Goal: Task Accomplishment & Management: Manage account settings

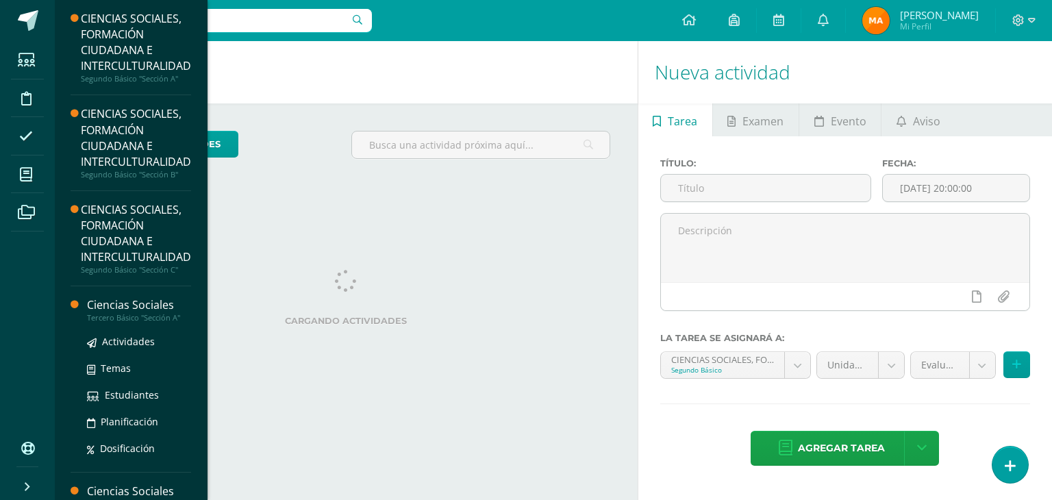
click at [172, 320] on div "Tercero Básico "Sección A"" at bounding box center [139, 318] width 104 height 10
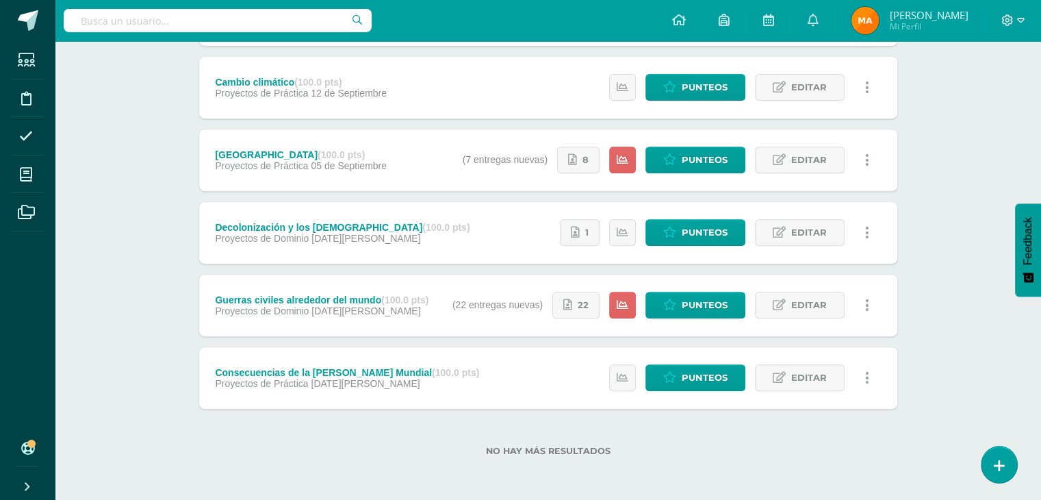
scroll to position [534, 0]
click at [695, 306] on span "Punteos" at bounding box center [705, 304] width 46 height 25
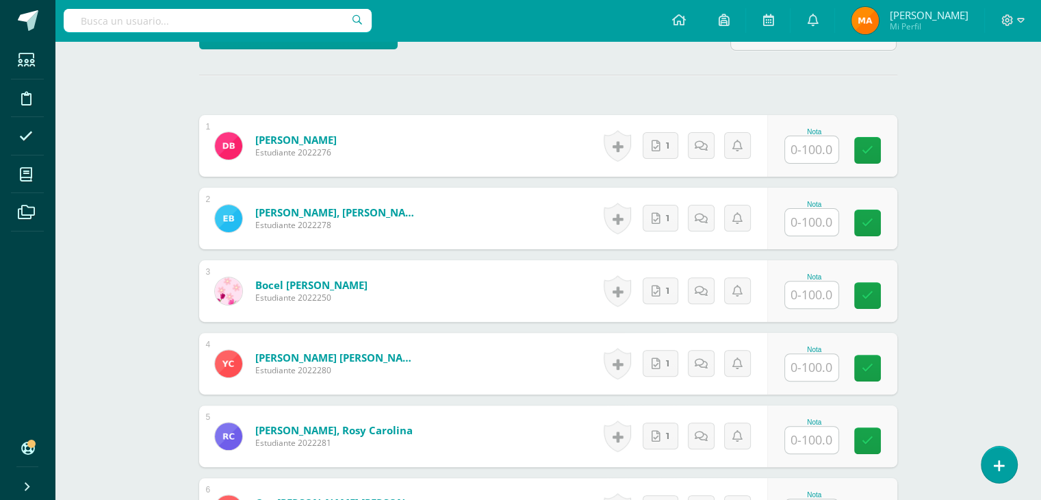
scroll to position [372, 0]
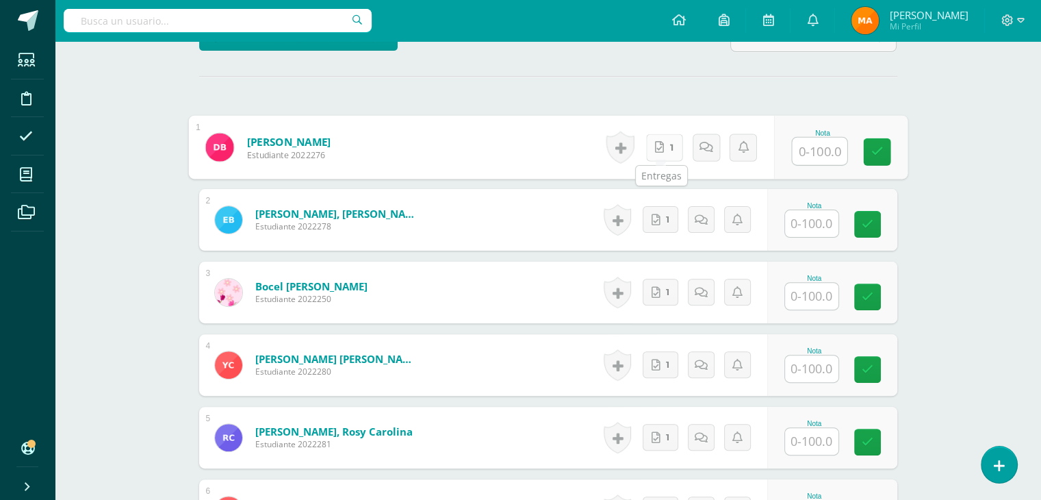
click at [651, 151] on link "1" at bounding box center [664, 146] width 37 height 27
click at [822, 157] on input "text" at bounding box center [819, 151] width 55 height 27
type input "94"
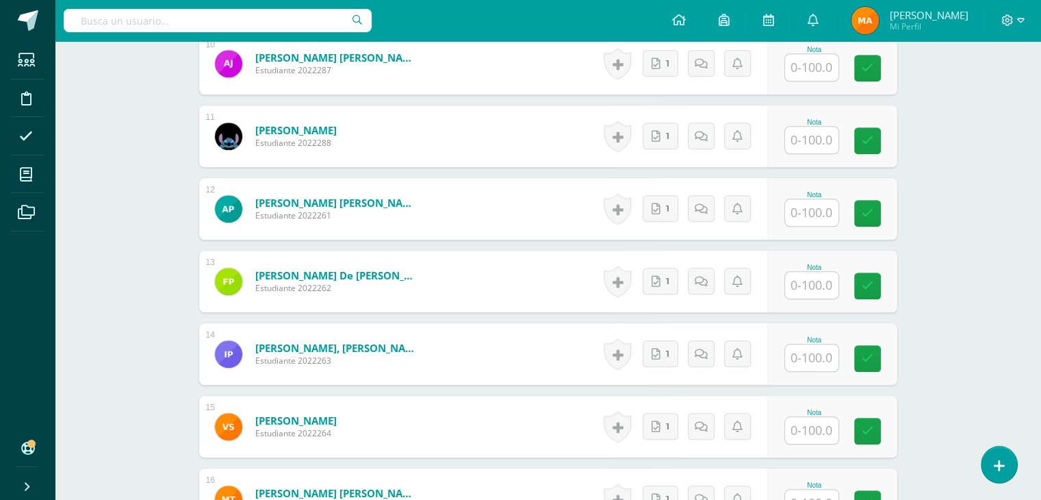
scroll to position [1111, 0]
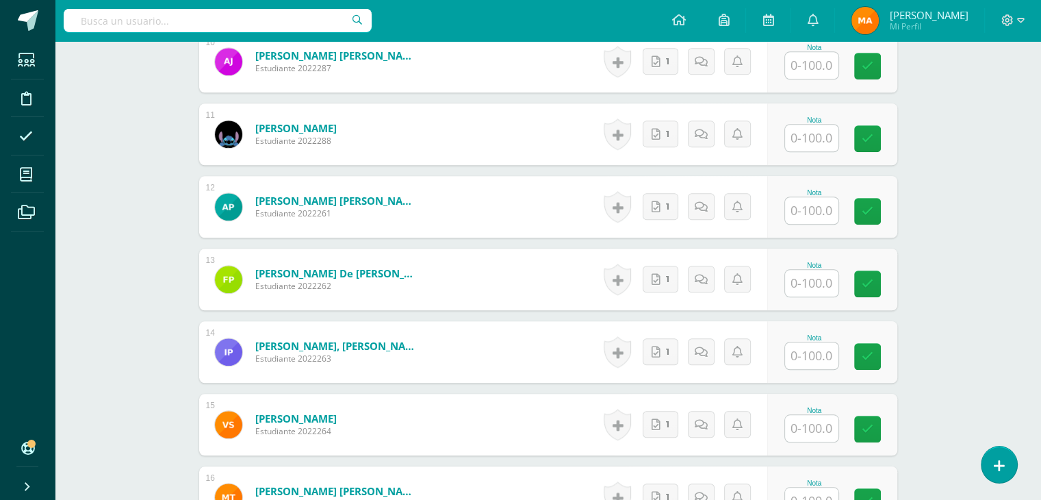
click at [815, 283] on input "text" at bounding box center [811, 283] width 53 height 27
type input "94"
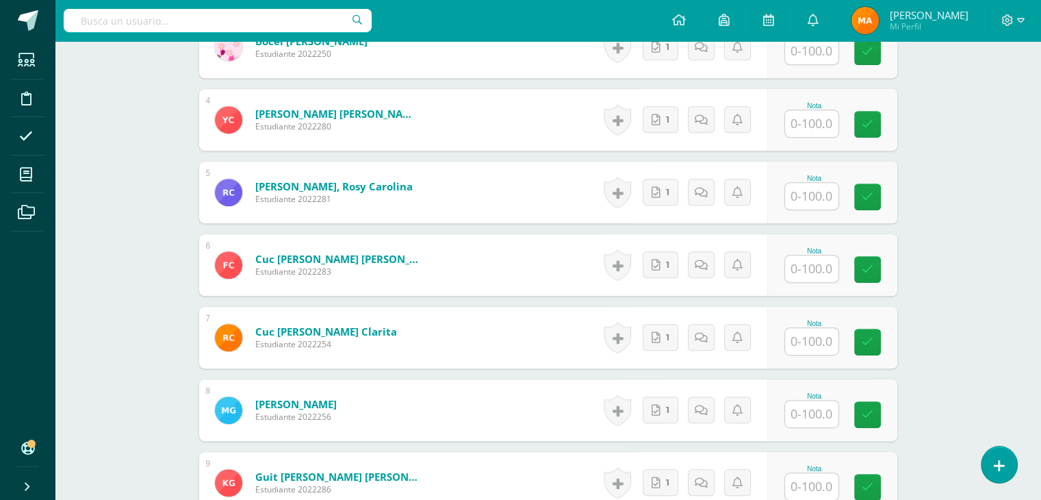
scroll to position [607, 0]
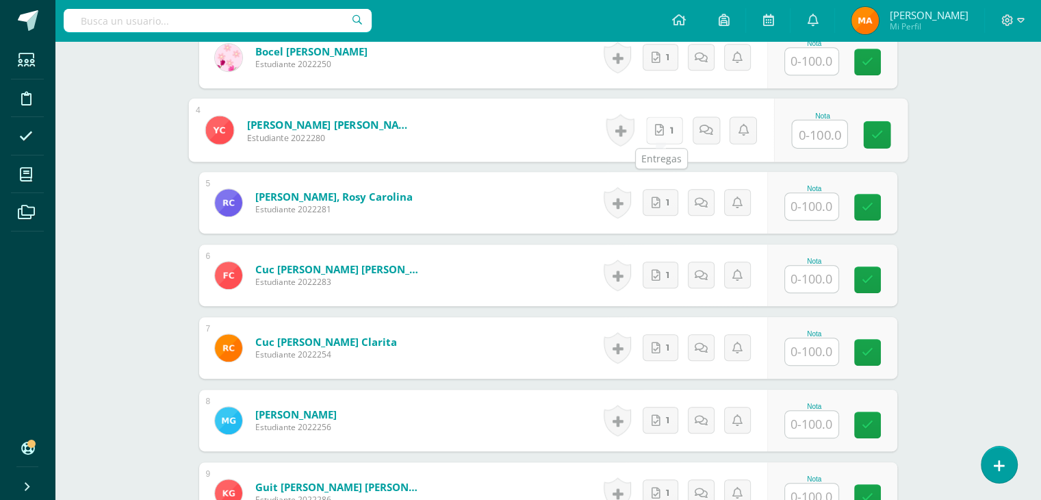
click at [666, 127] on link "1" at bounding box center [664, 129] width 37 height 27
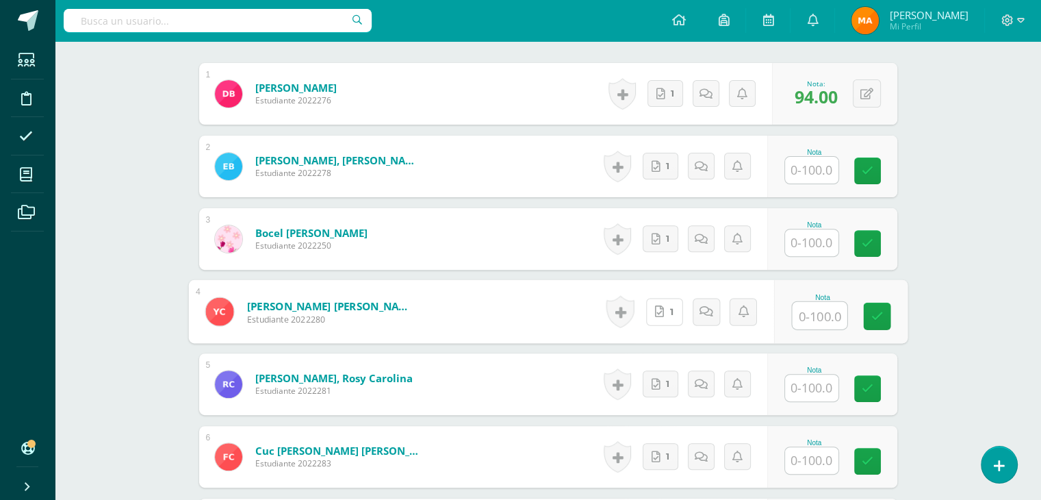
scroll to position [429, 0]
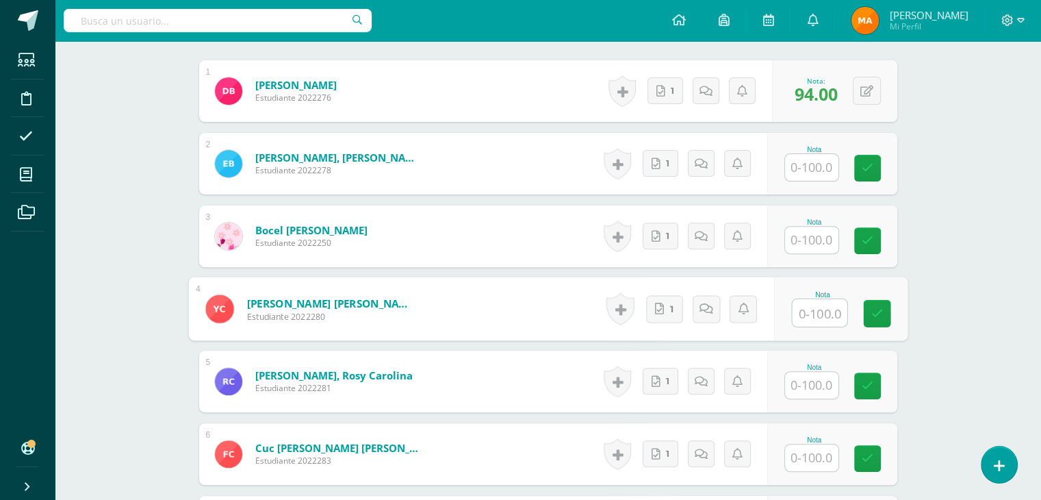
click at [825, 305] on input "text" at bounding box center [819, 312] width 55 height 27
type input "96"
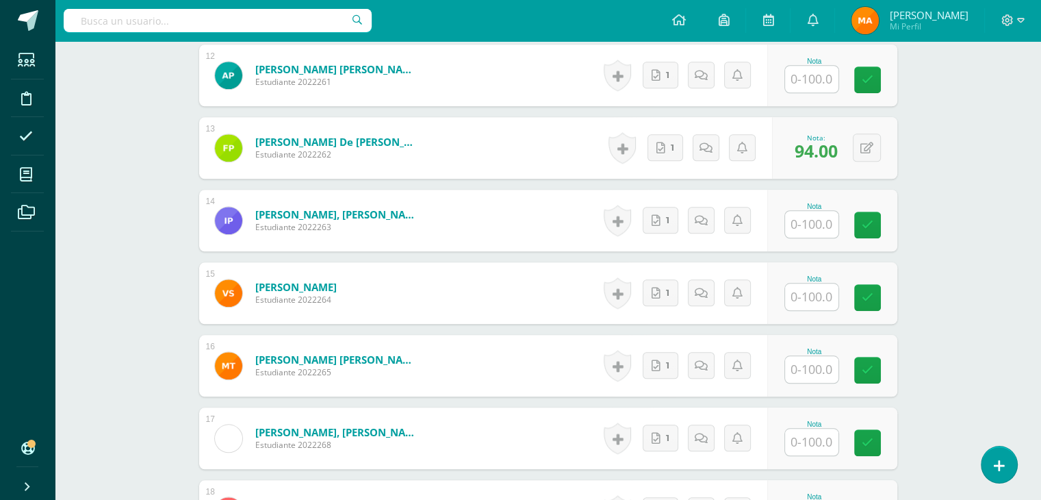
scroll to position [1243, 0]
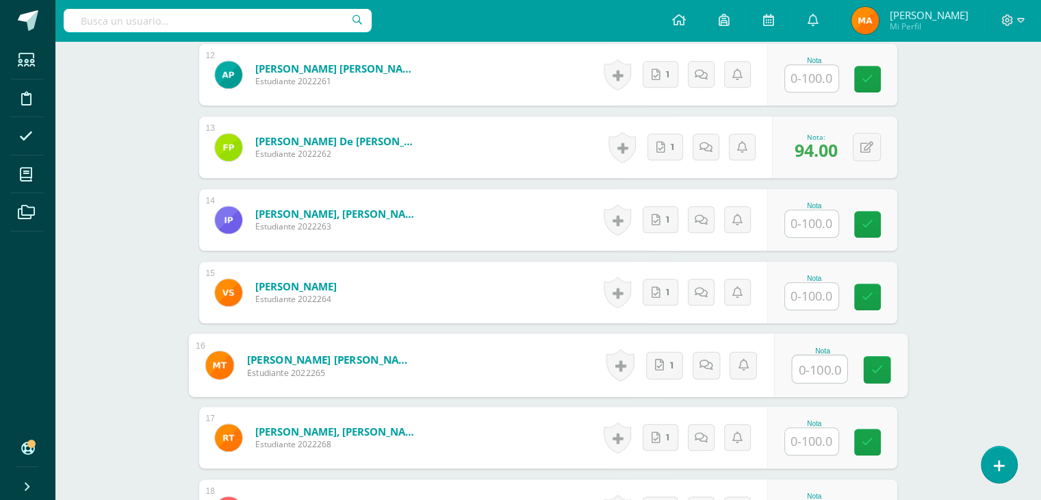
click at [814, 365] on input "text" at bounding box center [819, 368] width 55 height 27
type input "96"
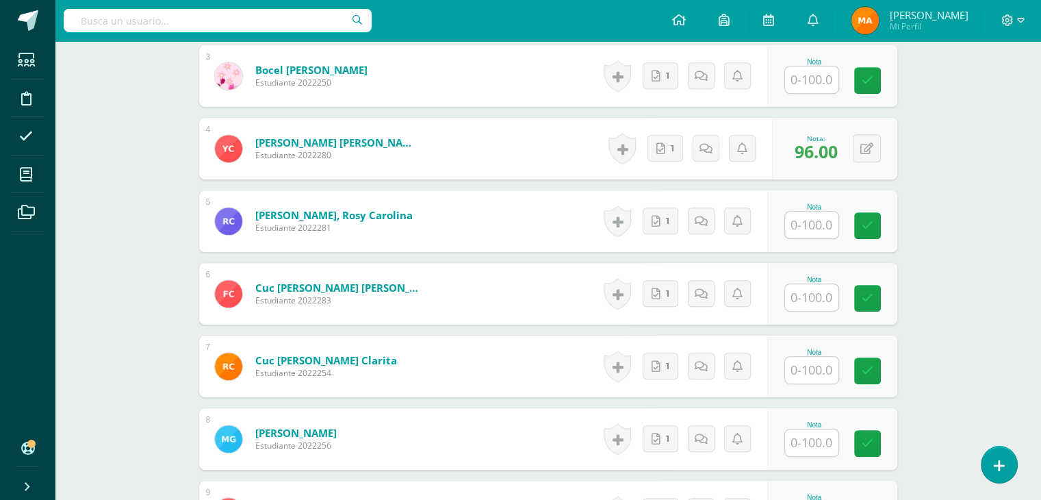
scroll to position [589, 0]
click at [670, 219] on link "1" at bounding box center [661, 220] width 36 height 27
click at [813, 227] on input "text" at bounding box center [819, 225] width 55 height 27
type input "90"
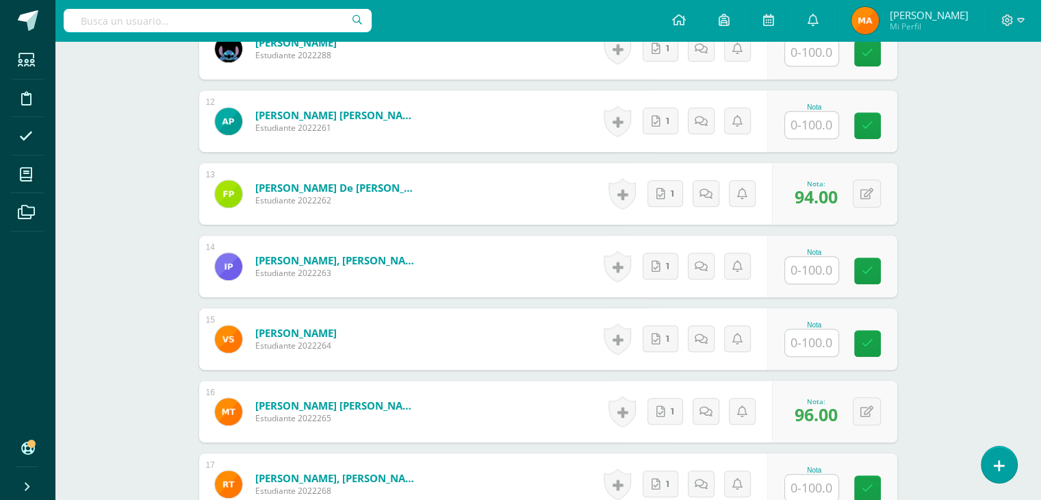
scroll to position [1186, 0]
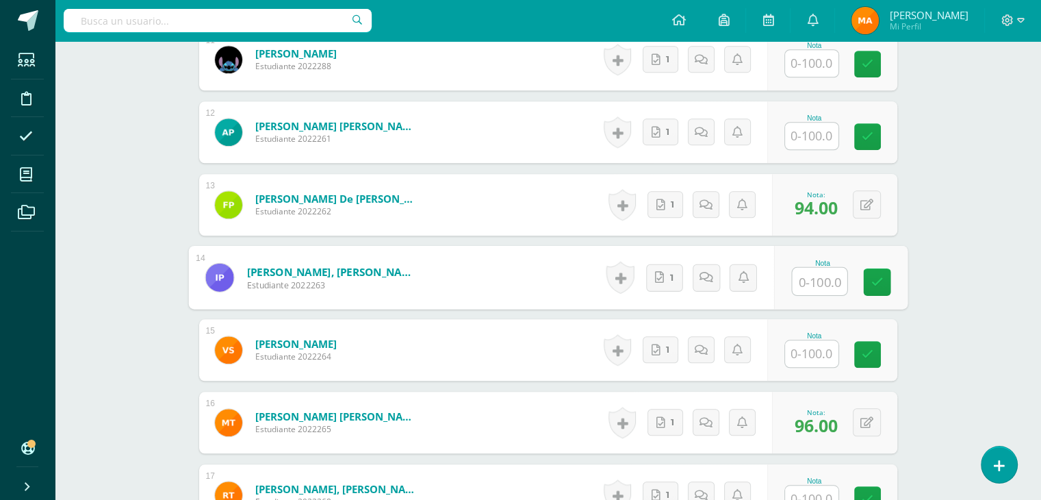
click at [819, 284] on input "text" at bounding box center [819, 281] width 55 height 27
type input "90"
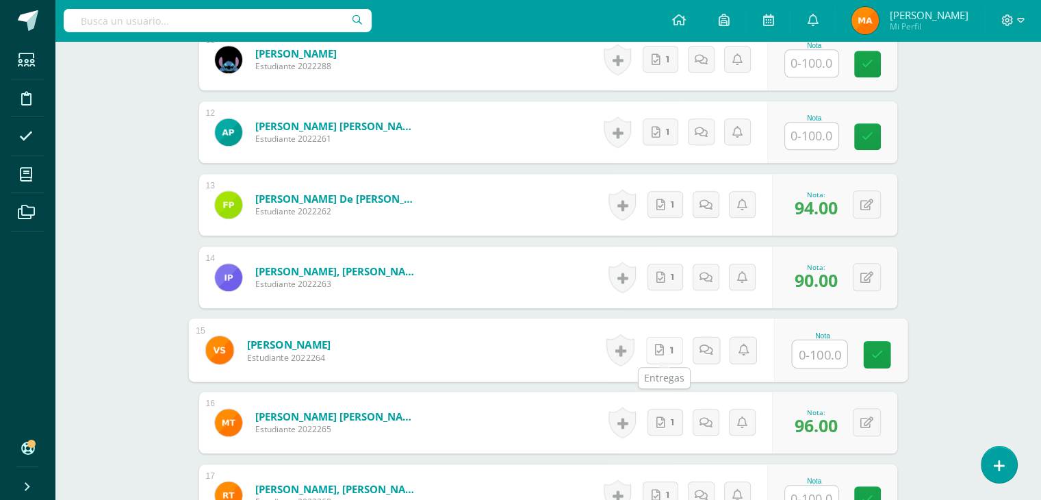
click at [661, 353] on icon at bounding box center [659, 350] width 9 height 12
click at [825, 364] on input "text" at bounding box center [819, 353] width 55 height 27
type input "88"
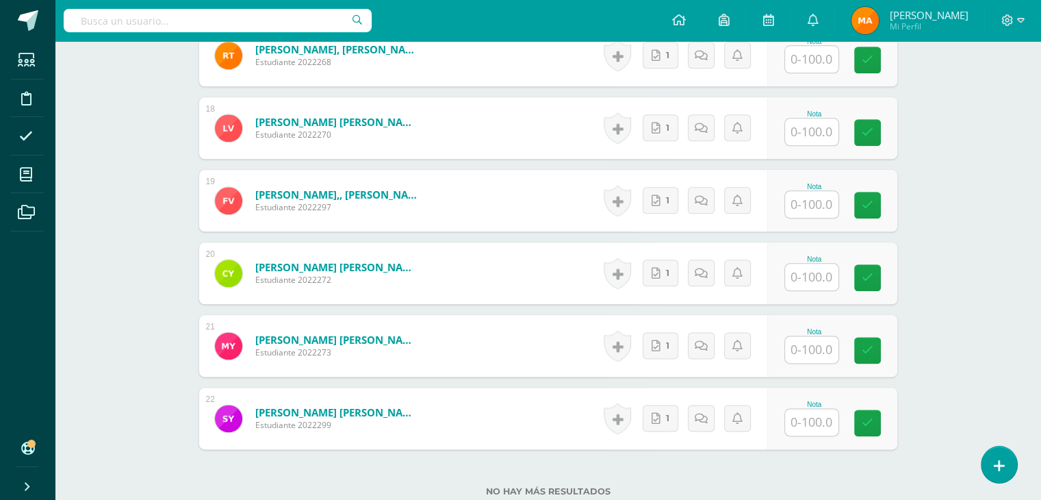
scroll to position [1626, 0]
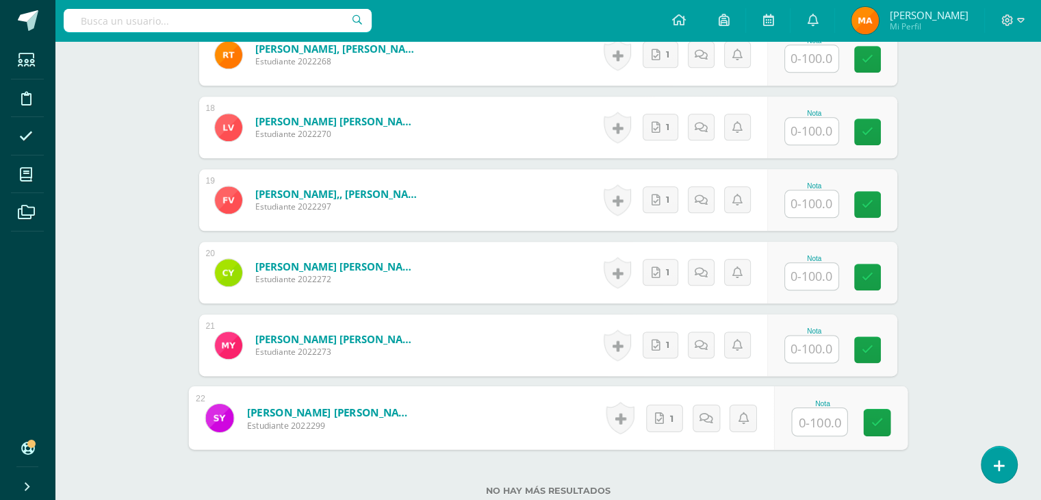
click at [813, 420] on input "text" at bounding box center [819, 421] width 55 height 27
type input "88"
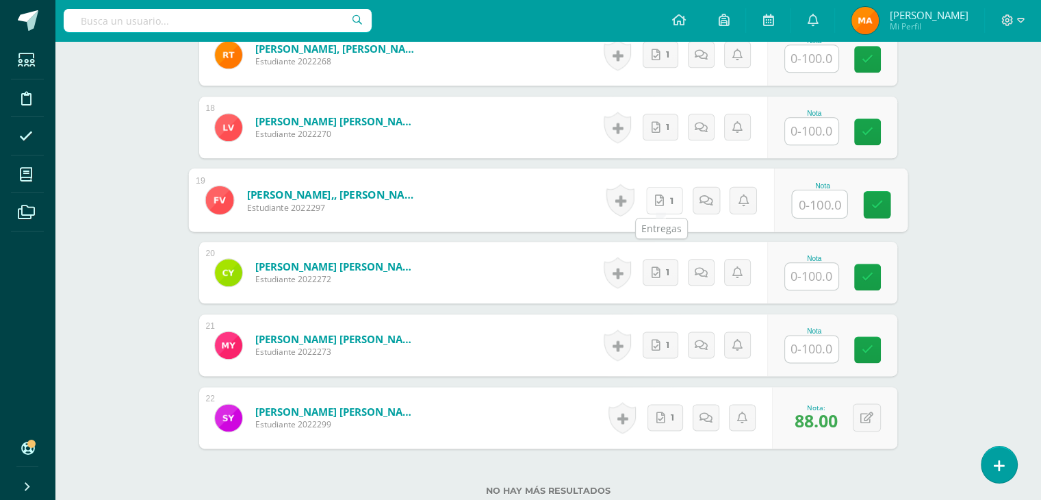
click at [665, 195] on link "1" at bounding box center [664, 199] width 37 height 27
click at [819, 204] on input "text" at bounding box center [819, 203] width 55 height 27
type input "88"
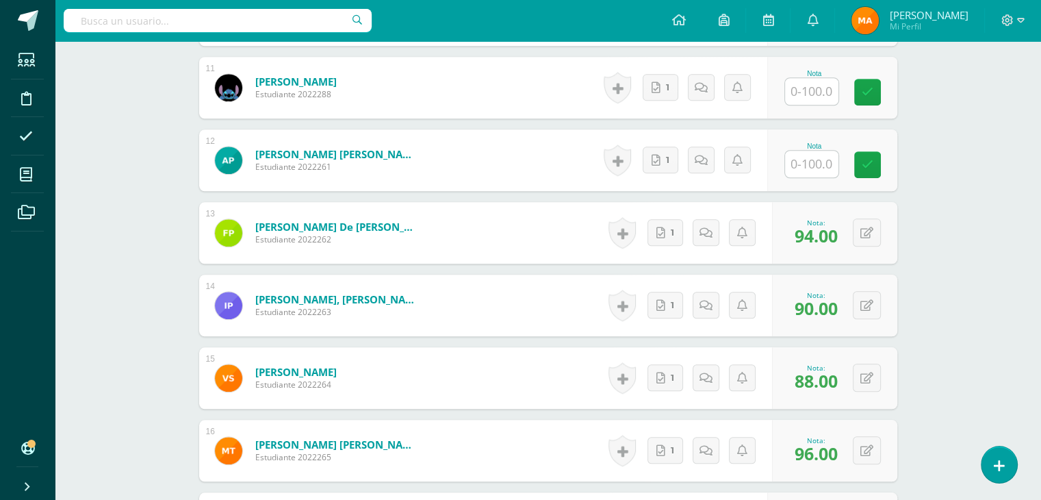
scroll to position [1157, 0]
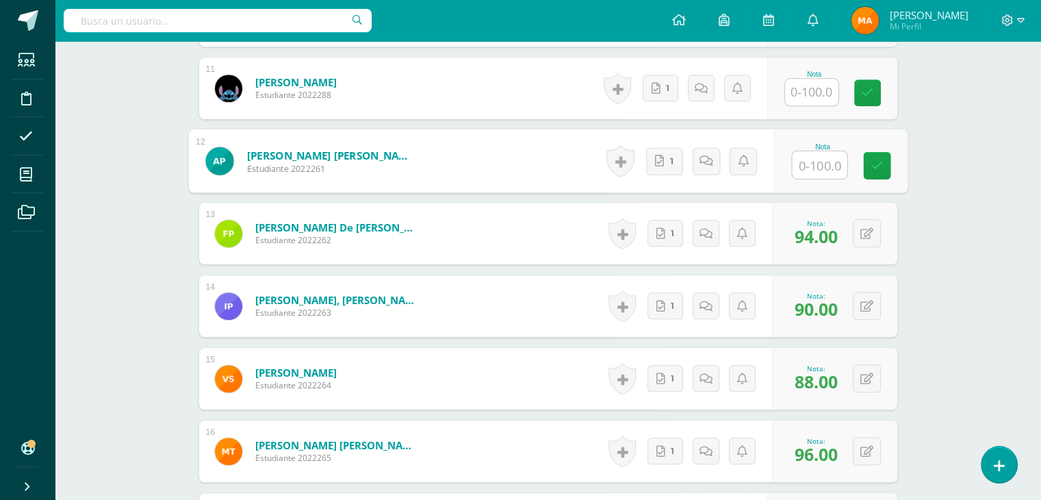
click at [799, 165] on input "text" at bounding box center [819, 164] width 55 height 27
type input "88"
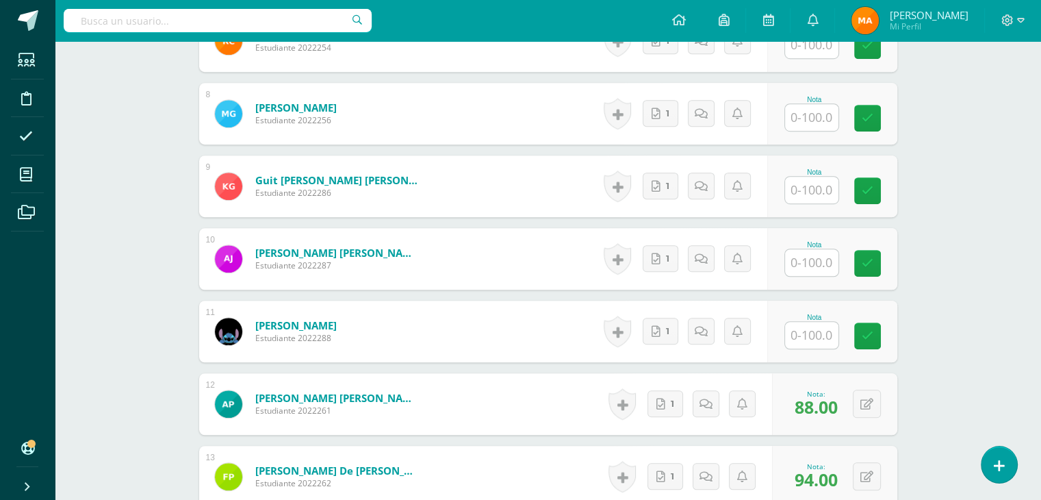
scroll to position [911, 0]
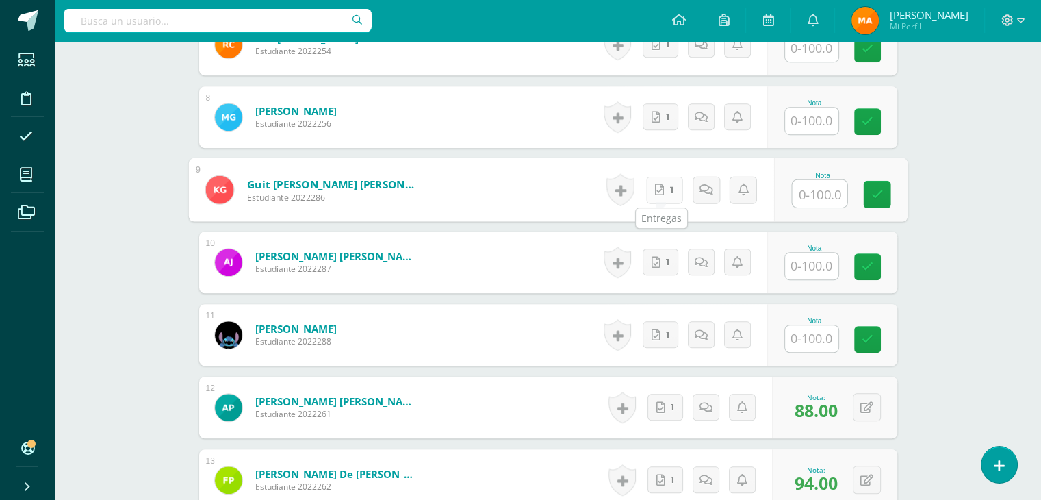
click at [651, 190] on link "1" at bounding box center [664, 189] width 37 height 27
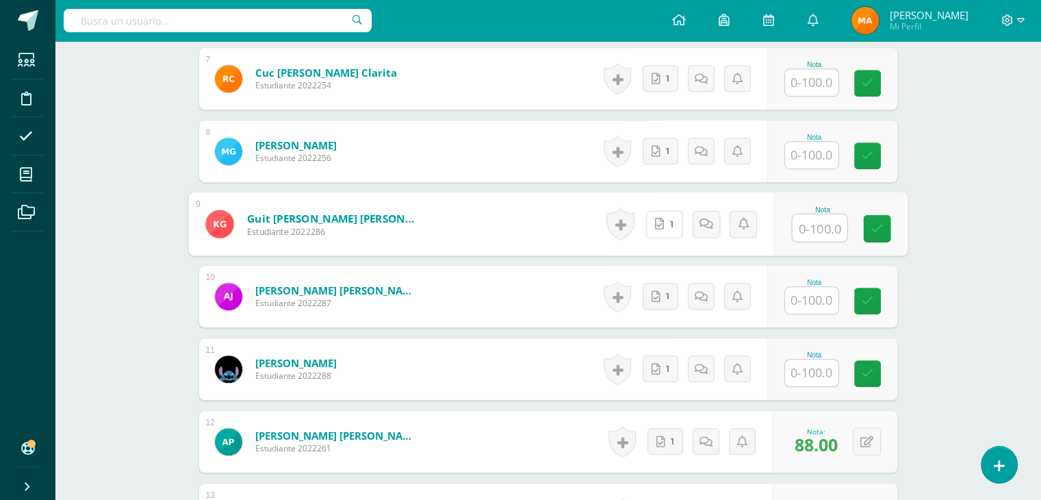
scroll to position [876, 0]
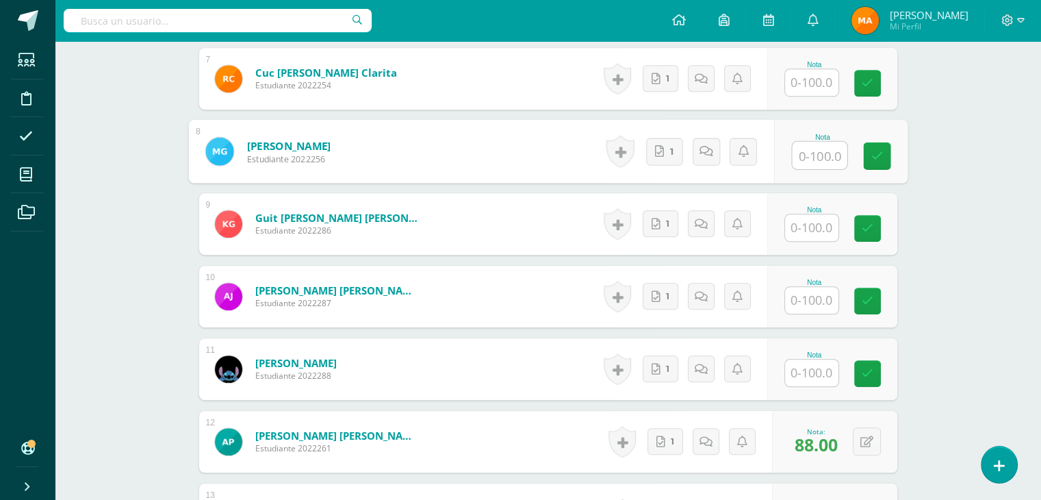
click at [808, 162] on input "text" at bounding box center [819, 155] width 55 height 27
type input "86"
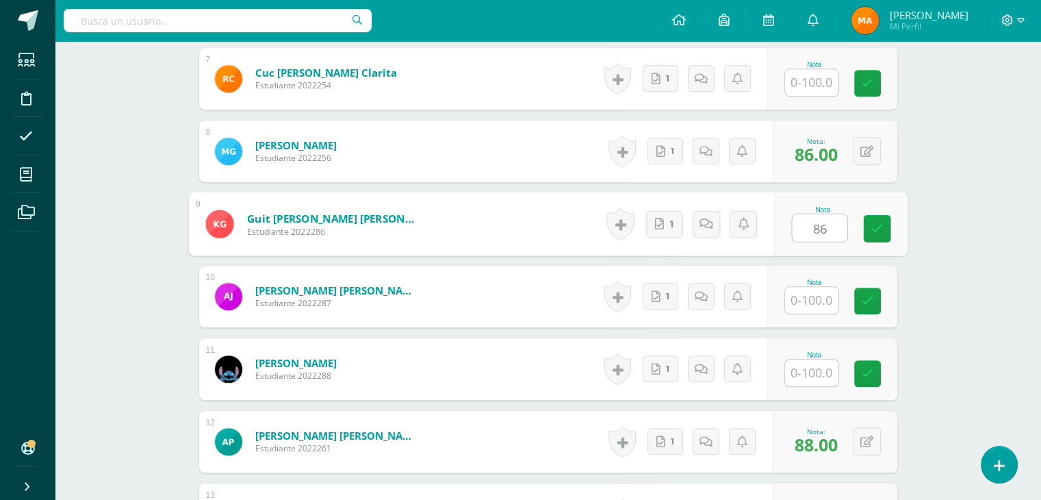
type input "86"
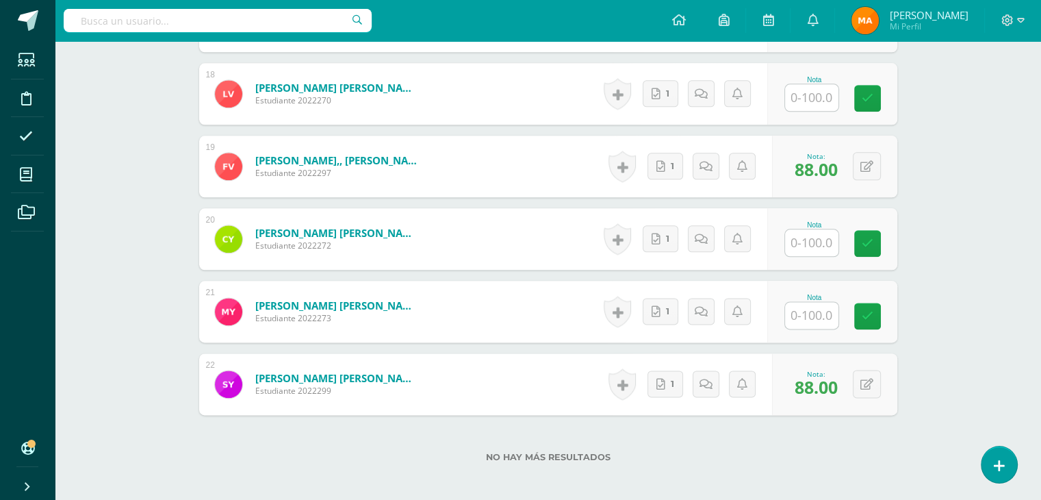
scroll to position [1657, 0]
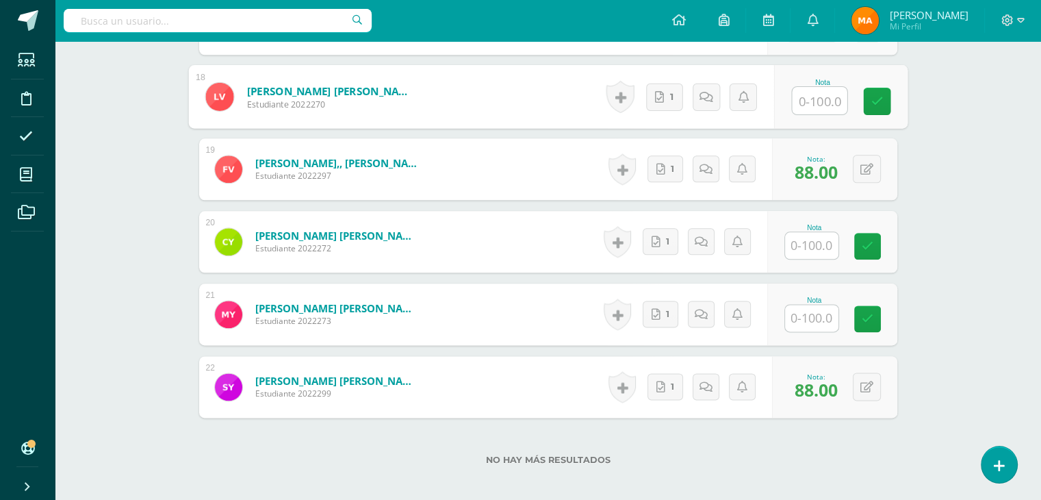
click at [814, 94] on input "text" at bounding box center [819, 100] width 55 height 27
type input "86"
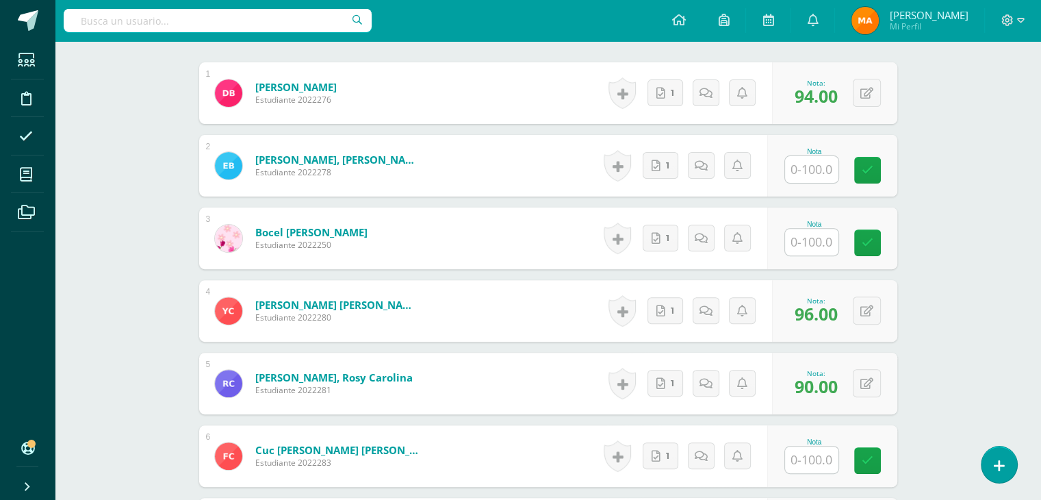
scroll to position [421, 0]
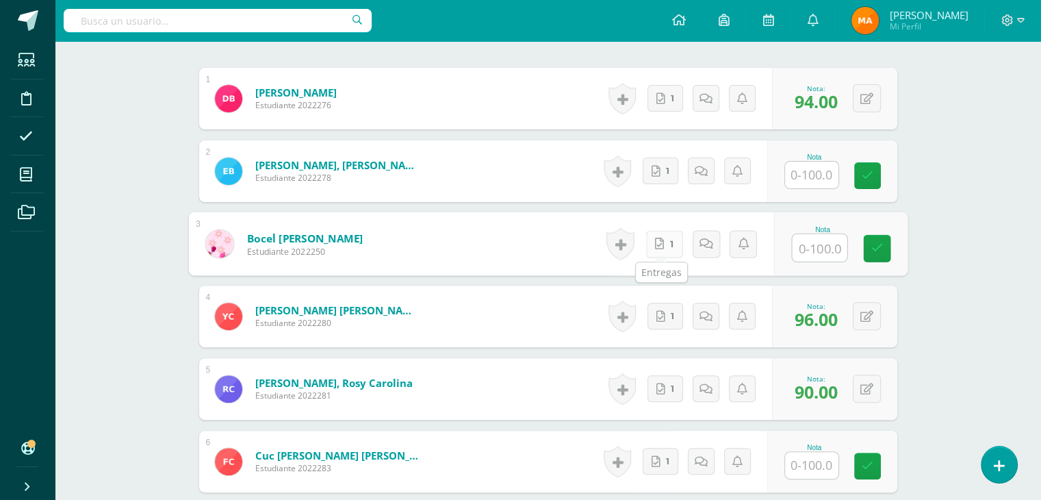
click at [665, 249] on link "1" at bounding box center [664, 243] width 37 height 27
click at [813, 245] on input "text" at bounding box center [819, 247] width 55 height 27
type input "94"
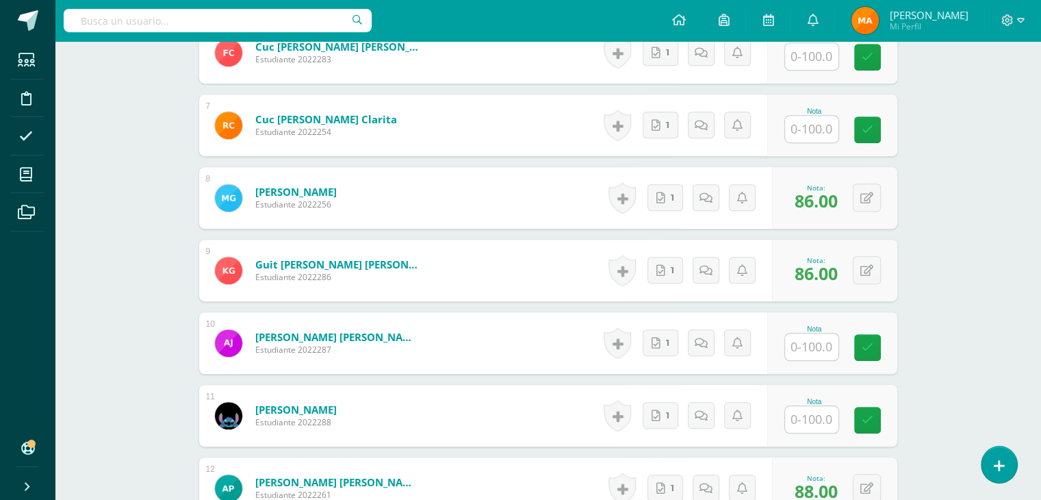
scroll to position [836, 0]
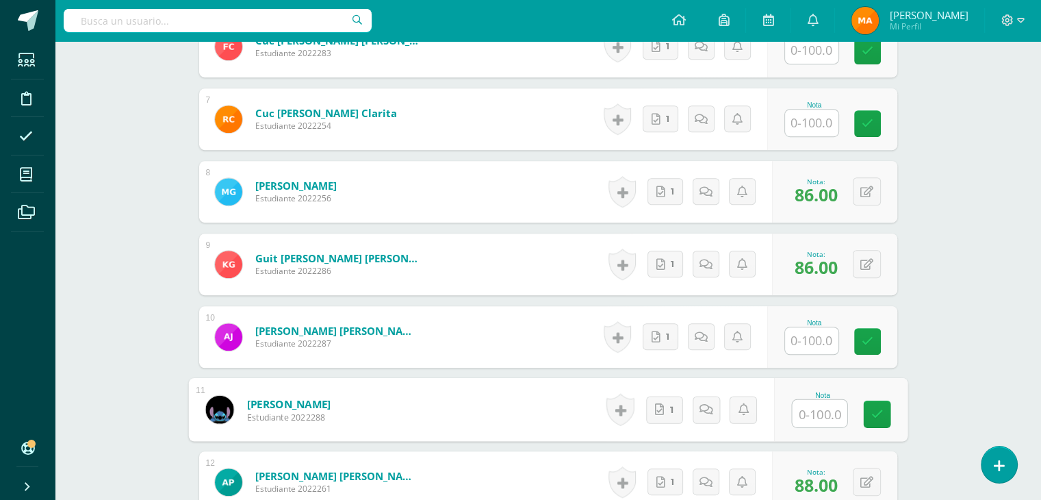
click at [805, 412] on input "text" at bounding box center [819, 413] width 55 height 27
type input "94"
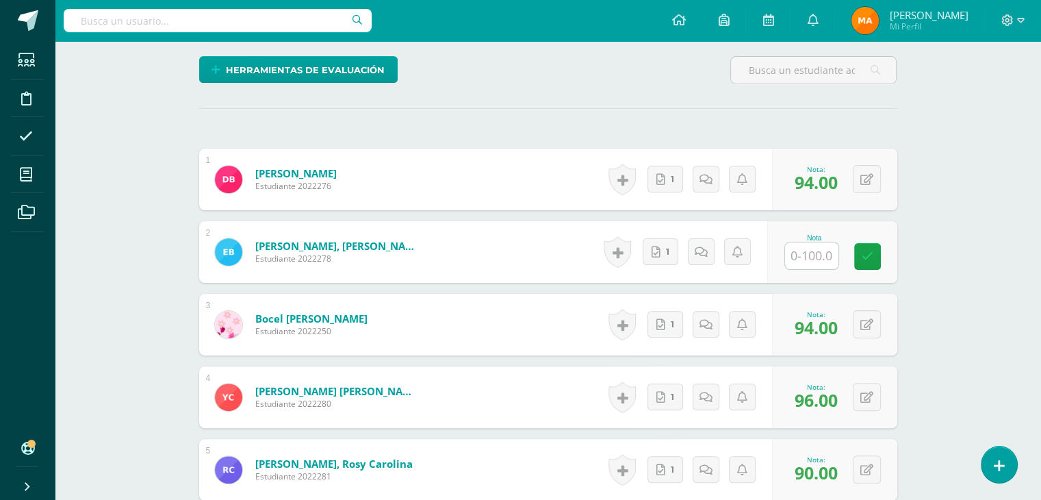
scroll to position [340, 0]
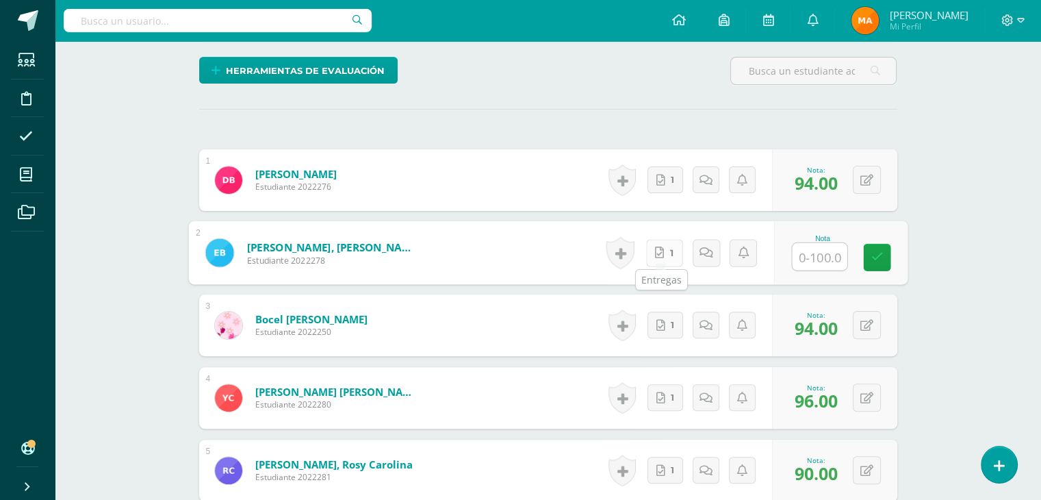
click at [665, 250] on link "1" at bounding box center [664, 252] width 37 height 27
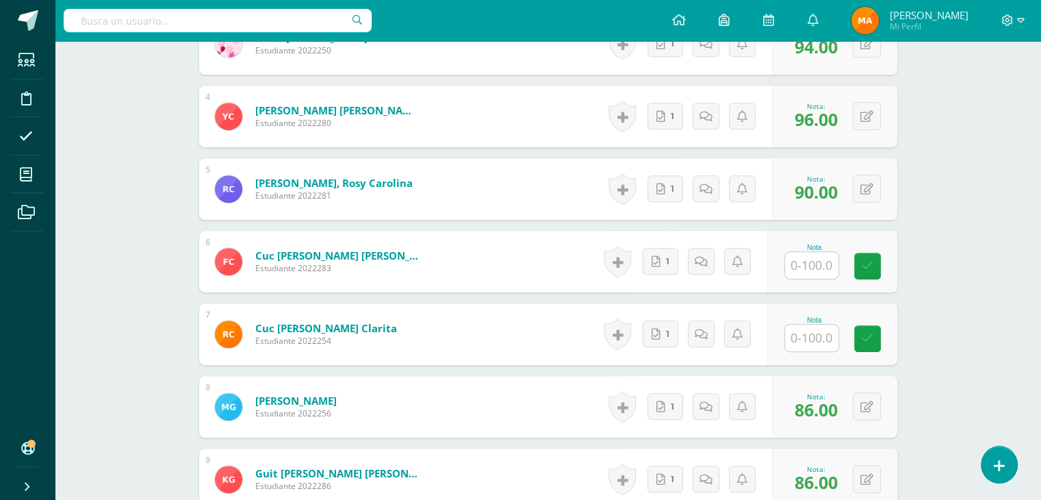
scroll to position [622, 0]
click at [661, 260] on link "1" at bounding box center [664, 260] width 37 height 27
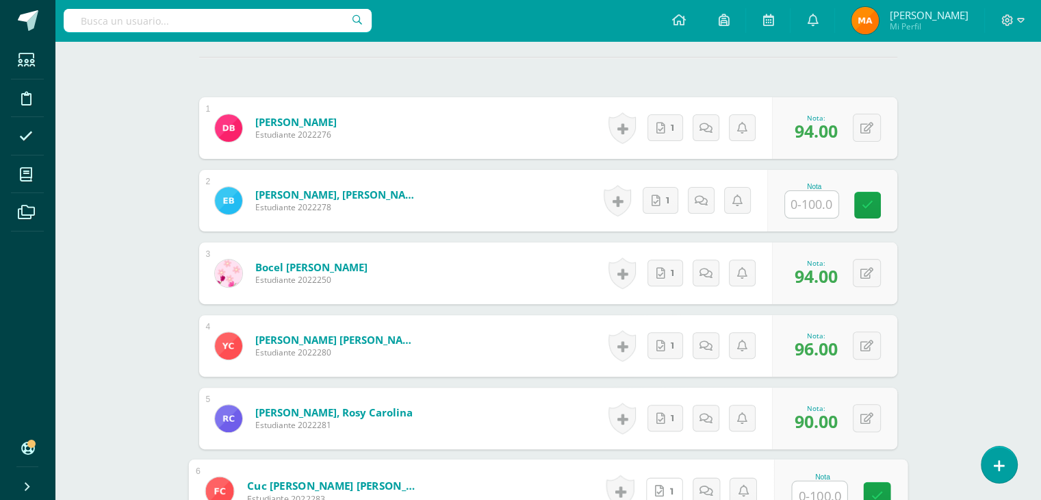
scroll to position [383, 0]
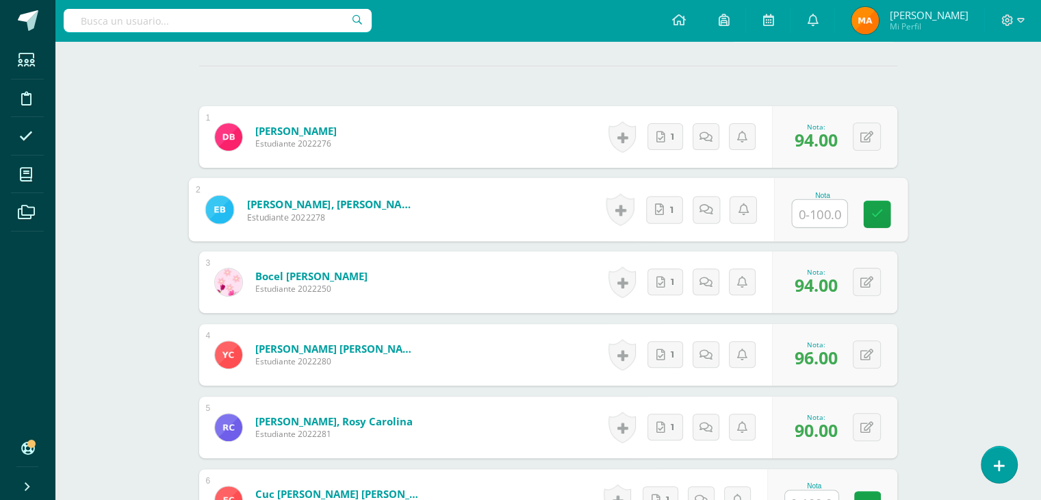
click at [801, 217] on input "text" at bounding box center [819, 213] width 55 height 27
type input "98"
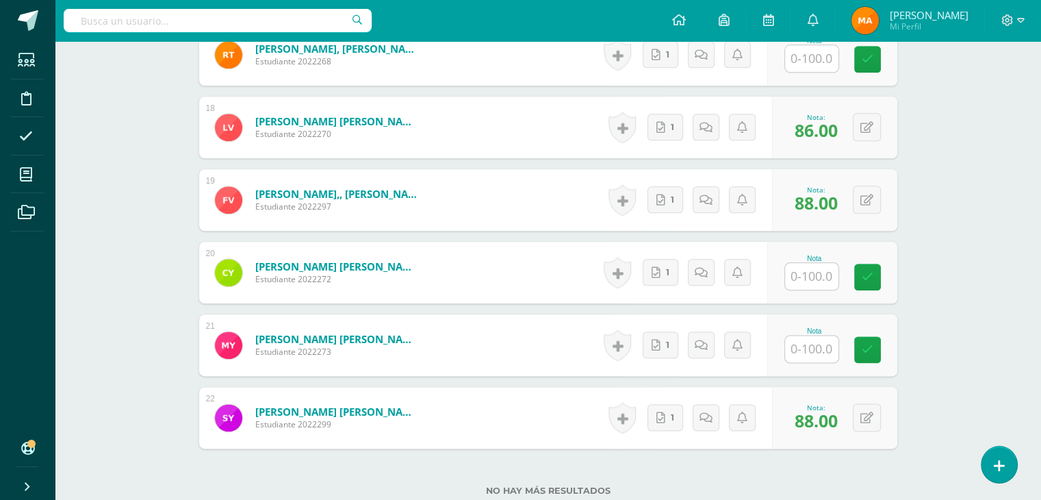
scroll to position [1731, 0]
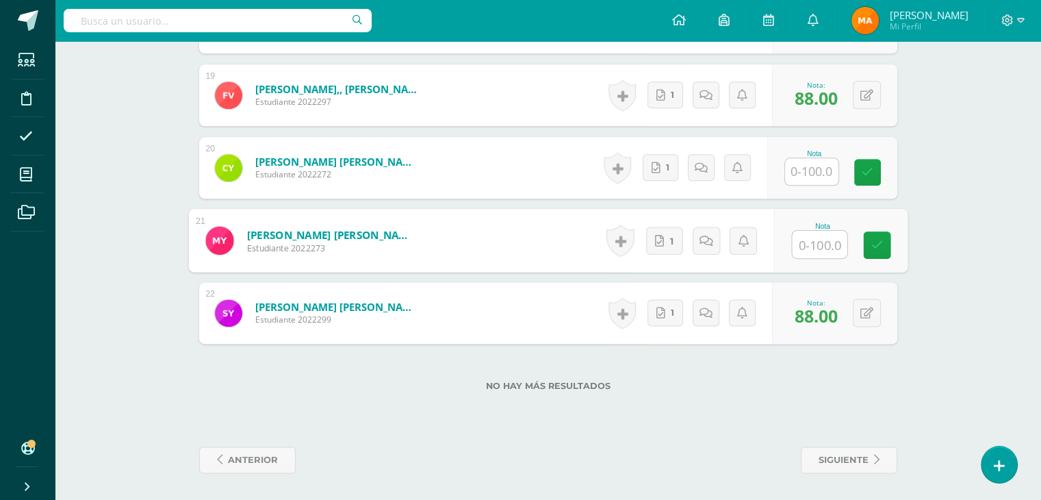
click at [805, 244] on input "text" at bounding box center [819, 244] width 55 height 27
type input "98"
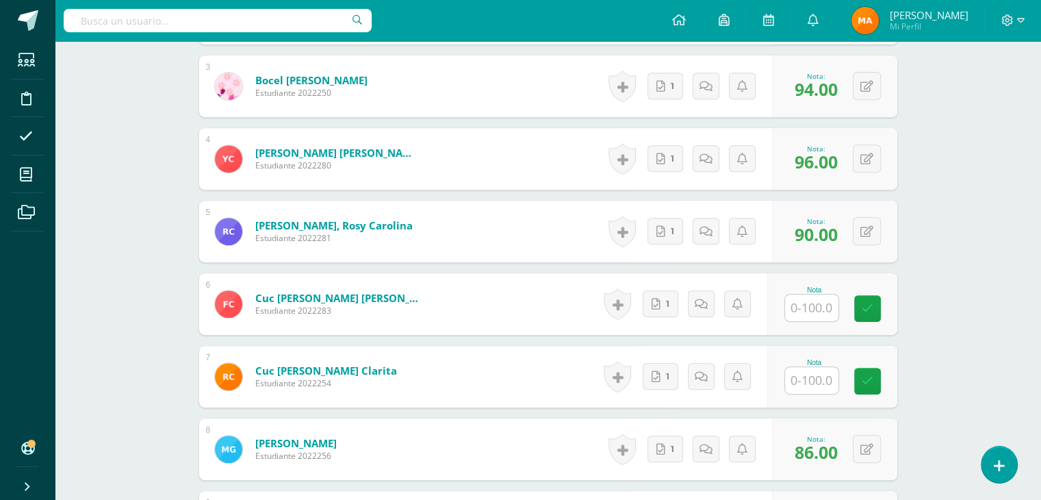
scroll to position [578, 0]
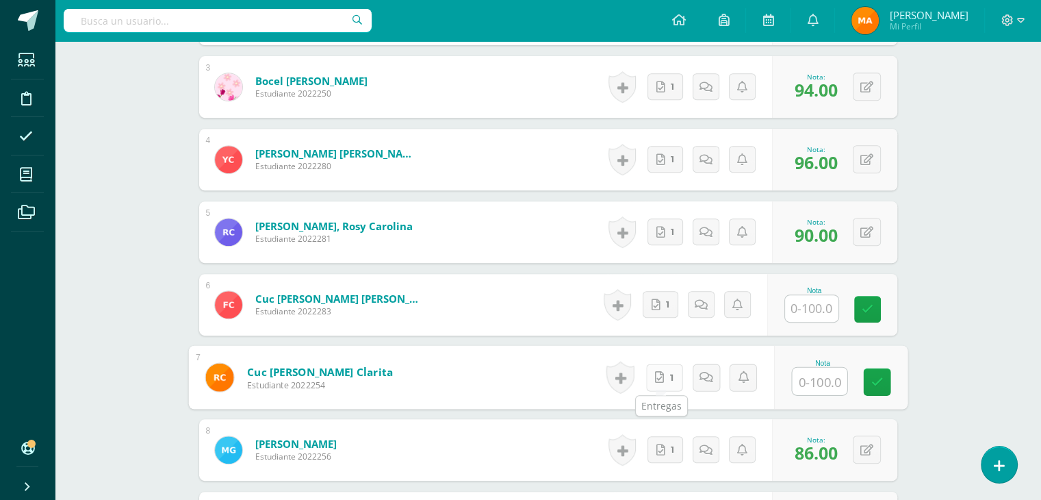
click at [653, 378] on link "1" at bounding box center [664, 377] width 37 height 27
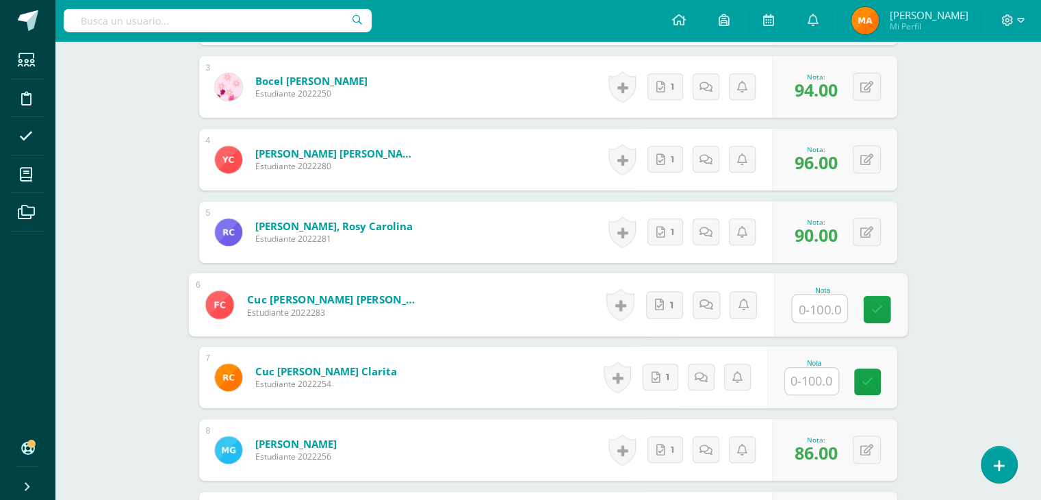
click at [816, 306] on input "text" at bounding box center [819, 308] width 55 height 27
type input "94"
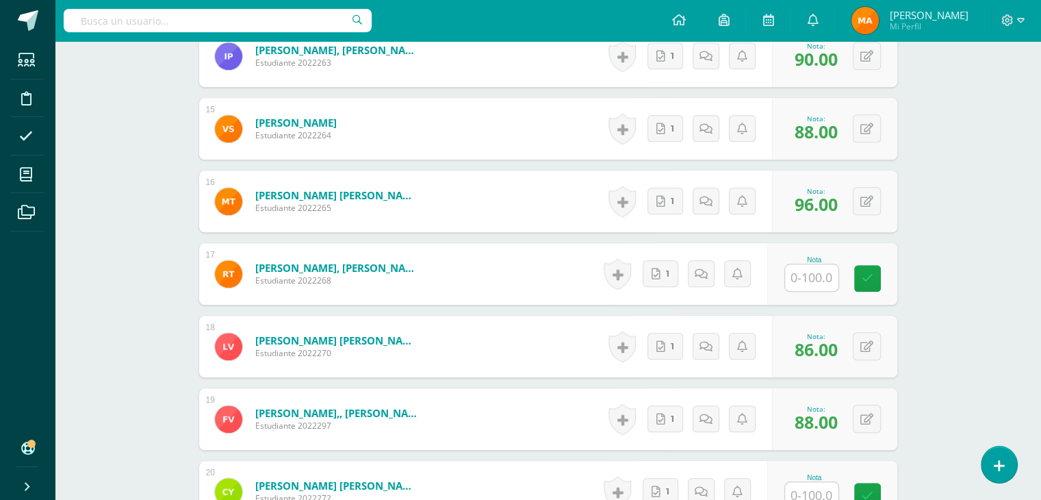
scroll to position [1430, 0]
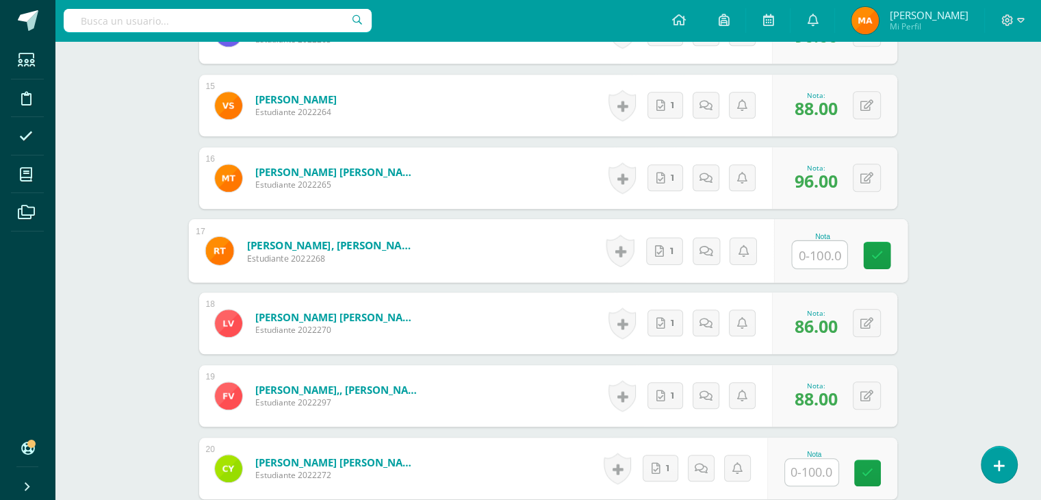
click at [816, 252] on input "text" at bounding box center [819, 254] width 55 height 27
type input "94"
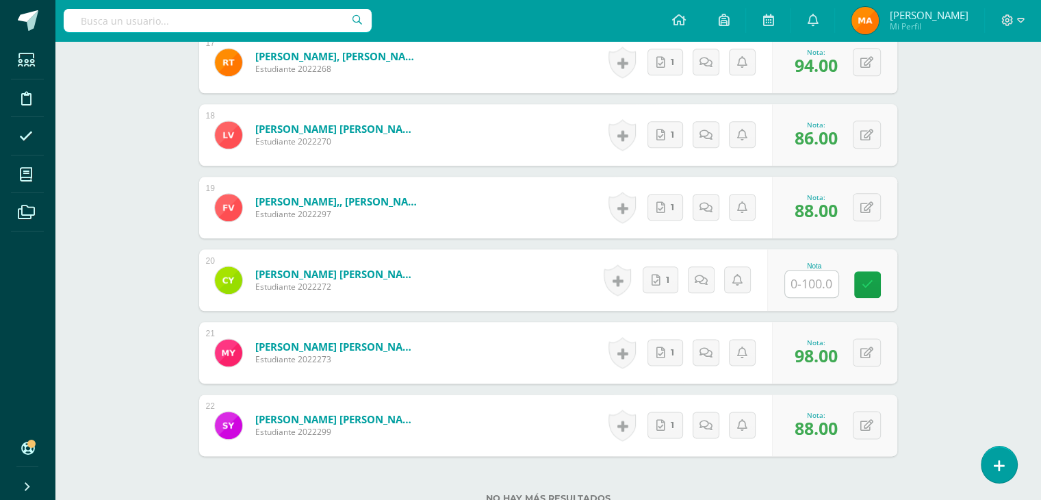
scroll to position [1622, 0]
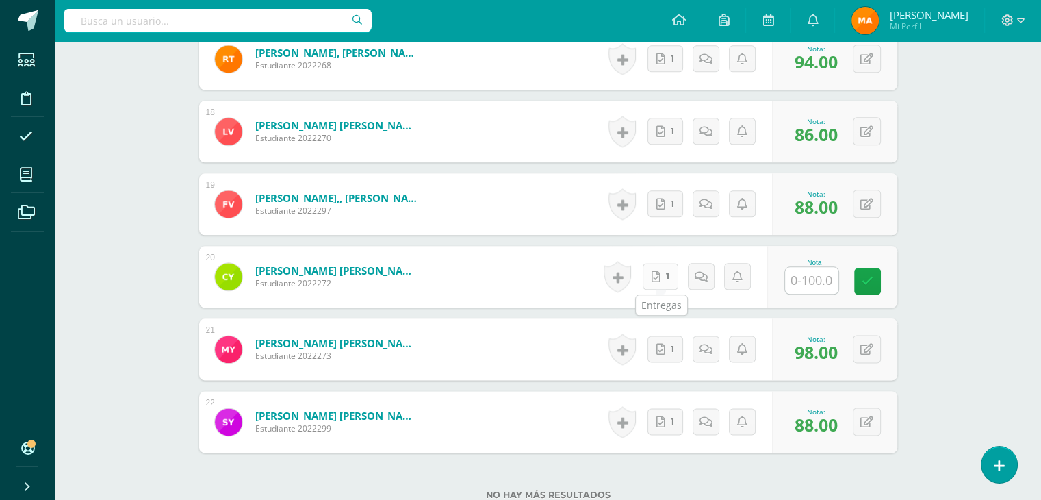
click at [665, 277] on link "1" at bounding box center [661, 276] width 36 height 27
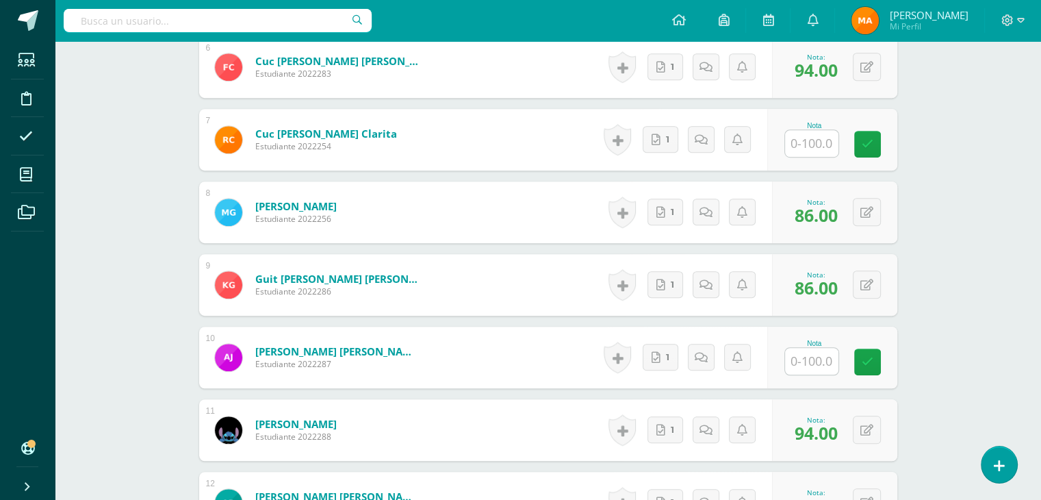
scroll to position [805, 0]
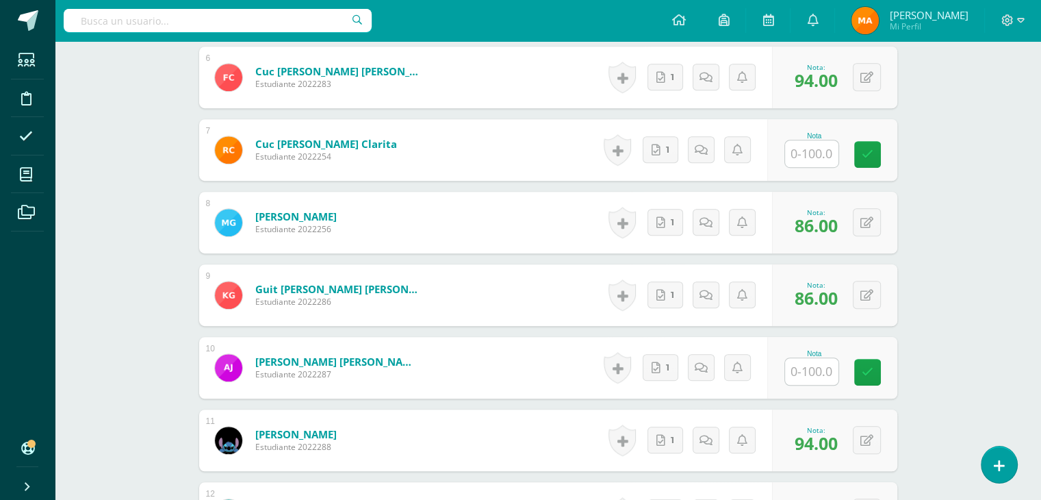
click at [815, 147] on input "text" at bounding box center [811, 153] width 53 height 27
type input "96"
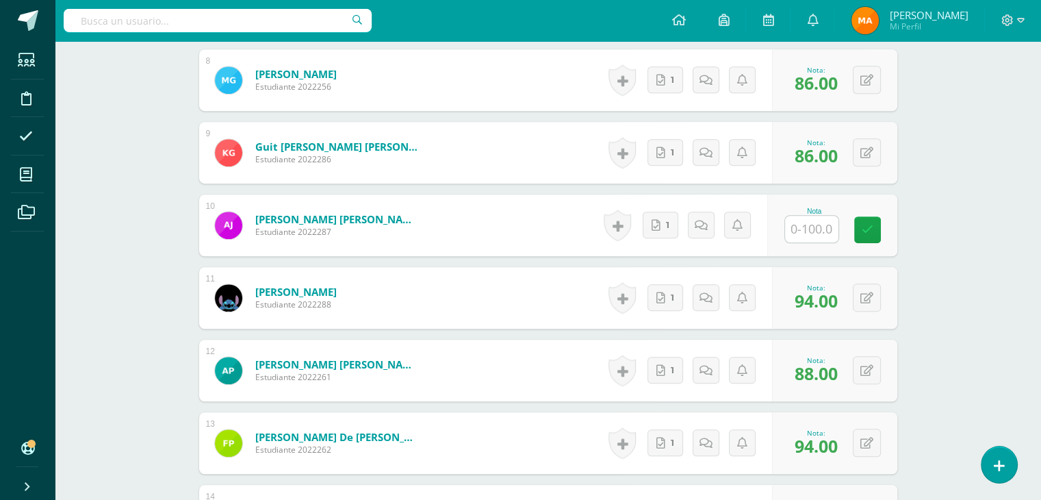
scroll to position [978, 0]
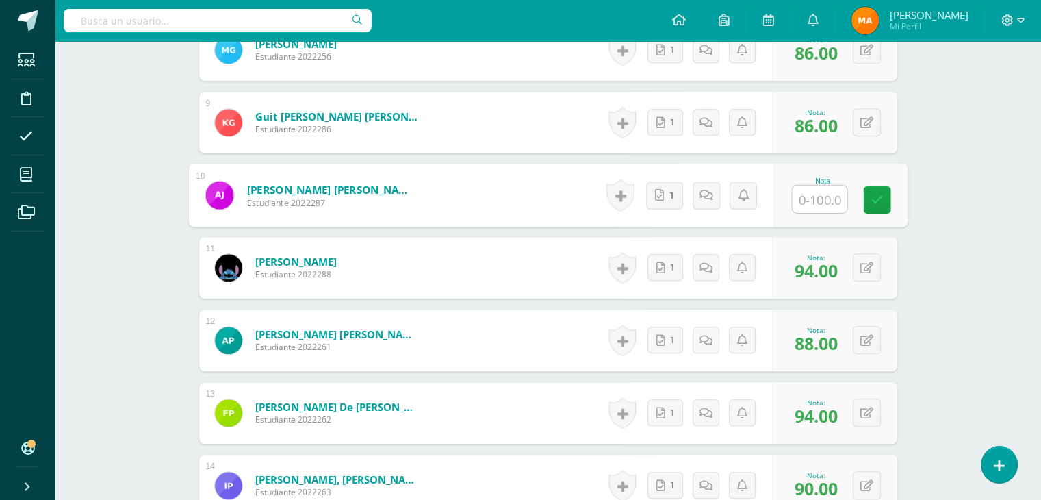
click at [816, 196] on input "text" at bounding box center [819, 199] width 55 height 27
type input "94"
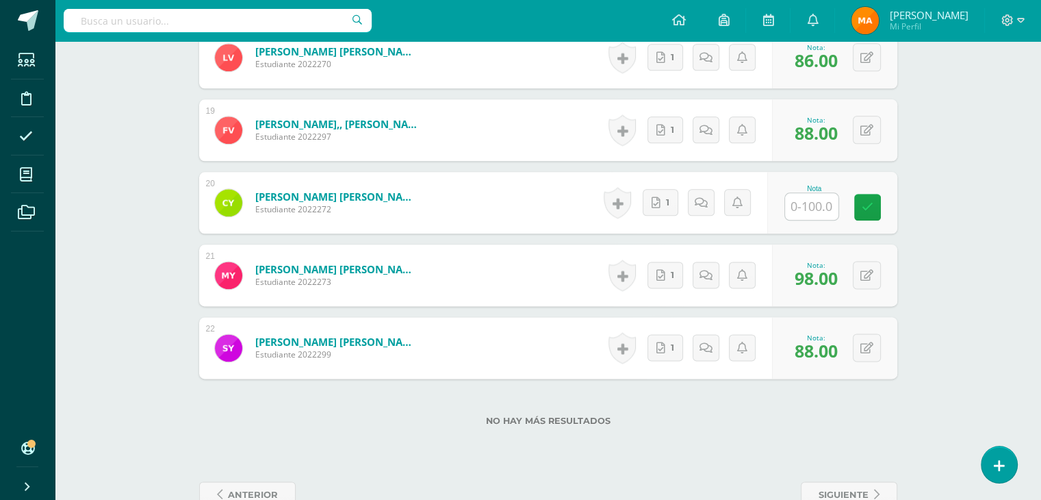
scroll to position [1731, 0]
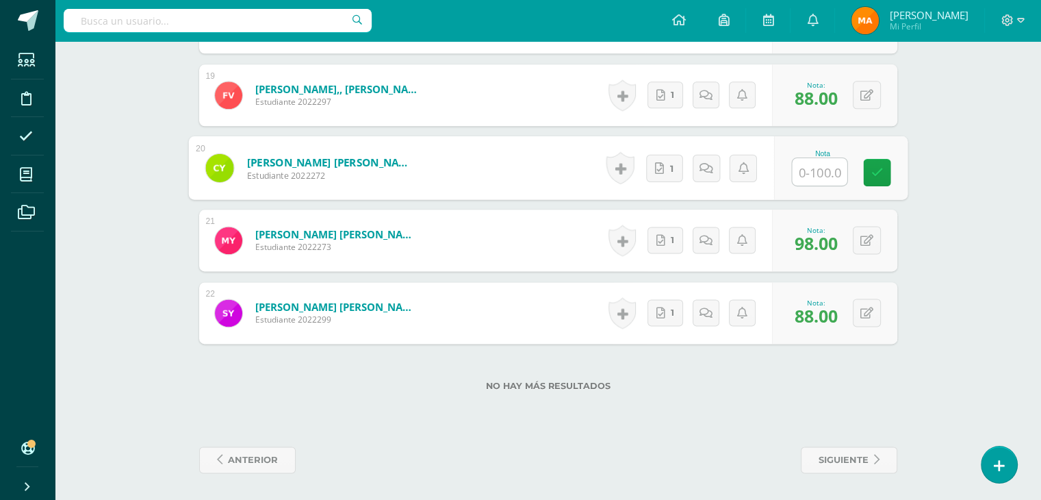
click at [809, 174] on input "text" at bounding box center [819, 171] width 55 height 27
type input "94"
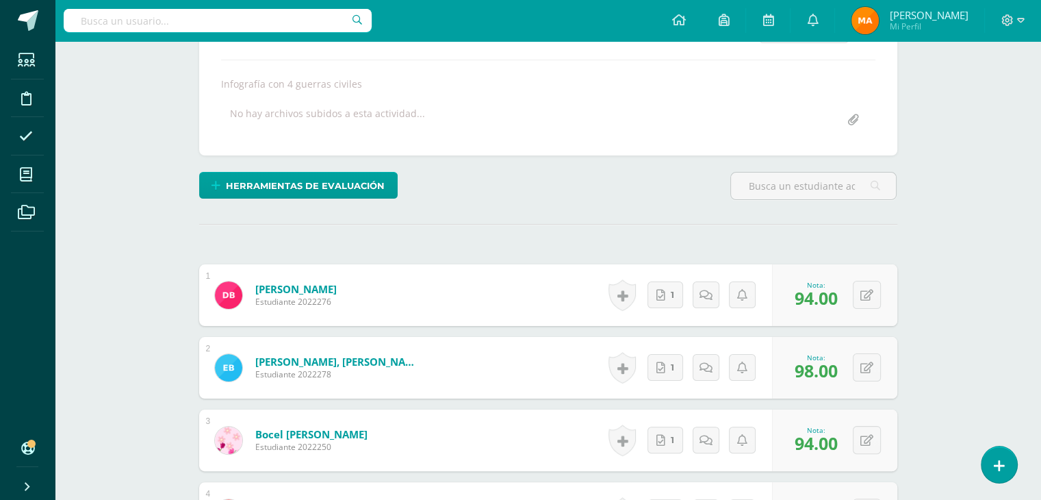
scroll to position [0, 0]
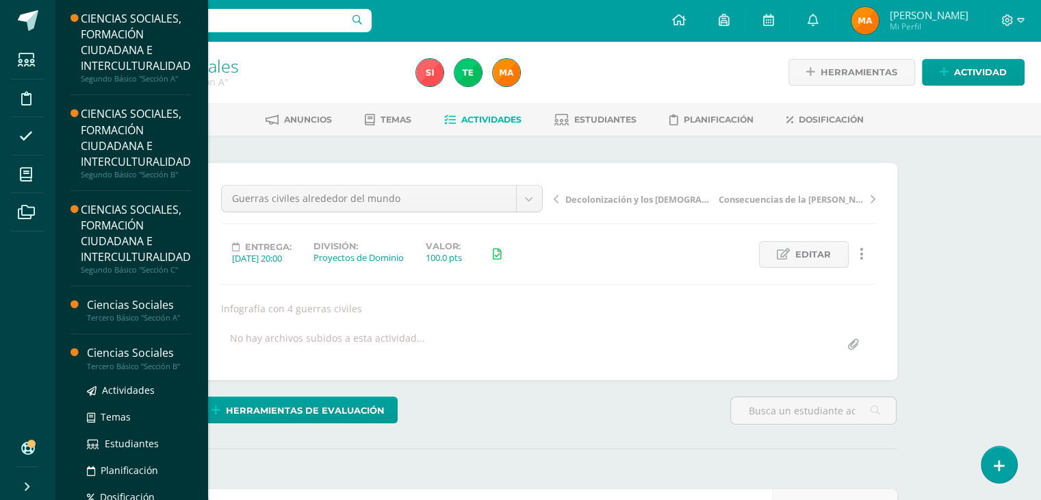
click at [114, 361] on div "Tercero Básico "Sección B"" at bounding box center [139, 366] width 104 height 10
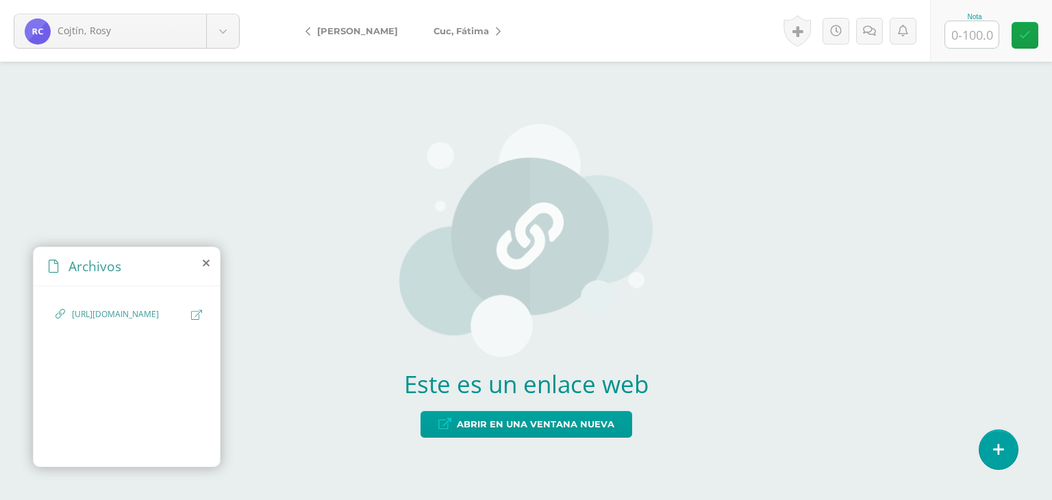
click at [129, 321] on span "[URL][DOMAIN_NAME]" at bounding box center [128, 314] width 112 height 13
click at [492, 422] on span "Abrir en una ventana nueva" at bounding box center [535, 423] width 157 height 25
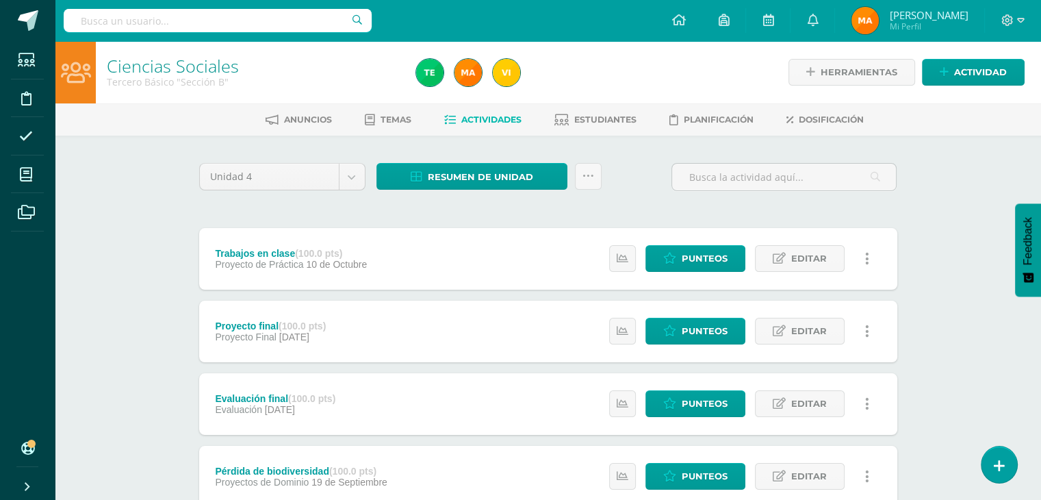
scroll to position [529, 0]
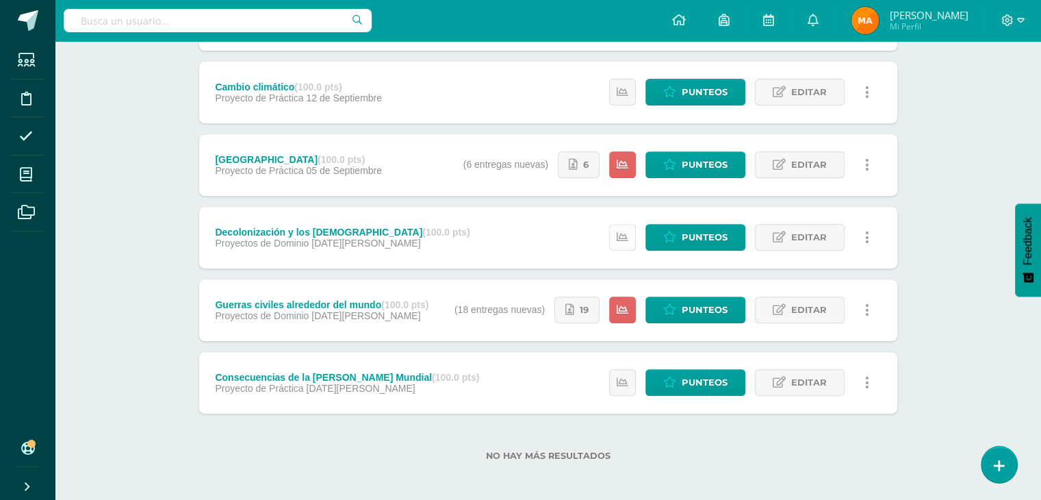
click at [619, 243] on link at bounding box center [622, 237] width 27 height 27
click at [625, 311] on icon at bounding box center [623, 310] width 12 height 12
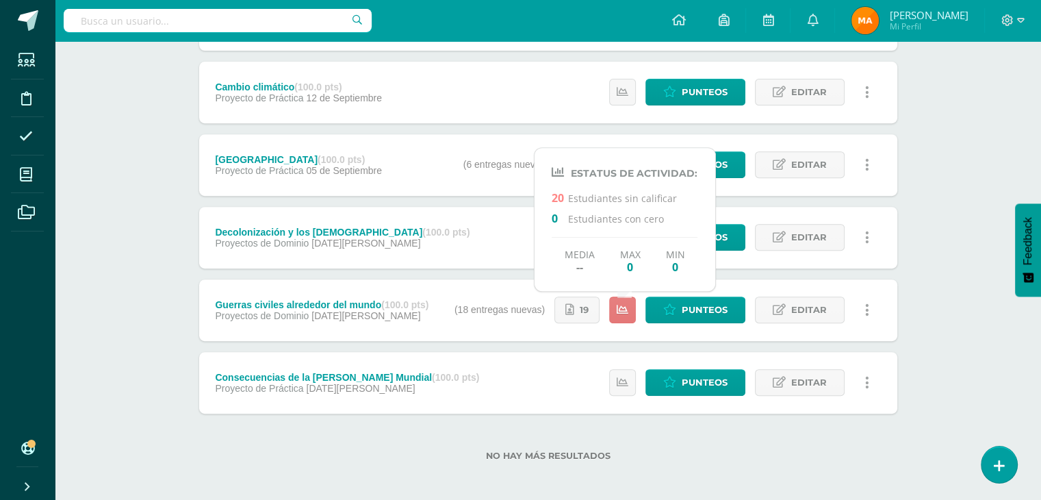
click at [625, 311] on icon at bounding box center [623, 310] width 12 height 12
click at [626, 387] on icon at bounding box center [623, 383] width 12 height 12
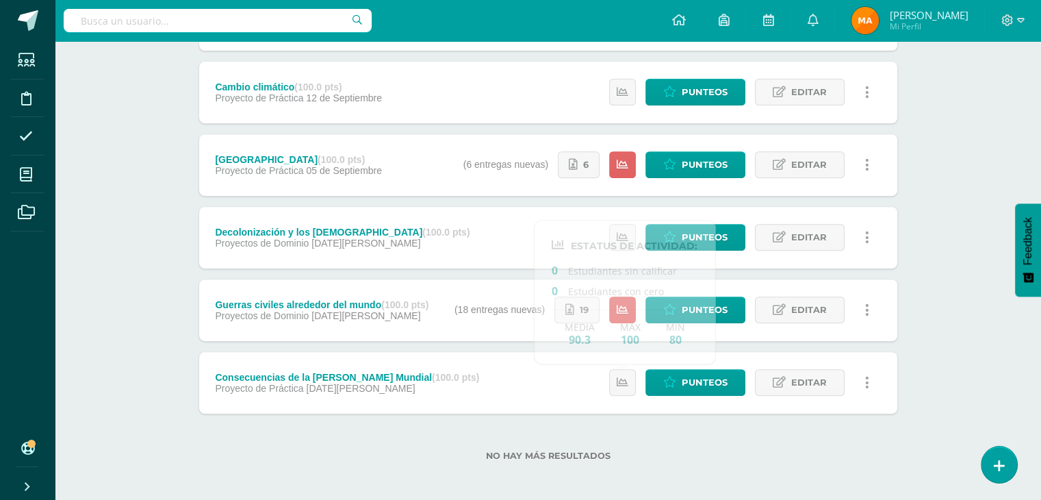
click at [668, 445] on div "No hay más resultados" at bounding box center [548, 446] width 698 height 64
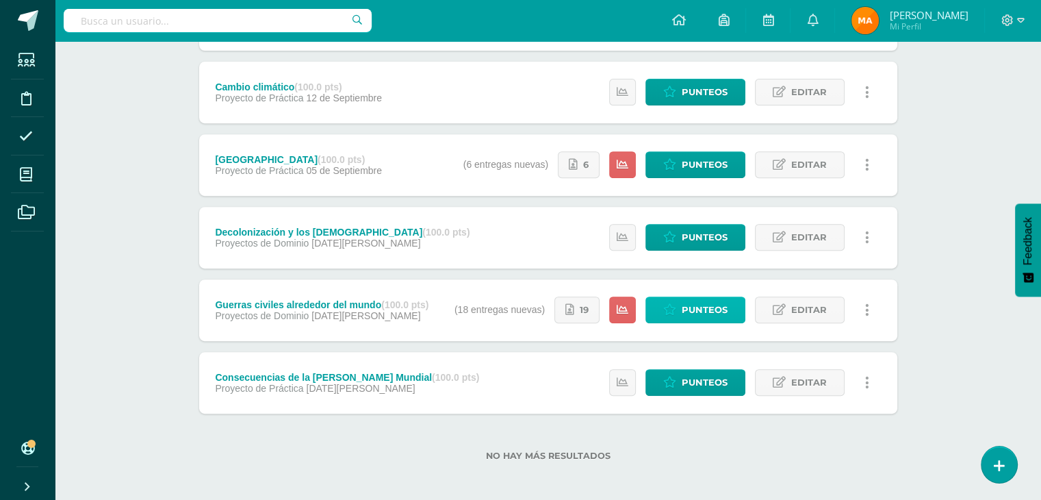
click at [690, 313] on span "Punteos" at bounding box center [705, 309] width 46 height 25
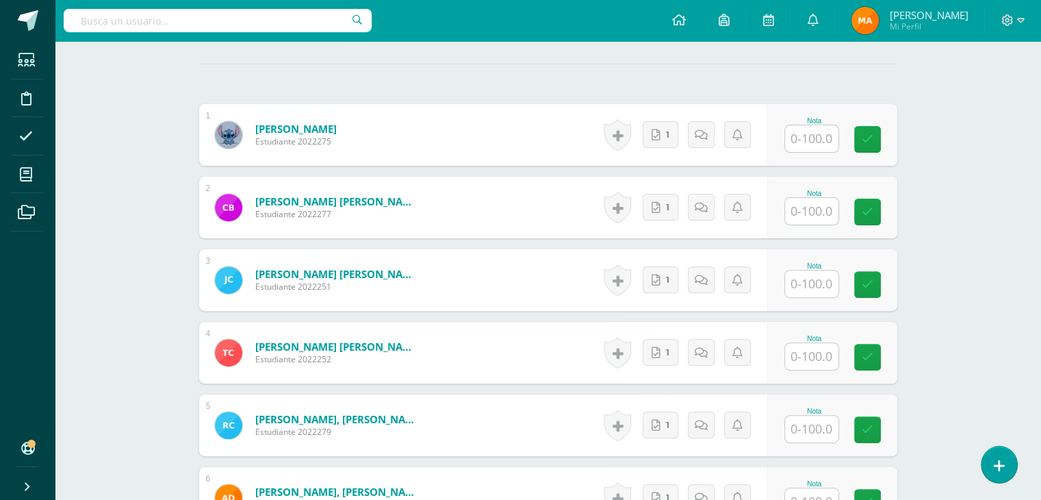
scroll to position [386, 0]
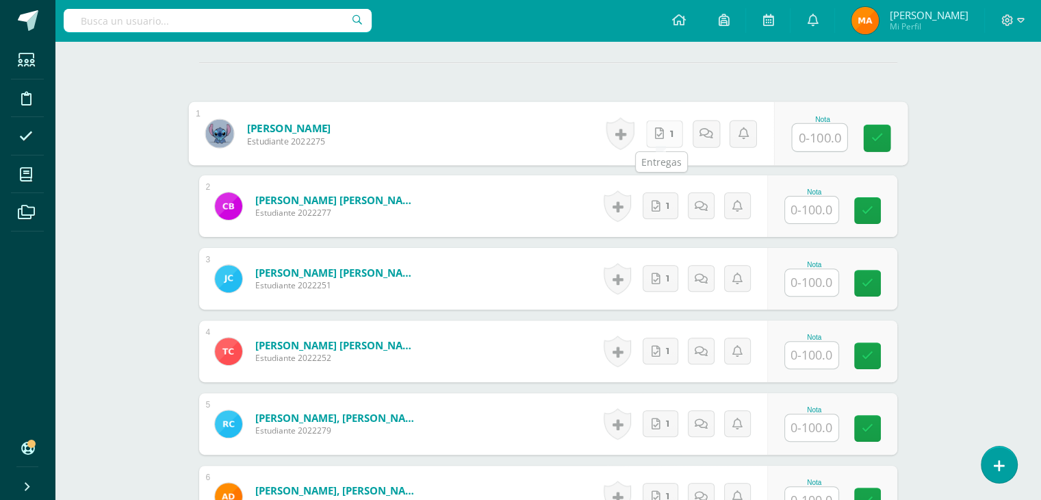
click at [655, 133] on icon at bounding box center [659, 133] width 9 height 12
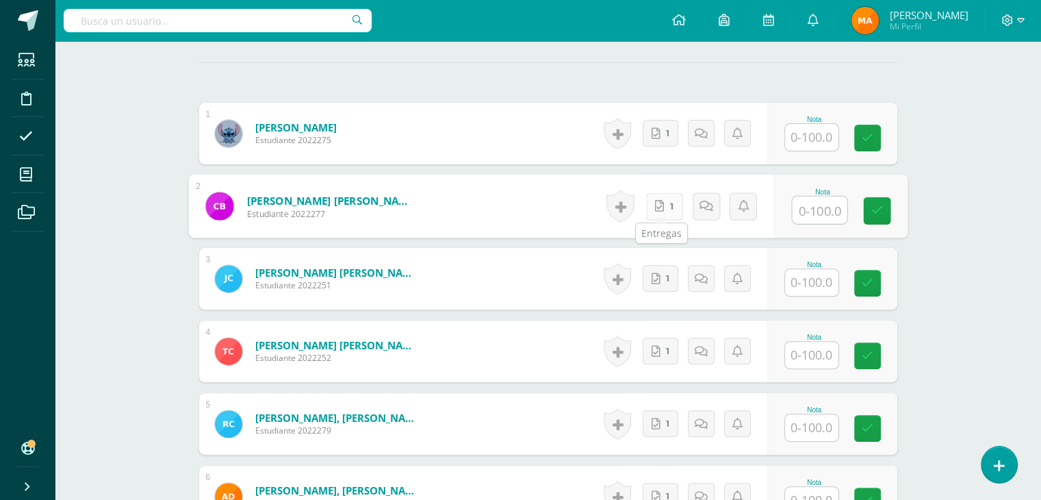
click at [659, 212] on link "1" at bounding box center [664, 205] width 37 height 27
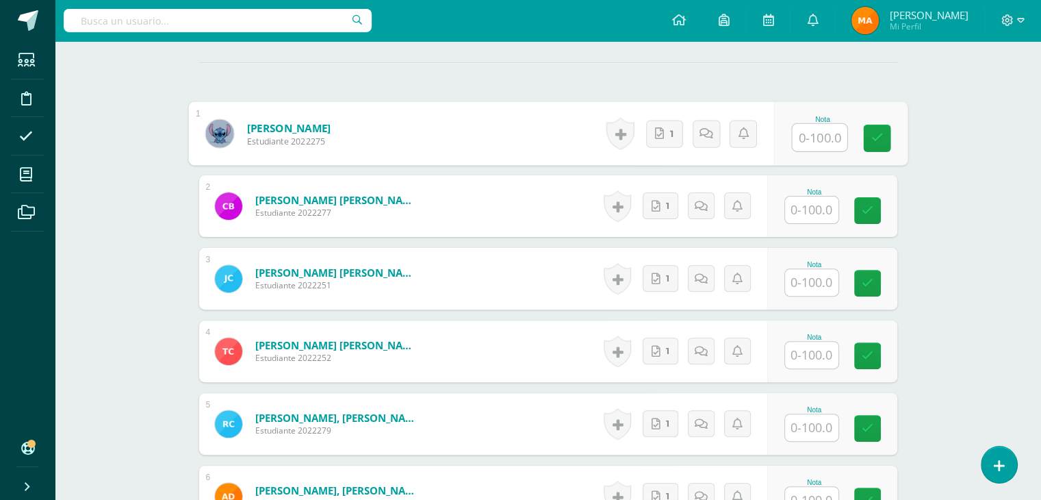
click at [827, 132] on input "text" at bounding box center [819, 137] width 55 height 27
type input "98"
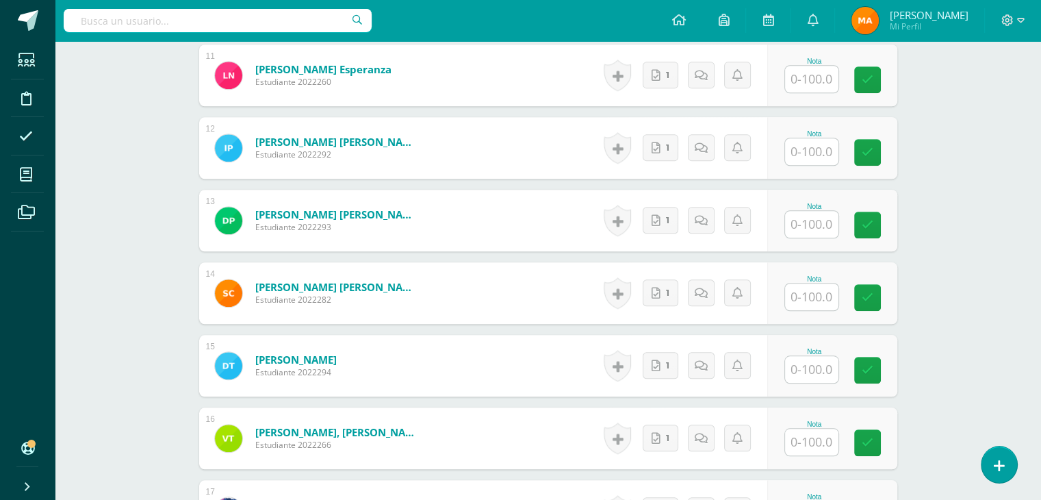
scroll to position [1201, 0]
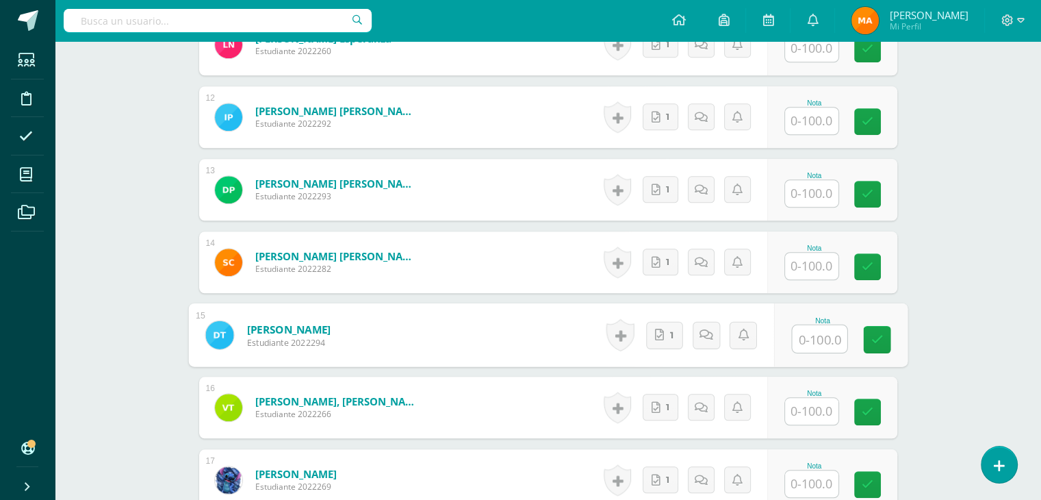
click at [811, 333] on input "text" at bounding box center [819, 338] width 55 height 27
type input "98"
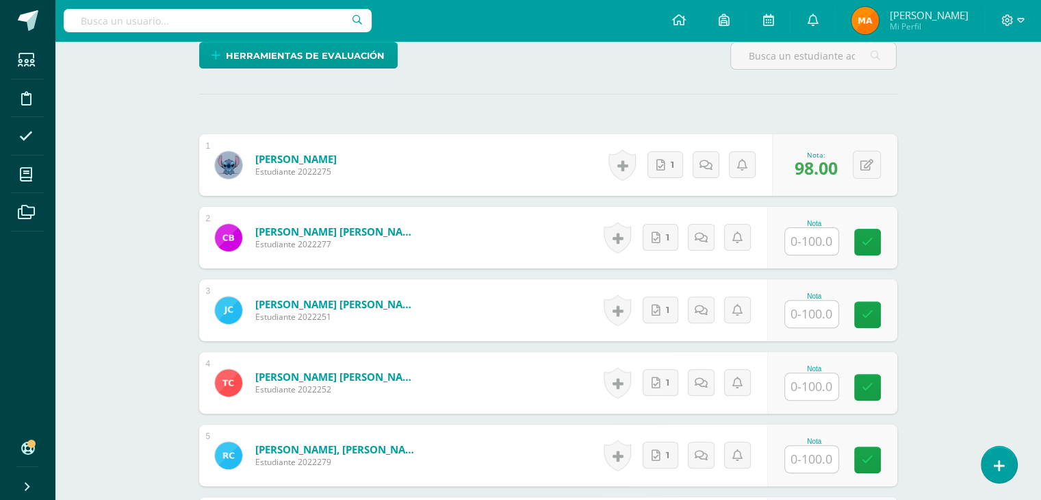
scroll to position [354, 0]
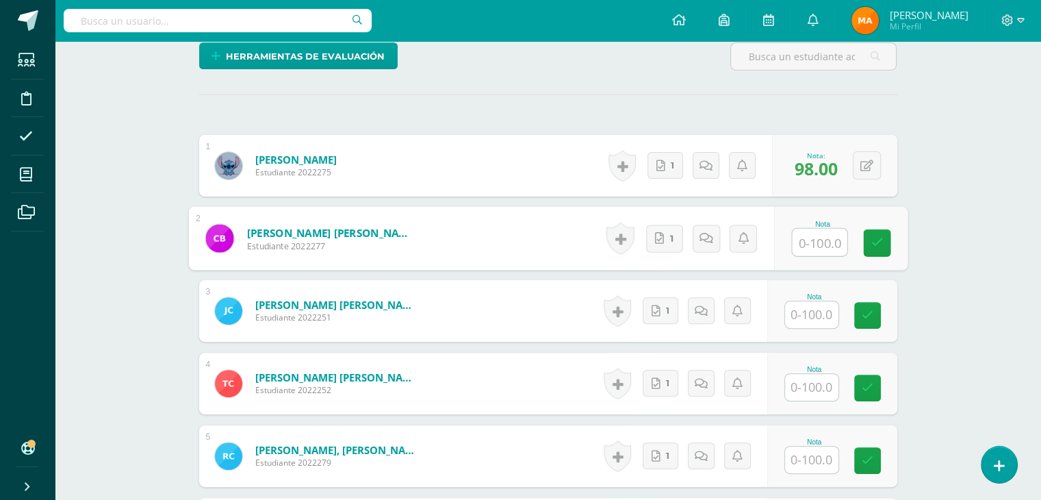
click at [810, 238] on input "text" at bounding box center [819, 242] width 55 height 27
type input "98"
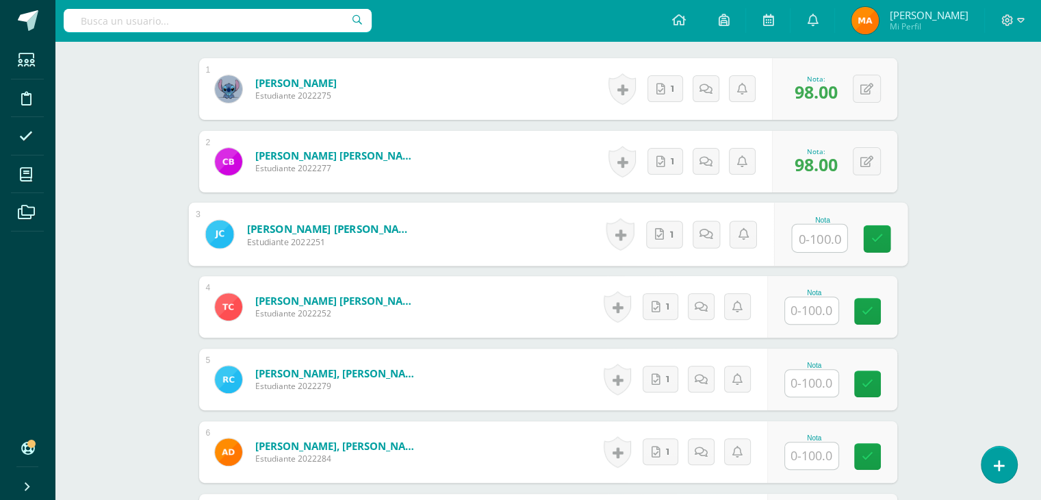
scroll to position [433, 0]
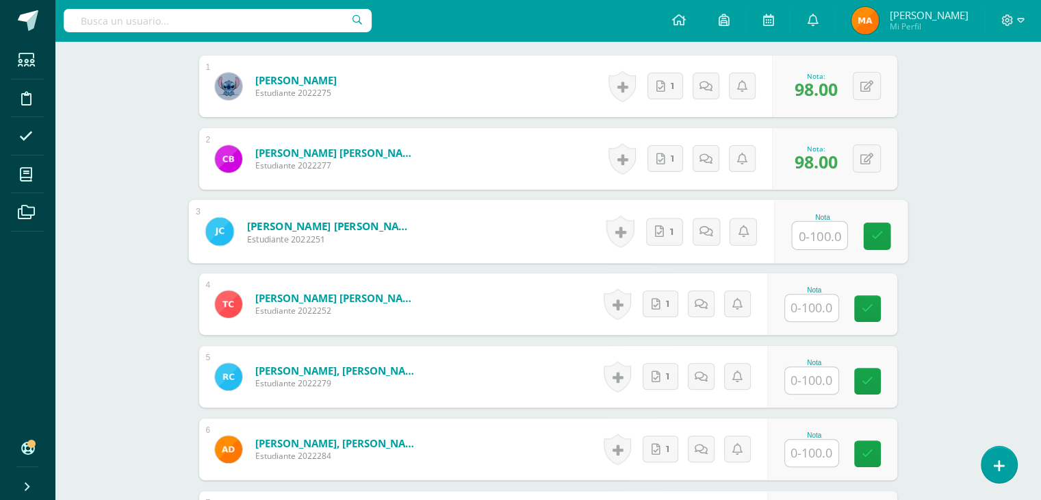
click at [819, 316] on input "text" at bounding box center [811, 307] width 53 height 27
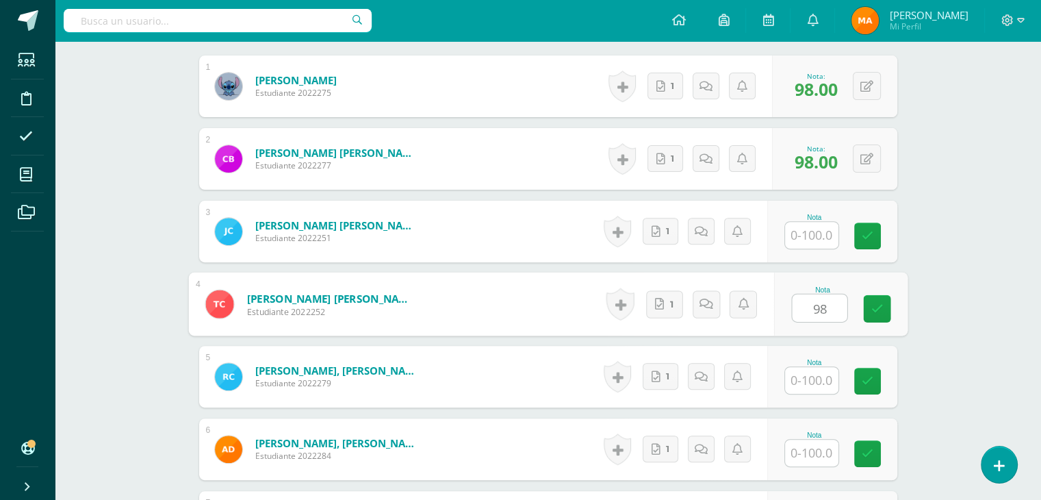
type input "98"
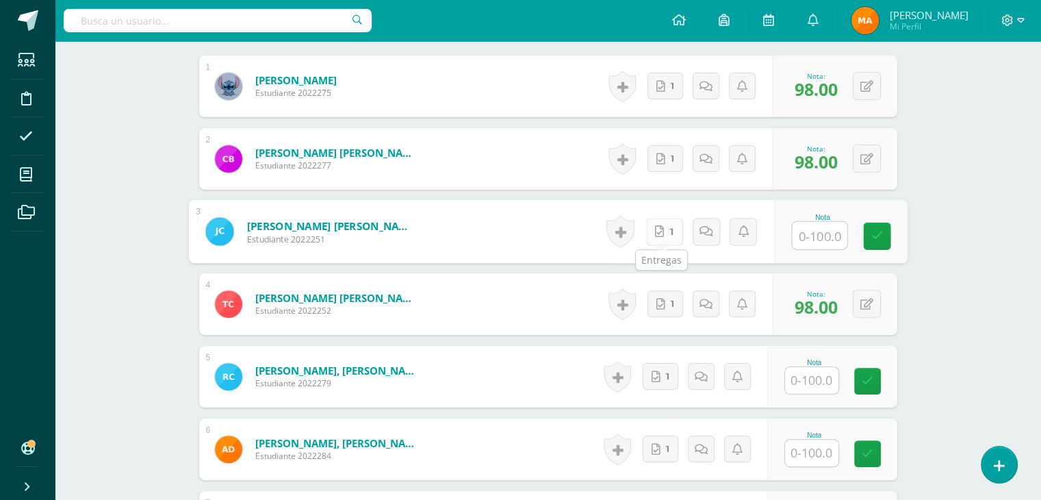
click at [667, 227] on link "1" at bounding box center [664, 231] width 37 height 27
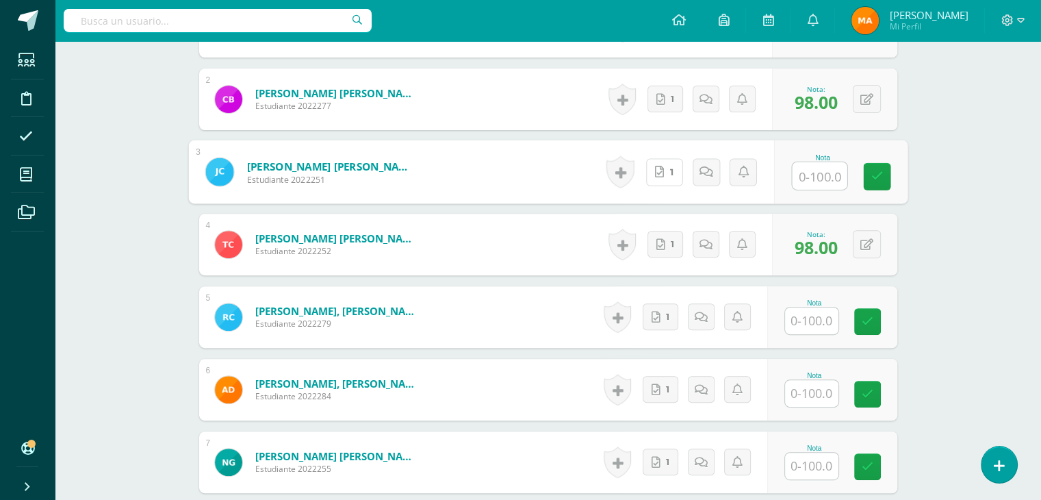
scroll to position [494, 0]
click at [814, 181] on input "text" at bounding box center [819, 175] width 55 height 27
type input "92"
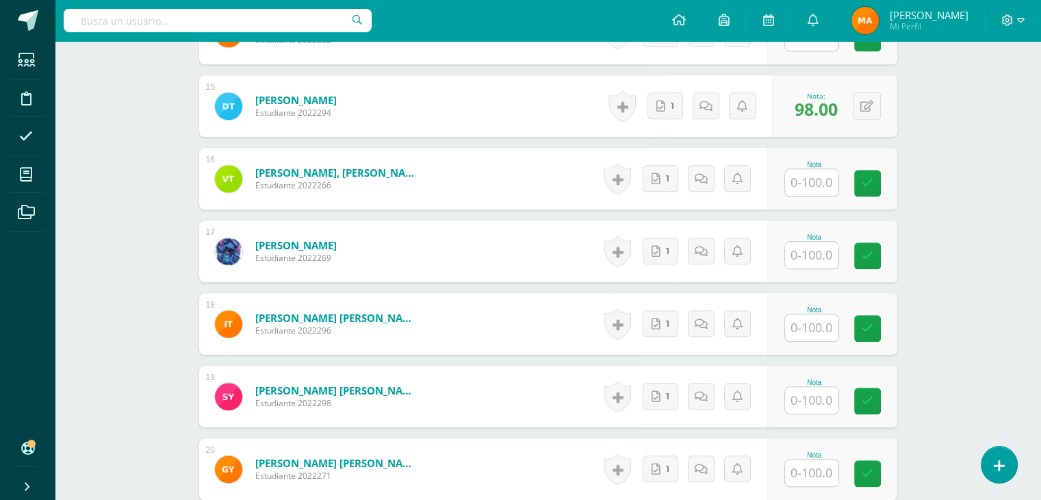
scroll to position [1586, 0]
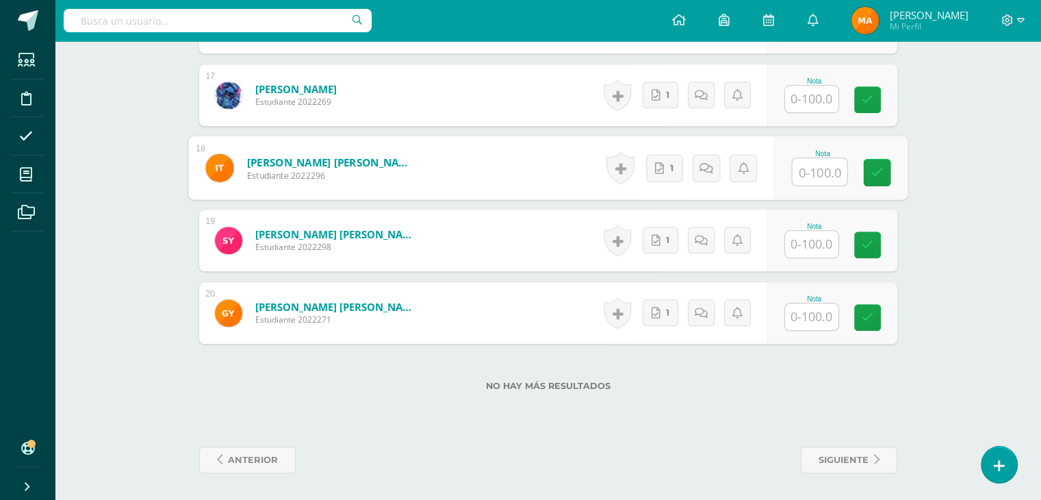
click at [805, 173] on input "text" at bounding box center [819, 171] width 55 height 27
type input "92"
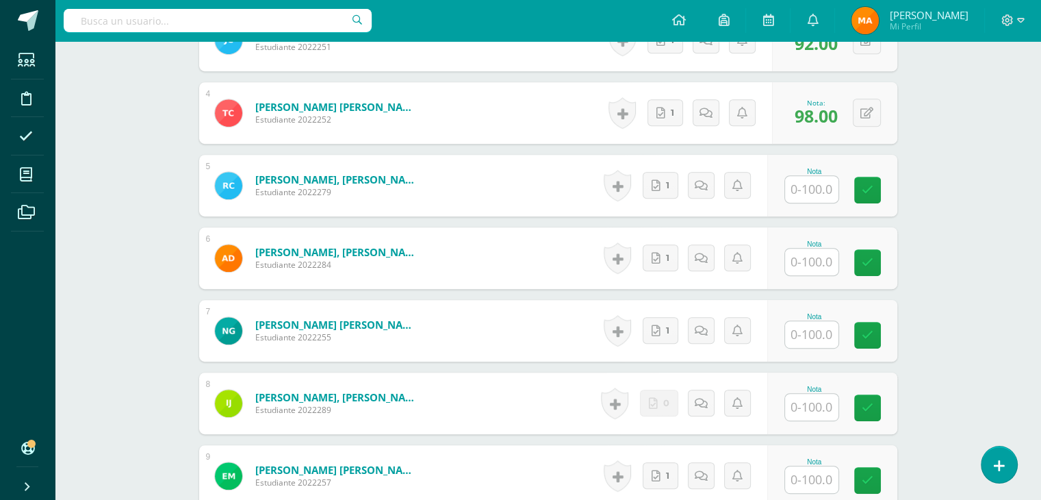
scroll to position [626, 0]
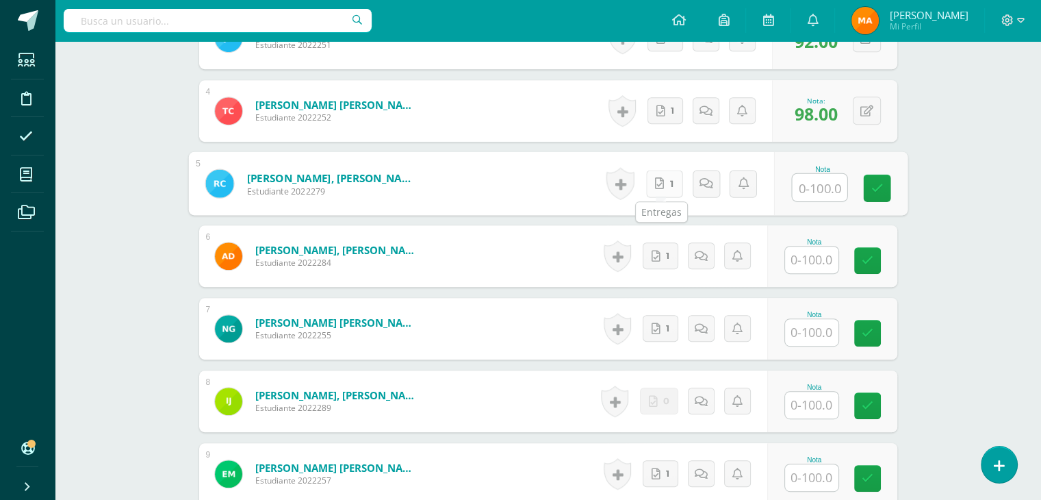
click at [670, 186] on link "1" at bounding box center [664, 183] width 37 height 27
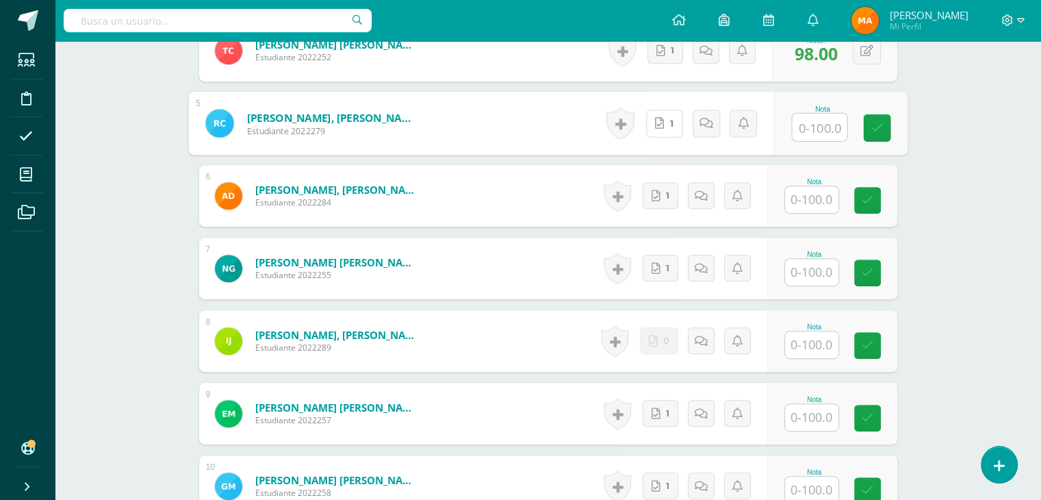
scroll to position [687, 0]
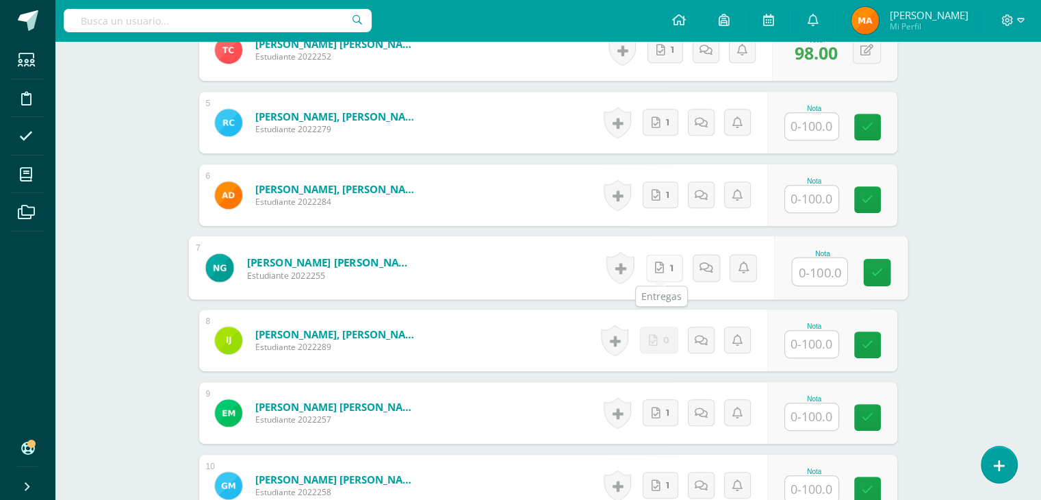
click at [661, 269] on link "1" at bounding box center [664, 267] width 37 height 27
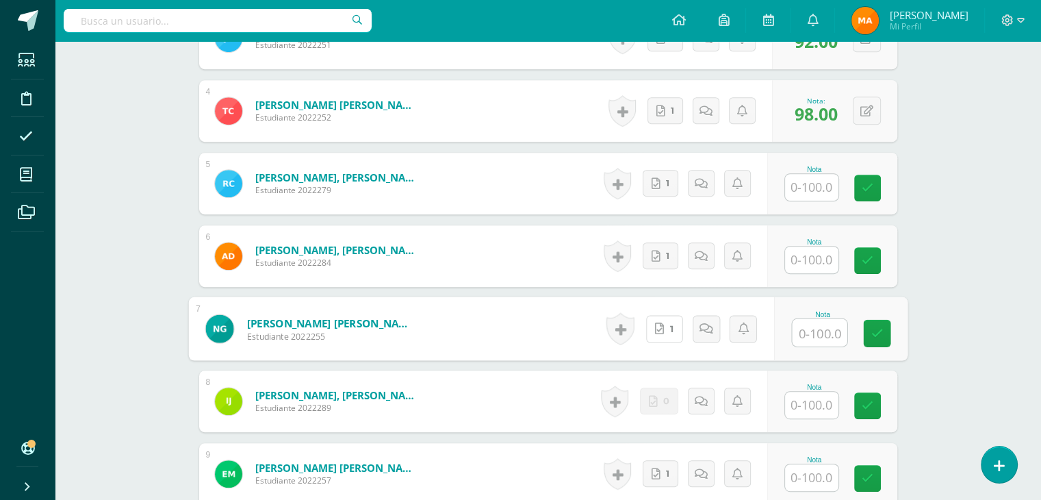
scroll to position [622, 0]
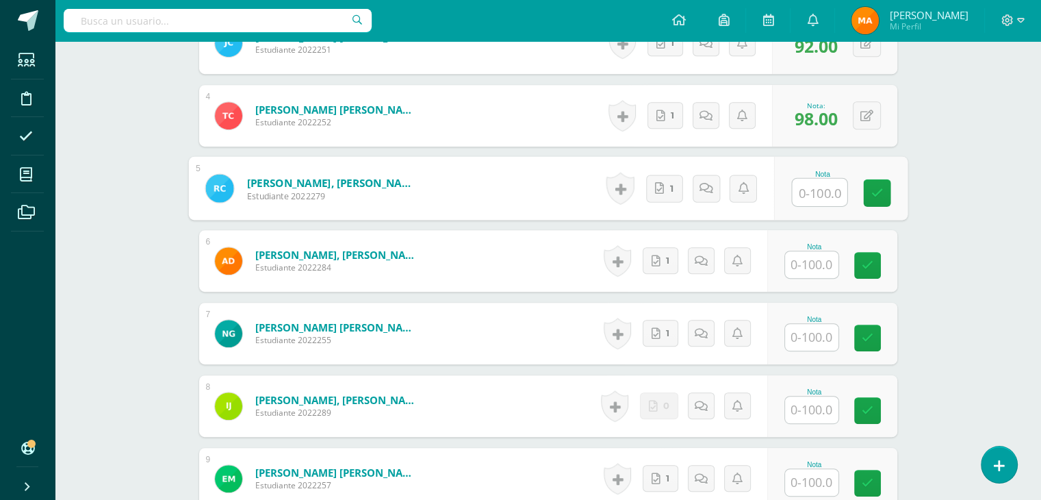
click at [797, 190] on input "text" at bounding box center [819, 192] width 55 height 27
type input "98"
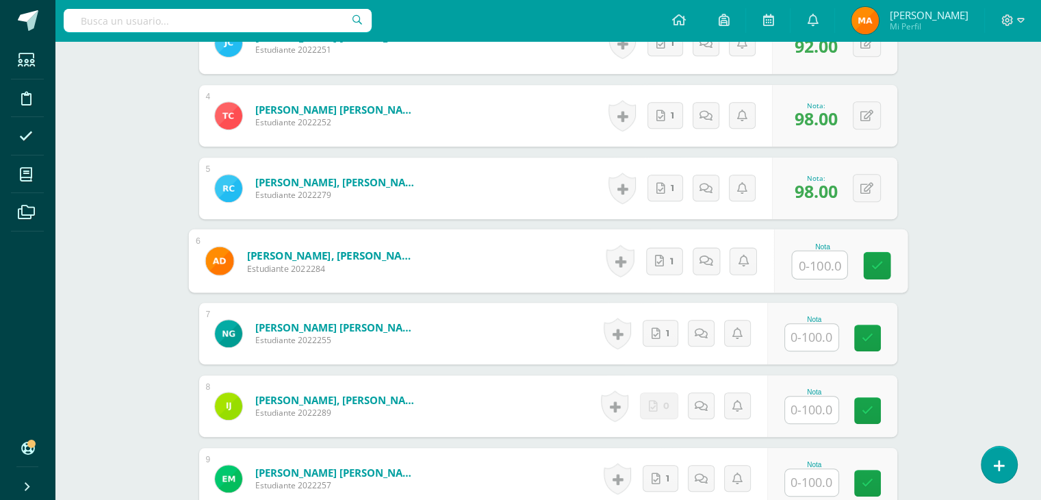
click at [820, 260] on input "text" at bounding box center [819, 264] width 55 height 27
type input "98"
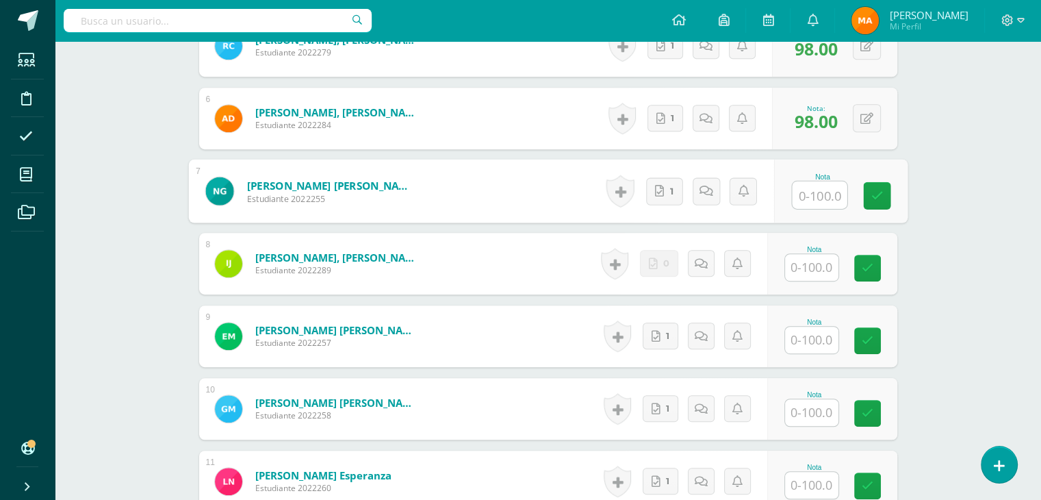
scroll to position [797, 0]
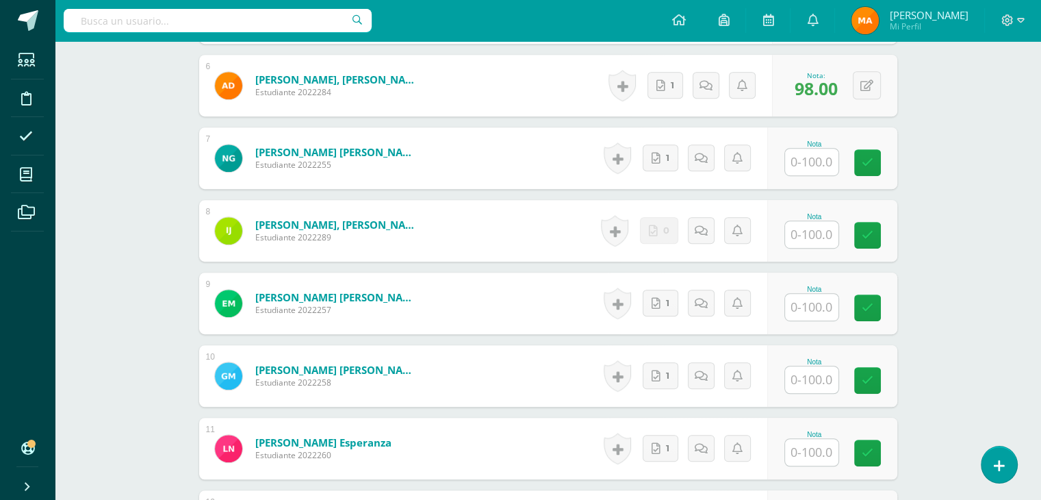
click at [956, 318] on div "Ciencias Sociales Tercero Básico "Sección B" Herramientas Detalle de asistencia…" at bounding box center [548, 266] width 987 height 2045
click at [672, 381] on link "1" at bounding box center [661, 375] width 36 height 27
click at [828, 377] on input "text" at bounding box center [819, 379] width 55 height 27
type input "88"
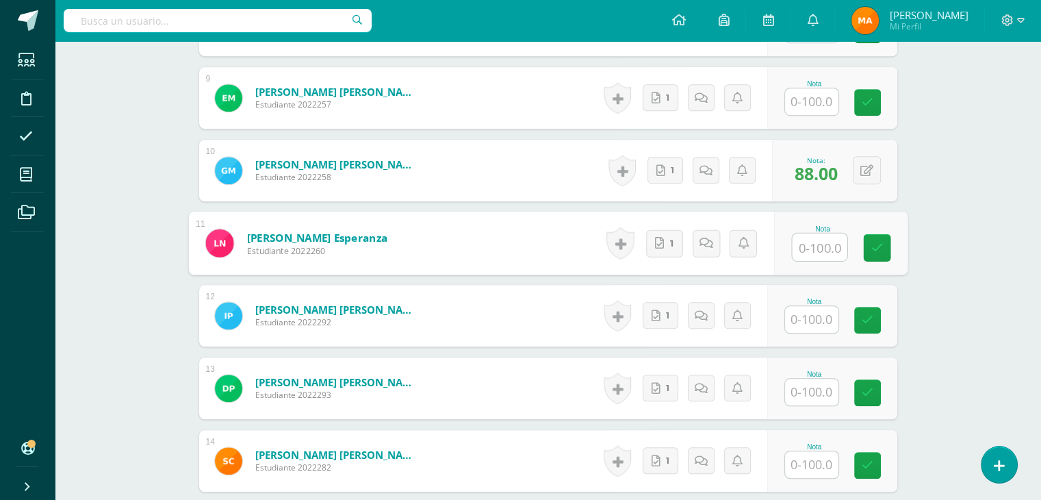
scroll to position [1005, 0]
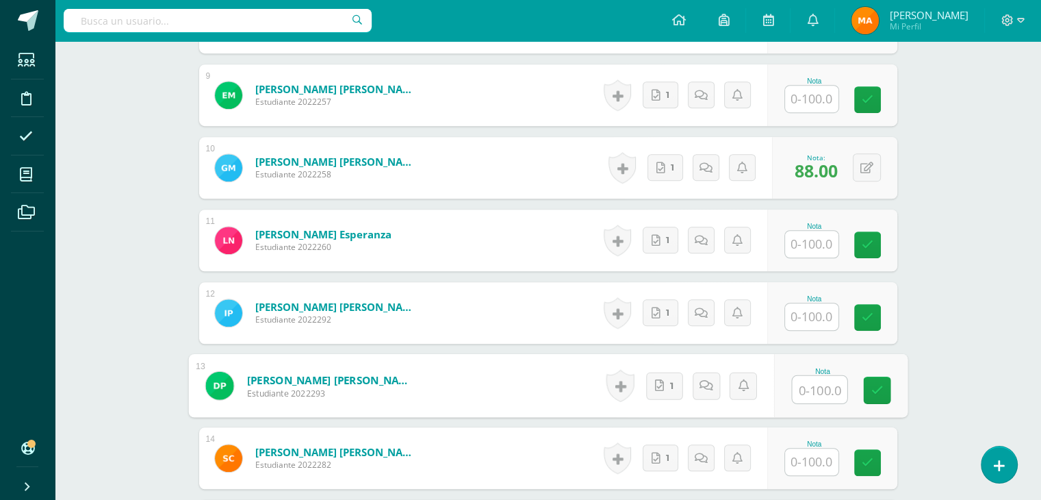
click at [819, 398] on input "text" at bounding box center [819, 389] width 55 height 27
type input "88"
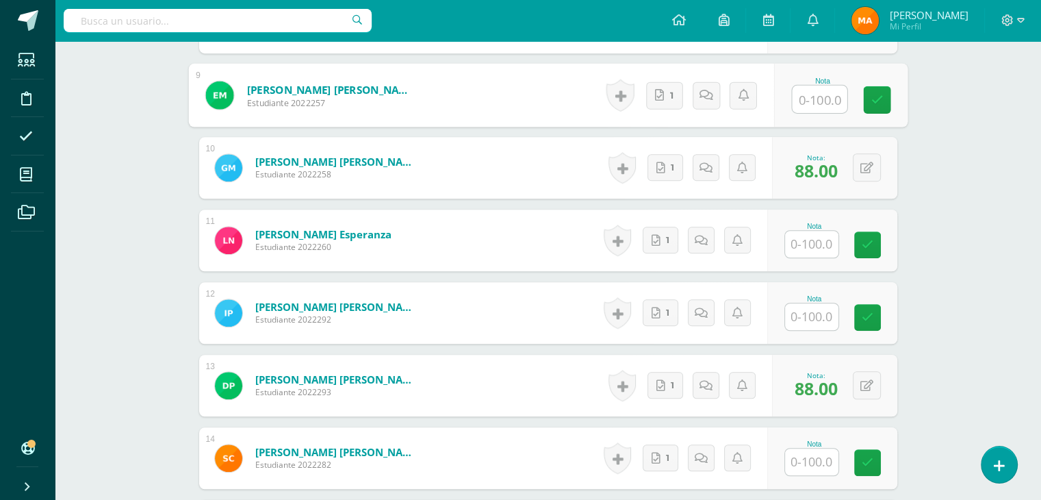
click at [808, 91] on input "text" at bounding box center [819, 99] width 55 height 27
type input "88"
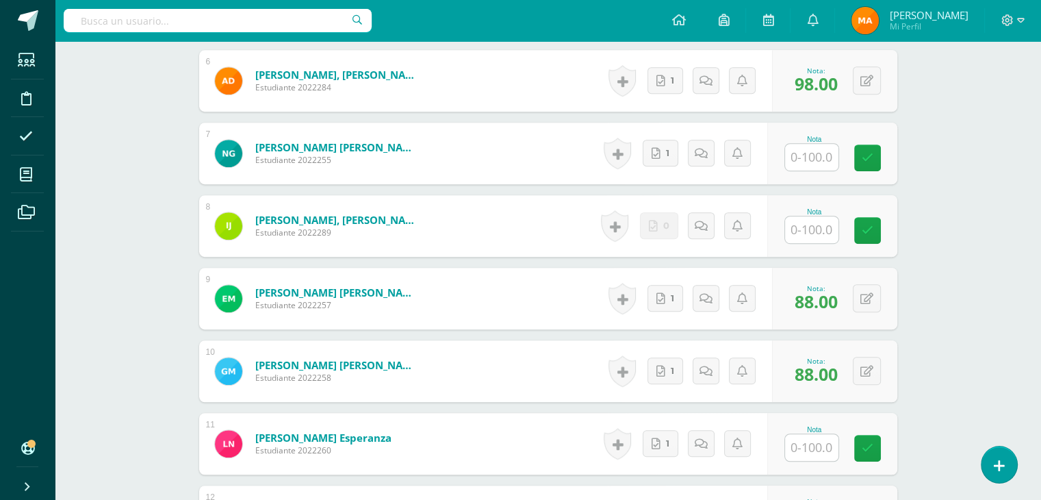
scroll to position [796, 0]
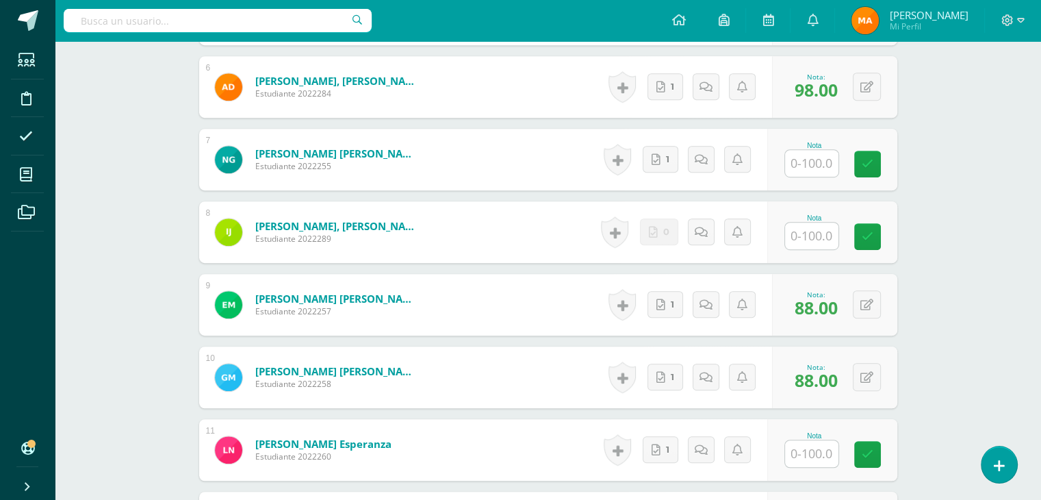
click at [802, 168] on input "text" at bounding box center [811, 163] width 53 height 27
type input "88"
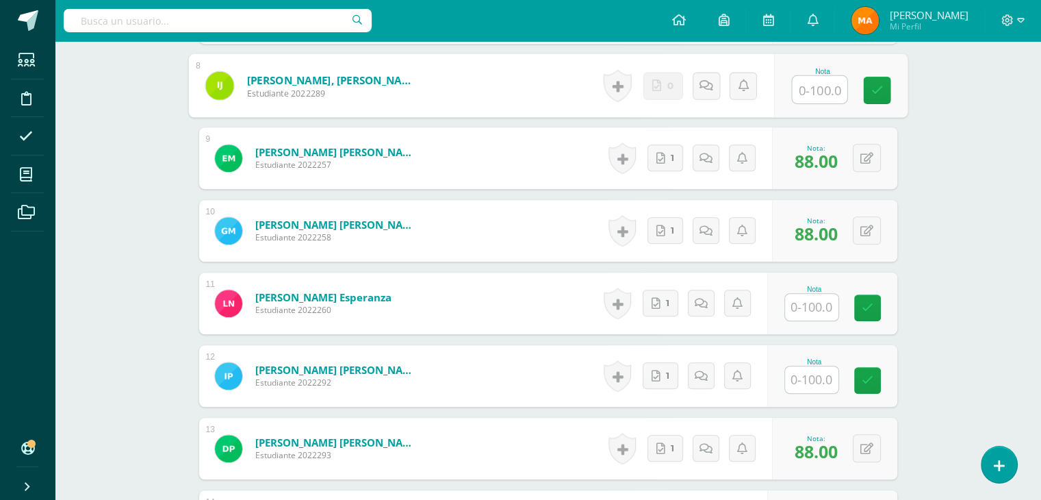
scroll to position [1052, 0]
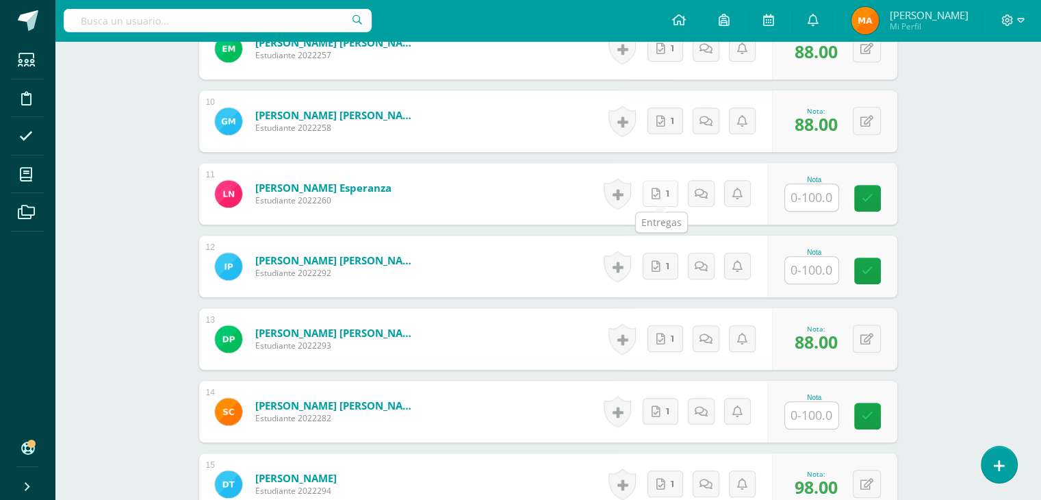
click at [664, 192] on link "1" at bounding box center [661, 193] width 36 height 27
click at [655, 266] on icon at bounding box center [659, 266] width 9 height 12
click at [815, 194] on input "text" at bounding box center [819, 197] width 55 height 27
type input "98"
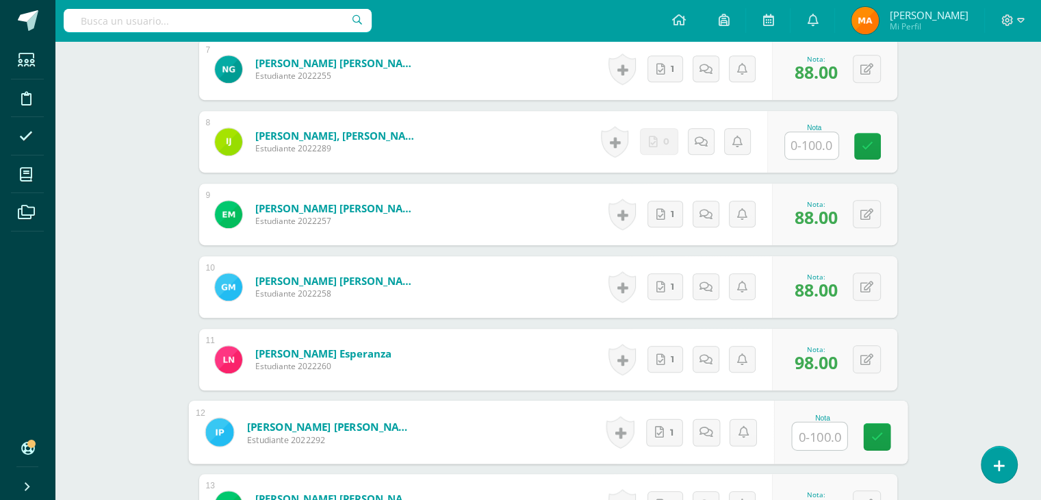
scroll to position [885, 0]
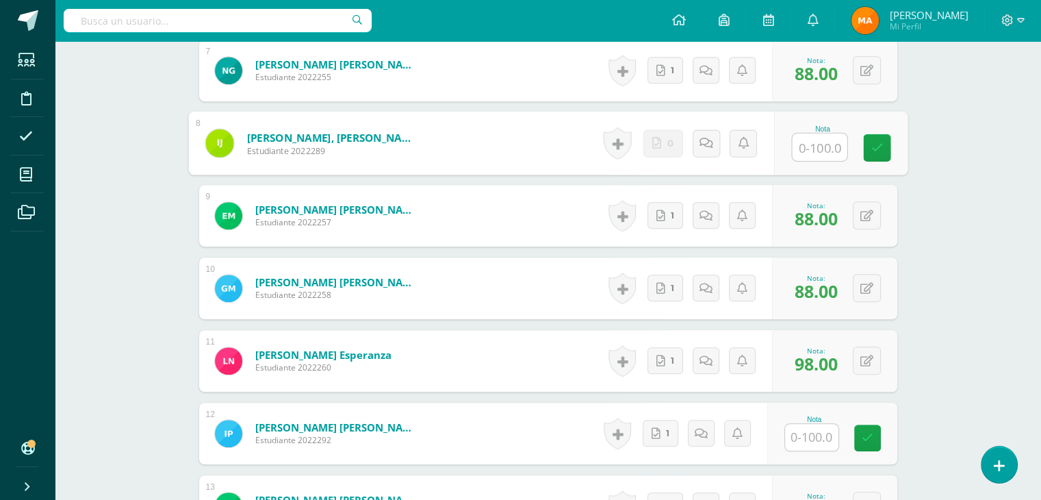
click at [811, 151] on input "text" at bounding box center [819, 146] width 55 height 27
type input "98"
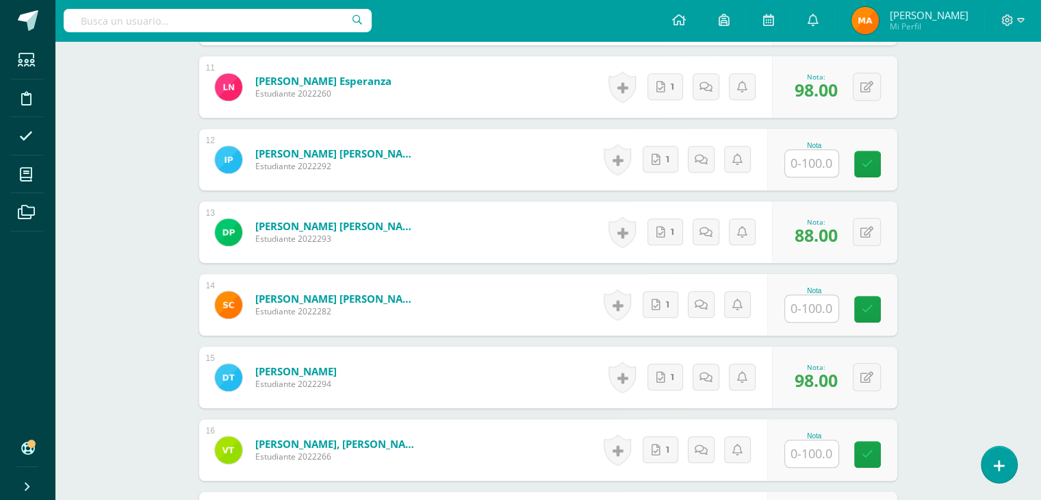
scroll to position [1158, 0]
click at [661, 162] on link "1" at bounding box center [664, 159] width 37 height 27
click at [654, 453] on link "1" at bounding box center [661, 449] width 36 height 27
click at [807, 165] on input "text" at bounding box center [819, 163] width 55 height 27
type input "96"
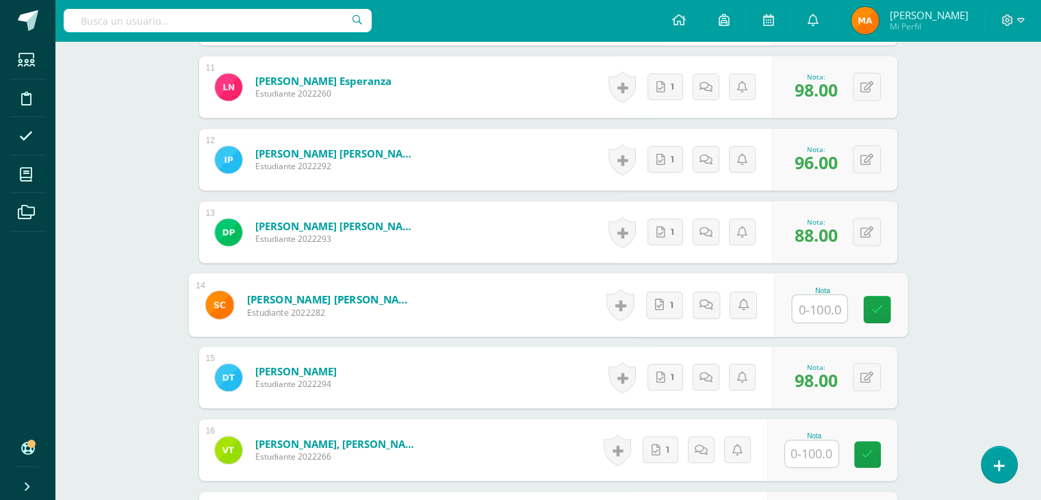
click at [806, 308] on input "text" at bounding box center [819, 308] width 55 height 27
type input "96"
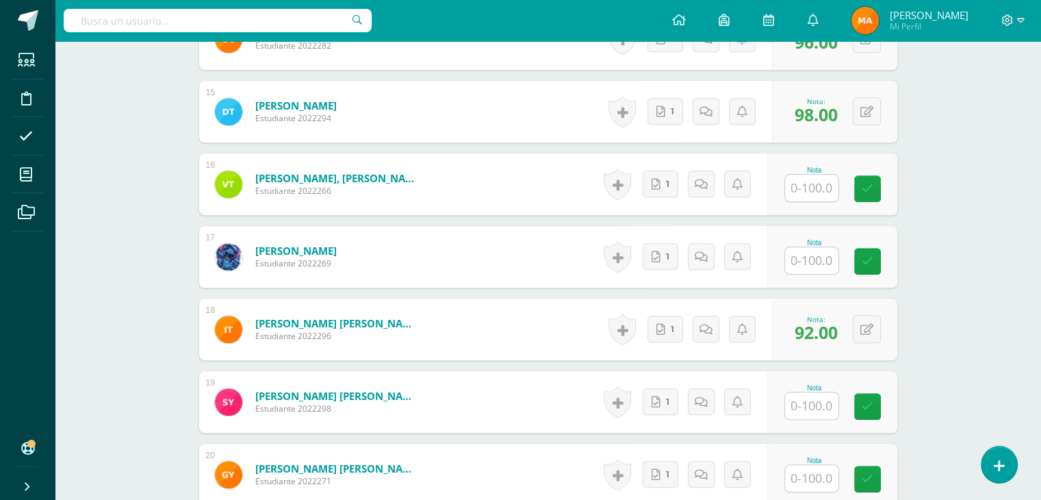
scroll to position [1424, 0]
click at [660, 262] on link "1" at bounding box center [664, 256] width 37 height 27
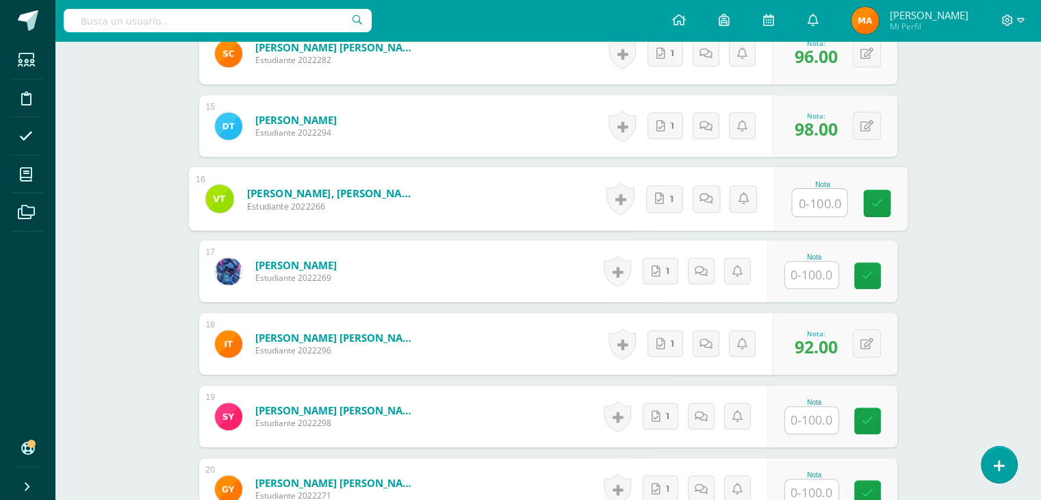
click at [813, 203] on input "text" at bounding box center [819, 202] width 55 height 27
type input "96"
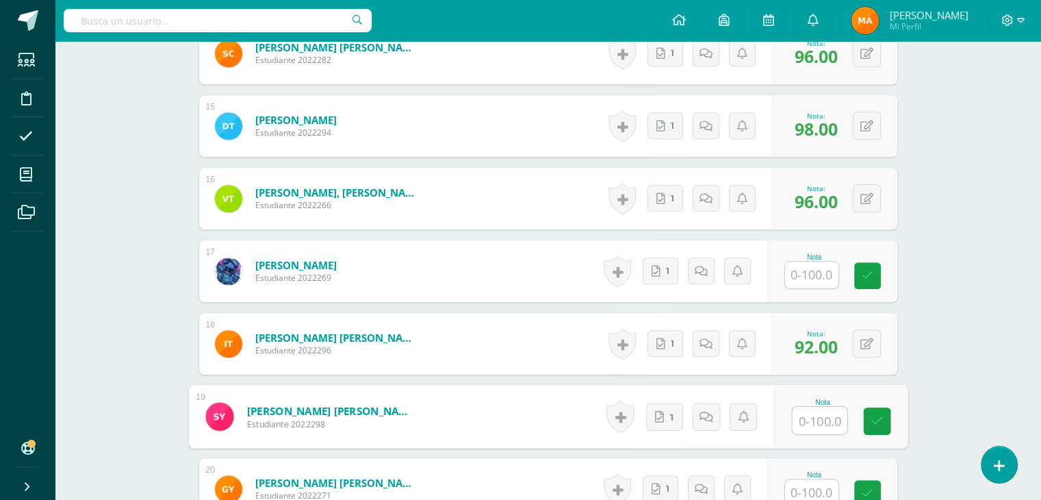
click at [818, 415] on input "text" at bounding box center [819, 420] width 55 height 27
type input "96"
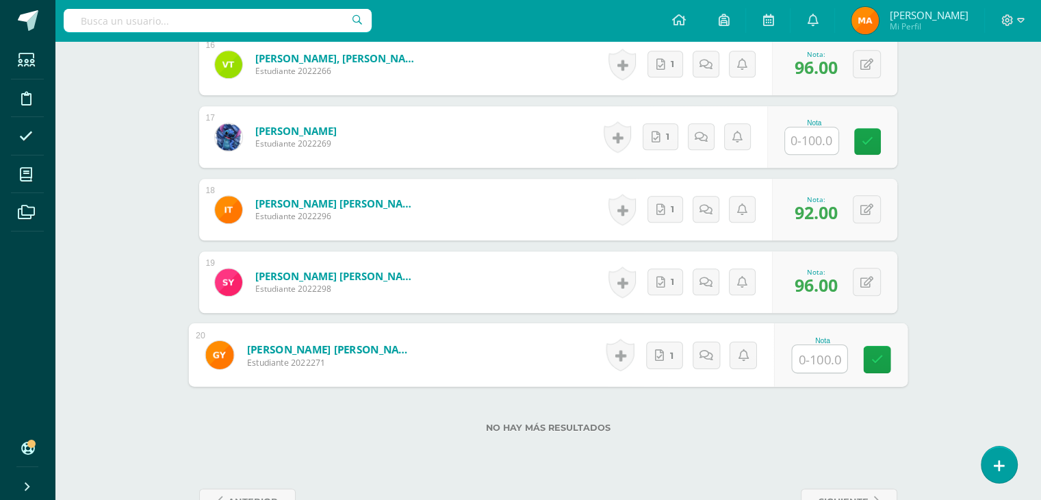
scroll to position [1536, 0]
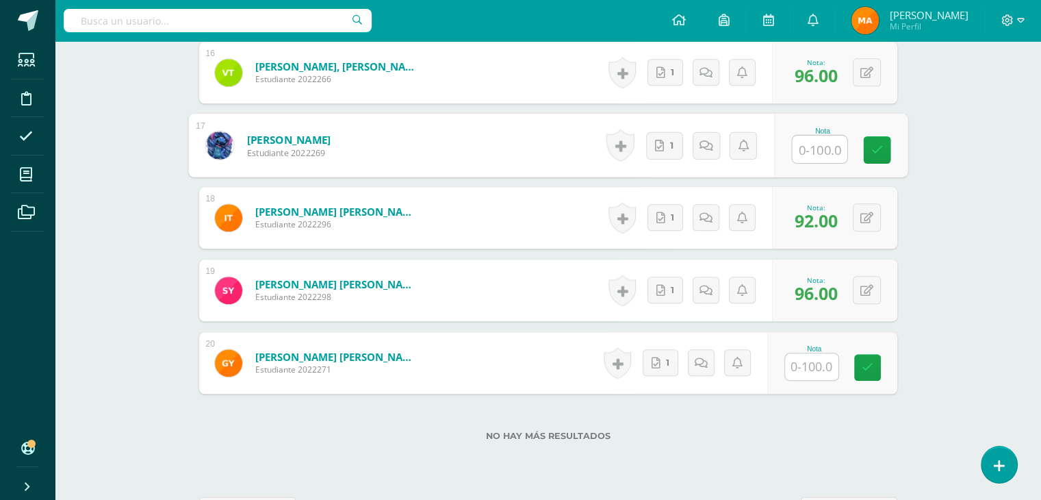
click at [827, 143] on input "text" at bounding box center [819, 149] width 55 height 27
click at [838, 151] on input "text" at bounding box center [819, 149] width 55 height 27
type input "96"
click at [814, 367] on input "text" at bounding box center [811, 366] width 53 height 27
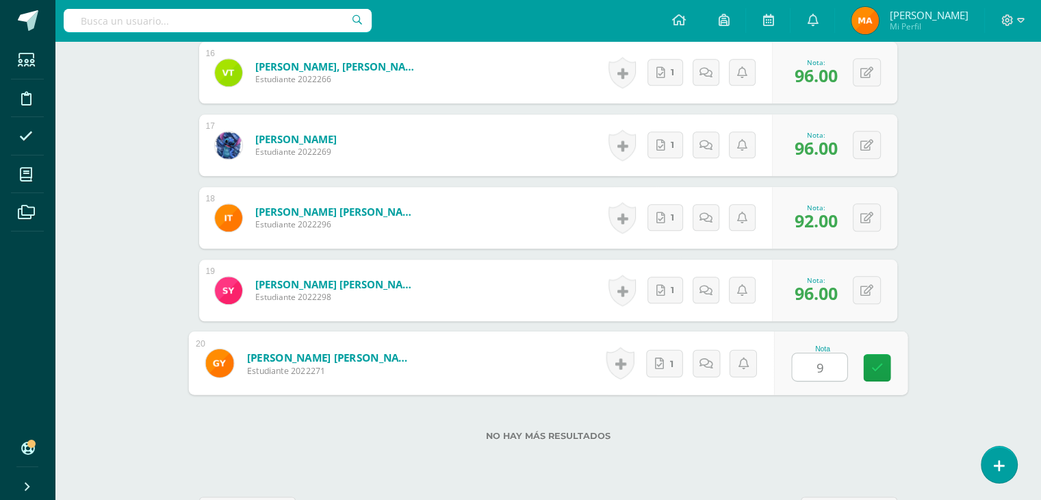
type input "96"
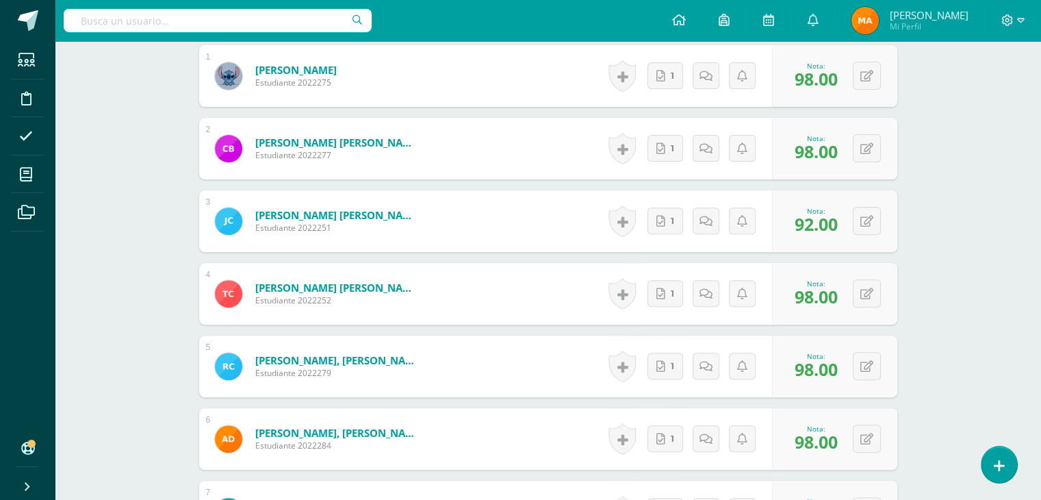
scroll to position [0, 0]
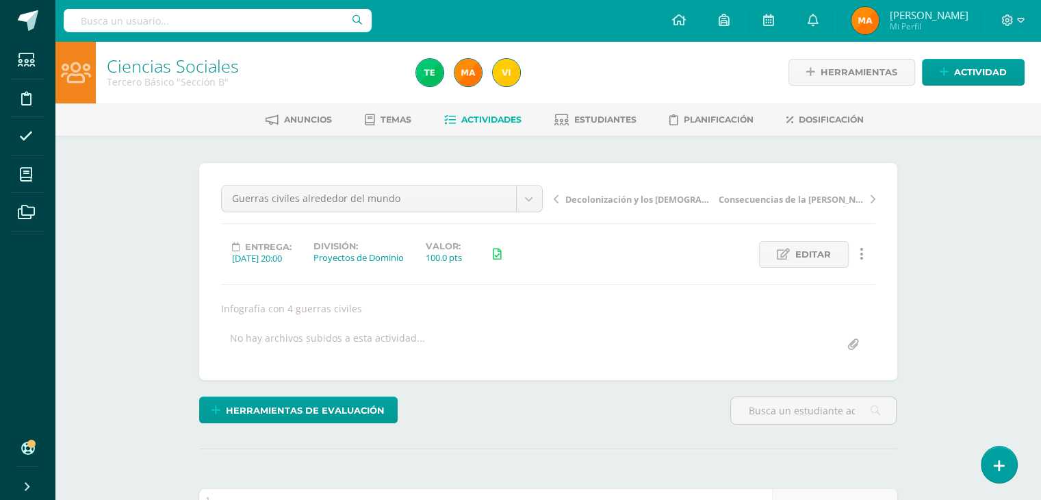
click at [483, 125] on link "Actividades" at bounding box center [482, 120] width 77 height 22
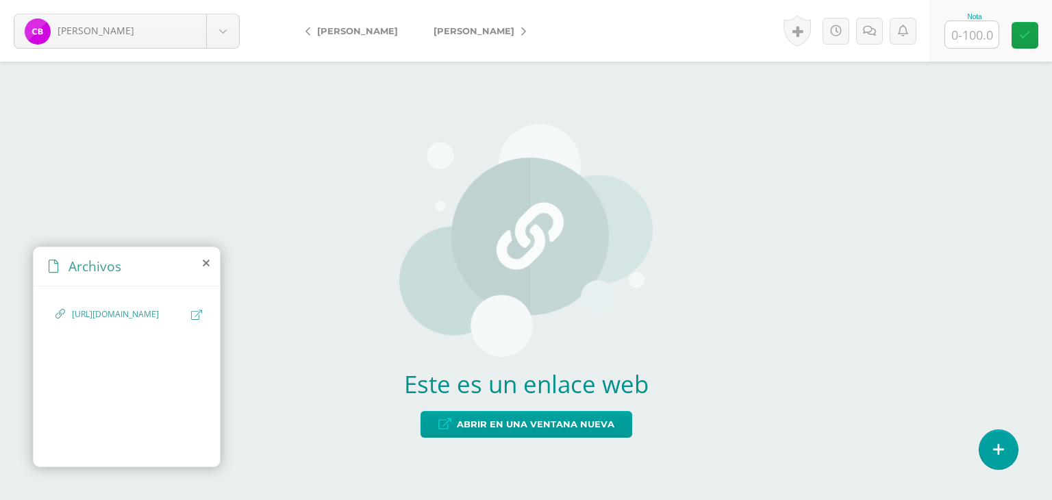
click at [119, 321] on span "[URL][DOMAIN_NAME]" at bounding box center [128, 314] width 112 height 13
click at [561, 422] on span "Abrir en una ventana nueva" at bounding box center [535, 423] width 157 height 25
click at [485, 425] on span "Abrir en una ventana nueva" at bounding box center [535, 423] width 157 height 25
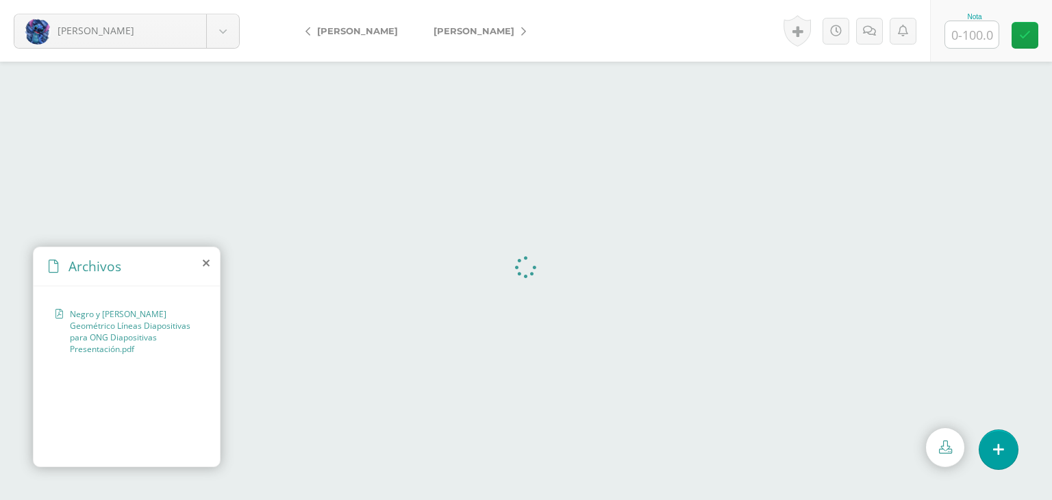
click at [205, 262] on icon at bounding box center [206, 262] width 7 height 11
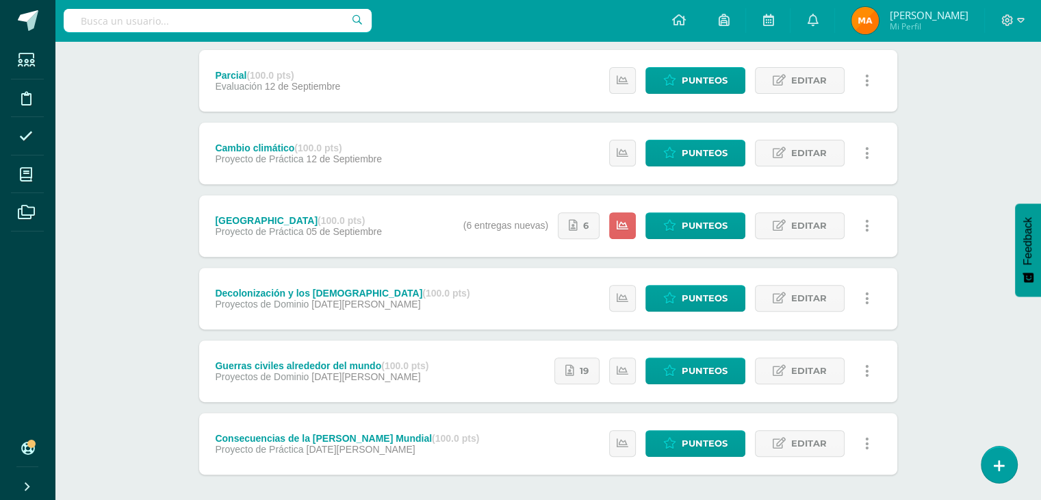
scroll to position [529, 0]
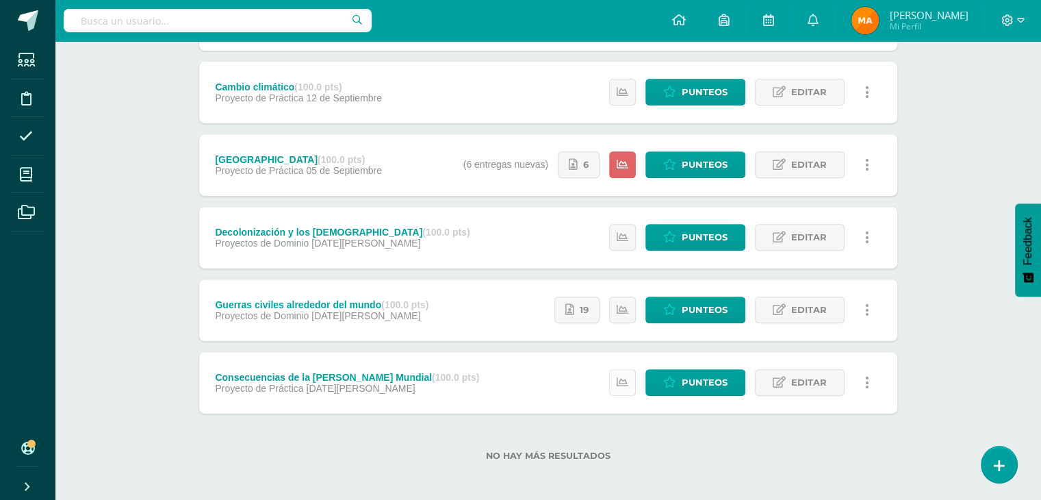
click at [616, 375] on link at bounding box center [622, 382] width 27 height 27
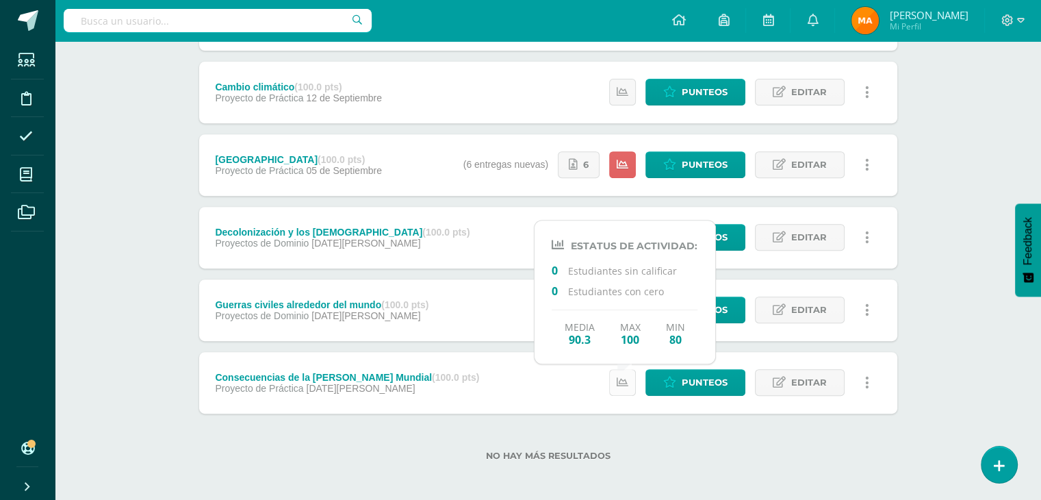
click at [622, 384] on icon at bounding box center [623, 383] width 12 height 12
click at [624, 388] on link at bounding box center [622, 382] width 27 height 27
click at [609, 436] on div "No hay más resultados" at bounding box center [548, 446] width 698 height 64
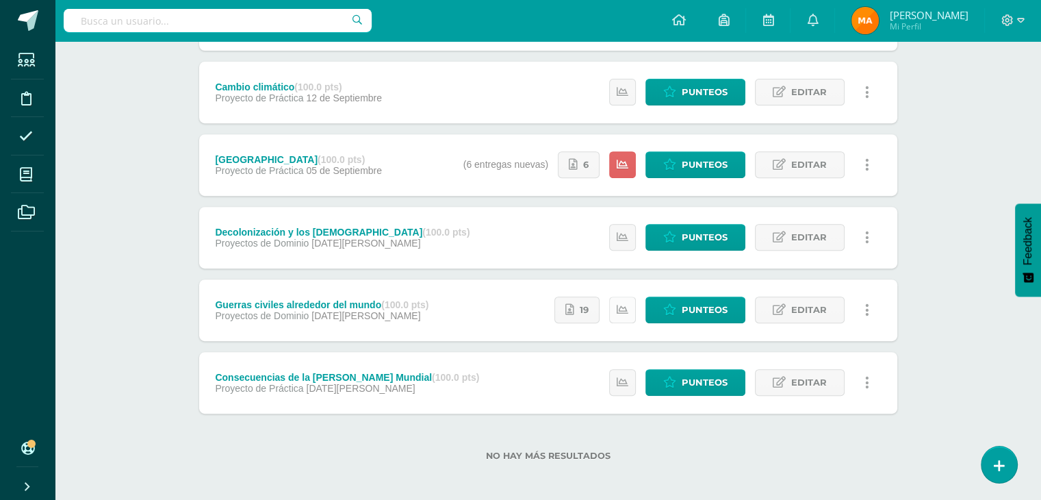
click at [627, 307] on icon at bounding box center [623, 310] width 12 height 12
click at [704, 459] on label "No hay más resultados" at bounding box center [548, 455] width 698 height 10
click at [624, 243] on link at bounding box center [622, 237] width 27 height 27
click at [685, 458] on label "No hay más resultados" at bounding box center [548, 455] width 698 height 10
click at [624, 168] on icon at bounding box center [623, 165] width 12 height 12
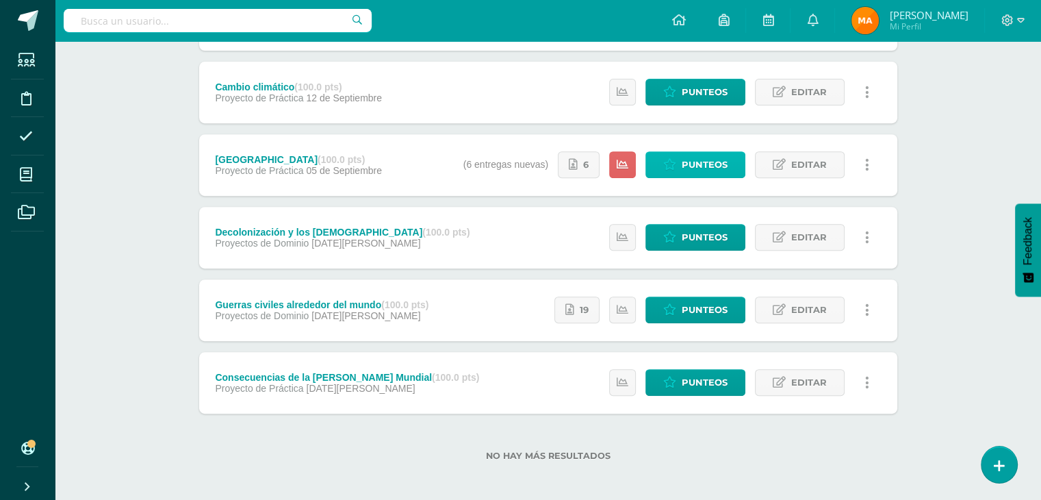
click at [700, 162] on span "Punteos" at bounding box center [705, 164] width 46 height 25
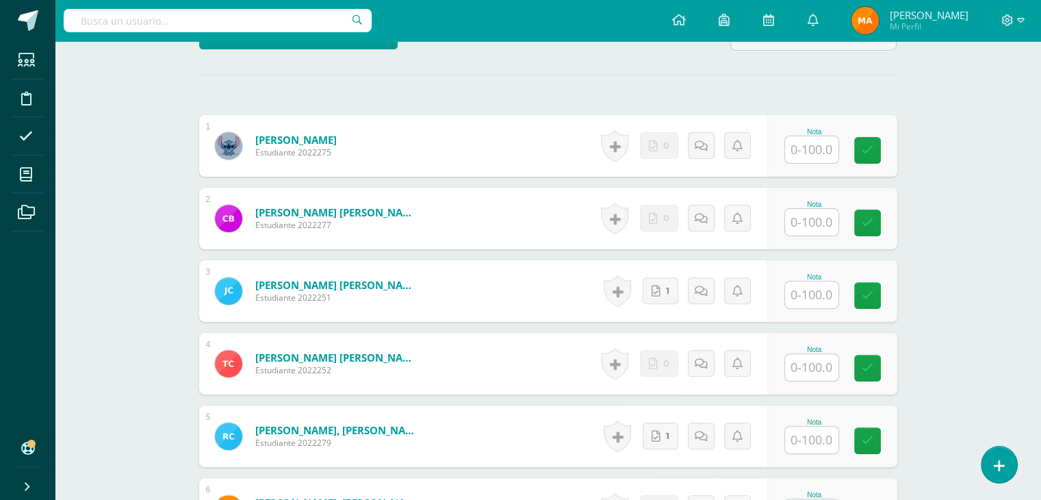
scroll to position [374, 0]
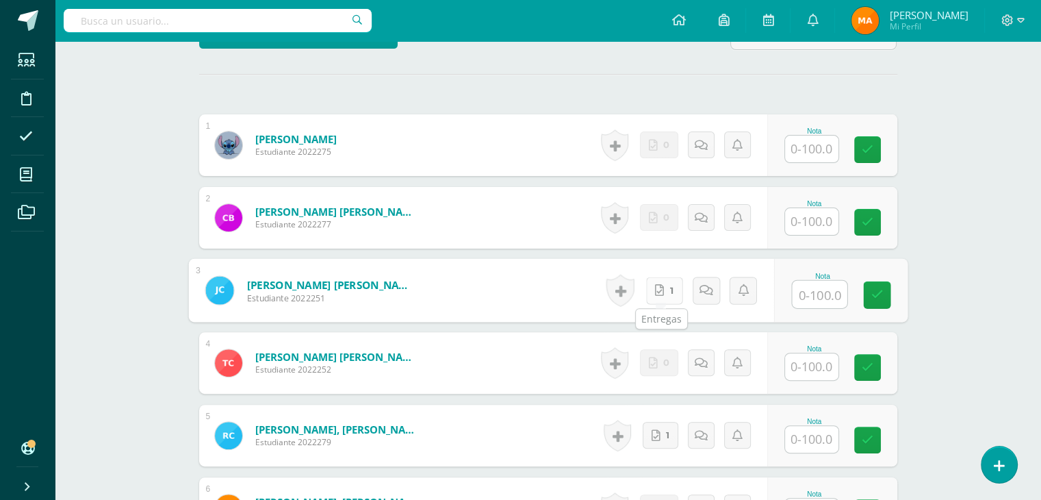
click at [654, 292] on link "1" at bounding box center [664, 290] width 37 height 27
click at [819, 283] on input "text" at bounding box center [819, 293] width 55 height 27
type input "100"
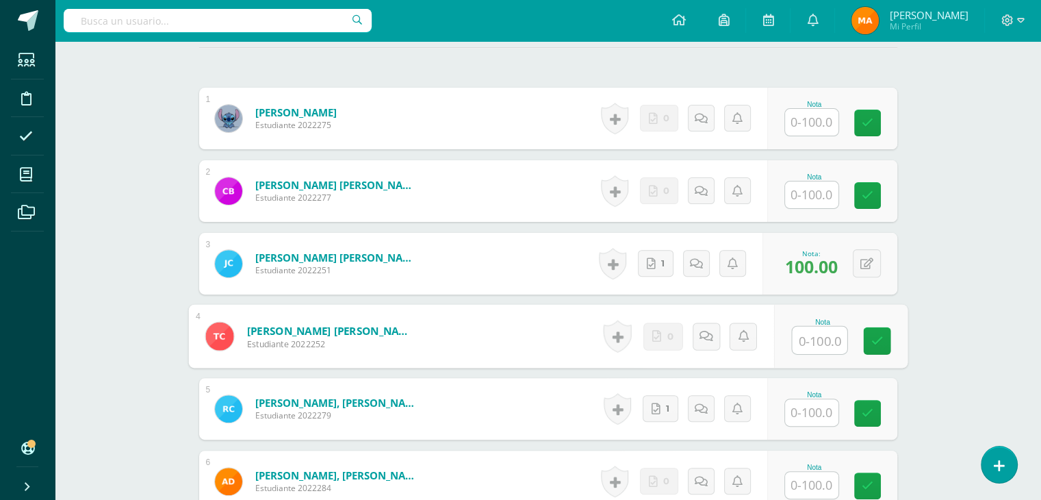
scroll to position [402, 0]
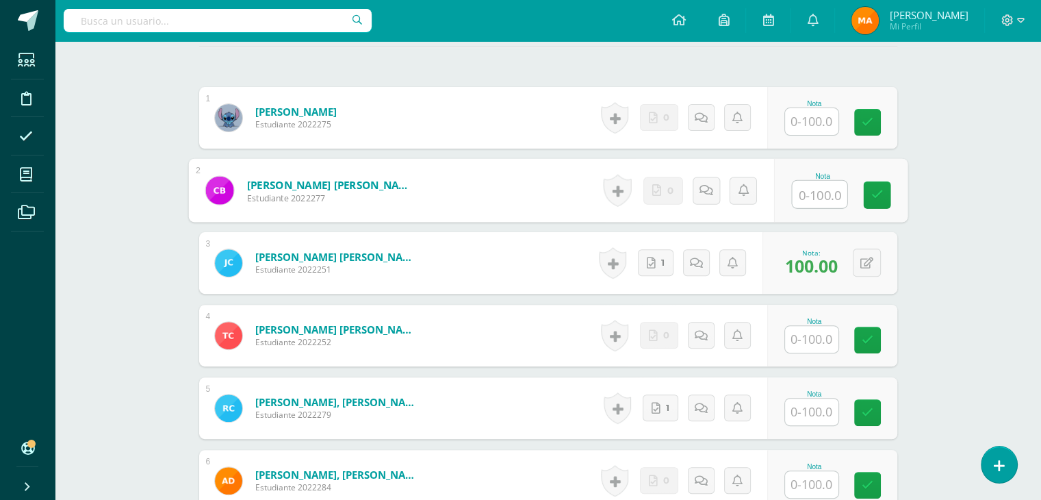
click at [805, 182] on input "text" at bounding box center [819, 194] width 55 height 27
type input "100"
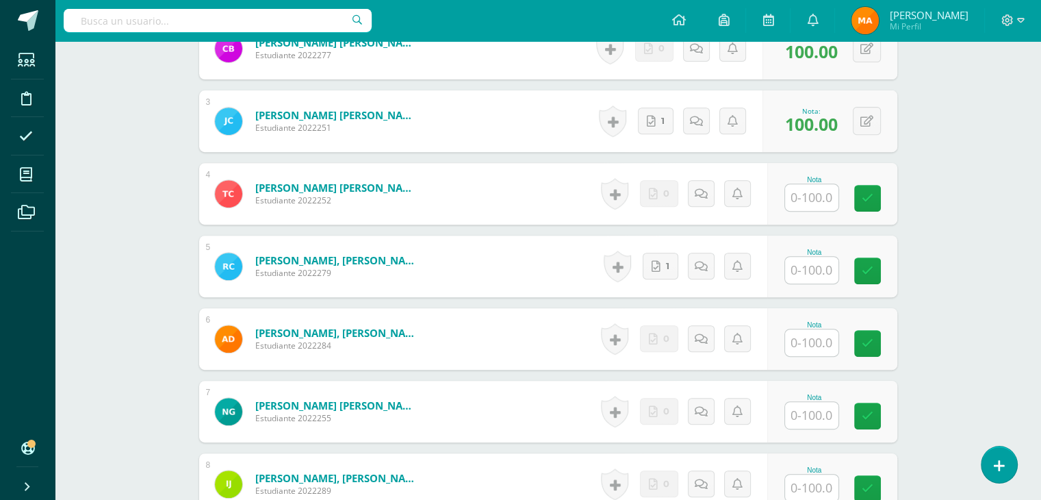
scroll to position [544, 0]
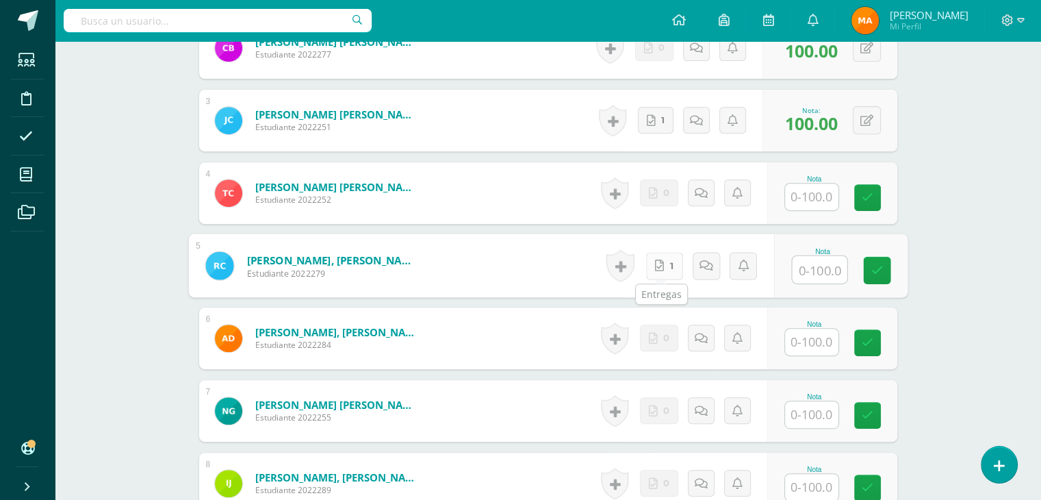
click at [654, 265] on link "1" at bounding box center [664, 265] width 37 height 27
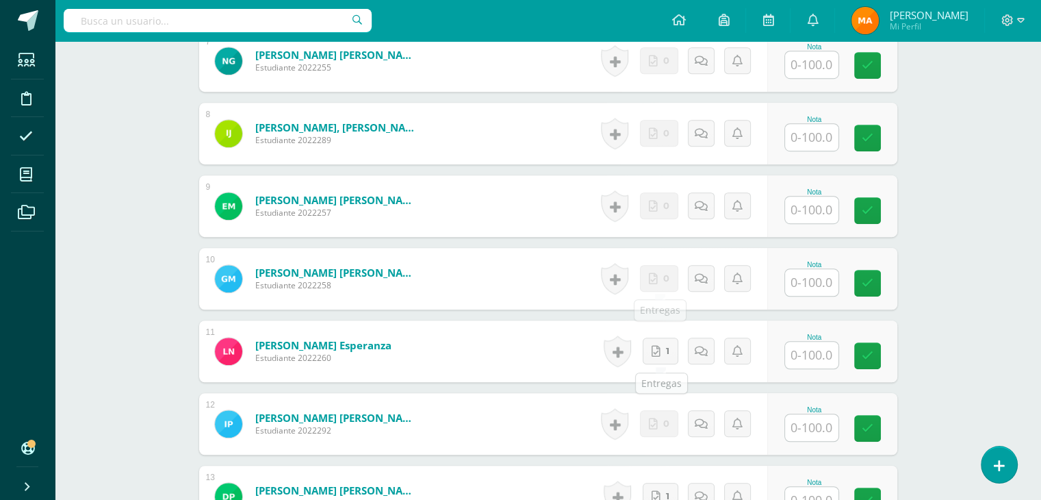
scroll to position [958, 0]
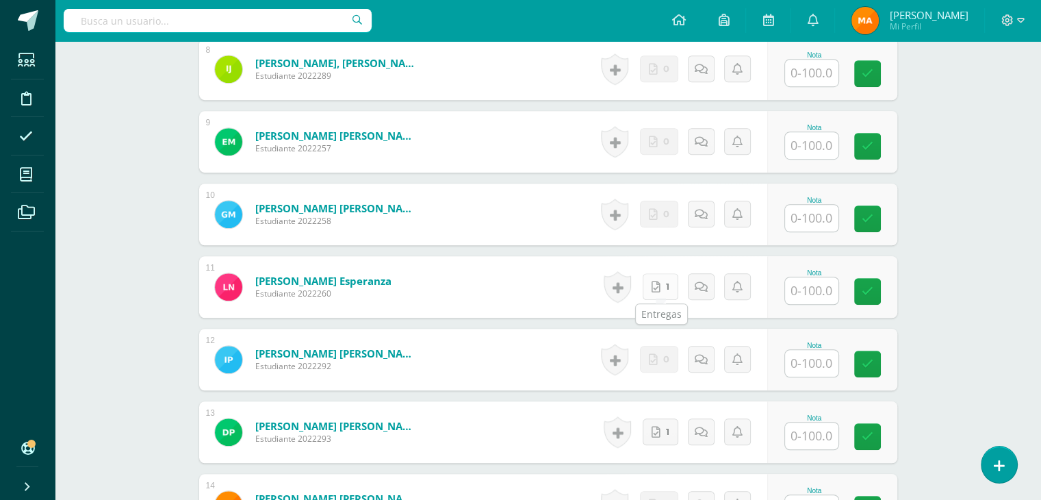
click at [651, 283] on link "1" at bounding box center [661, 286] width 36 height 27
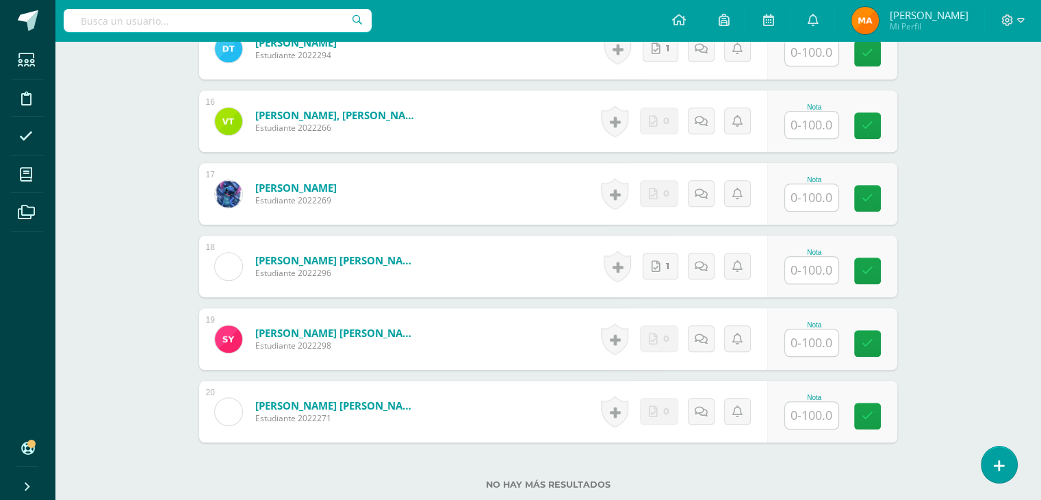
scroll to position [1485, 0]
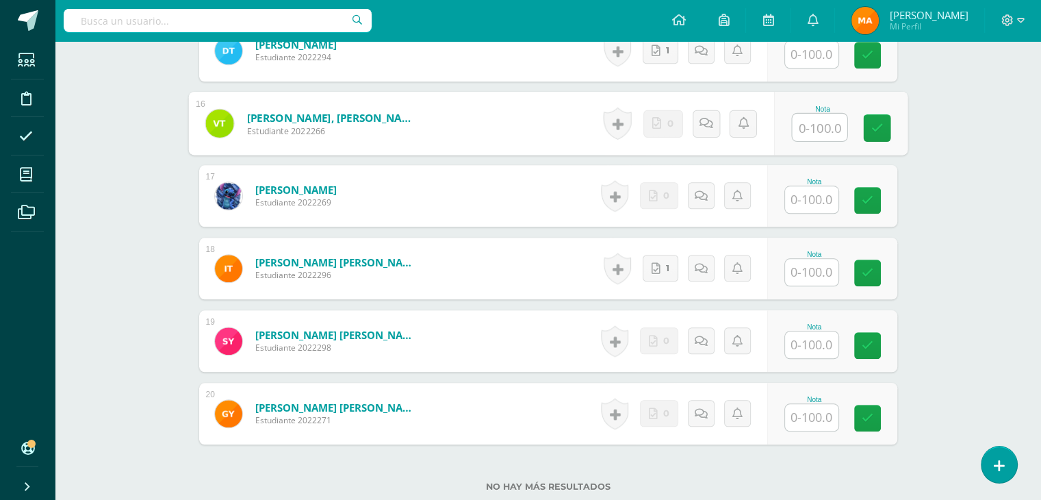
click at [822, 132] on input "text" at bounding box center [819, 127] width 55 height 27
type input "100"
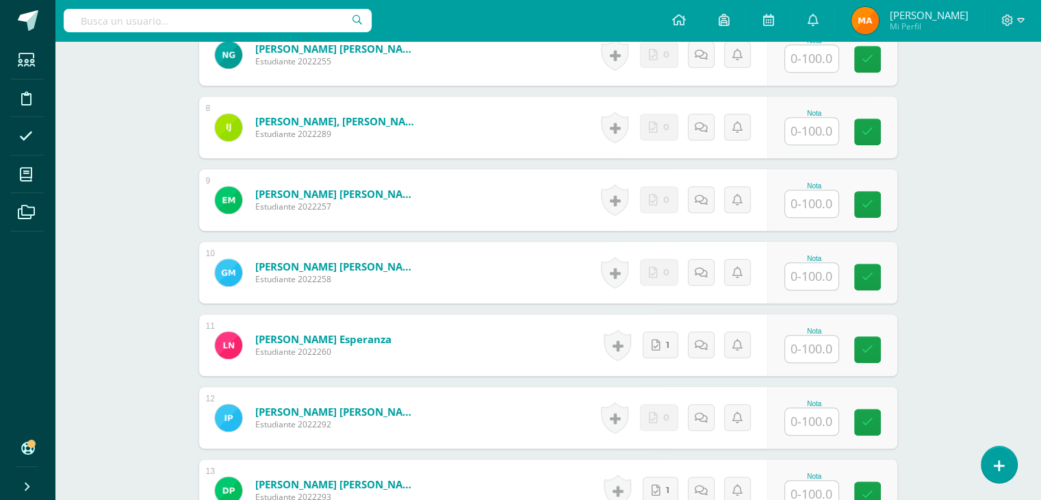
scroll to position [899, 0]
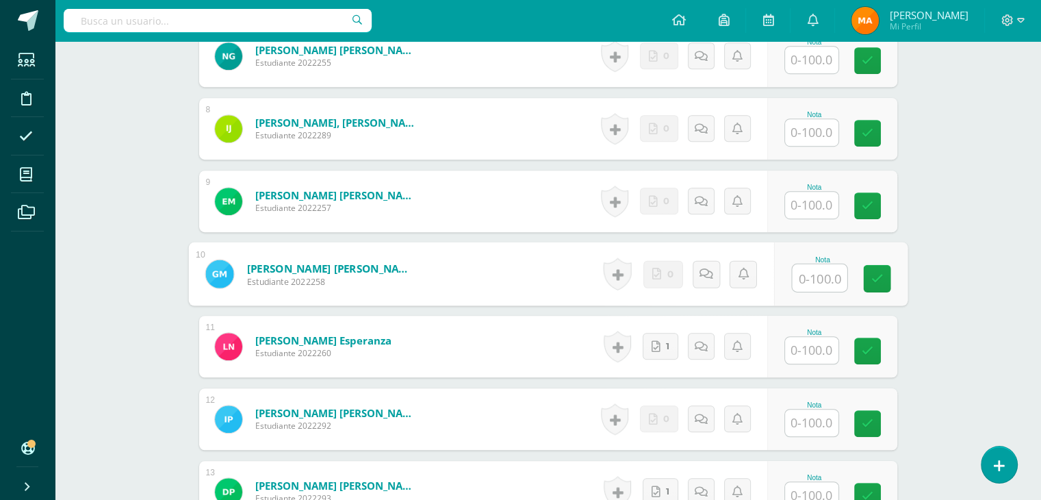
click at [812, 275] on input "text" at bounding box center [819, 277] width 55 height 27
type input "100"
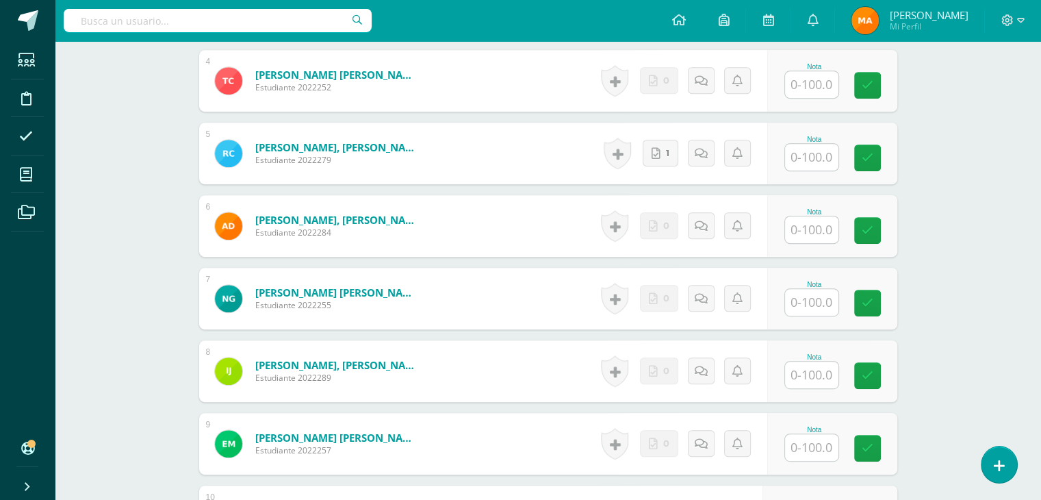
scroll to position [614, 0]
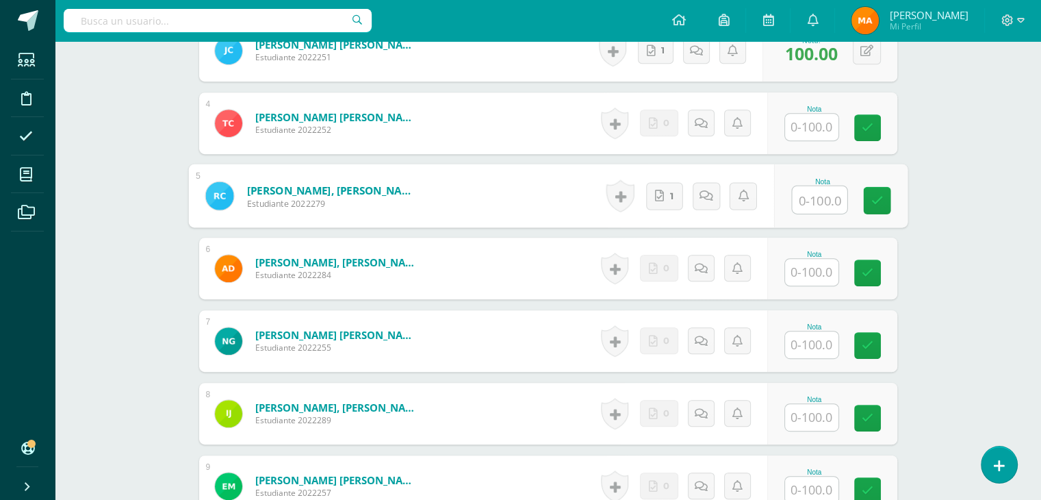
click at [803, 192] on input "text" at bounding box center [819, 199] width 55 height 27
type input "100"
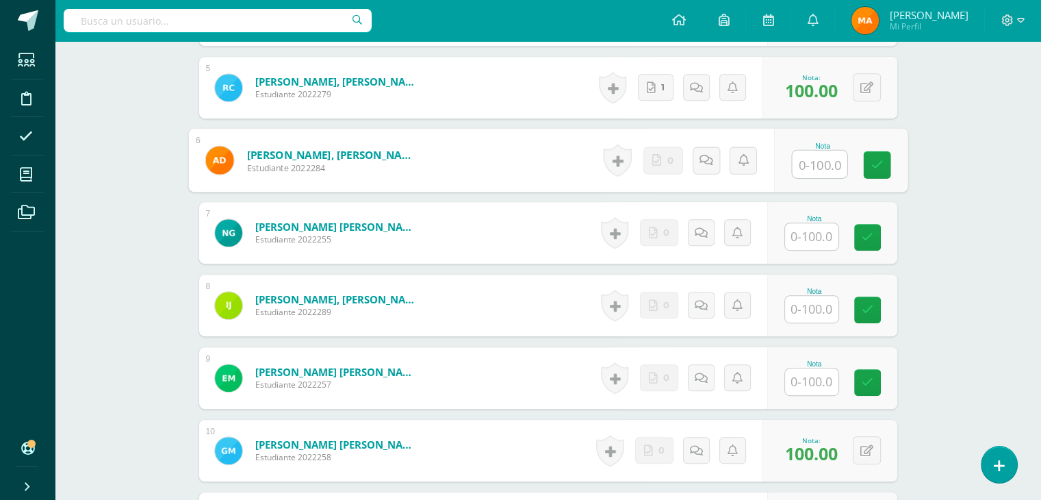
scroll to position [1586, 0]
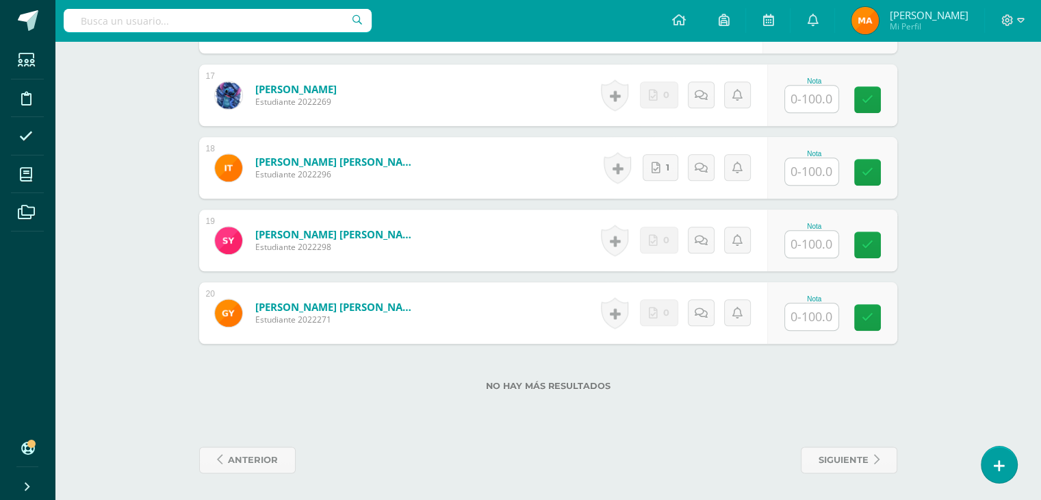
click at [804, 326] on input "text" at bounding box center [811, 316] width 53 height 27
type input "4.5"
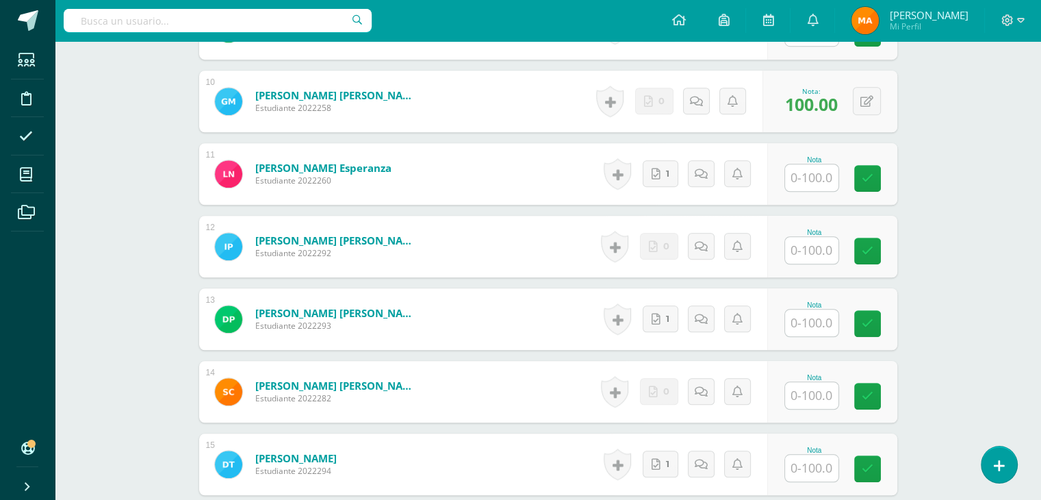
scroll to position [1054, 0]
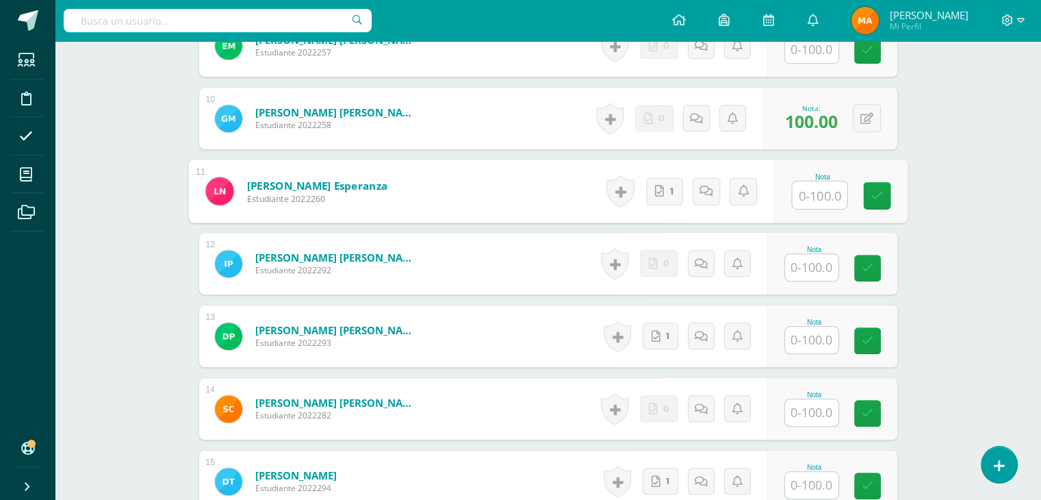
click at [816, 205] on input "text" at bounding box center [819, 194] width 55 height 27
type input "90"
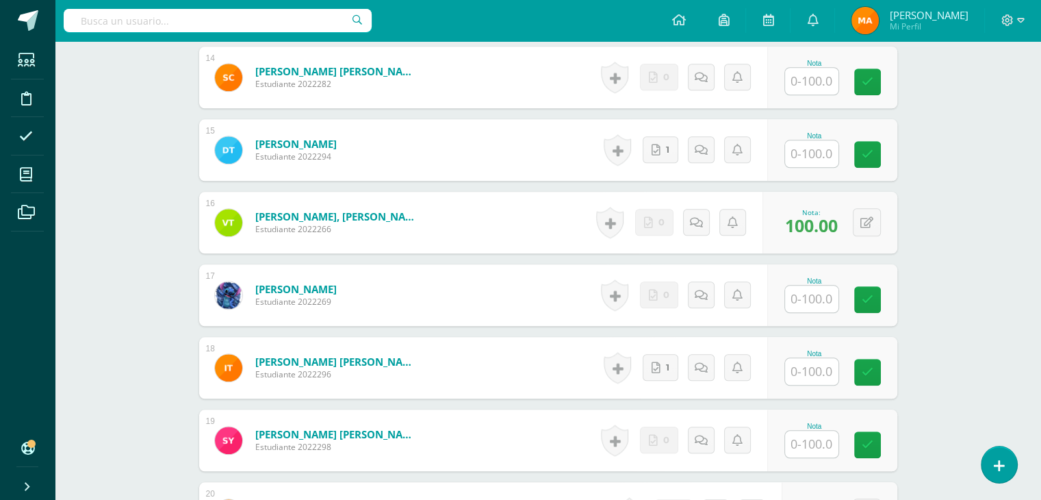
scroll to position [1586, 0]
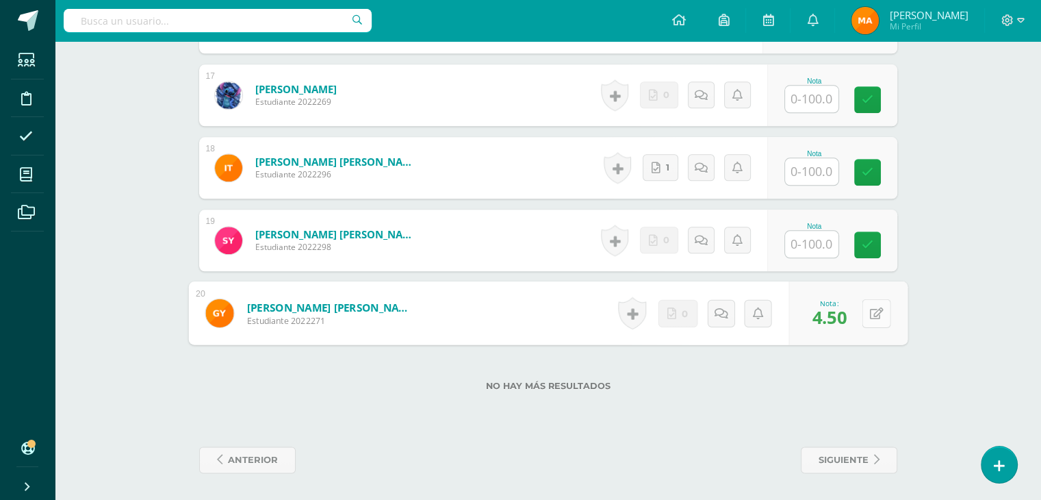
click at [865, 318] on button at bounding box center [876, 312] width 29 height 29
type input "90"
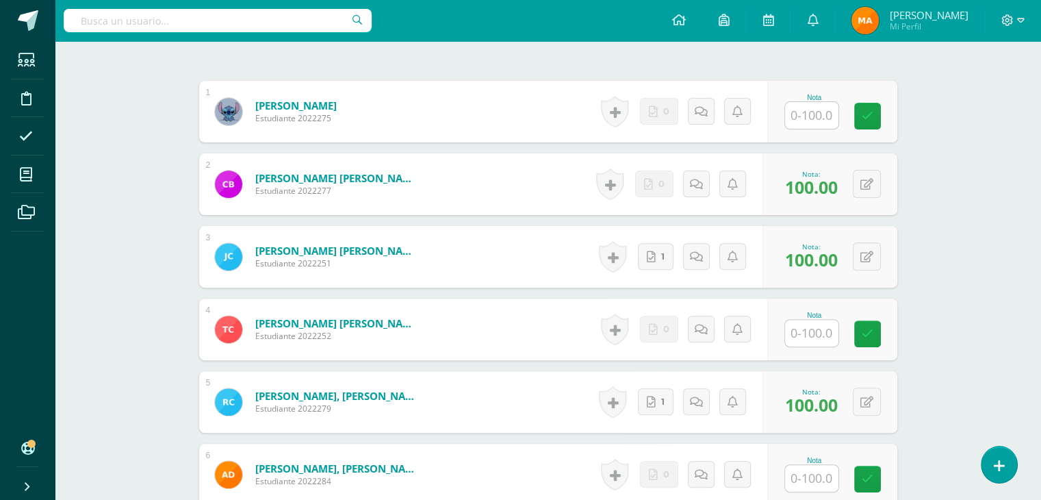
scroll to position [405, 0]
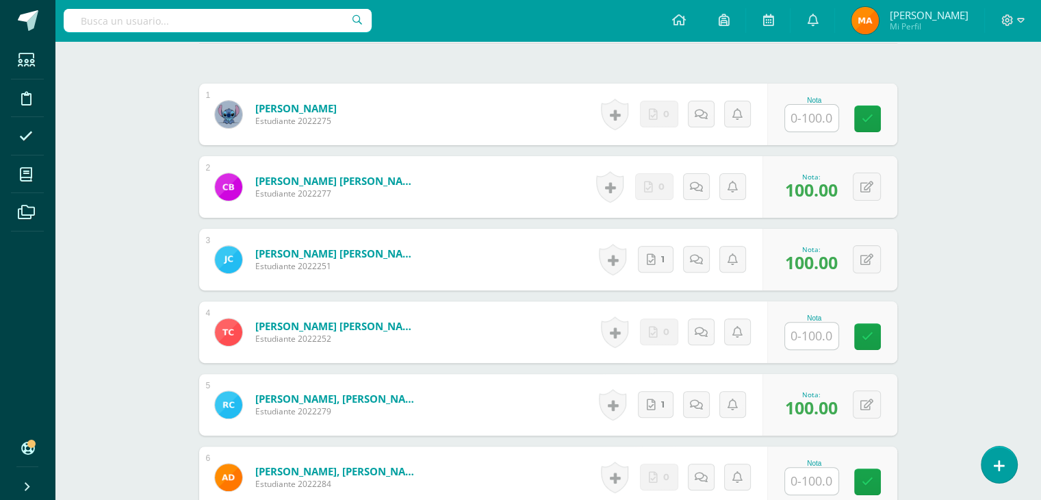
click at [830, 344] on input "text" at bounding box center [811, 335] width 53 height 27
type input "90"
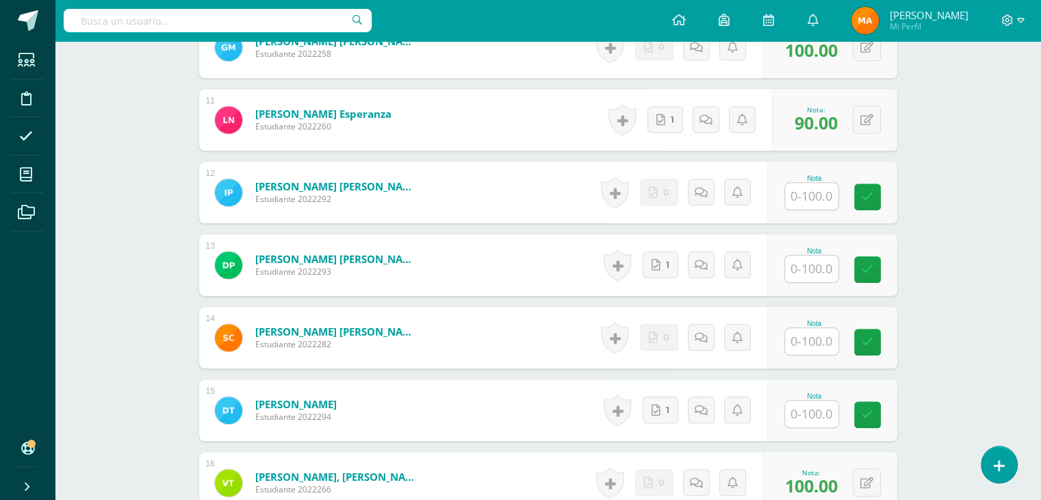
scroll to position [1128, 0]
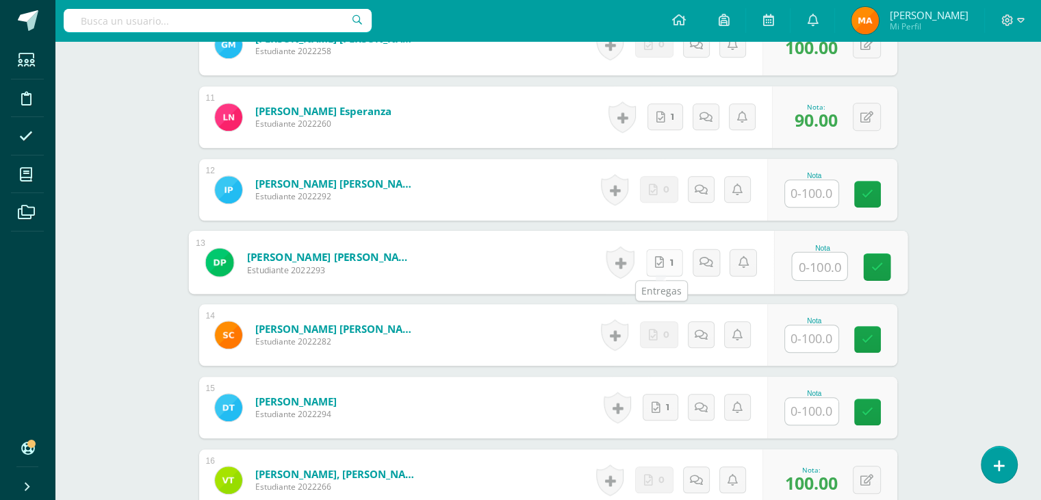
click at [659, 264] on icon at bounding box center [659, 262] width 9 height 12
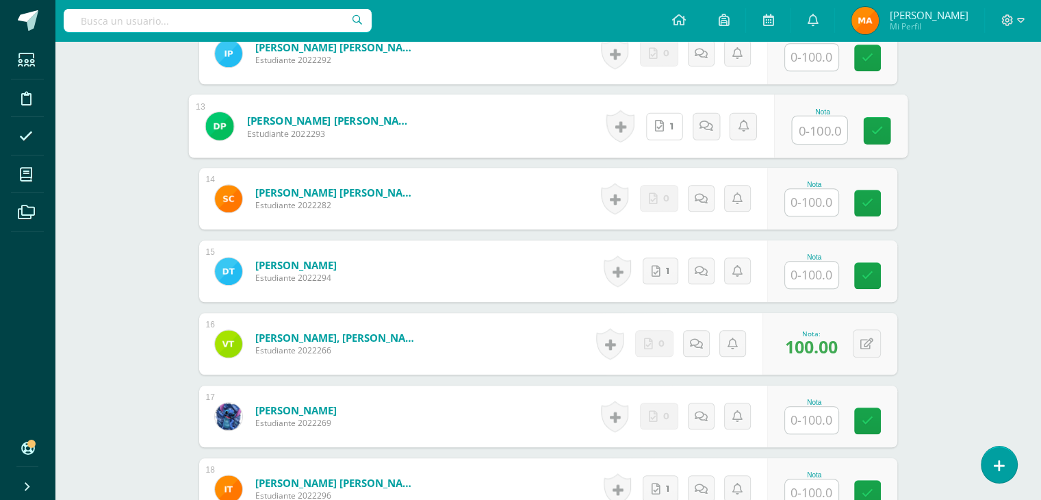
scroll to position [1265, 0]
click at [665, 269] on link "1" at bounding box center [661, 270] width 36 height 27
click at [827, 127] on input "text" at bounding box center [819, 129] width 55 height 27
type input "100"
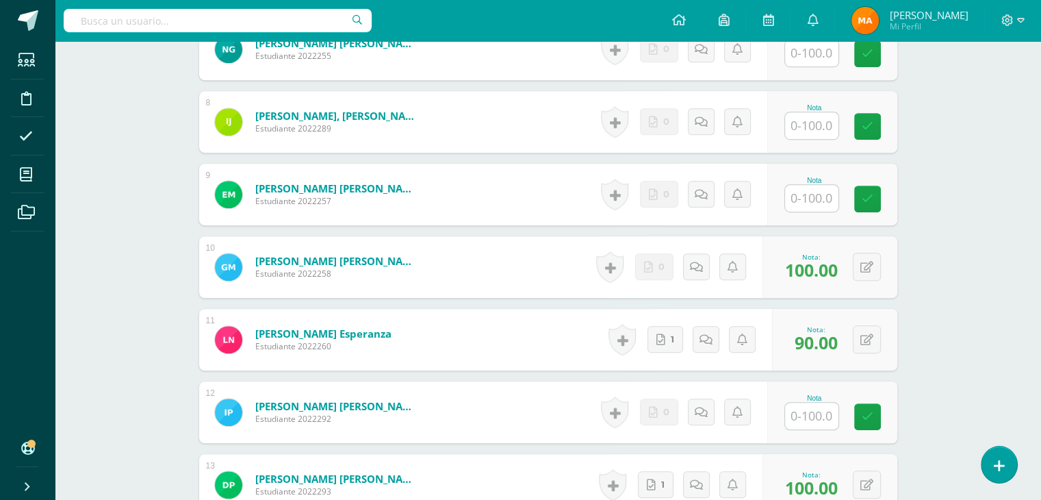
scroll to position [904, 0]
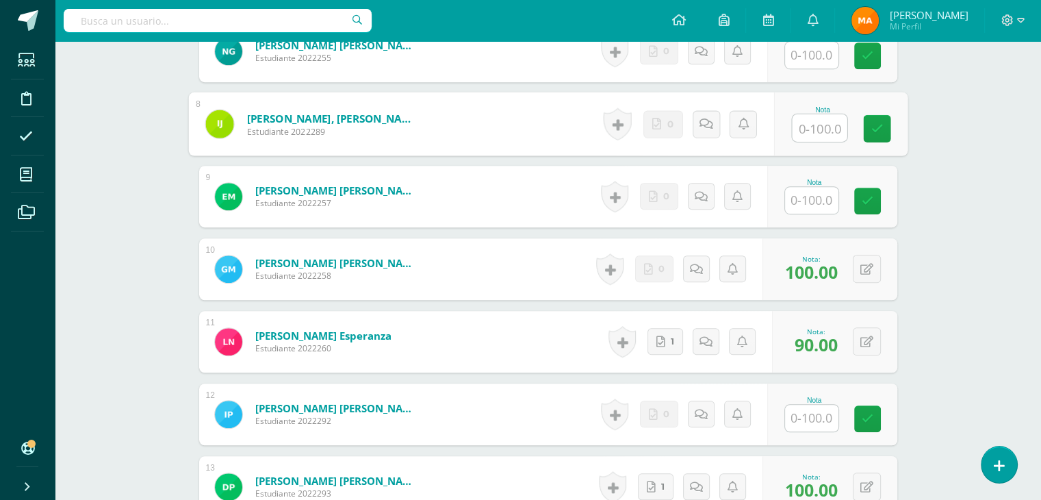
click at [816, 130] on input "text" at bounding box center [819, 127] width 55 height 27
type input "100"
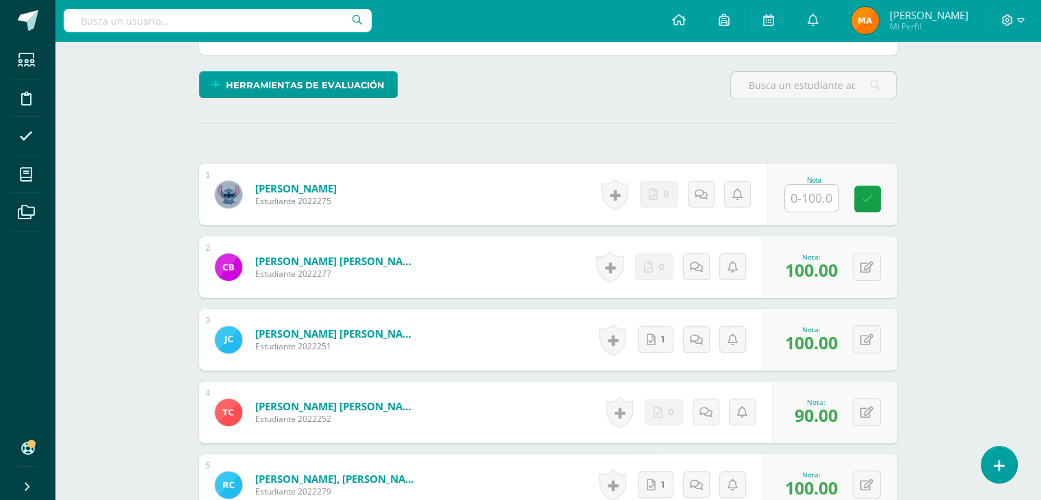
scroll to position [327, 0]
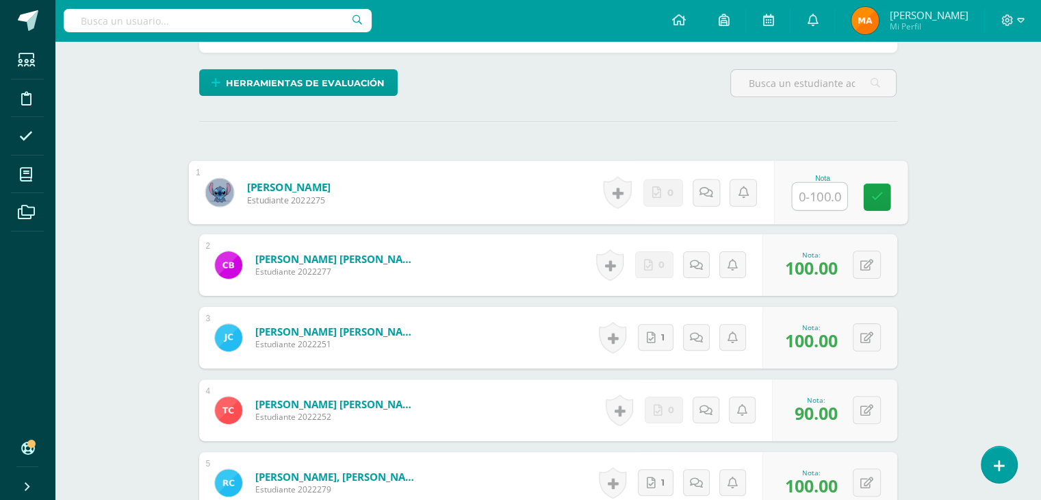
click at [830, 193] on input "text" at bounding box center [819, 196] width 55 height 27
type input "95"
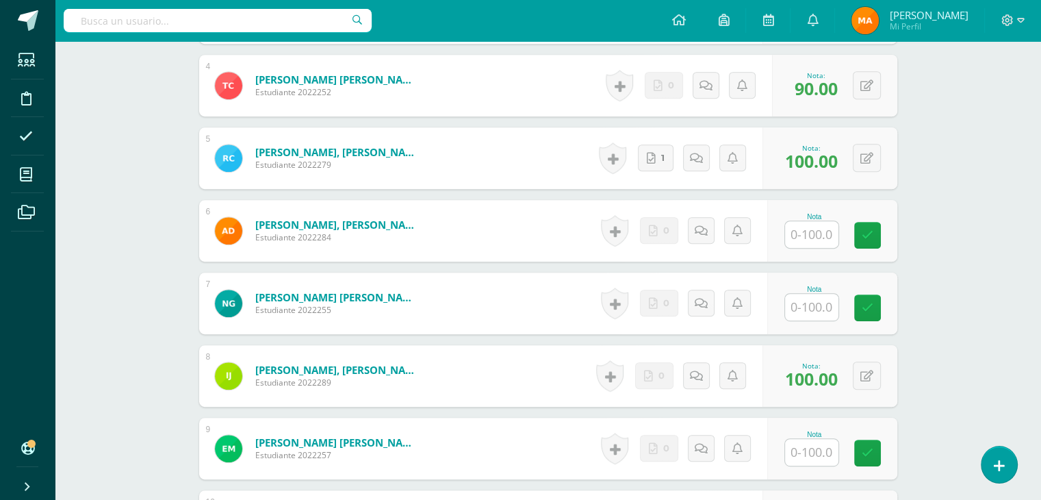
scroll to position [656, 0]
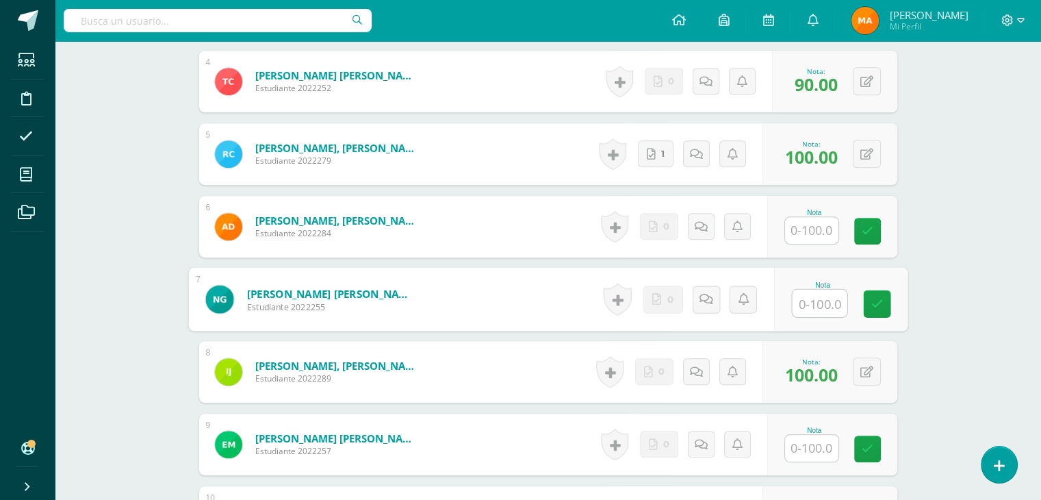
click at [814, 305] on input "text" at bounding box center [819, 303] width 55 height 27
type input "95"
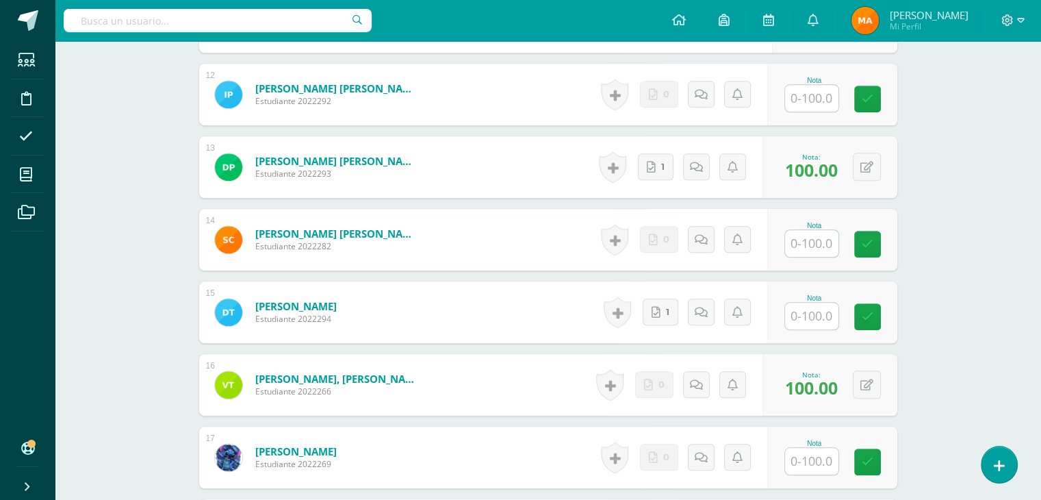
scroll to position [1224, 0]
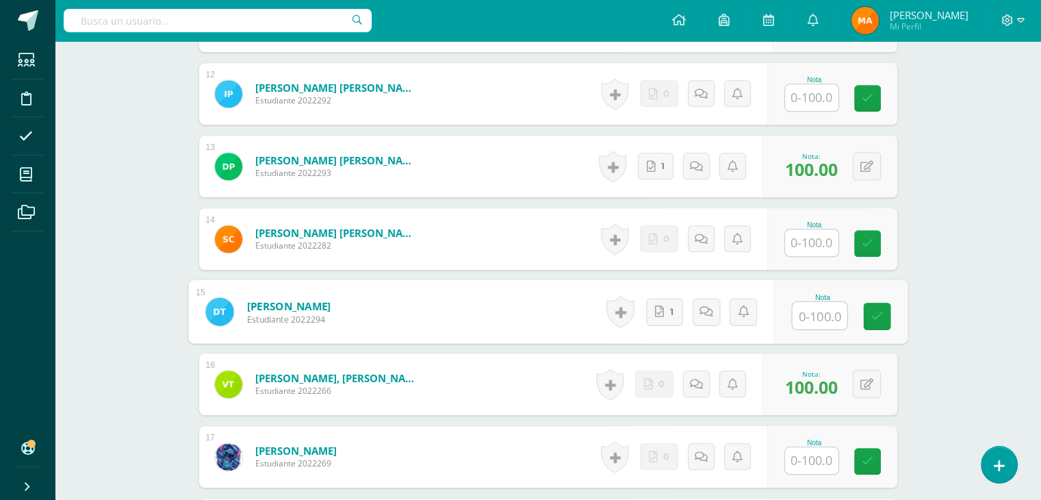
click at [816, 316] on input "text" at bounding box center [819, 315] width 55 height 27
type input "95"
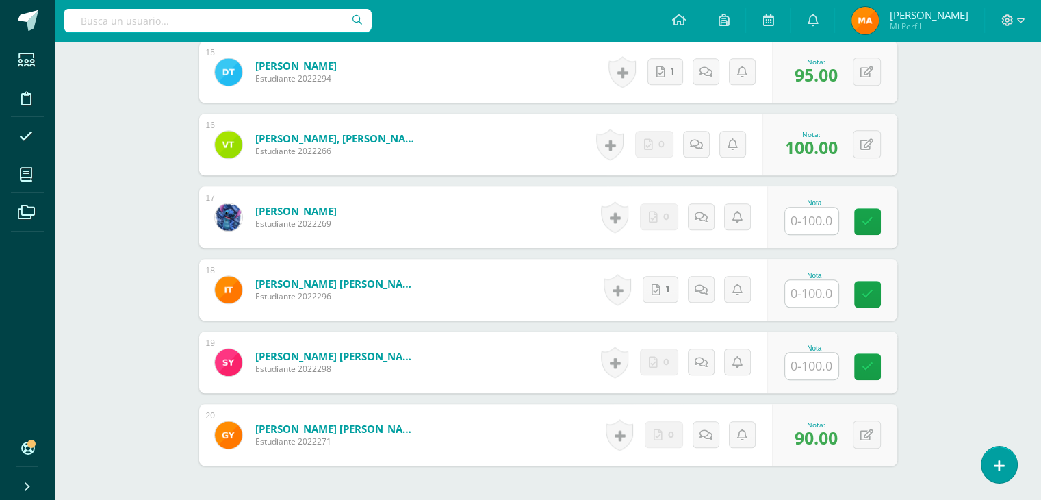
scroll to position [1467, 0]
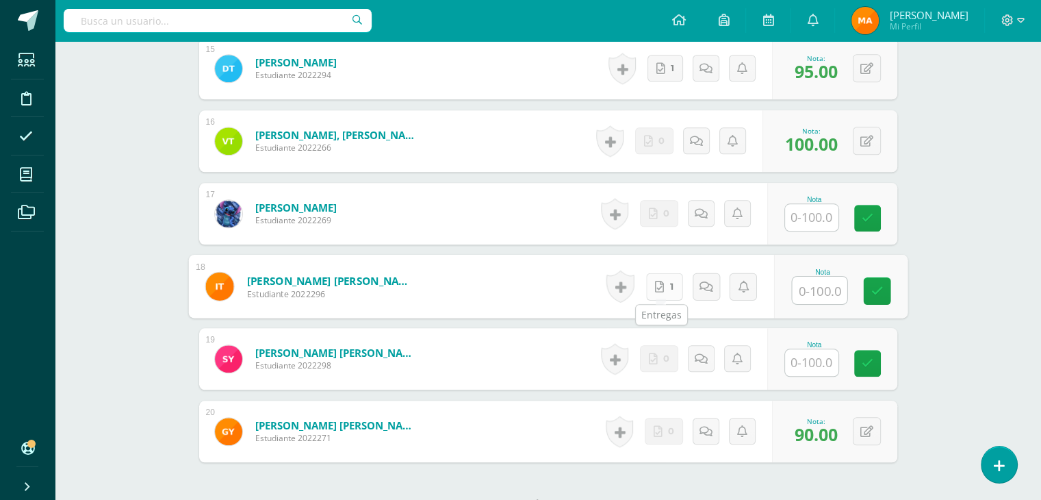
click at [660, 285] on icon at bounding box center [659, 286] width 9 height 12
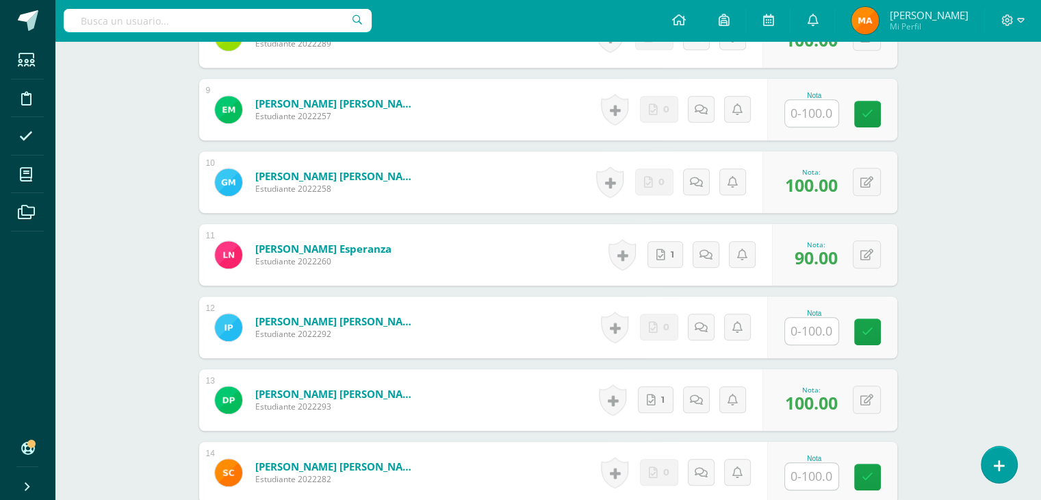
scroll to position [986, 0]
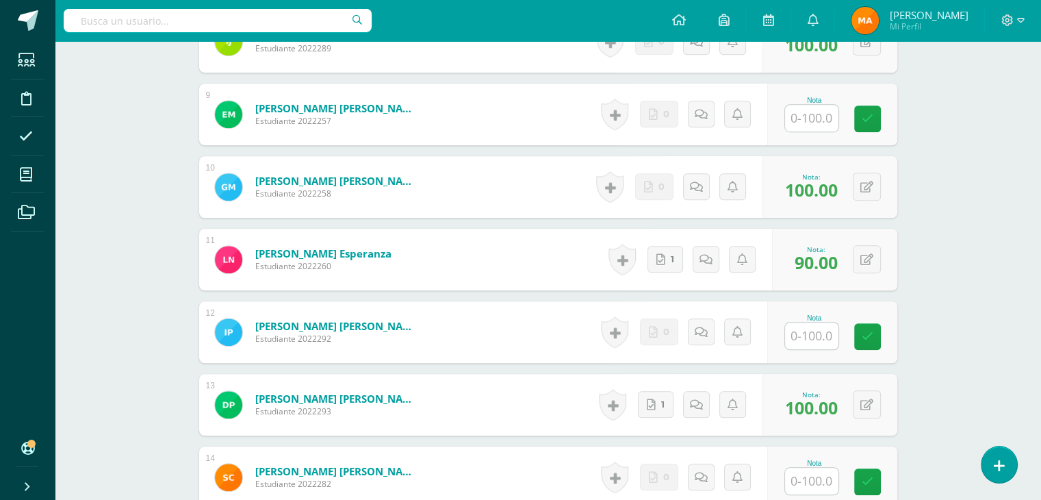
click at [793, 131] on div "Nota" at bounding box center [832, 115] width 130 height 62
click at [809, 115] on input "text" at bounding box center [819, 118] width 55 height 27
type input "85"
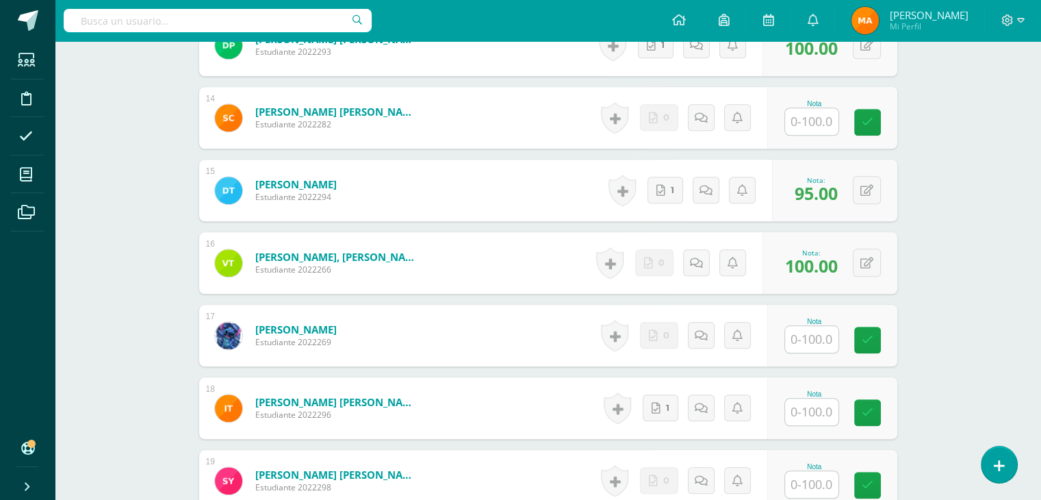
scroll to position [1350, 0]
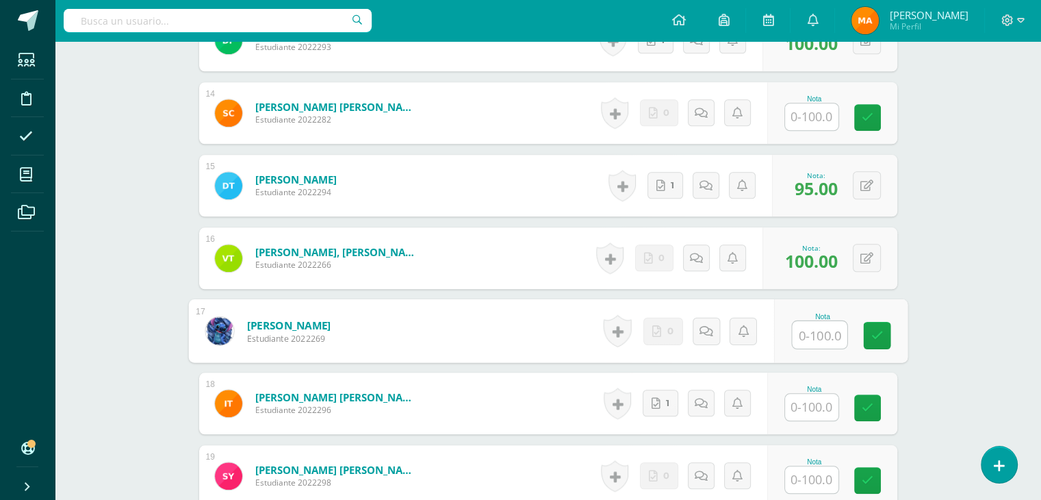
click at [813, 332] on input "text" at bounding box center [819, 334] width 55 height 27
type input "85"
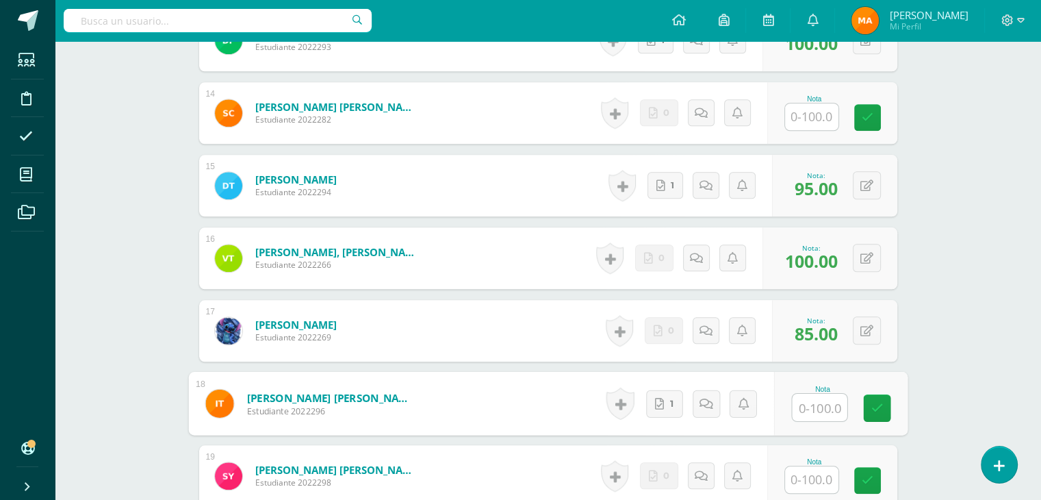
click at [815, 418] on input "text" at bounding box center [819, 407] width 55 height 27
type input "85"
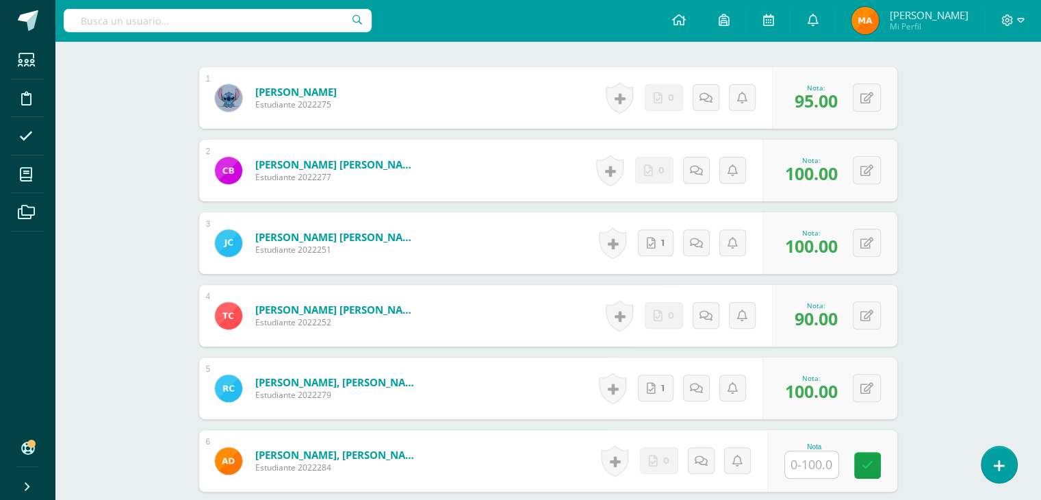
scroll to position [0, 0]
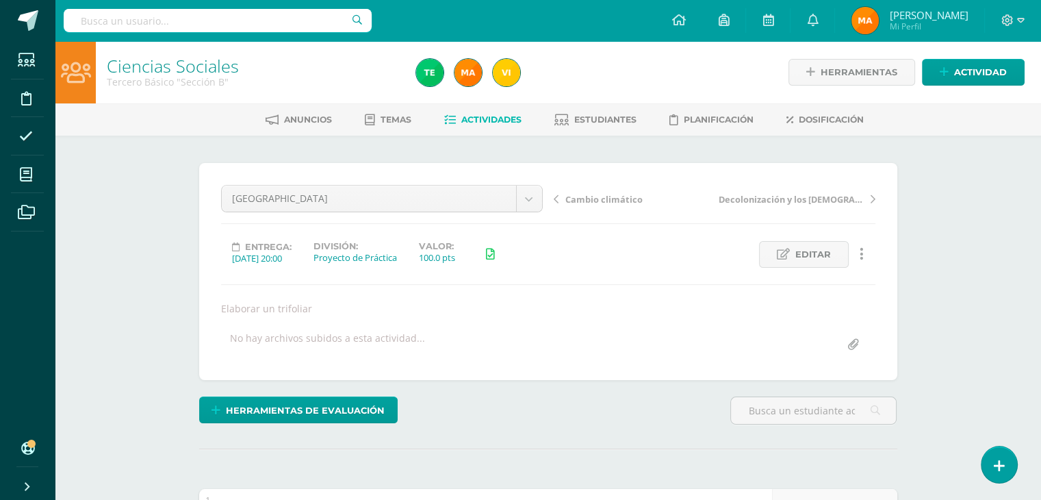
click at [480, 123] on span "Actividades" at bounding box center [491, 119] width 60 height 10
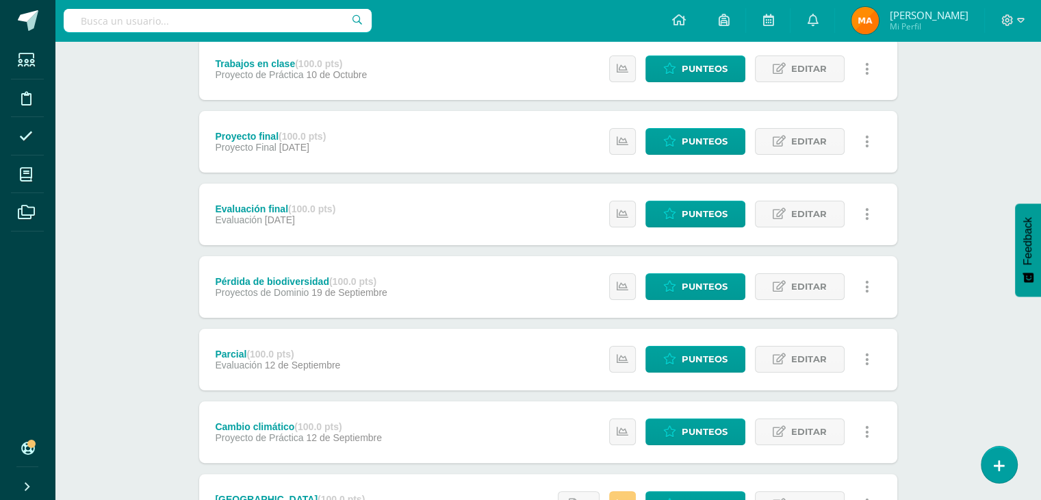
scroll to position [192, 0]
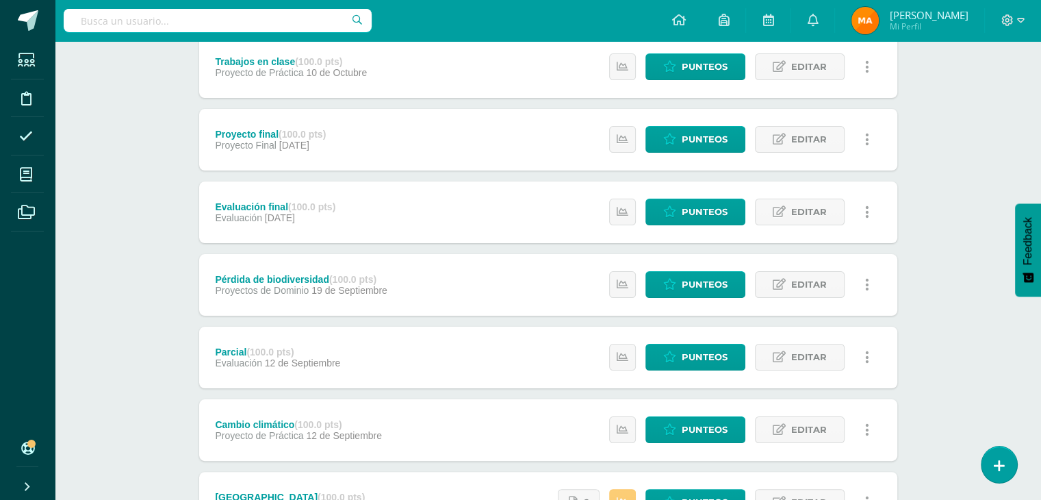
click at [950, 133] on div "Ciencias Sociales Tercero Básico "Sección B" Herramientas Detalle de asistencia…" at bounding box center [548, 345] width 987 height 993
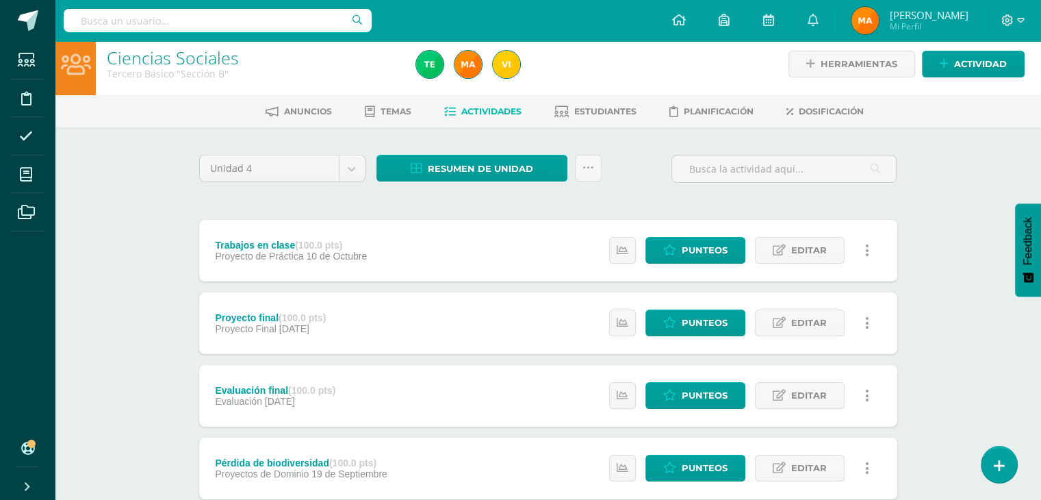
scroll to position [0, 0]
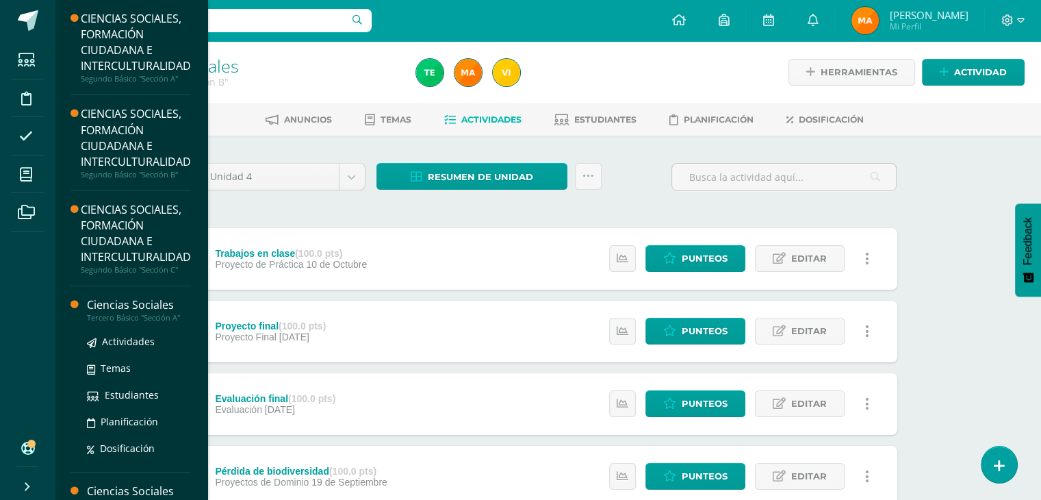
click at [131, 309] on div "Ciencias Sociales" at bounding box center [139, 305] width 104 height 16
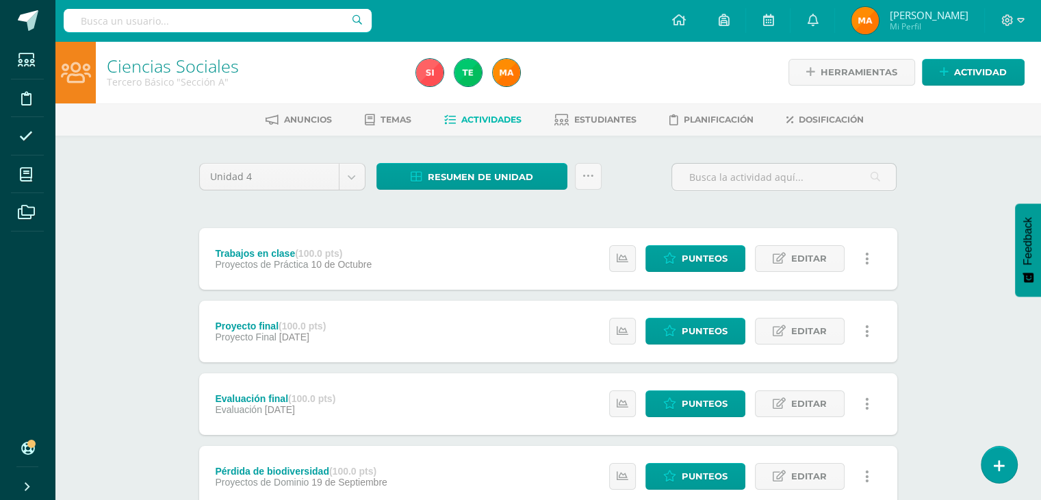
scroll to position [529, 0]
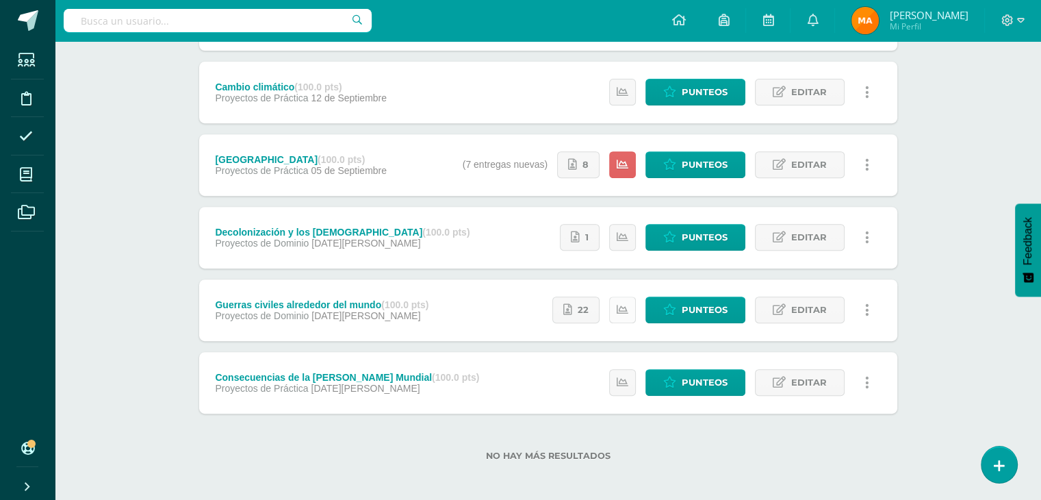
click at [622, 308] on icon at bounding box center [623, 310] width 12 height 12
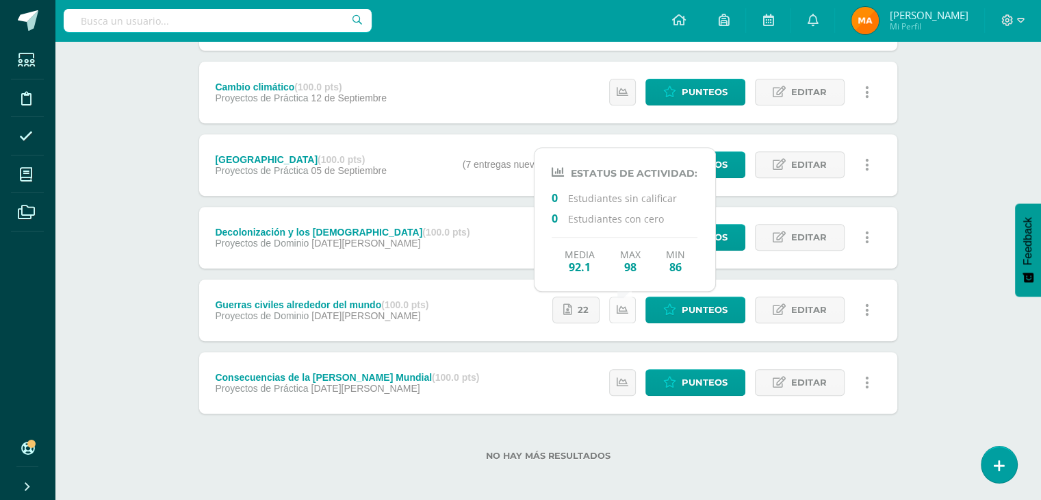
click at [622, 308] on icon at bounding box center [623, 310] width 12 height 12
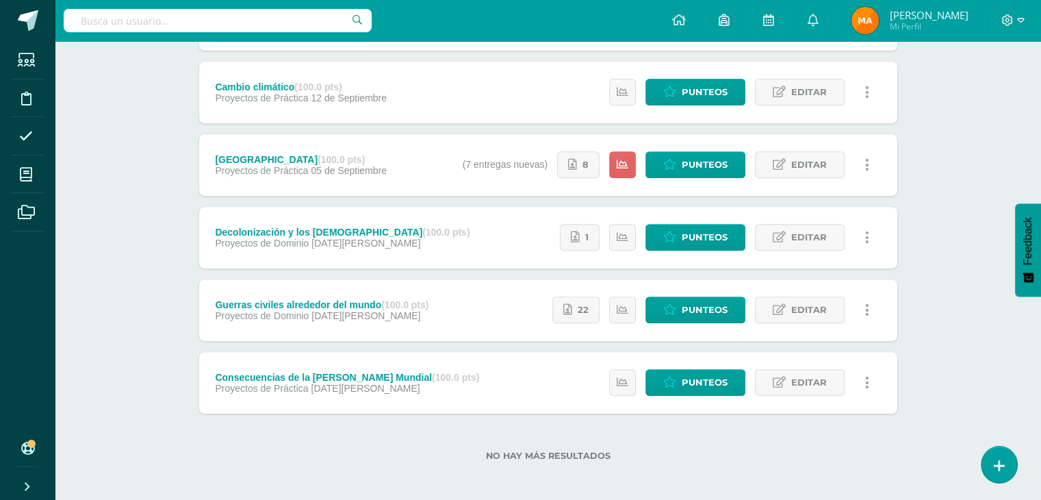
click at [935, 213] on div "Ciencias Sociales Tercero Básico "Sección A" Herramientas Detalle de asistencia…" at bounding box center [548, 8] width 987 height 993
click at [623, 231] on icon at bounding box center [623, 237] width 12 height 12
click at [709, 237] on span "Punteos" at bounding box center [705, 237] width 46 height 25
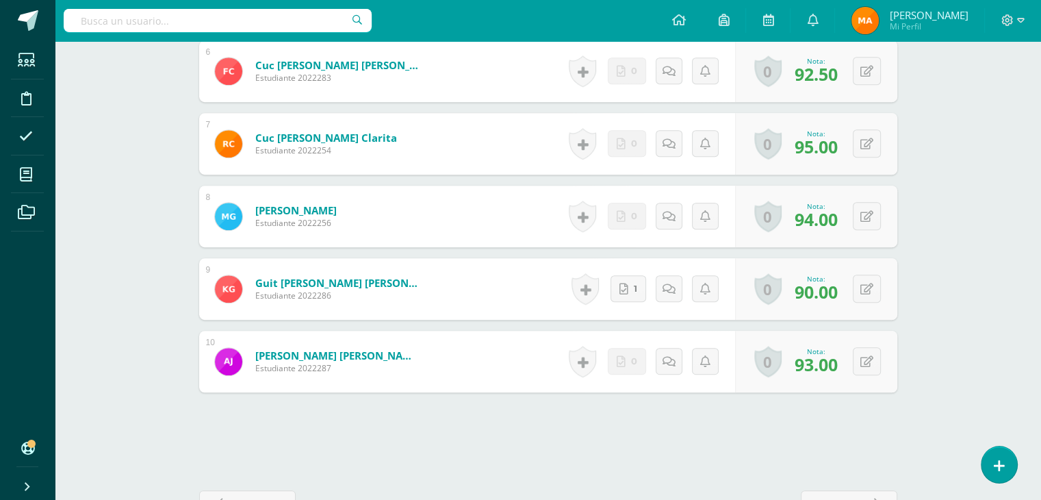
scroll to position [812, 0]
click at [622, 290] on icon at bounding box center [626, 288] width 9 height 12
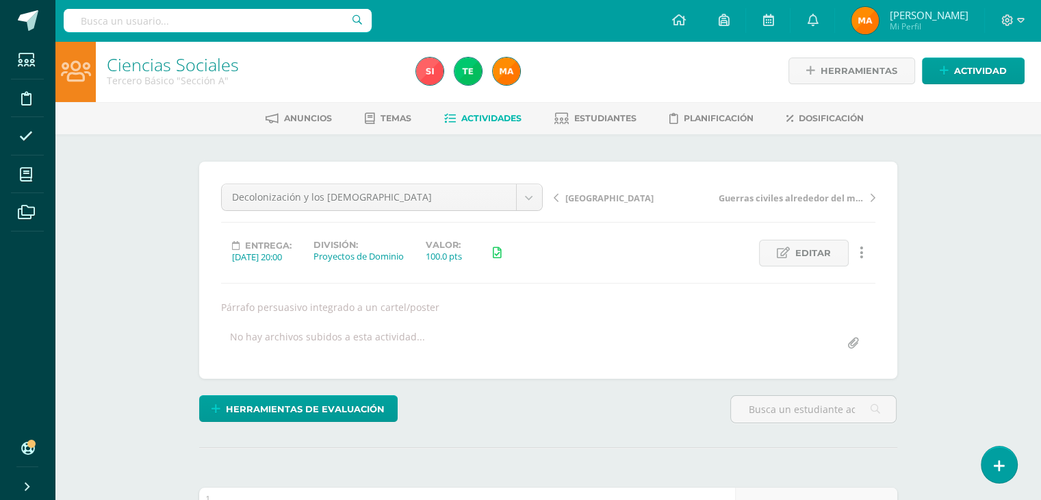
scroll to position [0, 0]
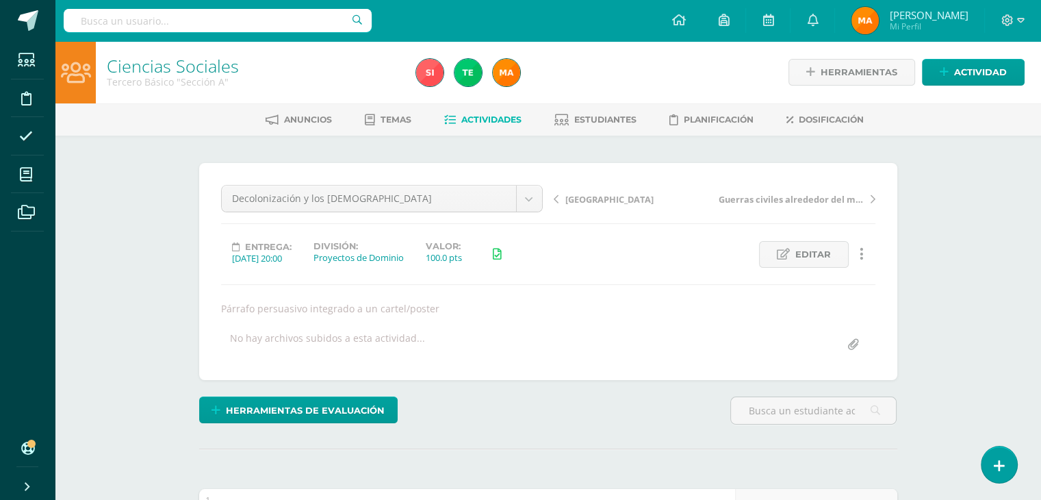
click at [493, 127] on link "Actividades" at bounding box center [482, 120] width 77 height 22
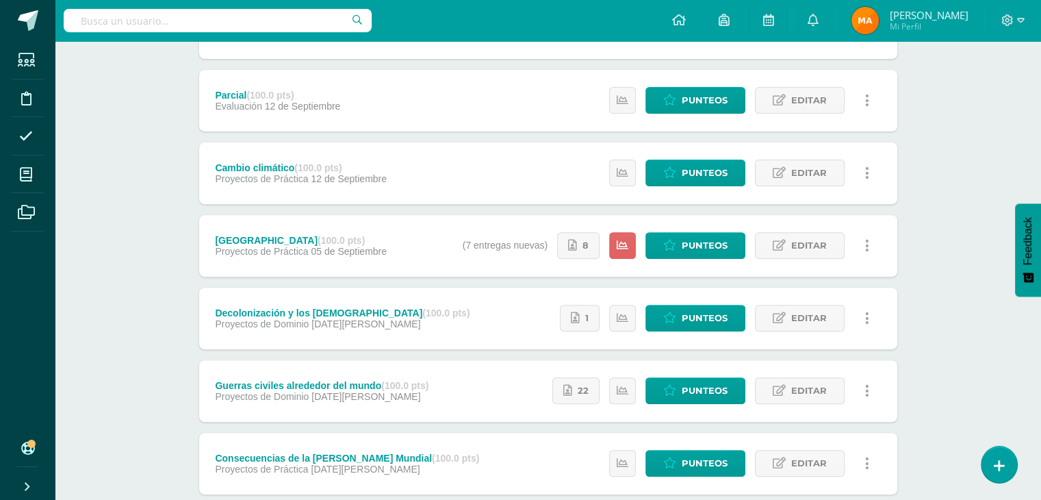
scroll to position [529, 0]
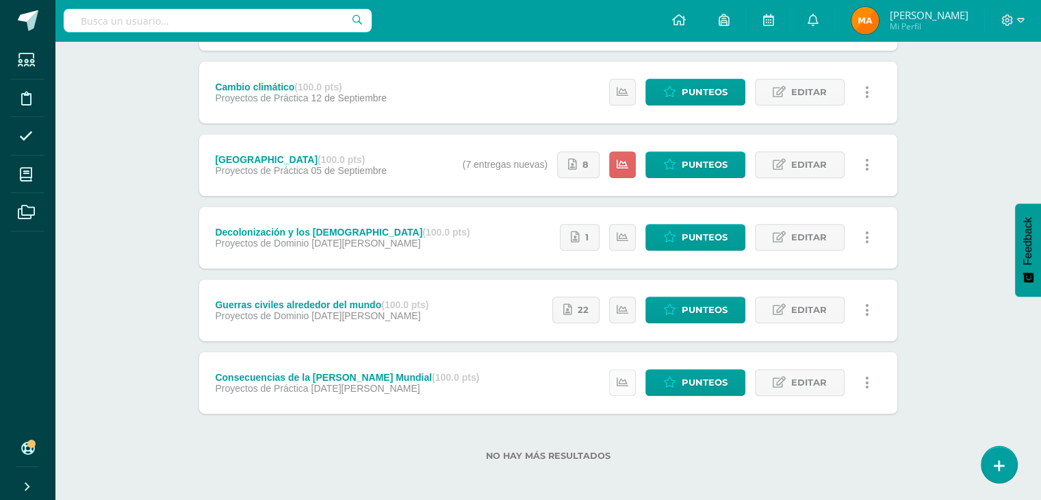
click at [621, 384] on icon at bounding box center [623, 383] width 12 height 12
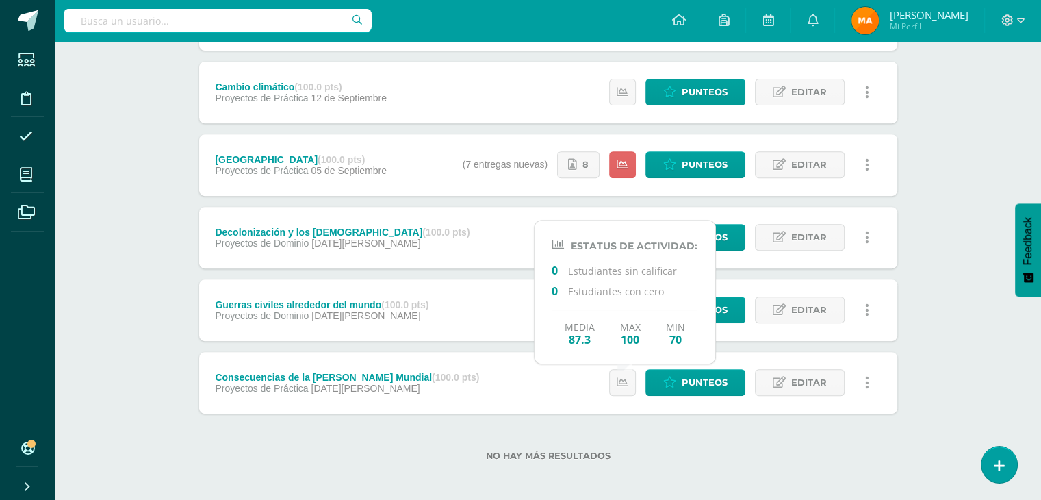
click at [646, 450] on label "No hay más resultados" at bounding box center [548, 455] width 698 height 10
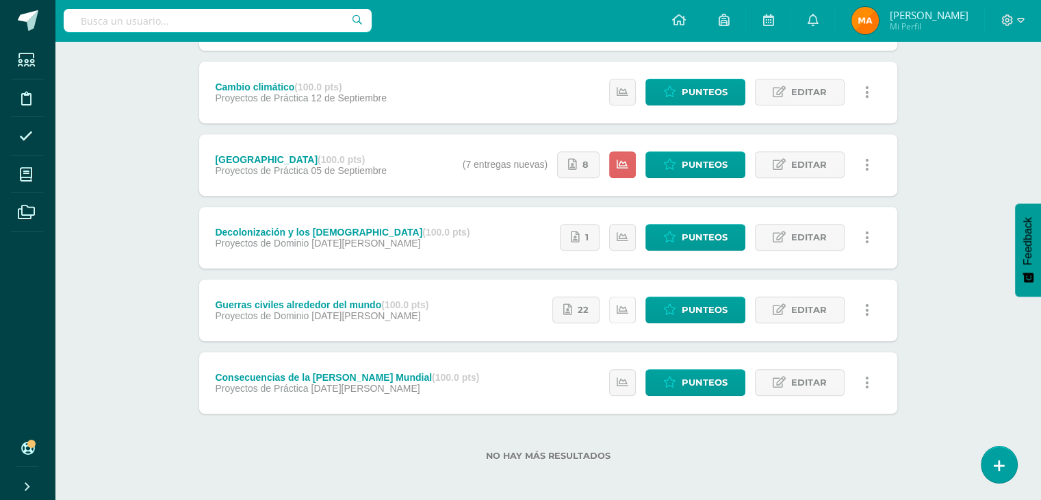
click at [622, 309] on icon at bounding box center [623, 310] width 12 height 12
click at [661, 440] on div "No hay más resultados" at bounding box center [548, 446] width 698 height 64
click at [626, 240] on icon at bounding box center [623, 237] width 12 height 12
click at [634, 463] on div "No hay más resultados" at bounding box center [548, 446] width 698 height 64
click at [680, 168] on link "Punteos" at bounding box center [696, 164] width 100 height 27
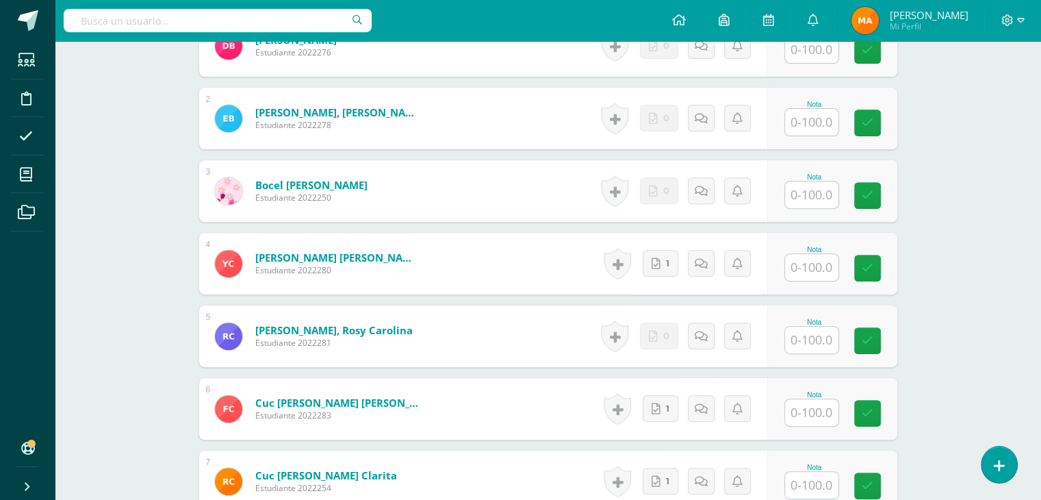
scroll to position [474, 0]
click at [656, 263] on icon at bounding box center [659, 263] width 9 height 12
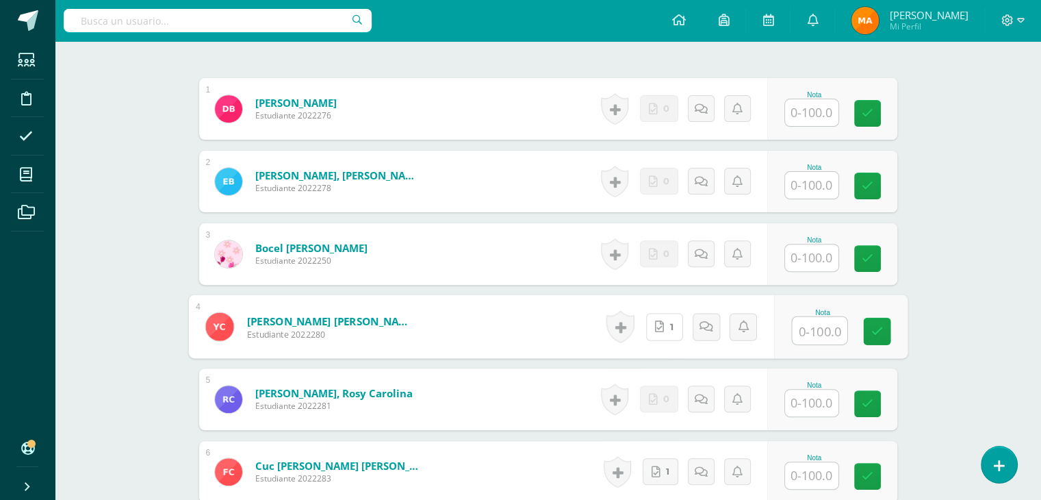
scroll to position [413, 0]
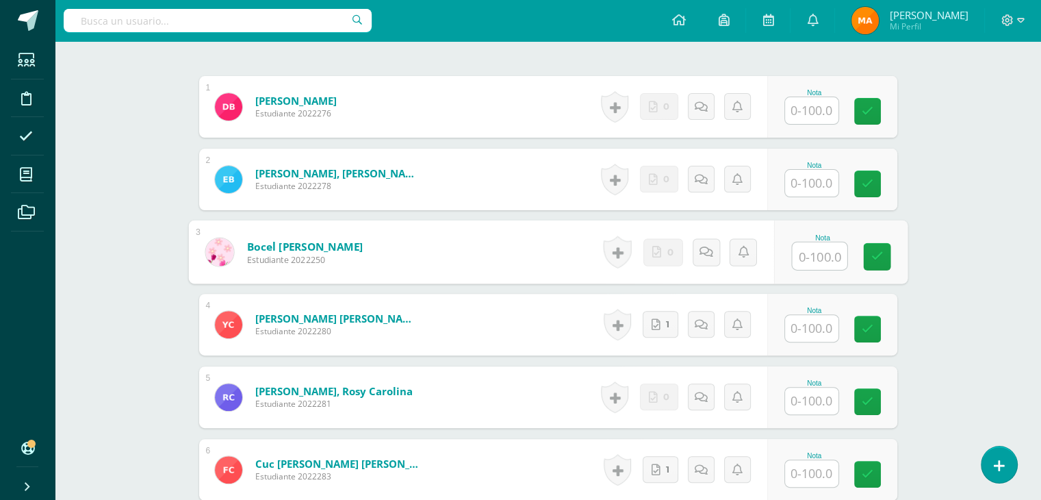
click at [822, 258] on input "text" at bounding box center [819, 255] width 55 height 27
type input "90"
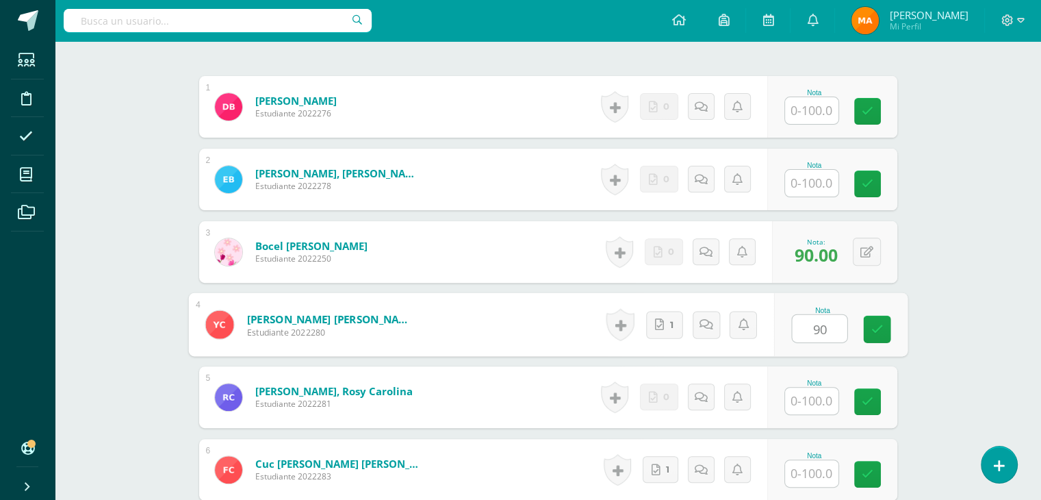
type input "90"
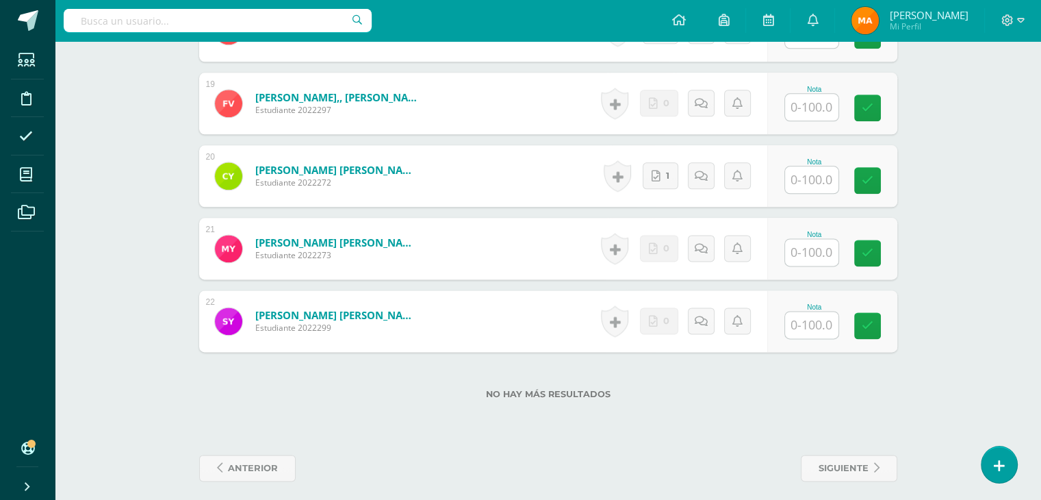
scroll to position [1731, 0]
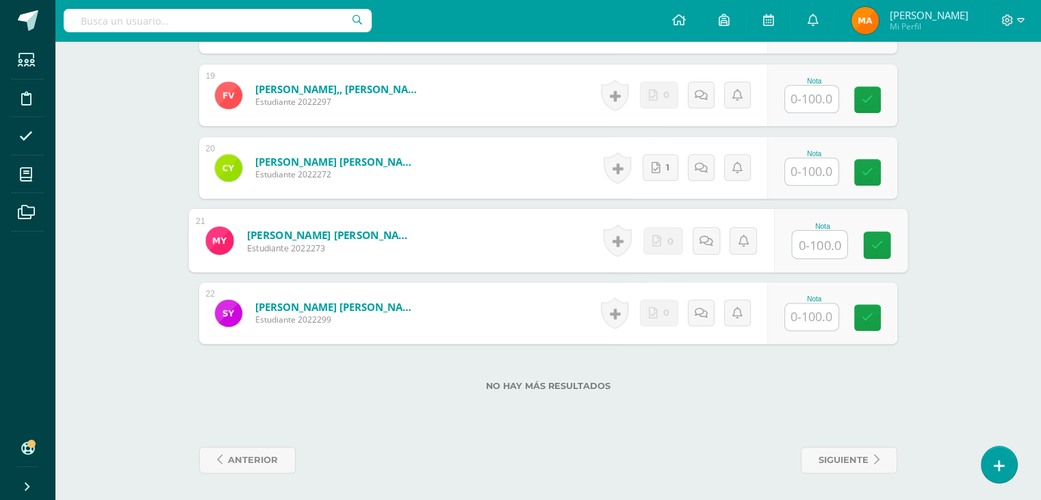
click at [826, 240] on input "text" at bounding box center [819, 244] width 55 height 27
type input "90"
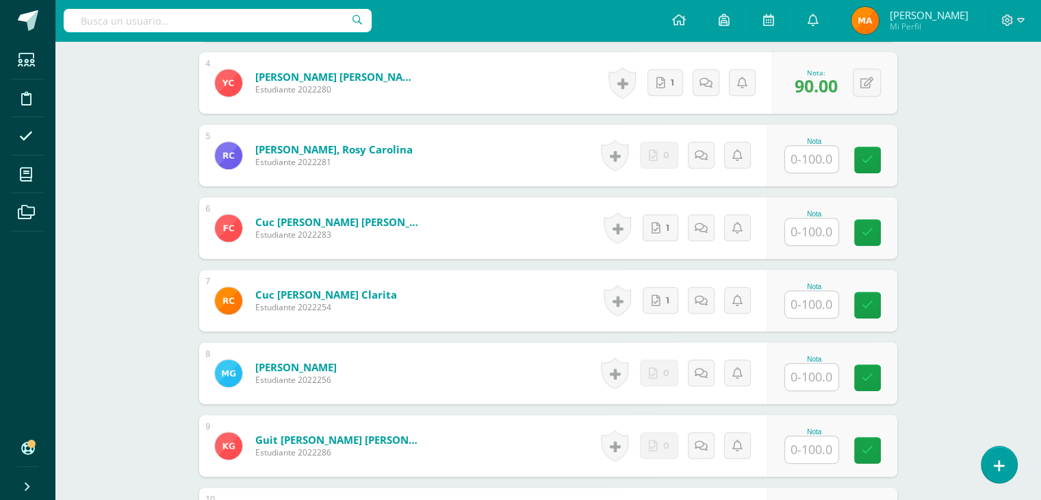
scroll to position [657, 0]
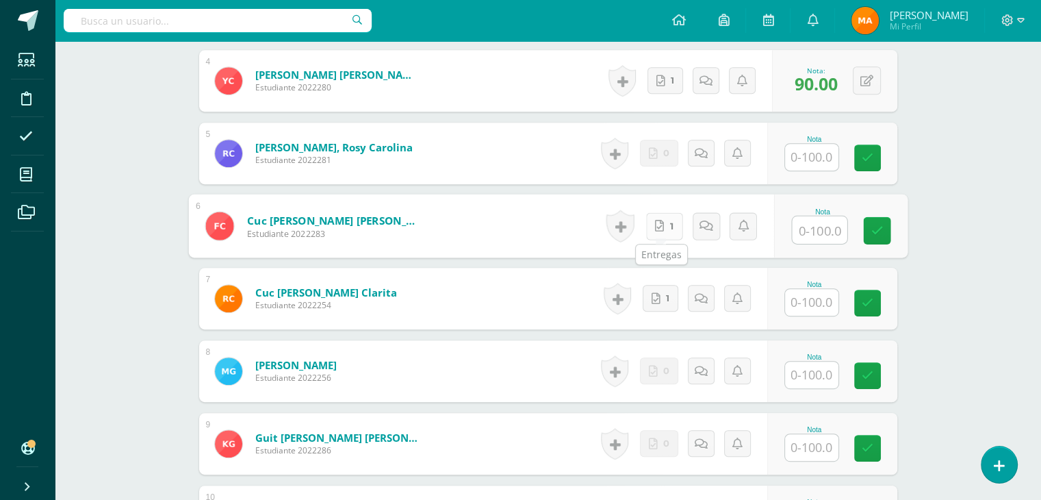
click at [672, 226] on link "1" at bounding box center [664, 225] width 37 height 27
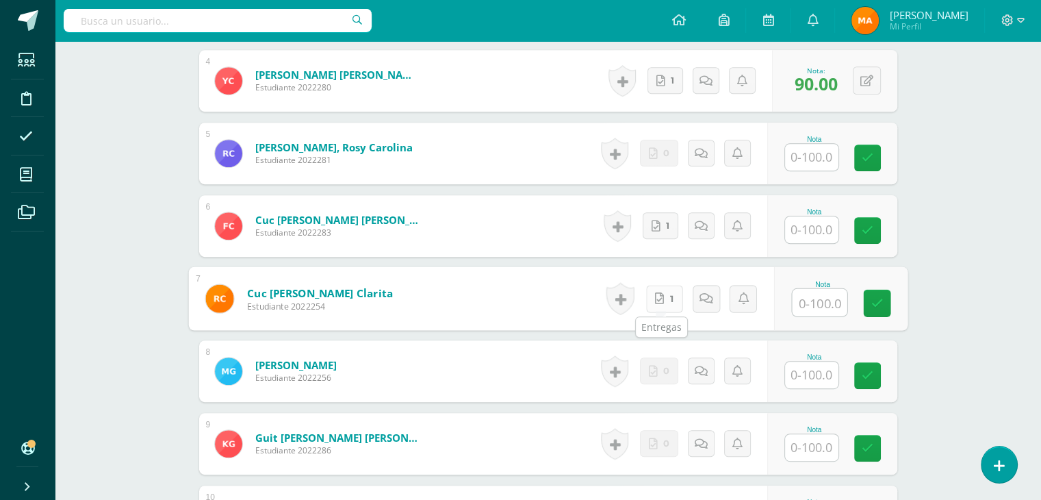
click at [667, 300] on link "1" at bounding box center [664, 298] width 37 height 27
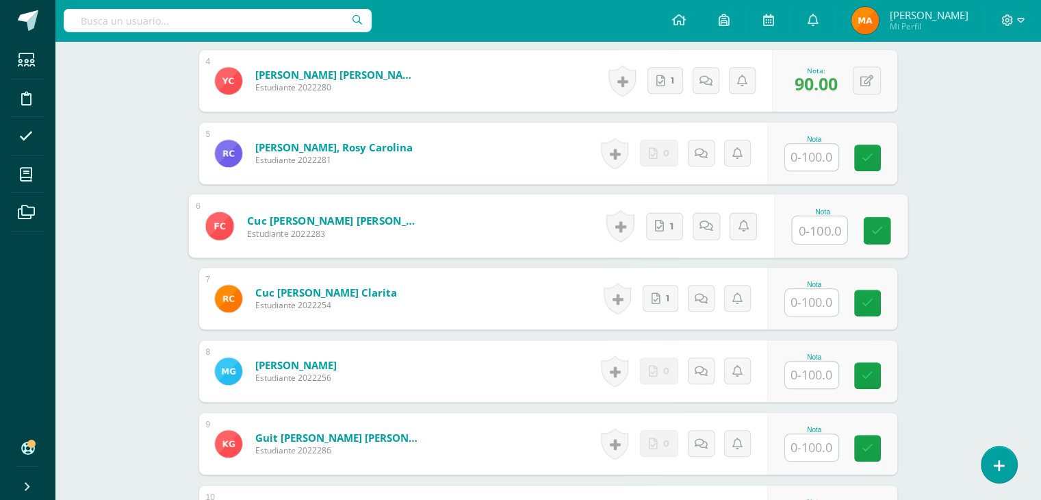
click at [820, 228] on input "text" at bounding box center [819, 229] width 55 height 27
type input "100"
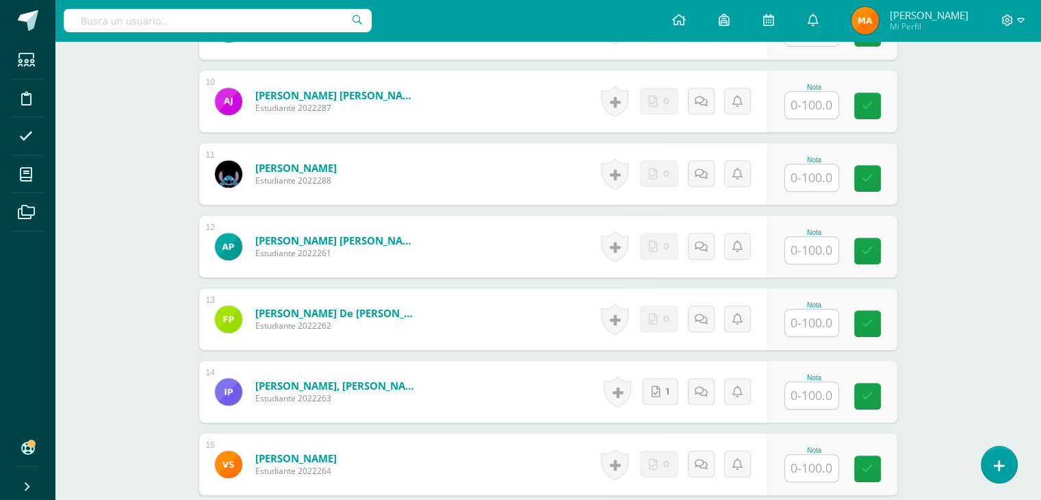
scroll to position [1073, 0]
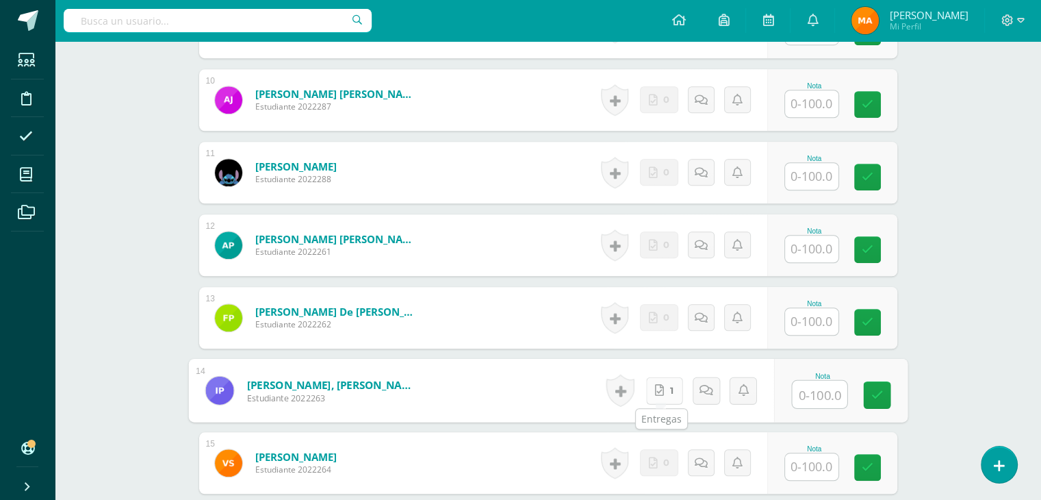
click at [659, 389] on icon at bounding box center [659, 390] width 9 height 12
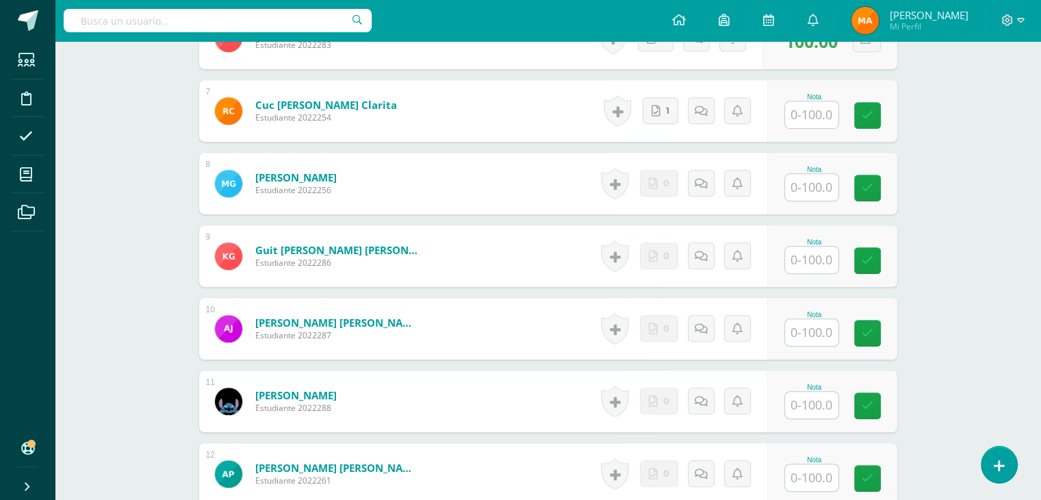
scroll to position [841, 0]
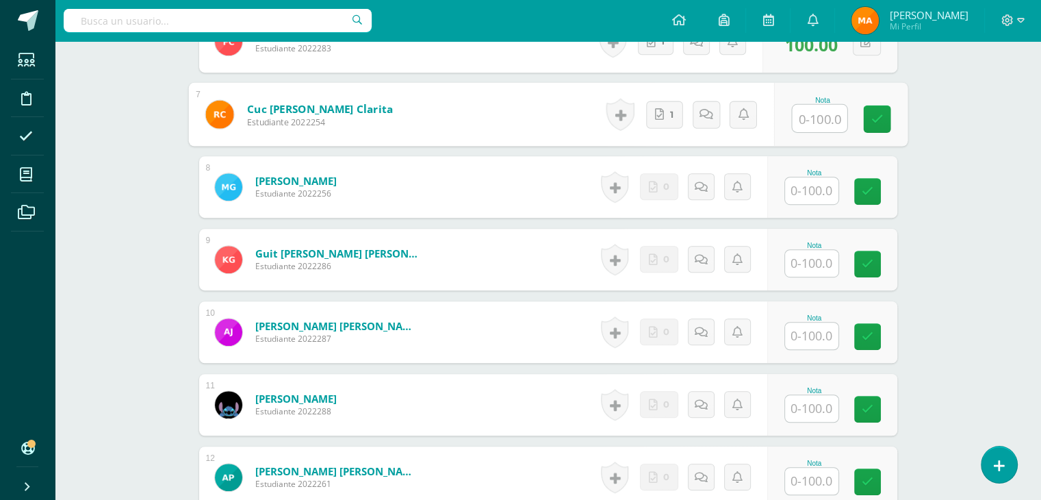
click at [811, 116] on input "text" at bounding box center [819, 118] width 55 height 27
type input "90"
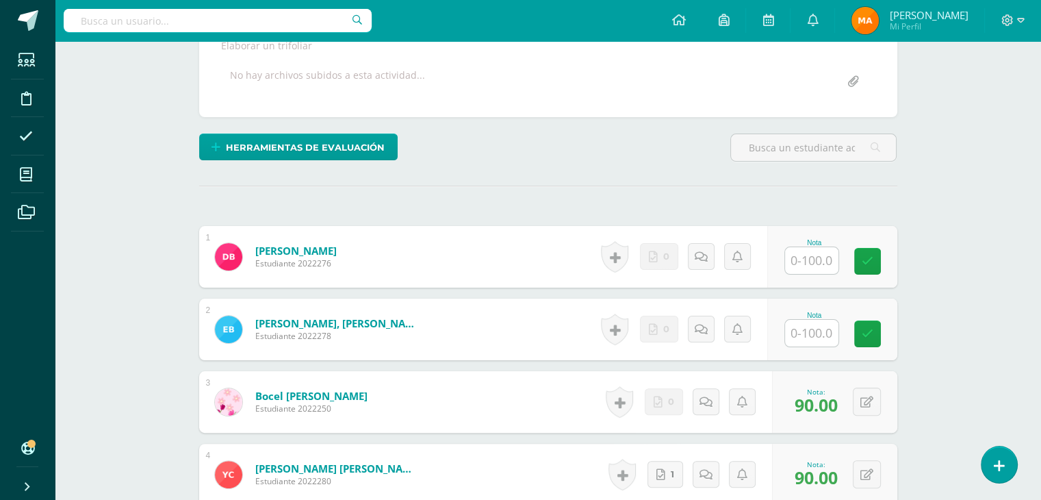
scroll to position [268, 0]
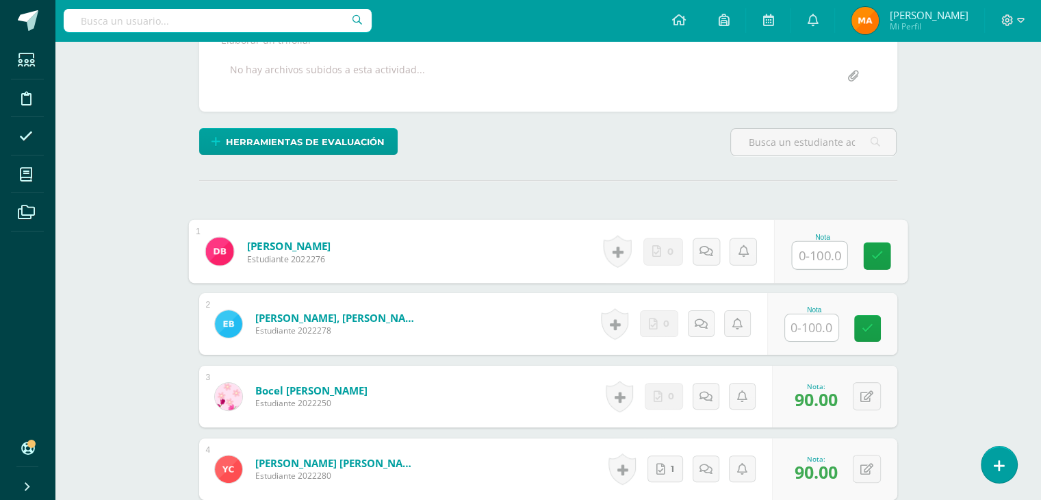
click at [804, 257] on input "text" at bounding box center [819, 255] width 55 height 27
type input "100"
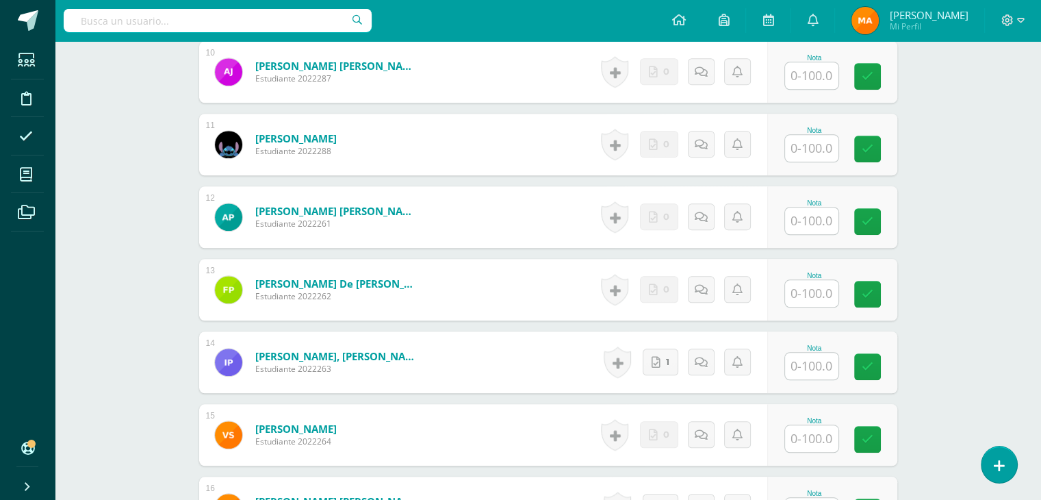
scroll to position [1103, 0]
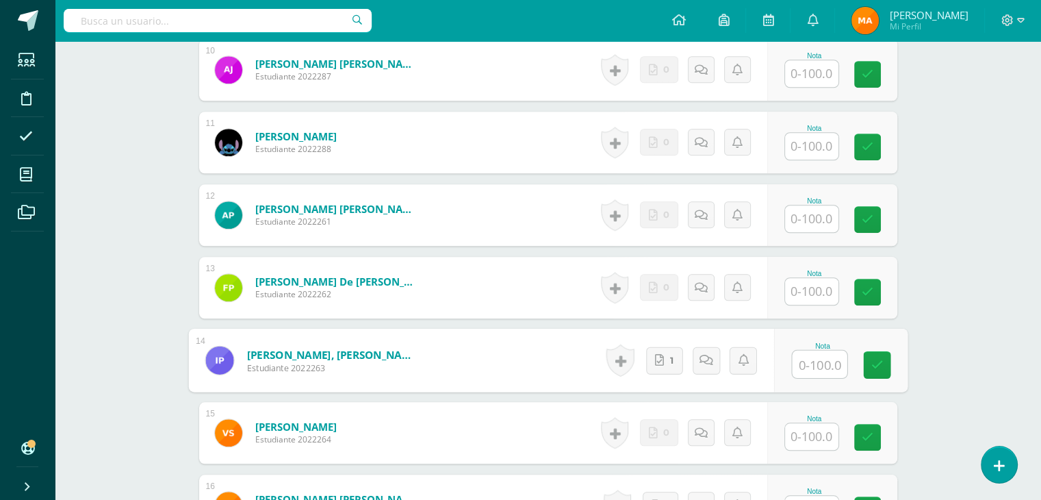
click at [815, 361] on input "text" at bounding box center [819, 364] width 55 height 27
type input "100"
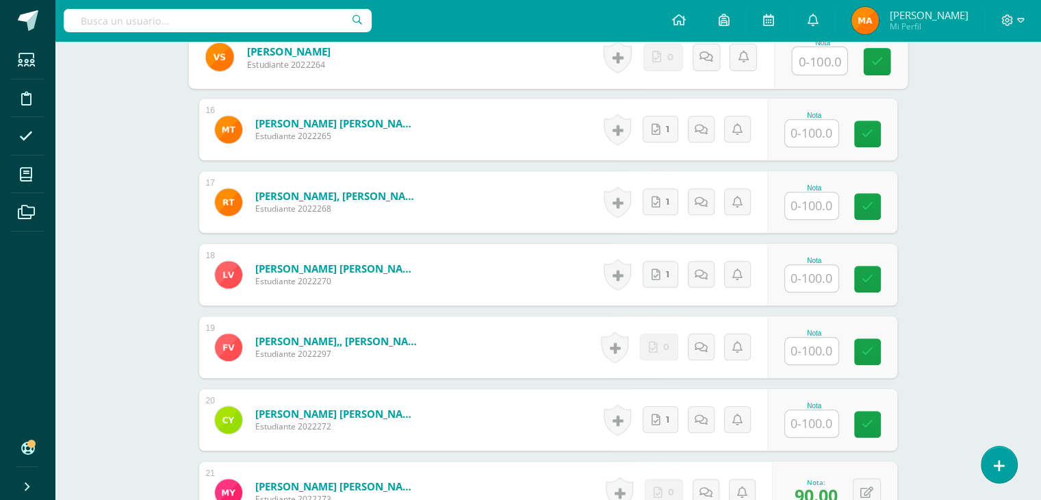
scroll to position [1480, 0]
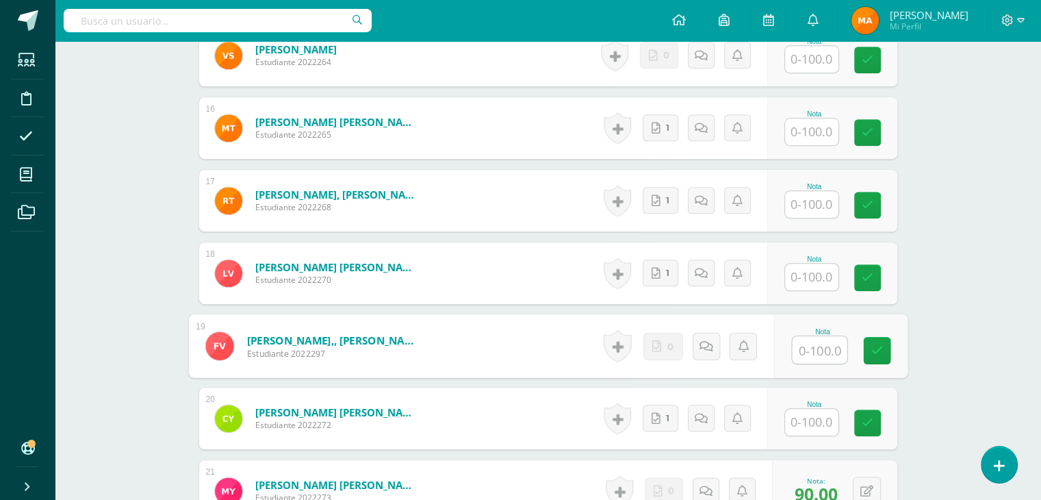
click at [813, 340] on input "text" at bounding box center [819, 349] width 55 height 27
type input "100"
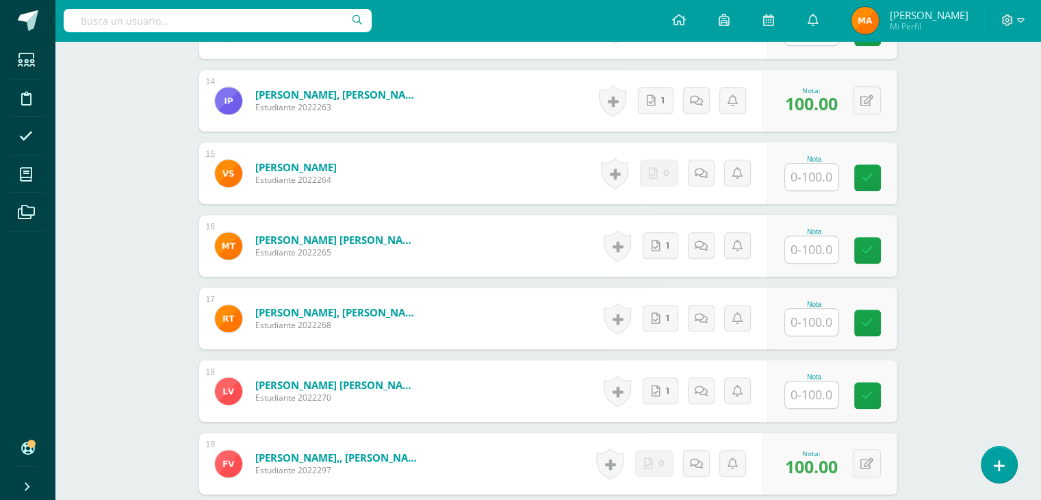
scroll to position [1365, 0]
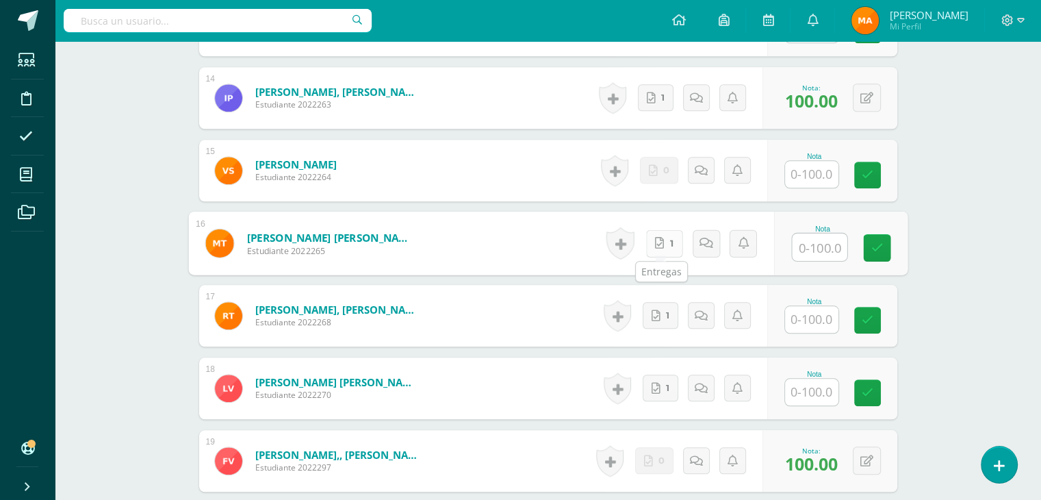
click at [660, 242] on icon at bounding box center [659, 243] width 9 height 12
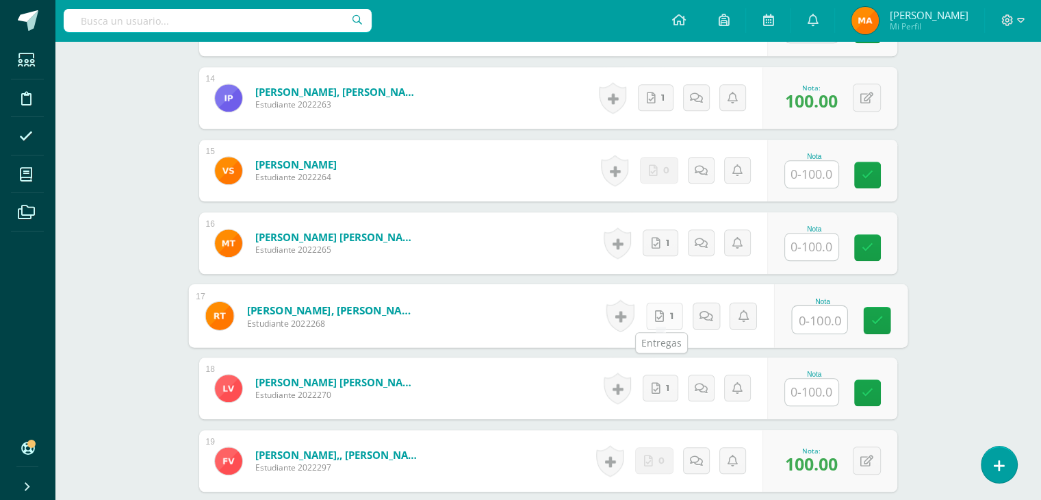
click at [657, 314] on icon at bounding box center [659, 315] width 9 height 12
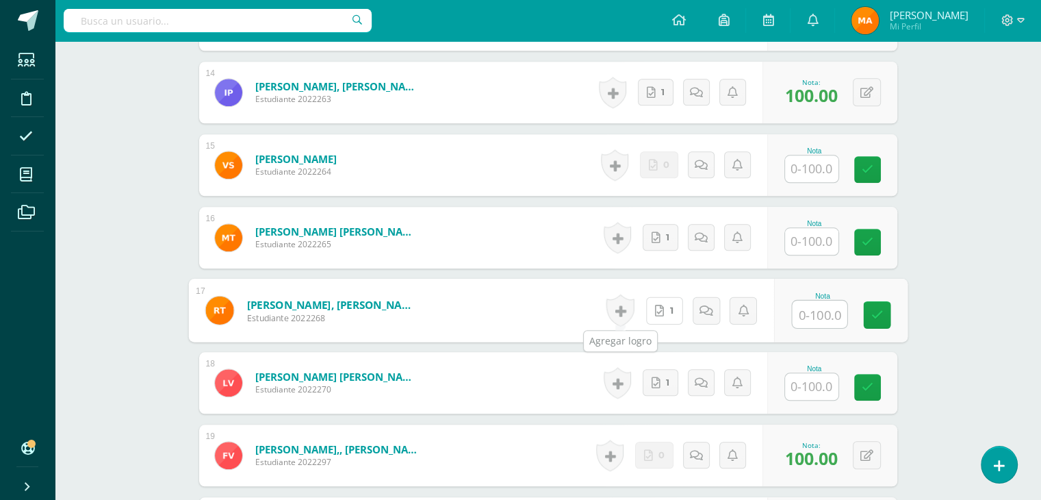
scroll to position [1374, 0]
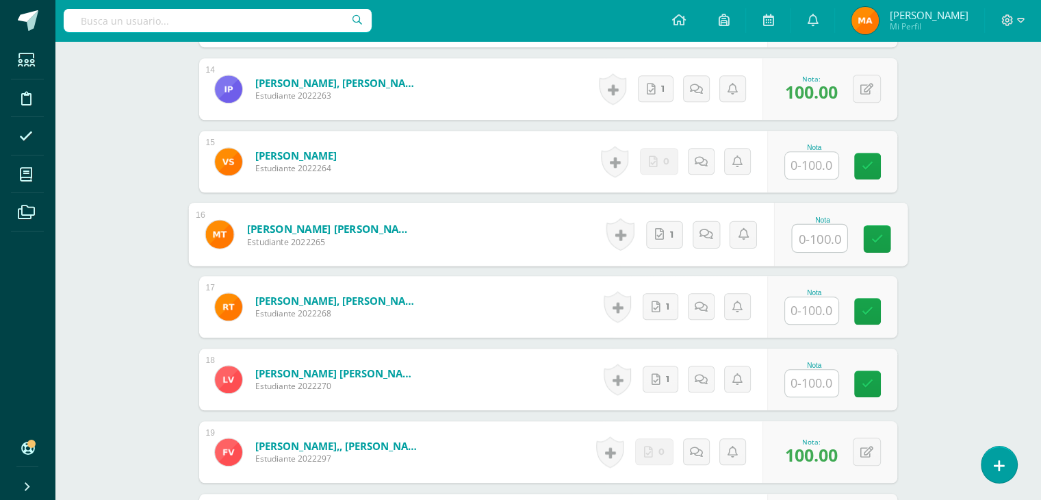
click at [810, 238] on input "text" at bounding box center [819, 238] width 55 height 27
type input "90"
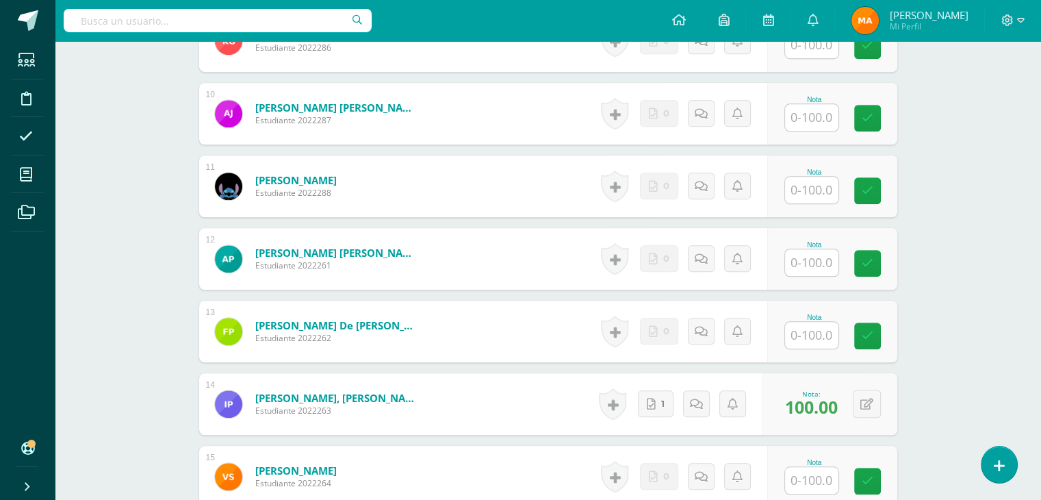
scroll to position [1050, 0]
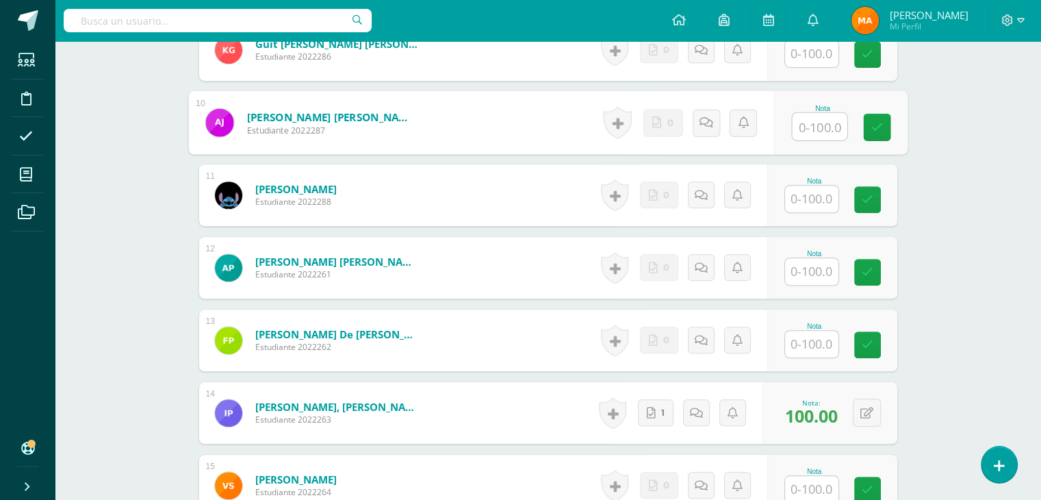
click at [817, 125] on input "text" at bounding box center [819, 126] width 55 height 27
type input "90"
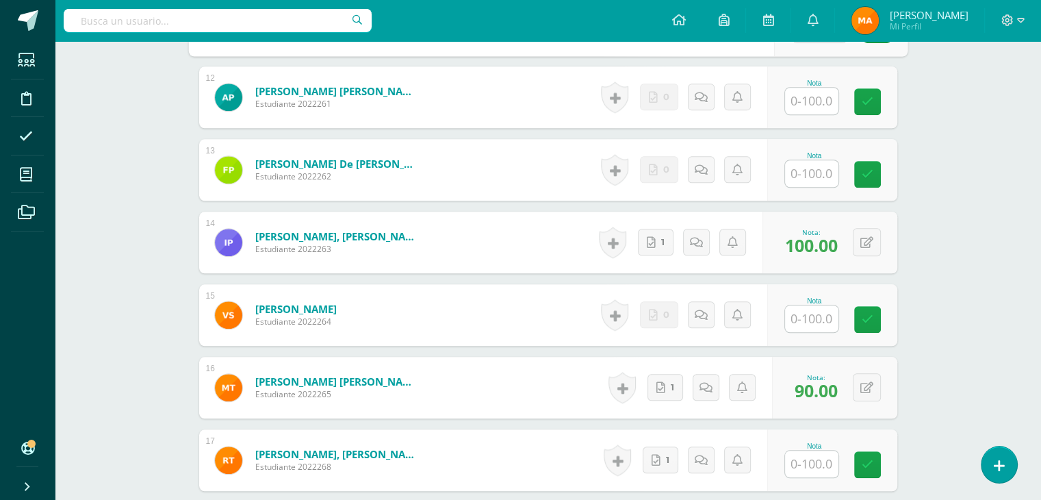
scroll to position [1223, 0]
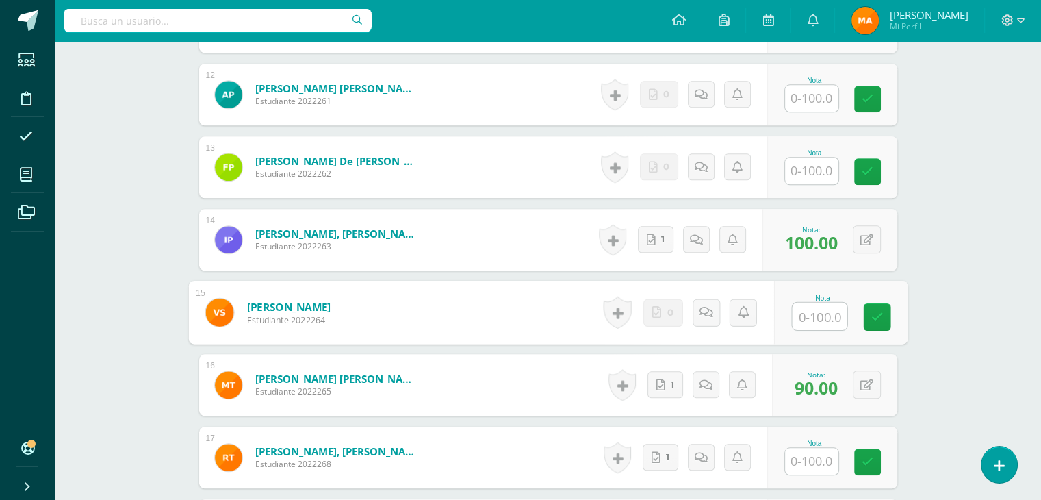
click at [819, 311] on input "text" at bounding box center [819, 316] width 55 height 27
type input "90"
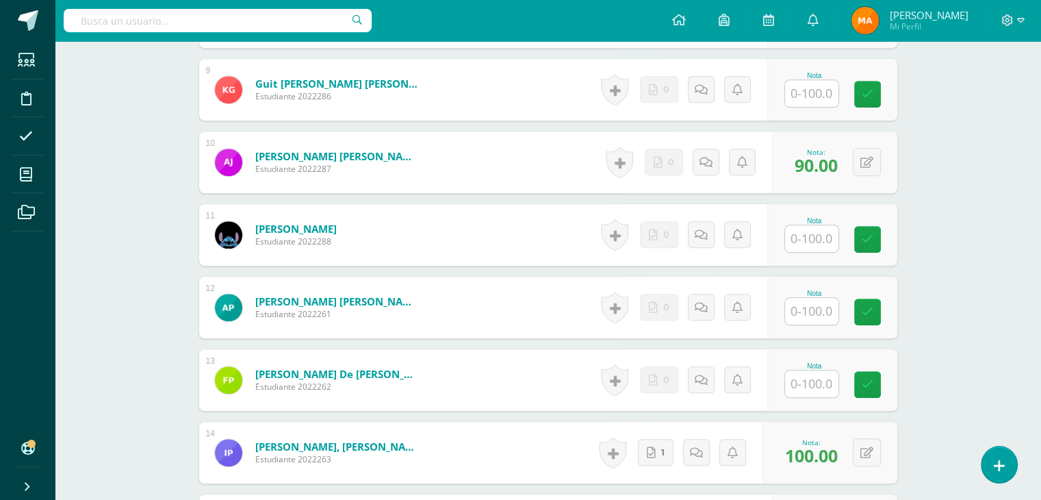
scroll to position [1015, 0]
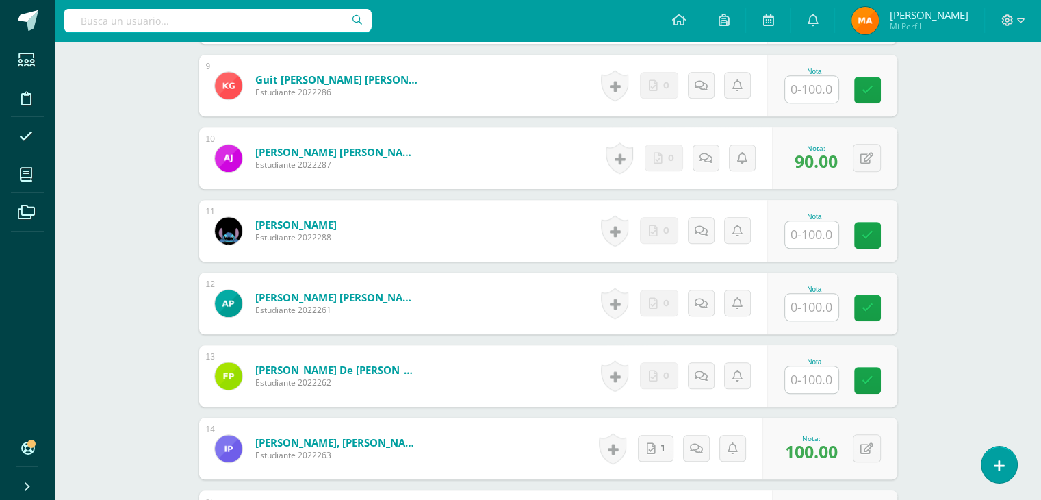
click at [811, 239] on input "text" at bounding box center [811, 234] width 53 height 27
type input "95"
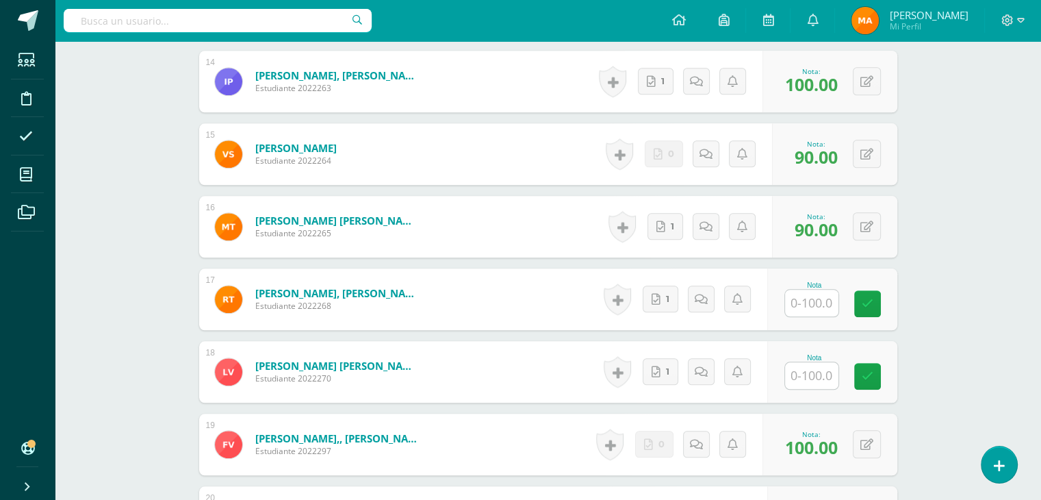
scroll to position [1387, 0]
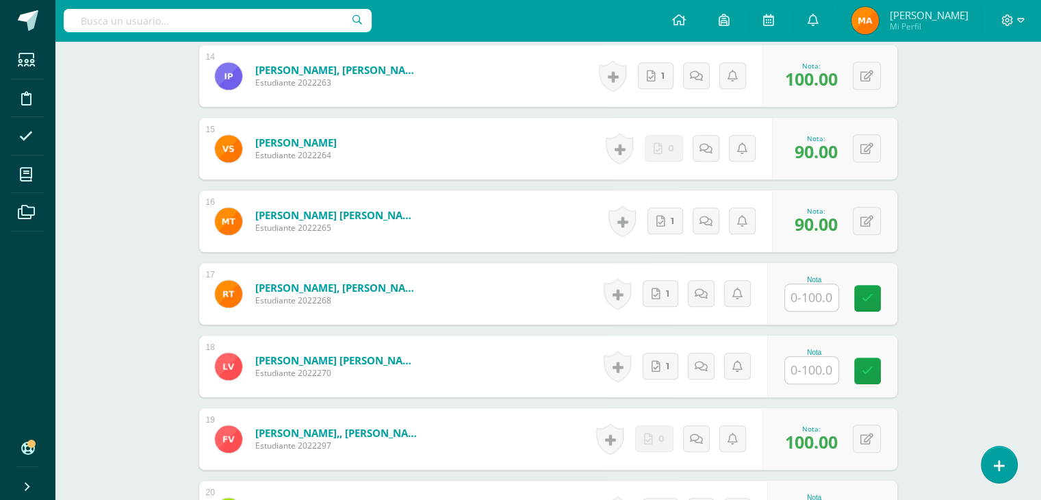
click at [819, 294] on input "text" at bounding box center [811, 297] width 53 height 27
type input "95"
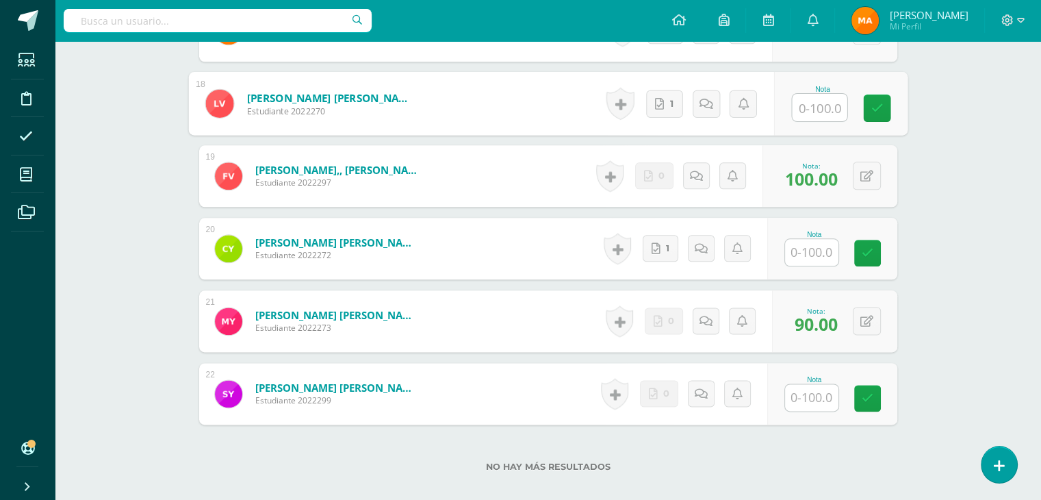
scroll to position [1651, 0]
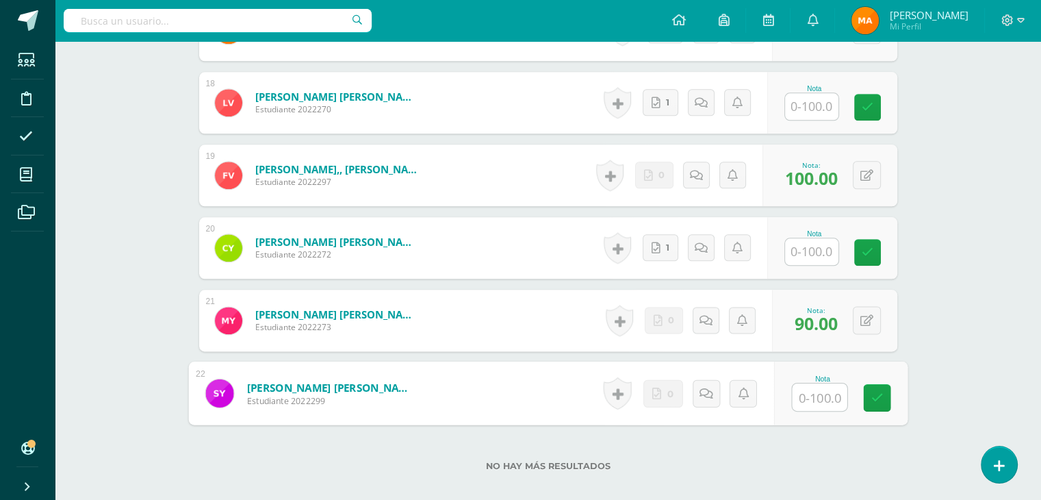
click at [811, 400] on input "text" at bounding box center [819, 396] width 55 height 27
type input "95"
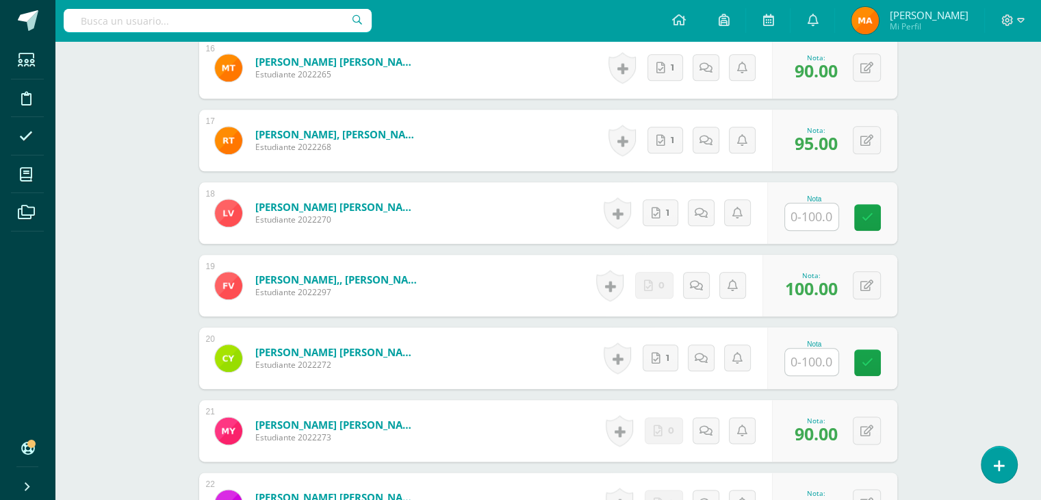
scroll to position [1528, 0]
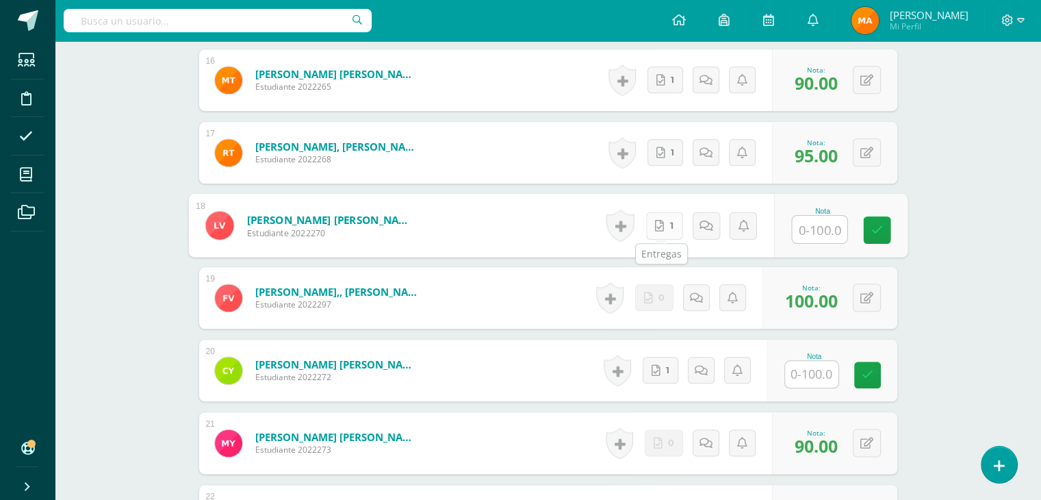
click at [662, 225] on link "1" at bounding box center [664, 225] width 37 height 27
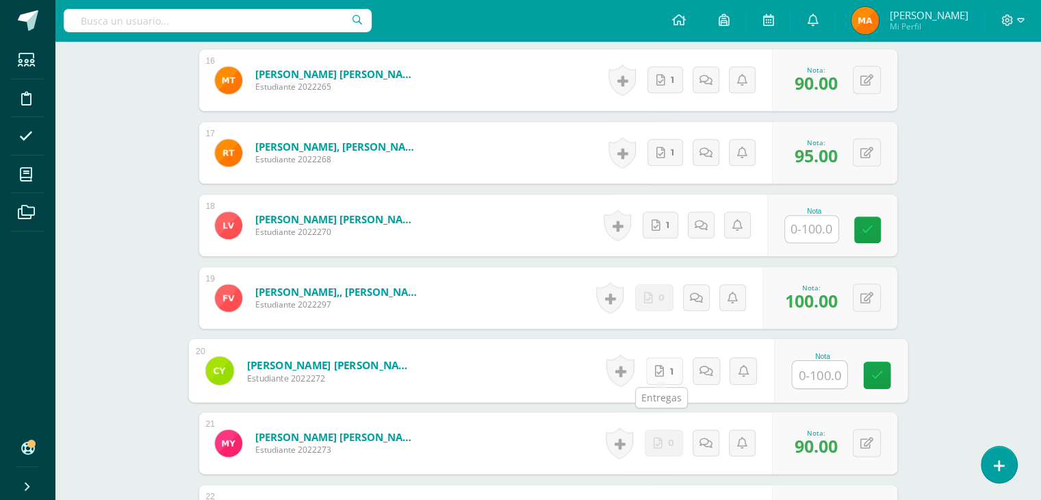
click at [652, 368] on link "1" at bounding box center [664, 370] width 37 height 27
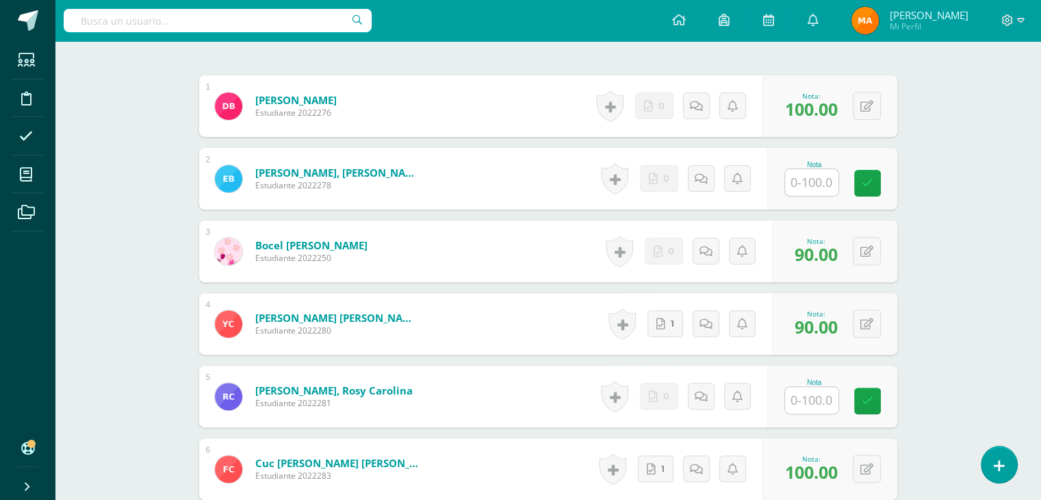
scroll to position [416, 0]
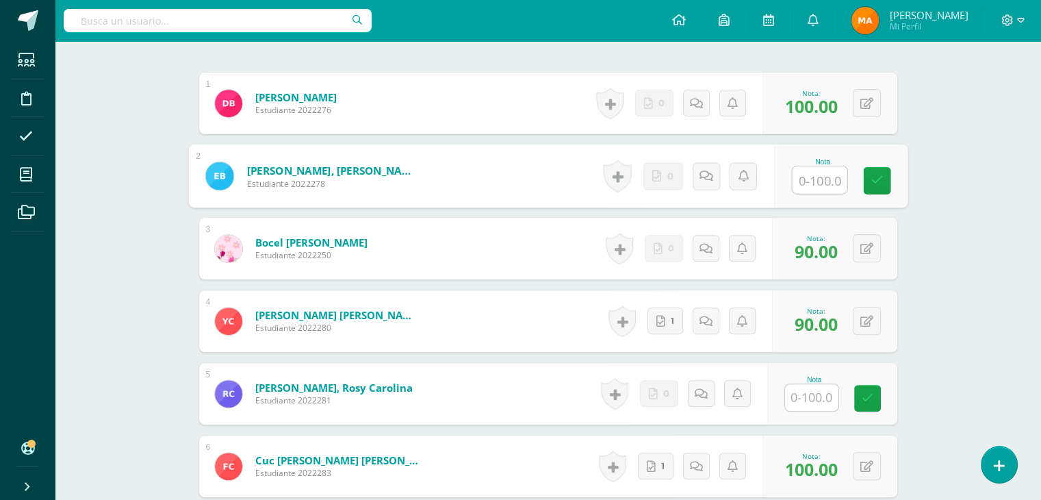
click at [801, 187] on input "text" at bounding box center [819, 179] width 55 height 27
type input "85"
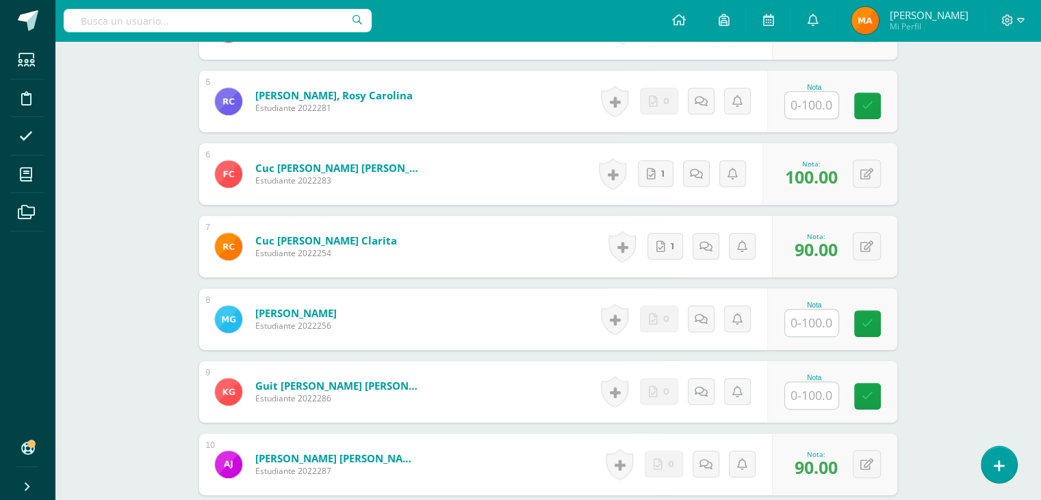
scroll to position [712, 0]
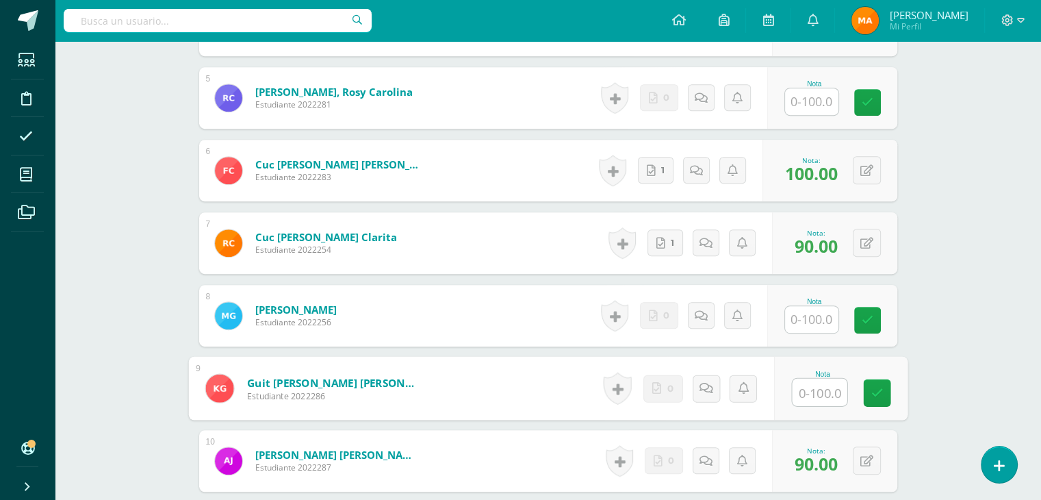
click at [824, 397] on input "text" at bounding box center [819, 392] width 55 height 27
type input "85"
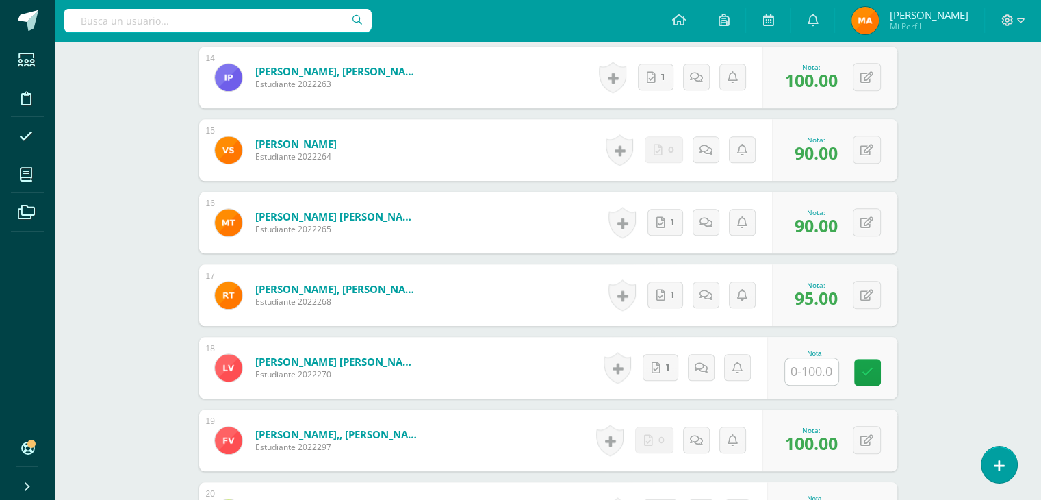
scroll to position [1387, 0]
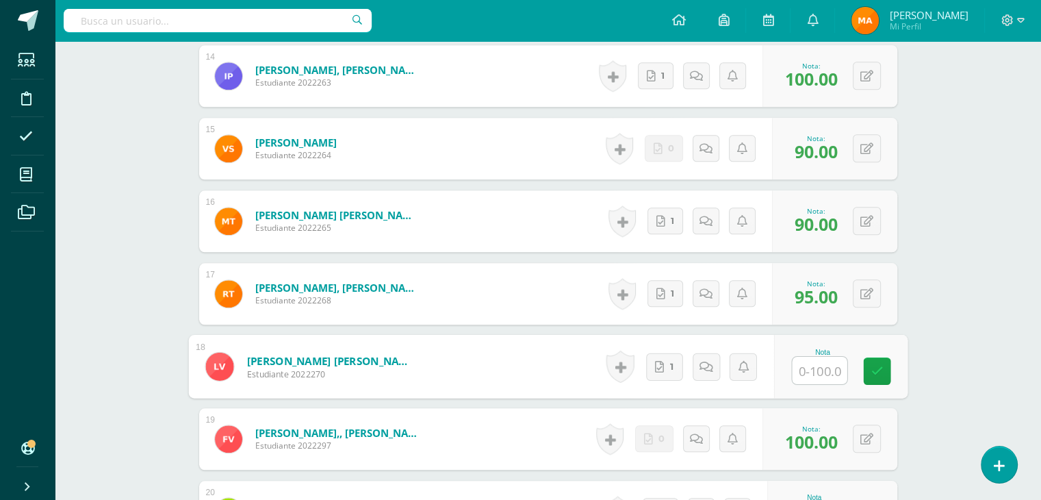
click at [824, 364] on input "text" at bounding box center [819, 370] width 55 height 27
type input "85"
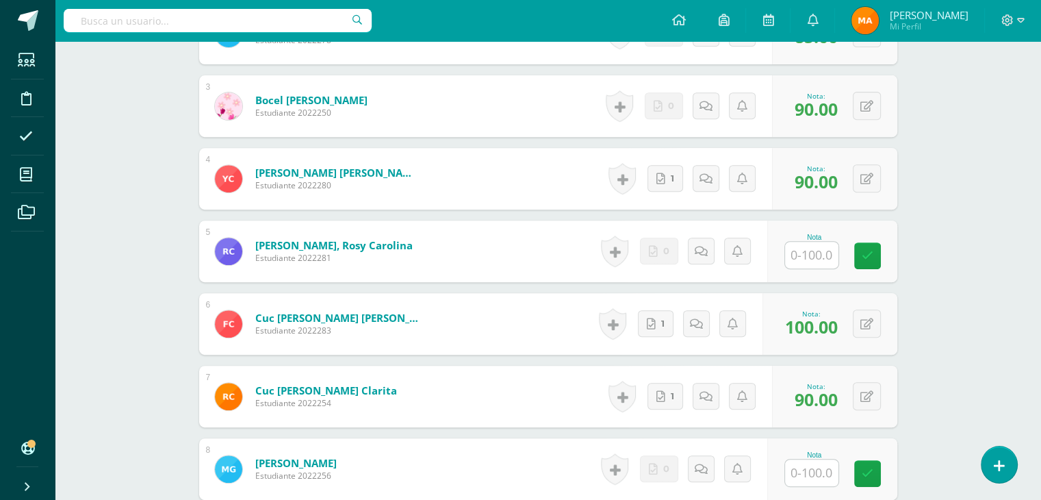
scroll to position [563, 0]
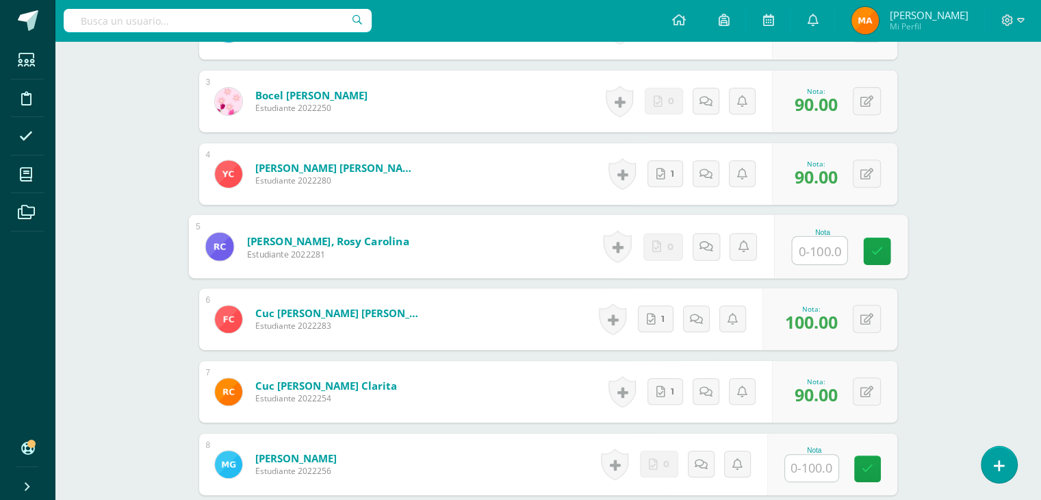
click at [815, 240] on input "text" at bounding box center [819, 250] width 55 height 27
type input "85"
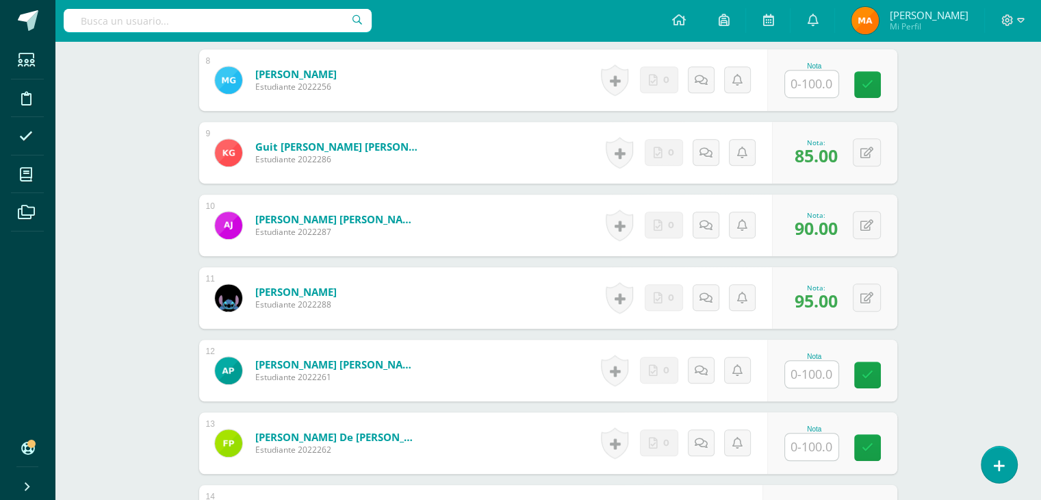
scroll to position [948, 0]
click at [825, 376] on input "text" at bounding box center [819, 374] width 55 height 27
type input "85"
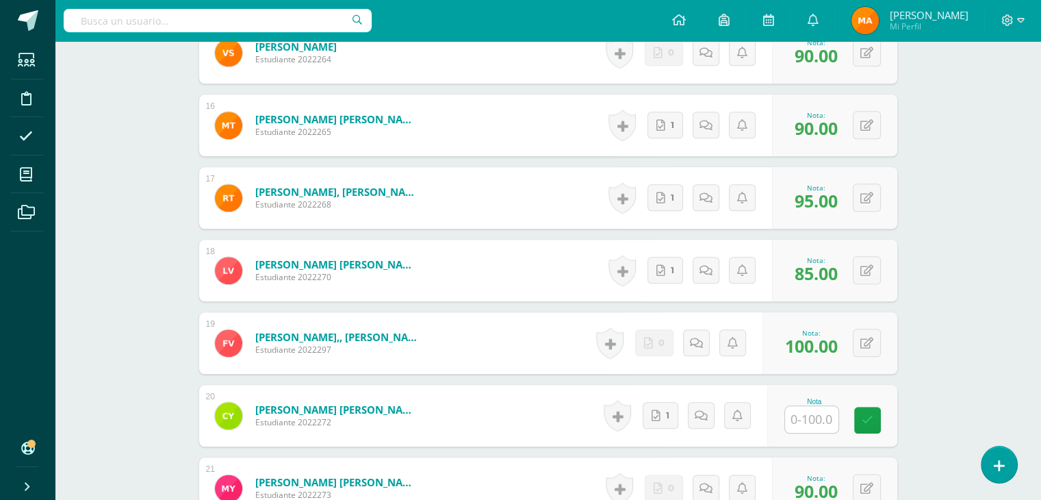
scroll to position [1486, 0]
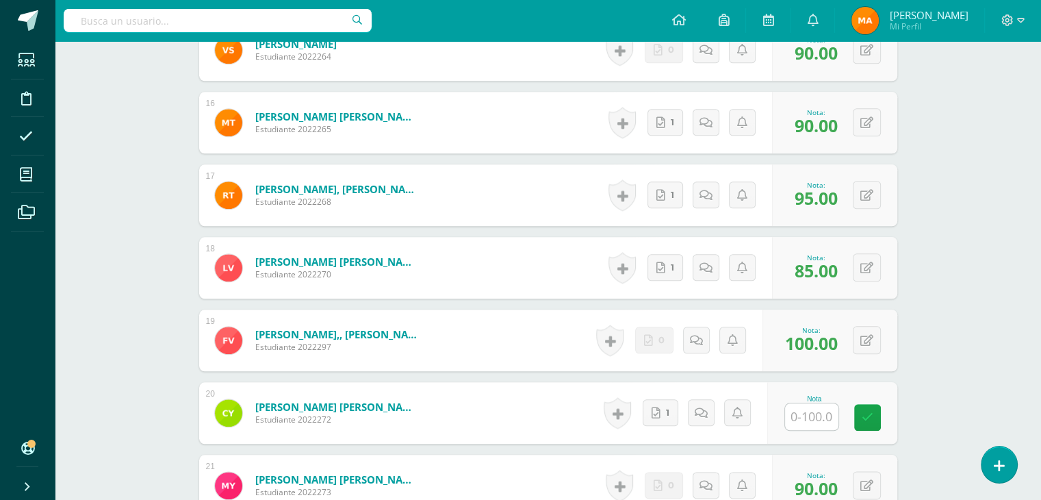
click at [814, 411] on input "text" at bounding box center [811, 416] width 53 height 27
type input "85"
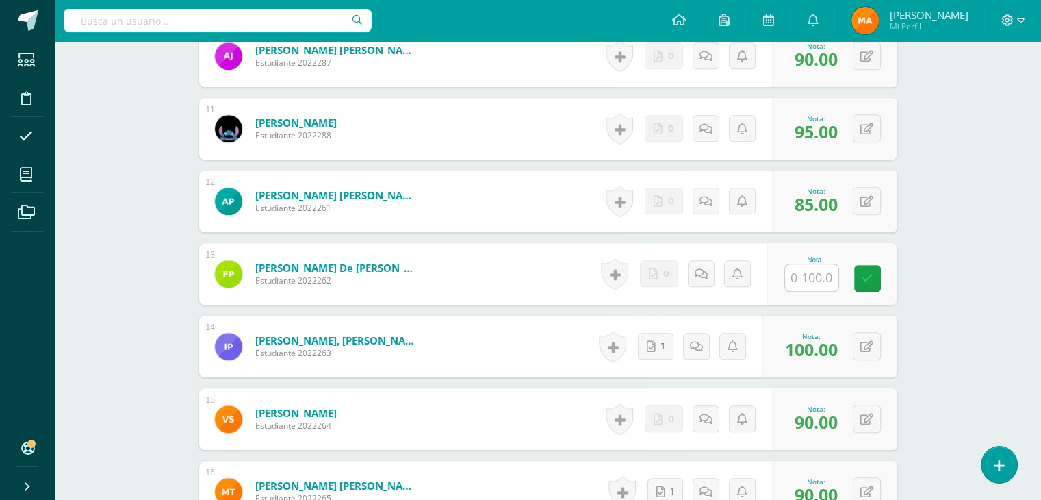
scroll to position [1115, 0]
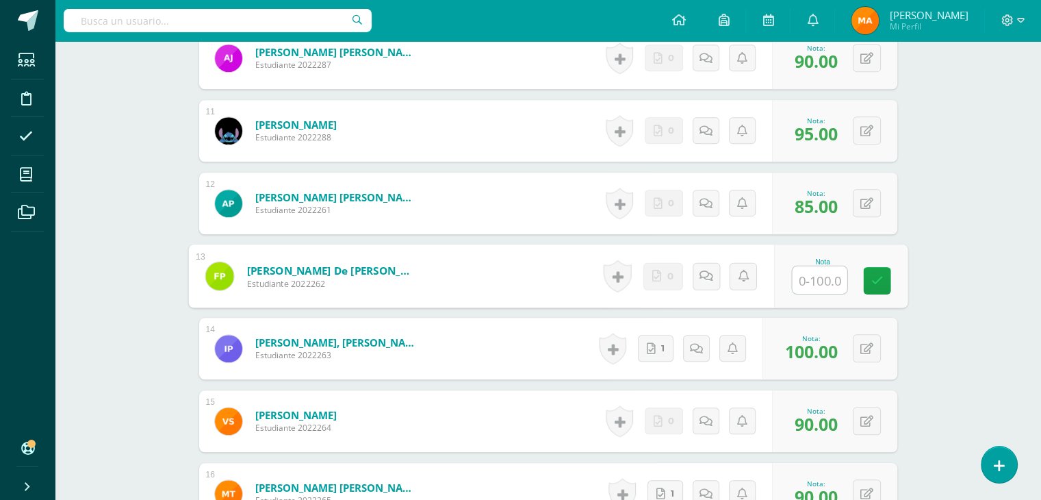
click at [809, 281] on input "text" at bounding box center [819, 279] width 55 height 27
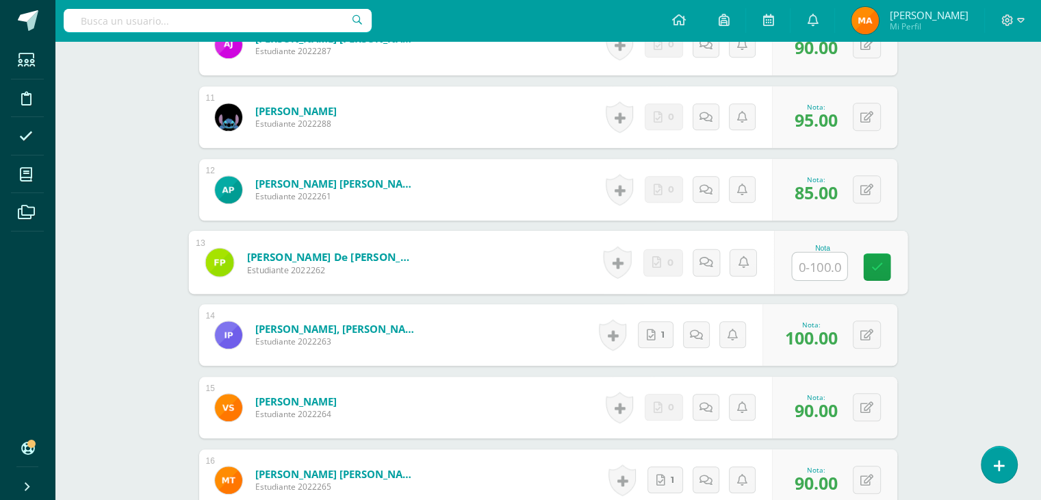
scroll to position [1126, 0]
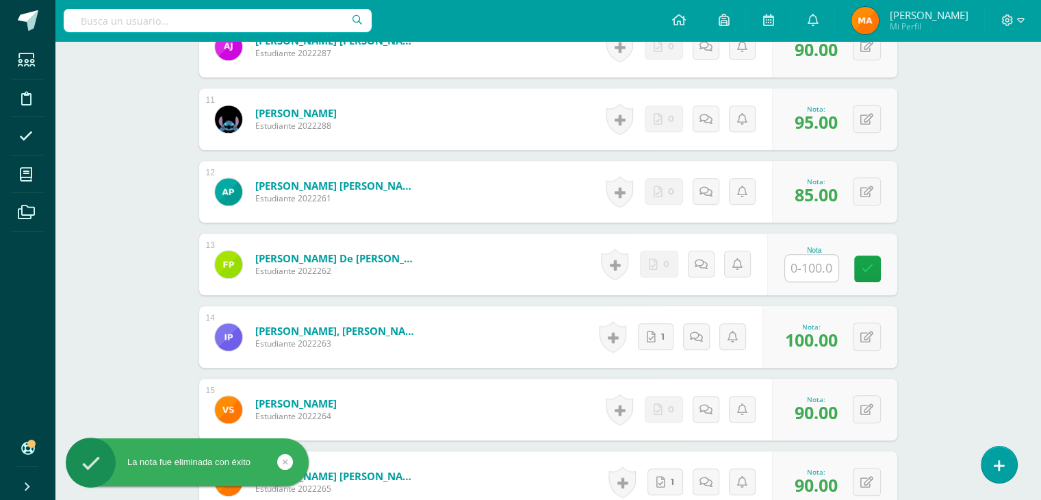
click at [971, 291] on div "Ciencias Sociales Tercero Básico "Sección A" Herramientas Detalle de asistencia…" at bounding box center [548, 10] width 987 height 2190
click at [978, 258] on div "Ciencias Sociales Tercero Básico "Sección A" Herramientas Detalle de asistencia…" at bounding box center [548, 10] width 987 height 2190
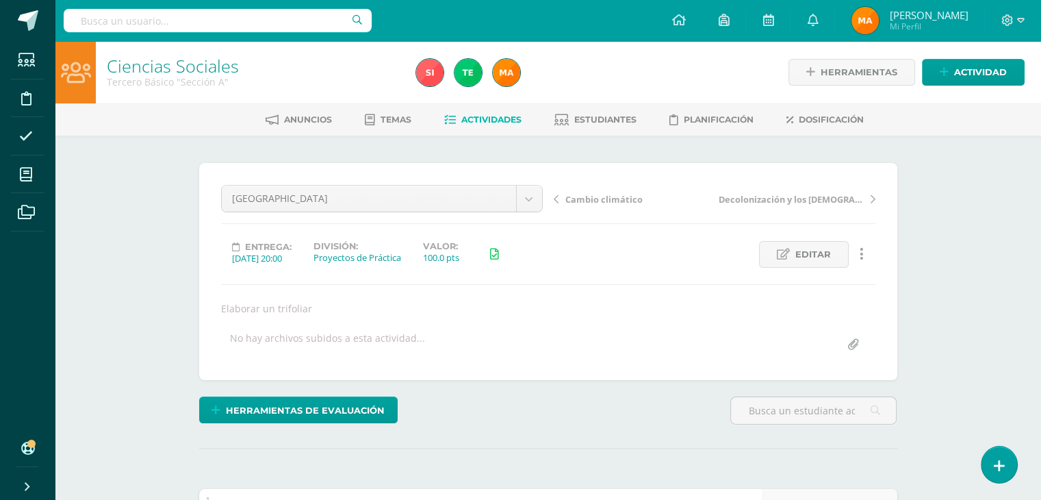
scroll to position [0, 0]
click at [479, 116] on span "Actividades" at bounding box center [491, 119] width 60 height 10
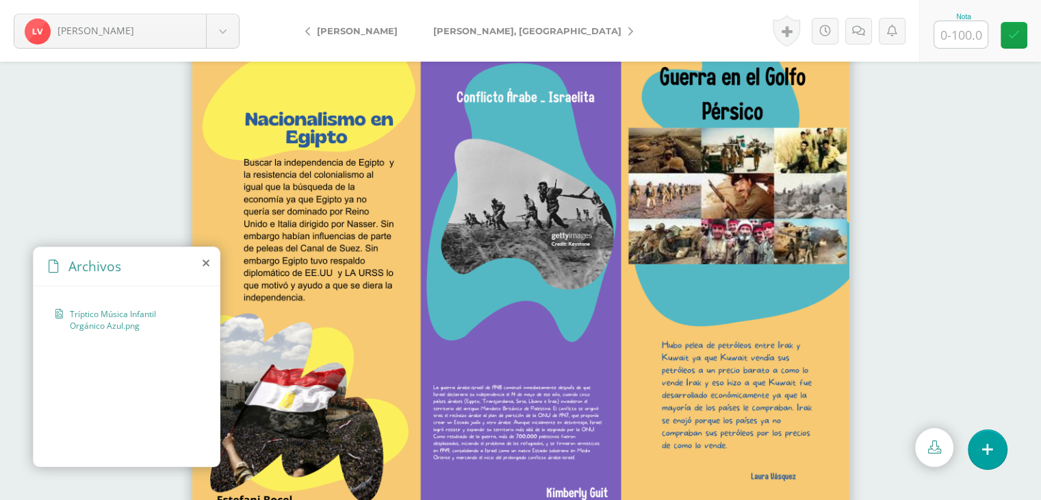
scroll to position [13, 0]
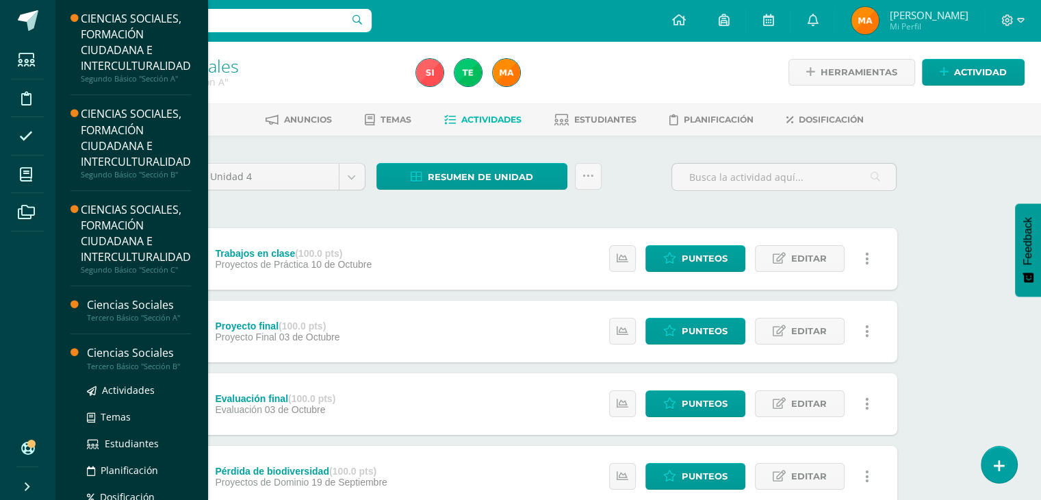
click at [139, 367] on div "Tercero Básico "Sección B"" at bounding box center [139, 366] width 104 height 10
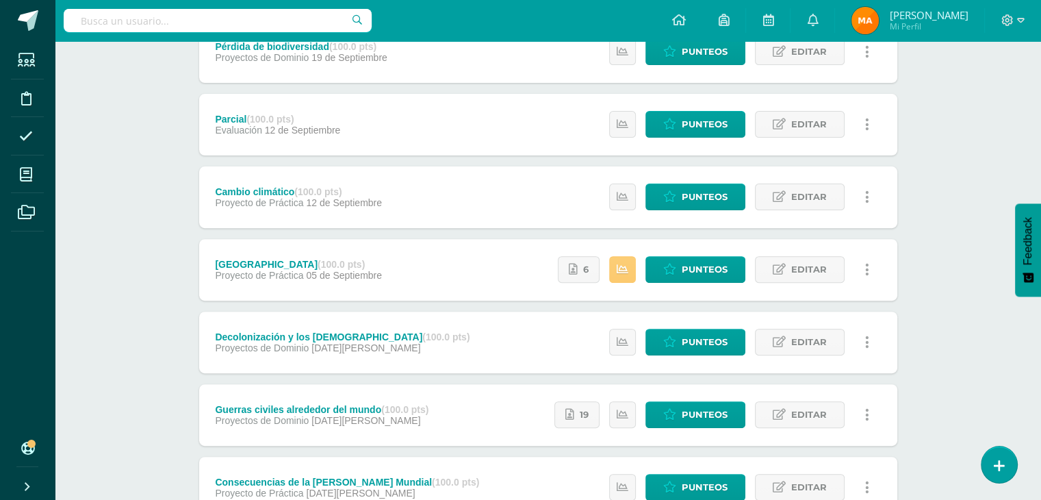
scroll to position [430, 0]
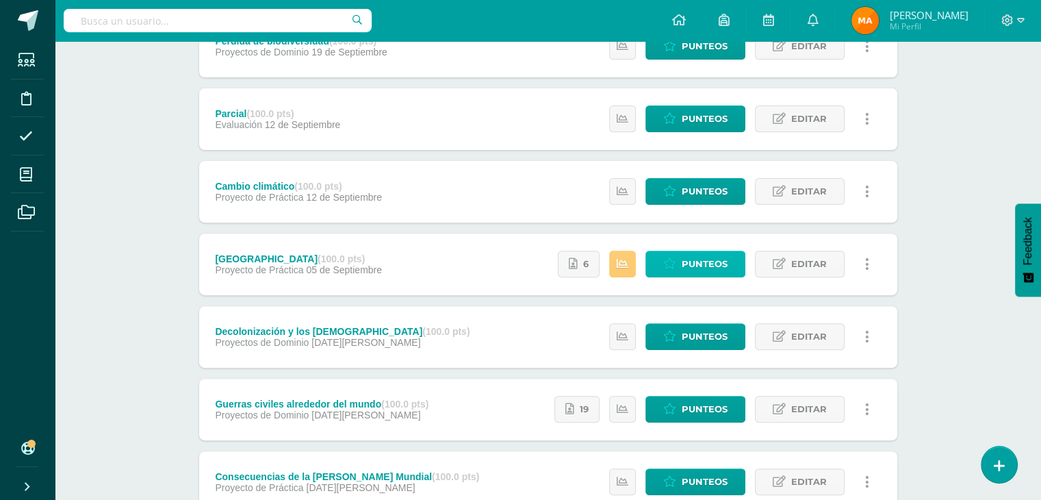
click at [670, 269] on link "Punteos" at bounding box center [696, 264] width 100 height 27
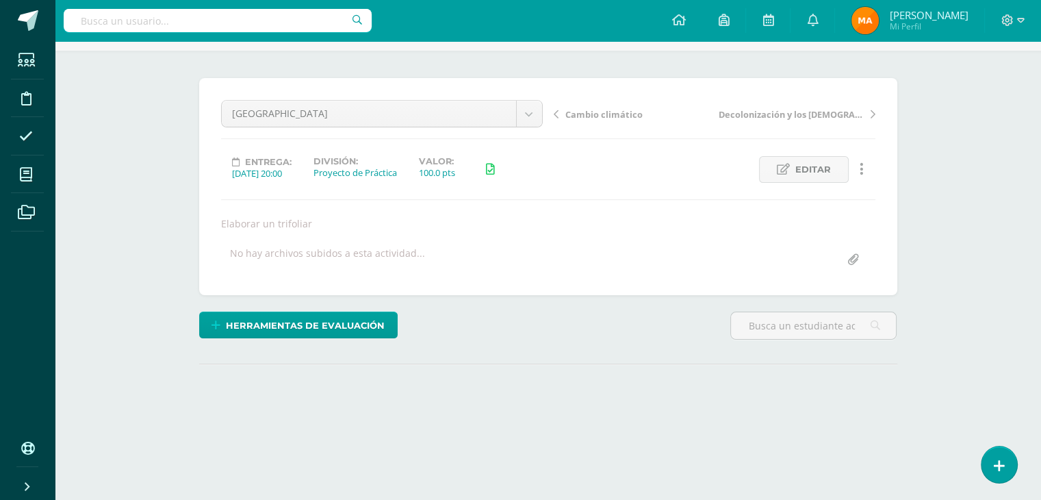
scroll to position [85, 0]
click at [825, 180] on span "Editar" at bounding box center [814, 169] width 36 height 25
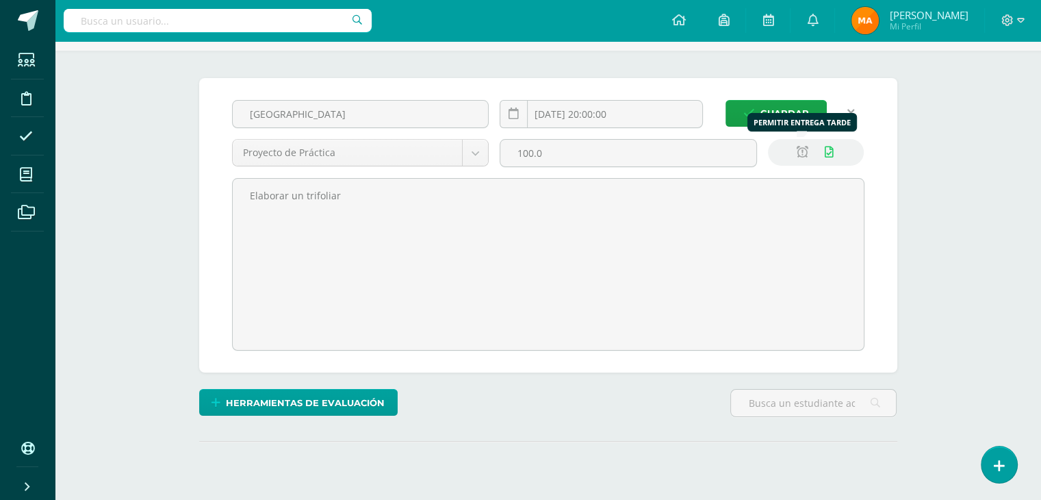
click at [804, 151] on icon at bounding box center [803, 153] width 12 height 12
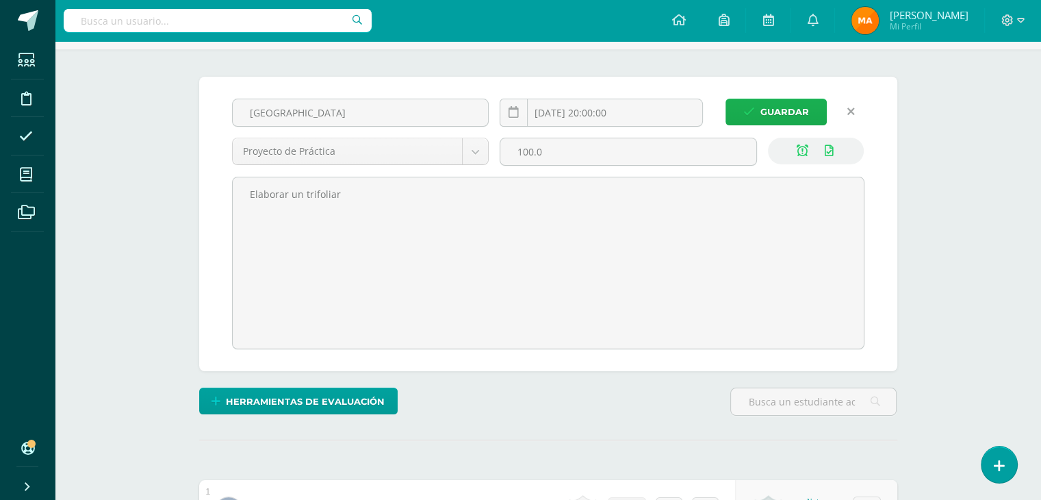
scroll to position [87, 0]
click at [779, 113] on span "Guardar" at bounding box center [785, 111] width 49 height 25
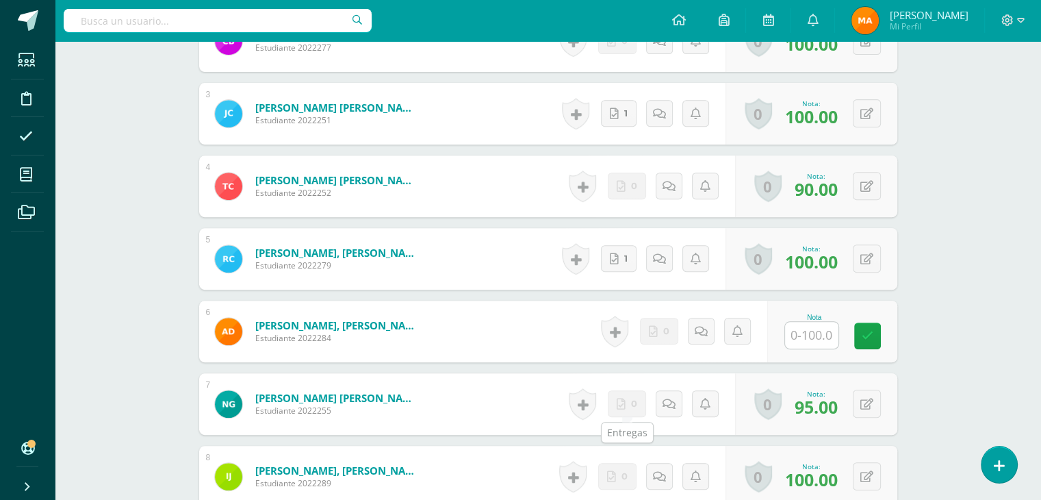
scroll to position [572, 0]
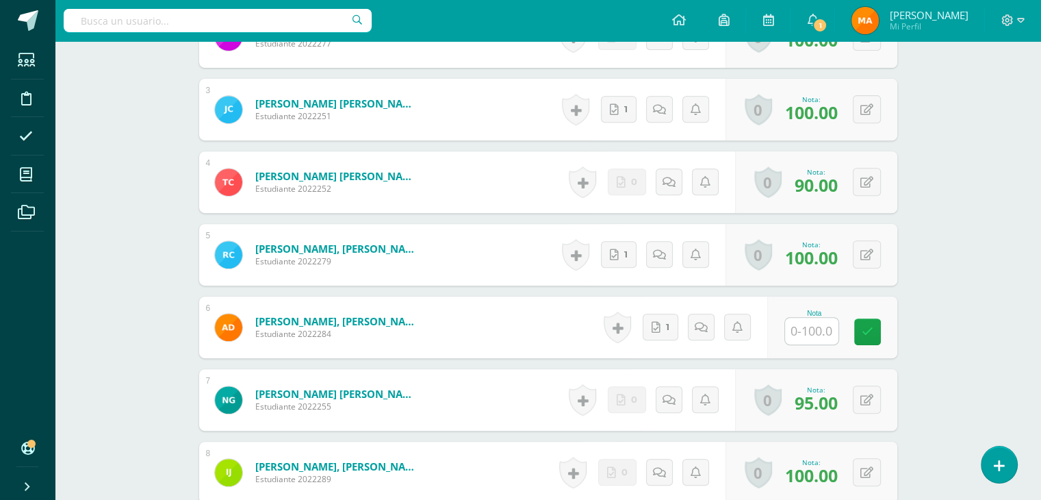
scroll to position [556, 0]
click at [655, 331] on icon at bounding box center [659, 326] width 9 height 12
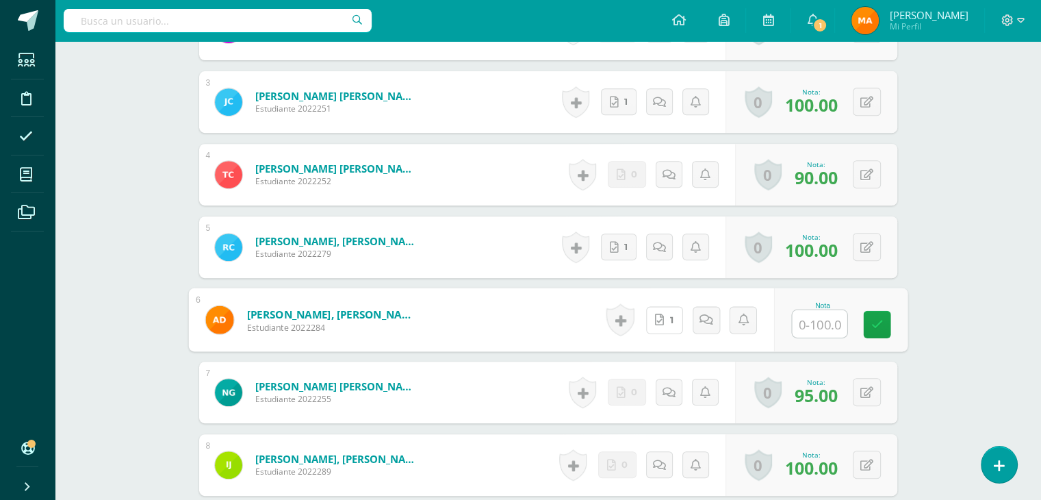
scroll to position [570, 0]
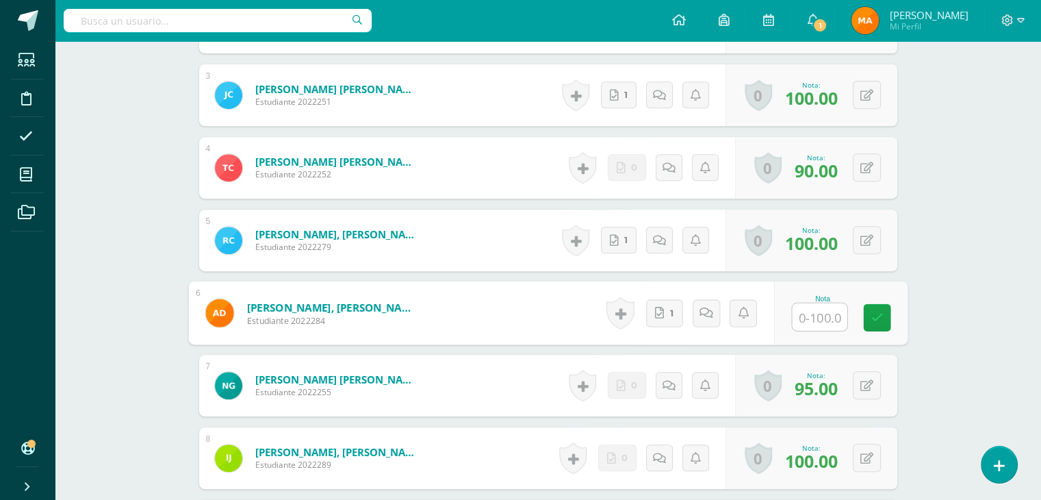
click at [830, 320] on input "text" at bounding box center [819, 316] width 55 height 27
type input "90"
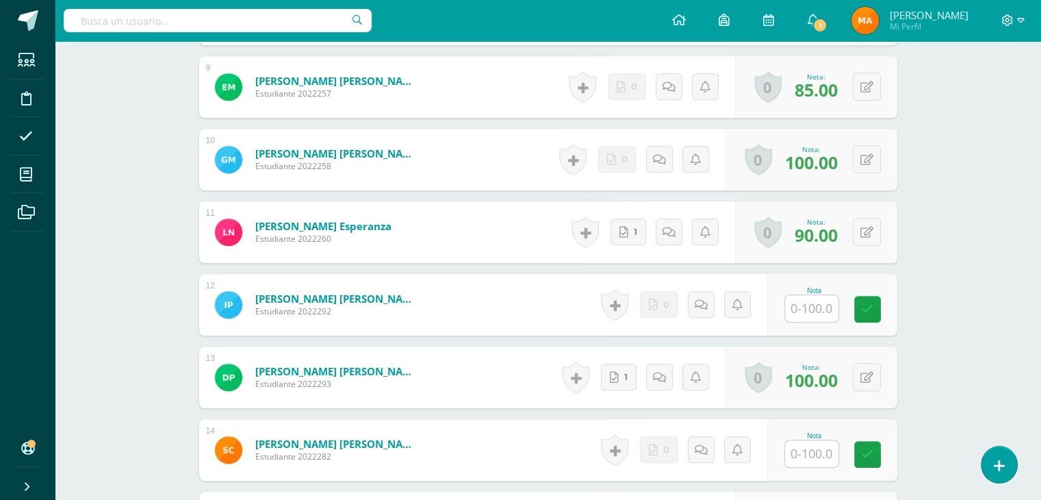
scroll to position [1015, 0]
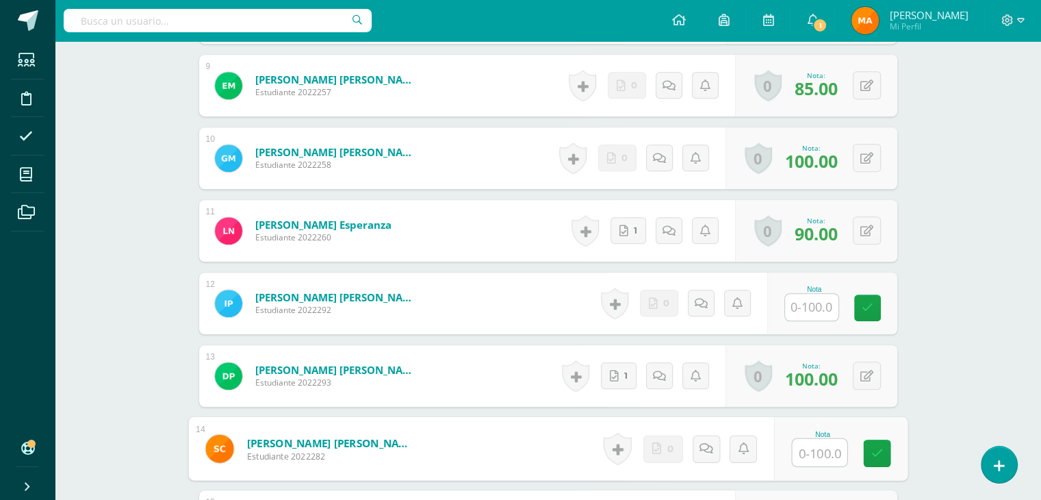
click at [821, 445] on input "text" at bounding box center [819, 452] width 55 height 27
type input "90"
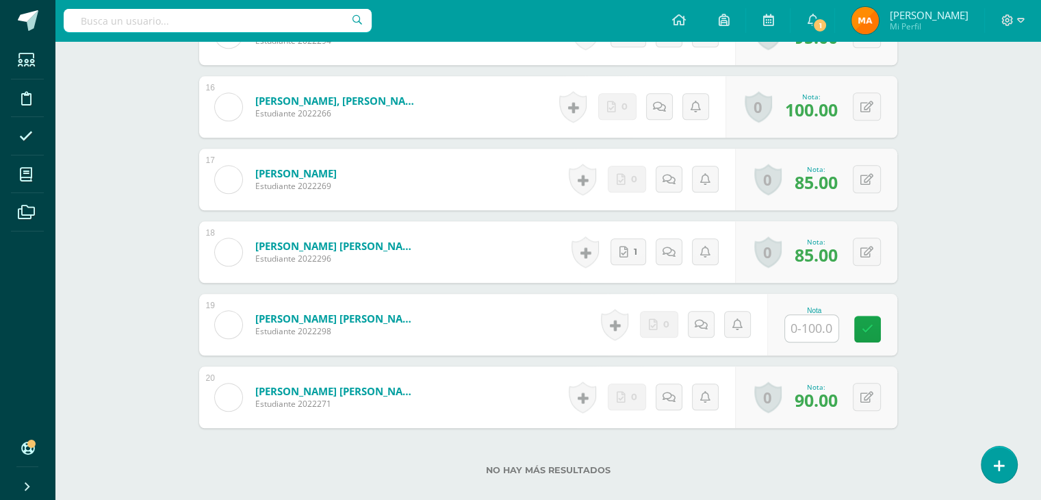
scroll to position [1502, 0]
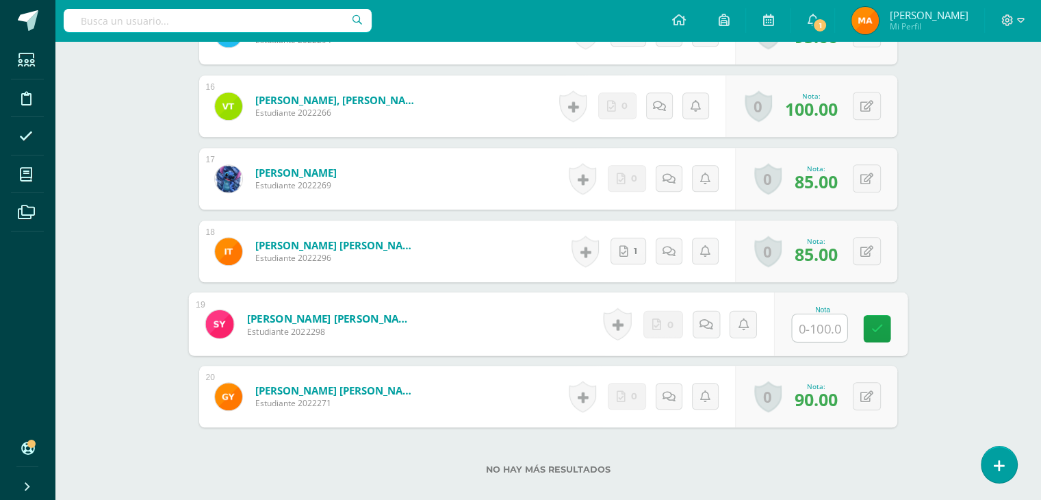
click at [801, 333] on input "text" at bounding box center [819, 327] width 55 height 27
type input "90"
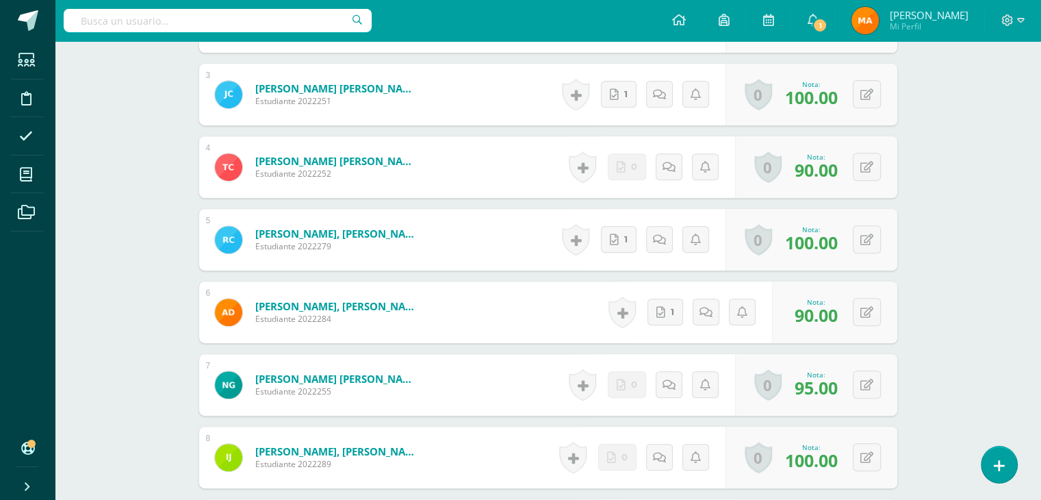
scroll to position [0, 0]
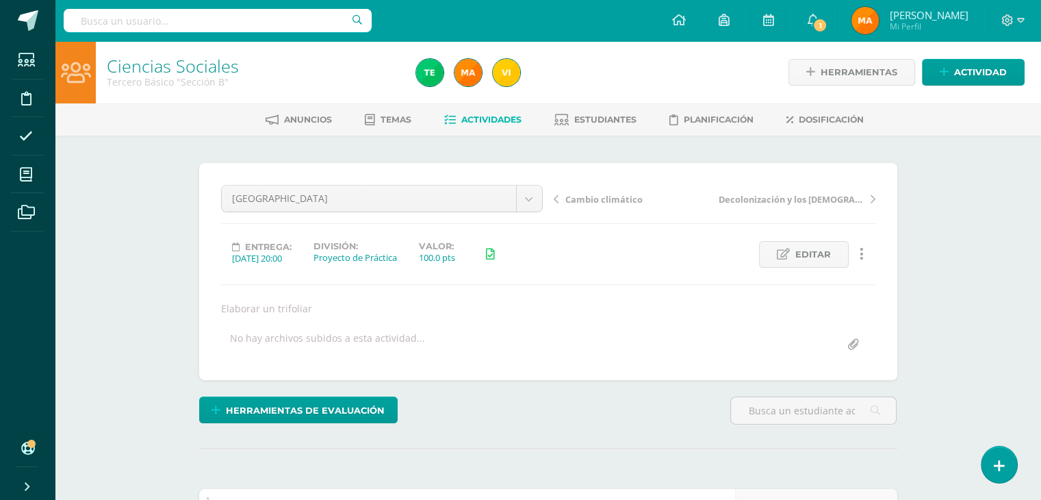
click at [474, 113] on link "Actividades" at bounding box center [482, 120] width 77 height 22
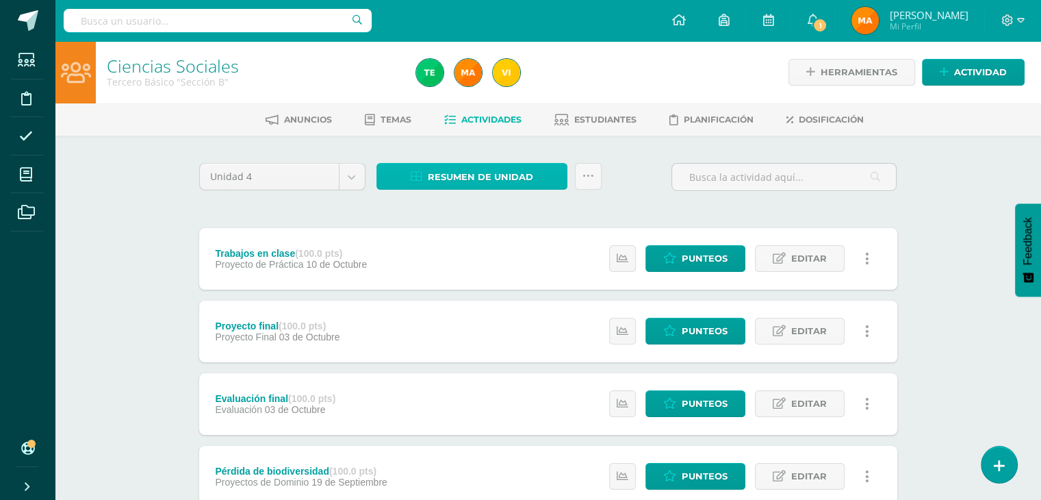
click at [479, 168] on span "Resumen de unidad" at bounding box center [480, 176] width 105 height 25
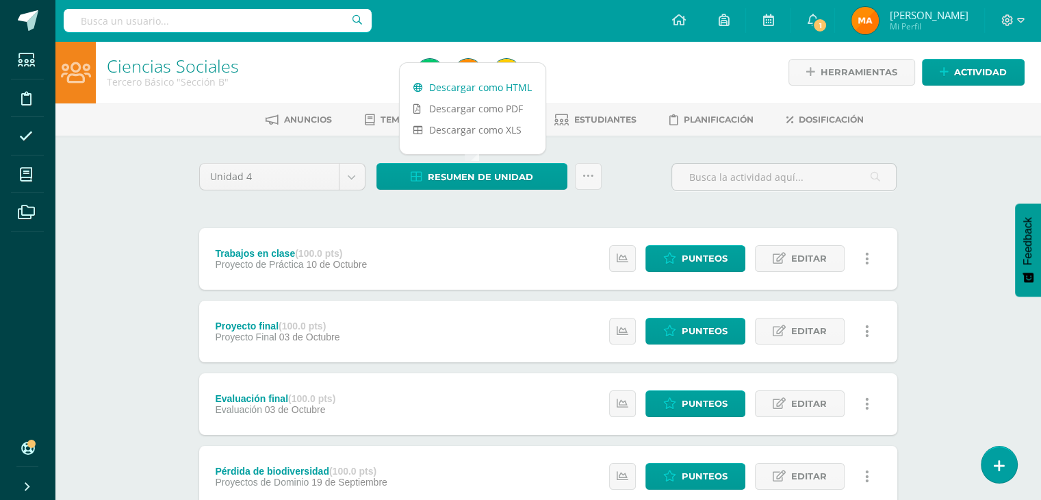
click at [487, 88] on link "Descargar como HTML" at bounding box center [473, 87] width 146 height 21
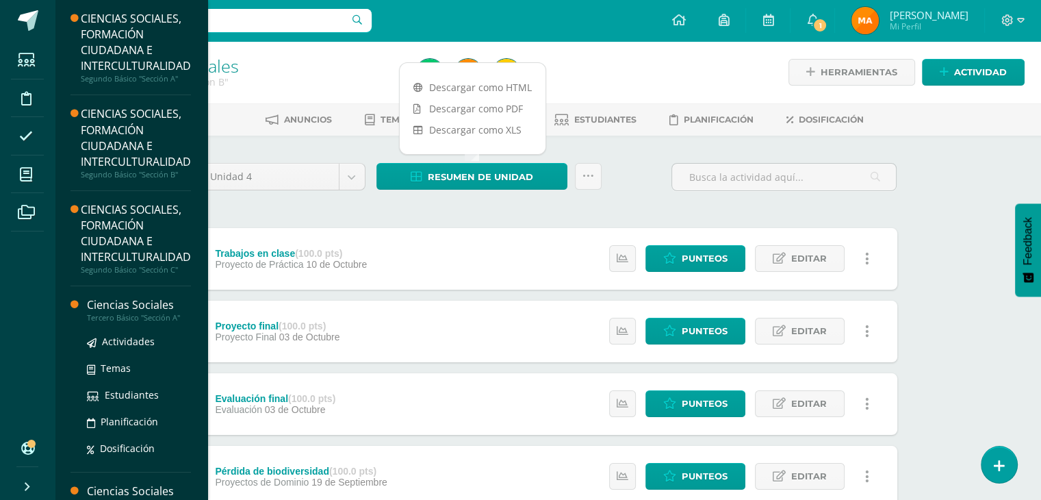
click at [115, 313] on div "Tercero Básico "Sección A"" at bounding box center [139, 318] width 104 height 10
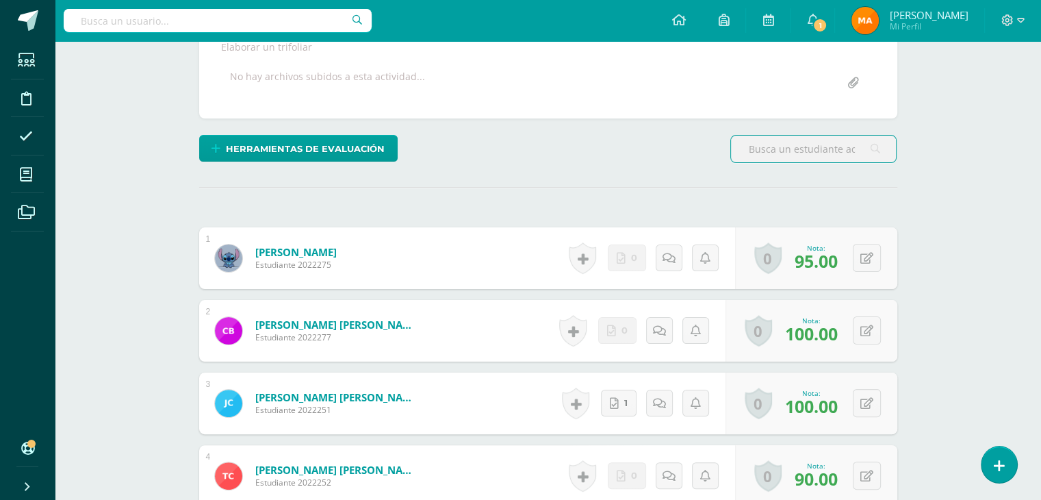
scroll to position [277, 0]
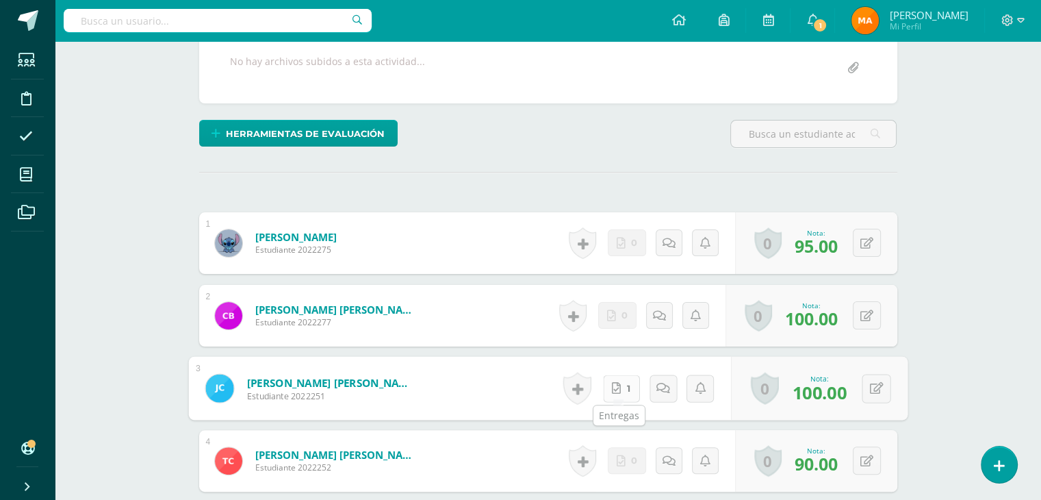
click at [614, 387] on icon at bounding box center [616, 388] width 9 height 12
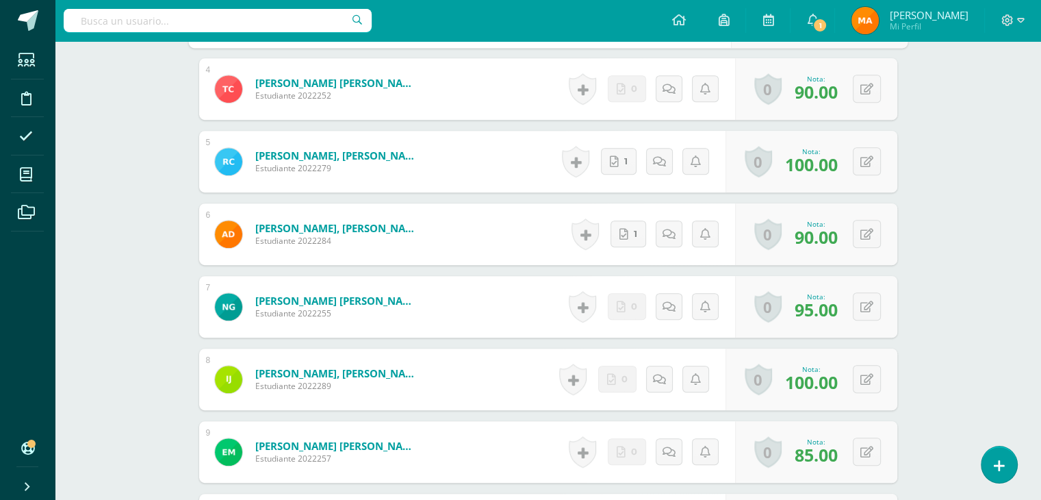
scroll to position [654, 0]
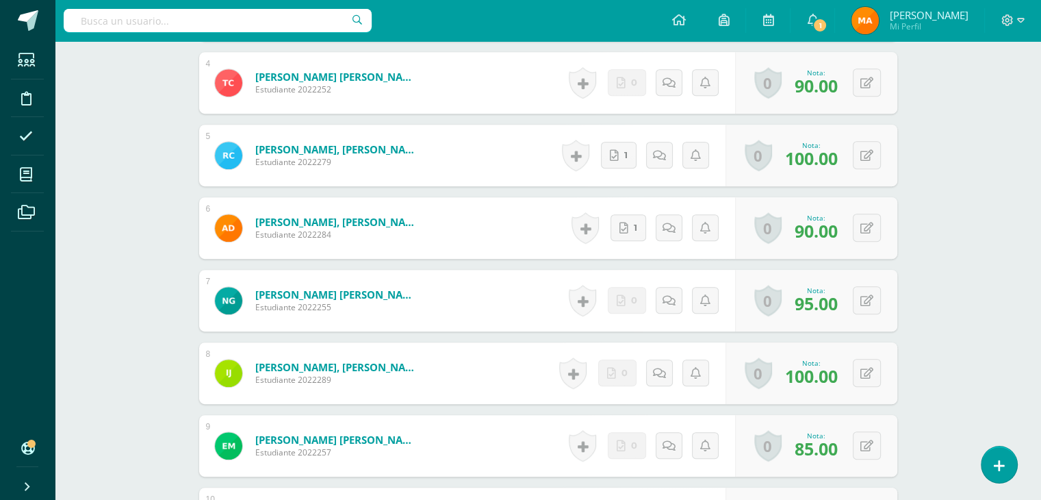
click at [941, 247] on div "Ciencias Sociales Tercero Básico "Sección B" Herramientas Detalle de asistencia…" at bounding box center [548, 409] width 987 height 2045
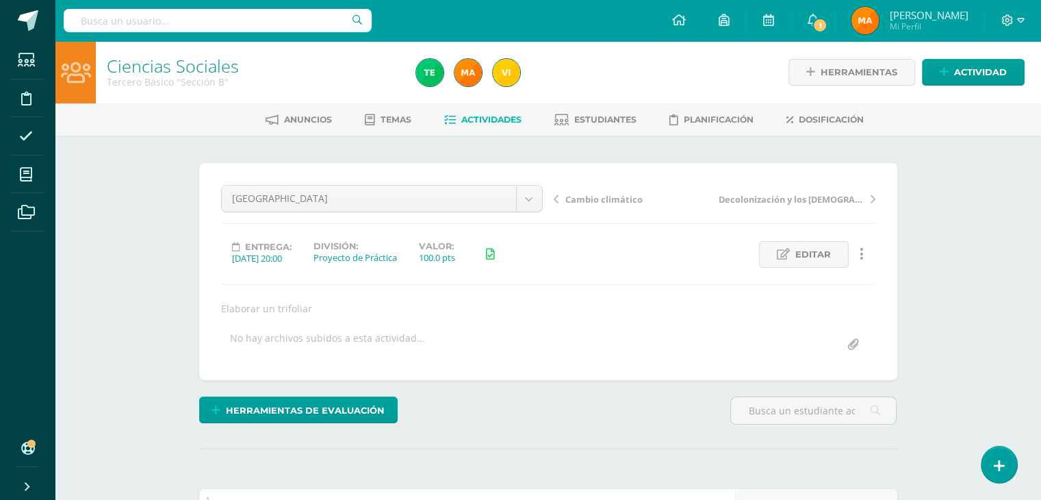
scroll to position [0, 0]
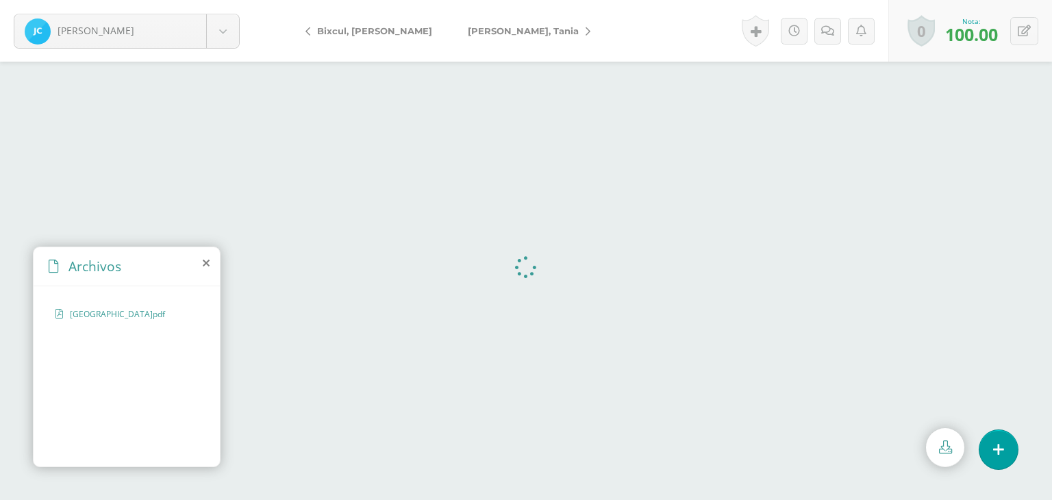
click at [575, 44] on form "Castro, Jimena Balam, Ingrid Bixcul, Cristina Castro, Jimena Castro, Tania Chin…" at bounding box center [526, 31] width 1052 height 62
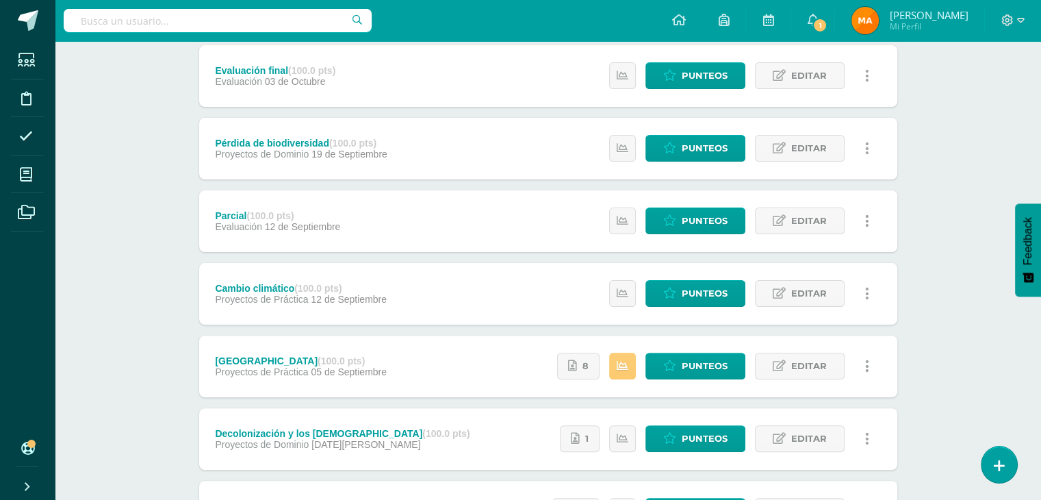
scroll to position [336, 0]
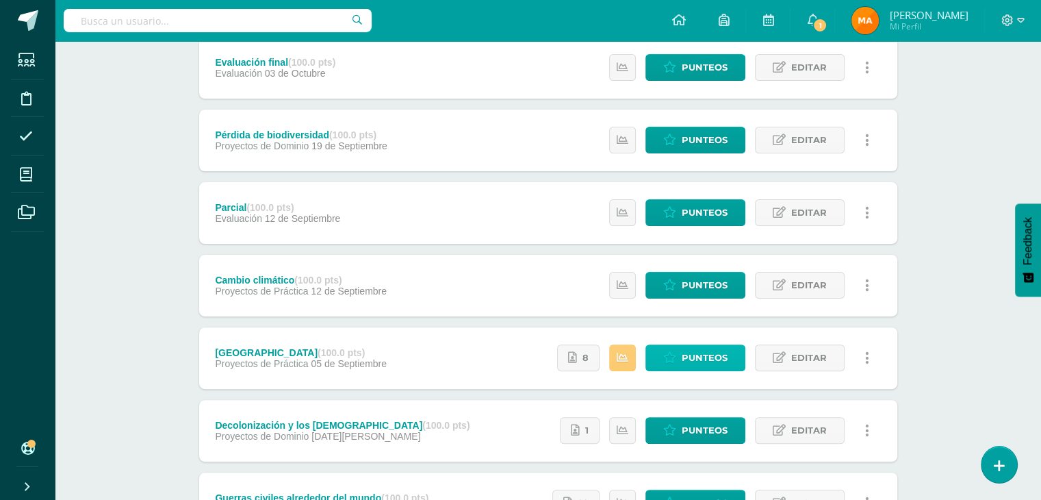
click at [690, 364] on span "Punteos" at bounding box center [705, 357] width 46 height 25
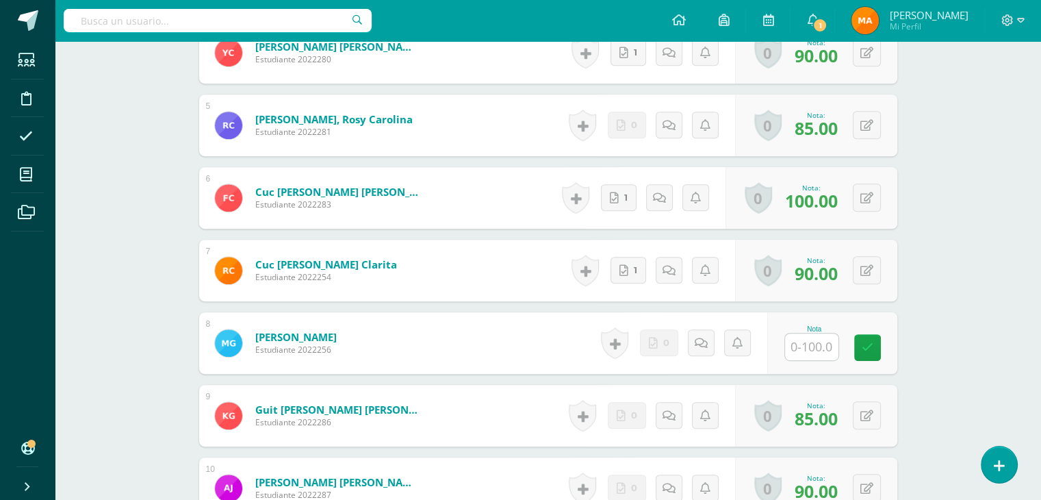
scroll to position [685, 0]
click at [620, 271] on link "1" at bounding box center [631, 270] width 37 height 27
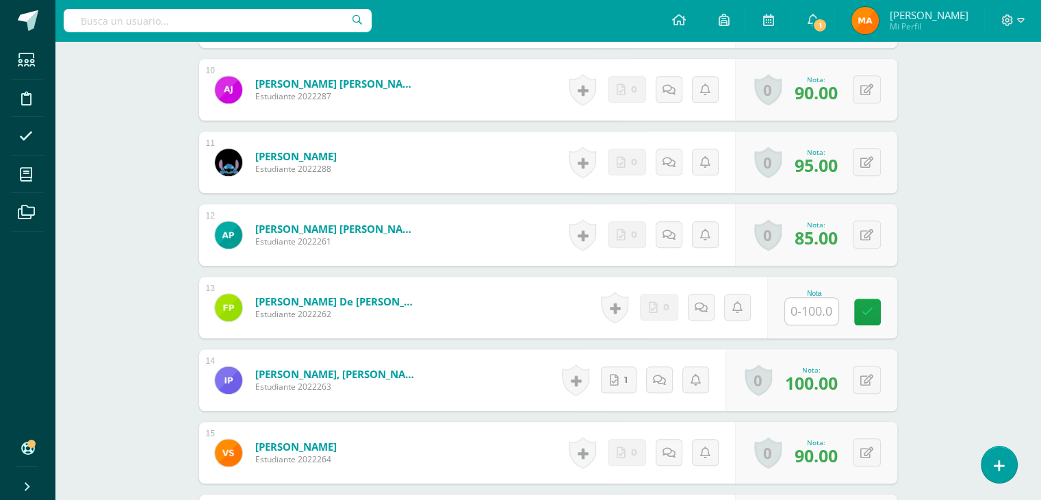
scroll to position [1084, 0]
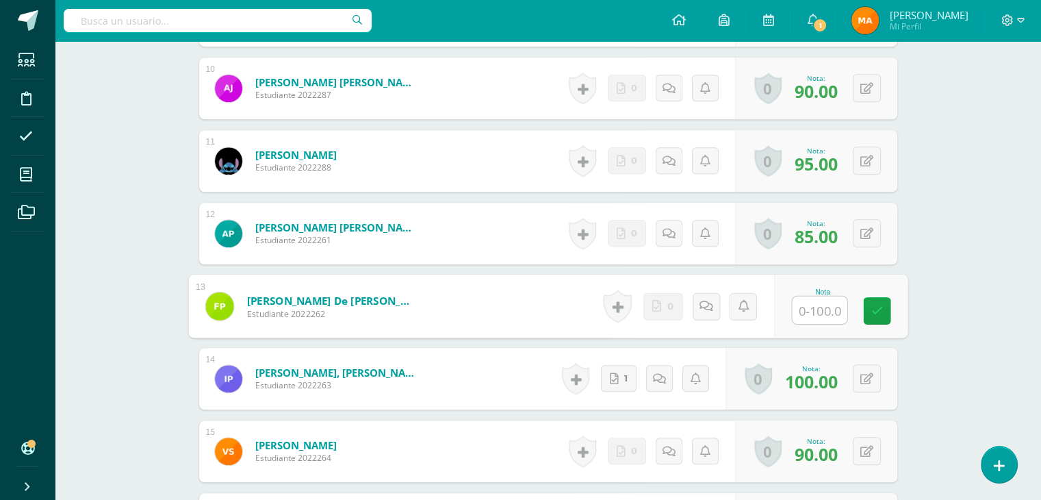
click at [816, 305] on input "text" at bounding box center [819, 309] width 55 height 27
type input "80"
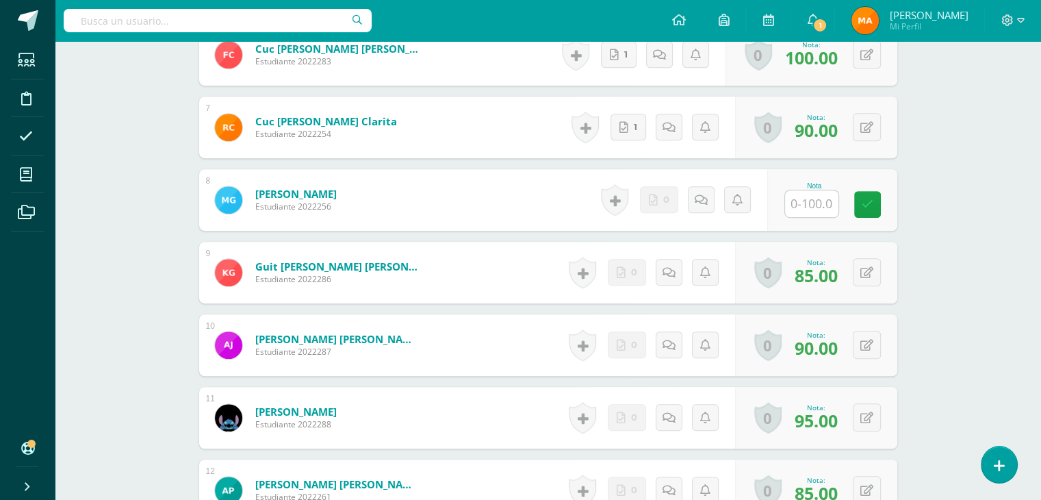
scroll to position [827, 0]
click at [802, 208] on input "text" at bounding box center [819, 204] width 55 height 27
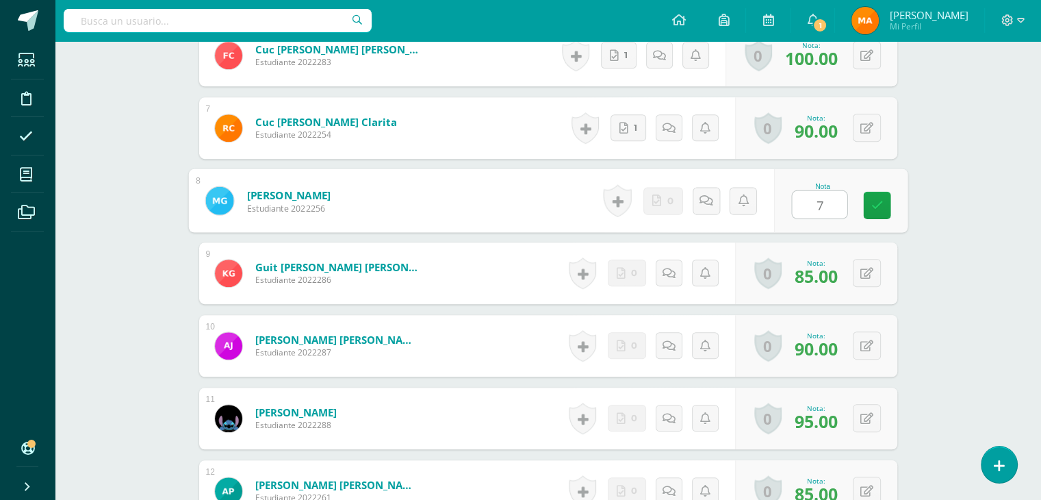
type input "70"
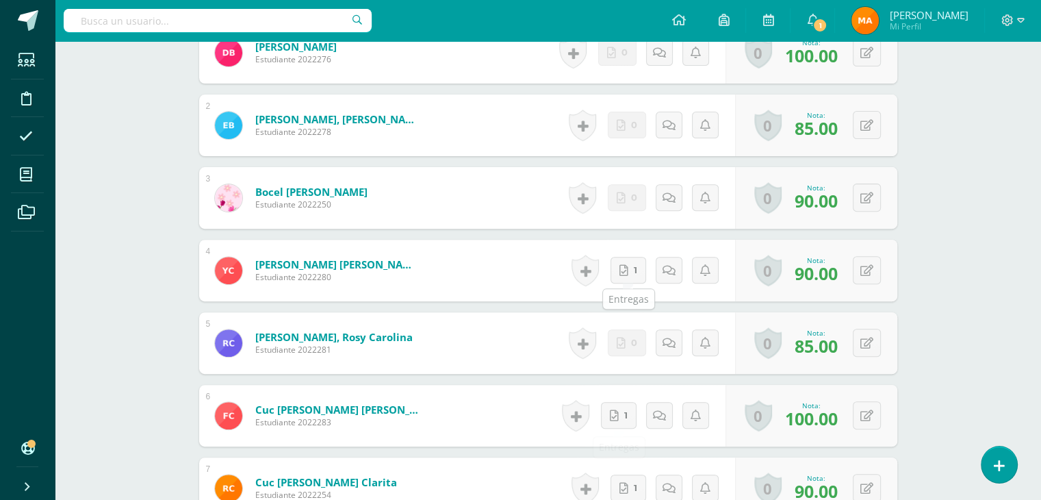
scroll to position [468, 0]
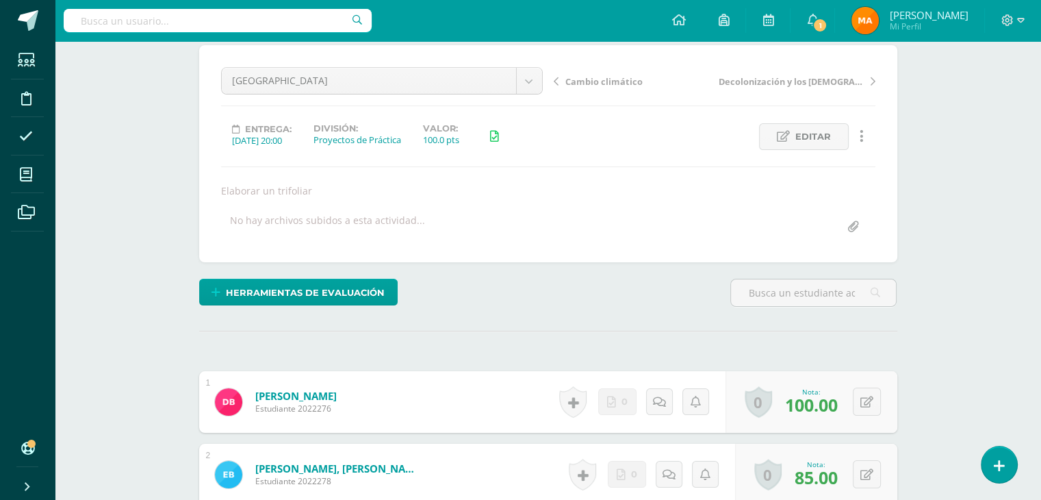
scroll to position [0, 0]
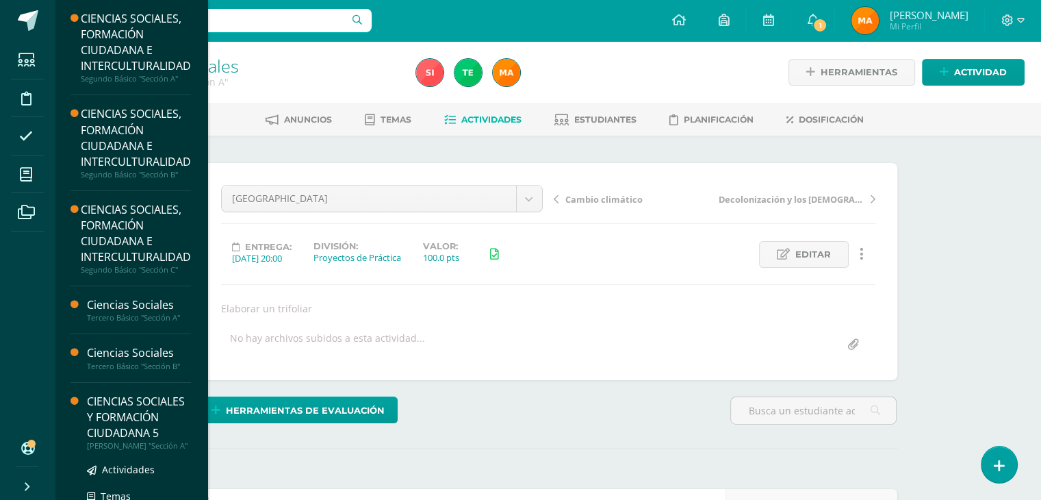
click at [107, 418] on div "CIENCIAS SOCIALES Y FORMACIÓN CIUDADANA 5" at bounding box center [139, 417] width 104 height 47
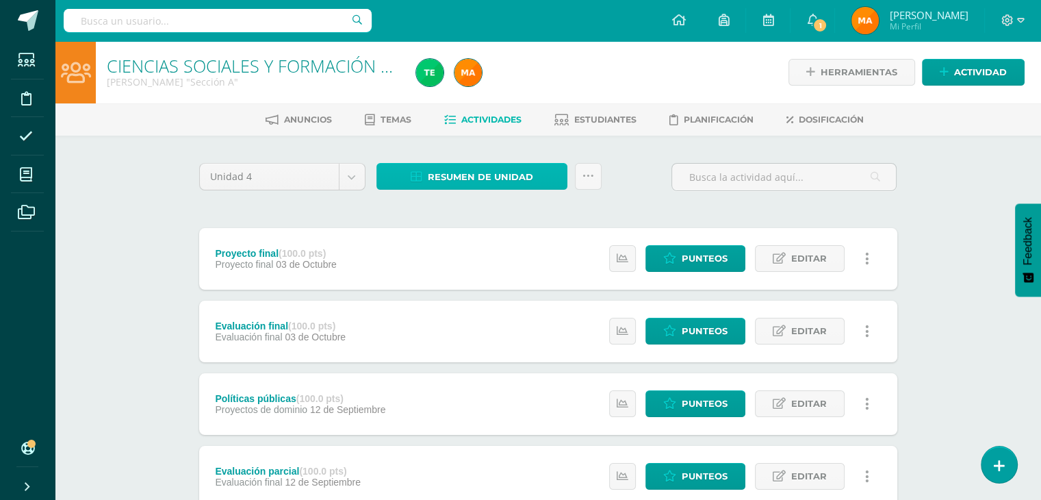
click at [455, 176] on span "Resumen de unidad" at bounding box center [480, 176] width 105 height 25
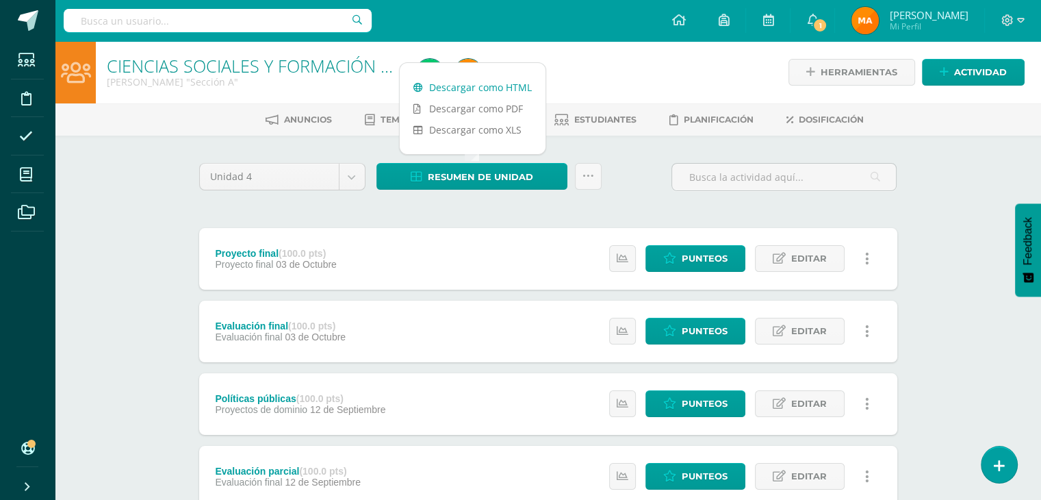
click at [448, 86] on link "Descargar como HTML" at bounding box center [473, 87] width 146 height 21
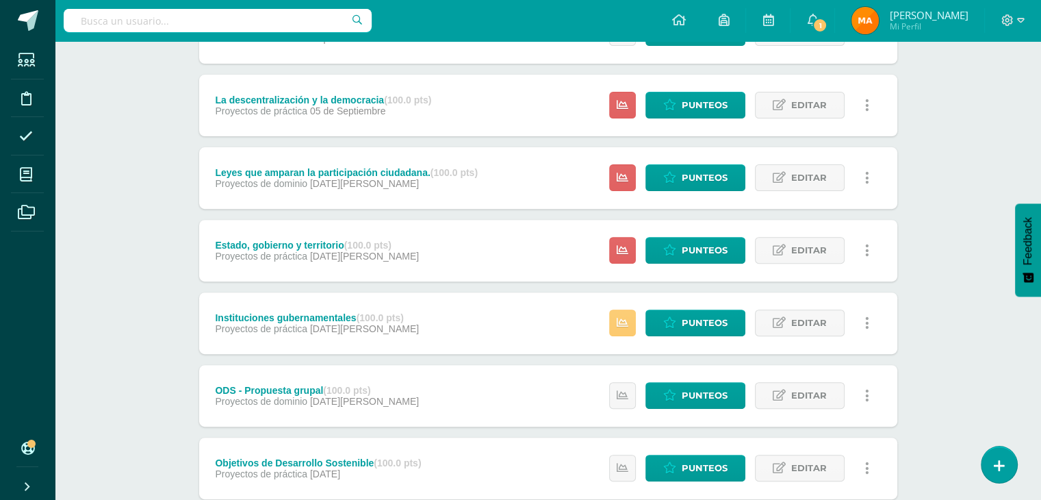
scroll to position [444, 0]
click at [332, 181] on span "29 de Agosto" at bounding box center [364, 183] width 109 height 11
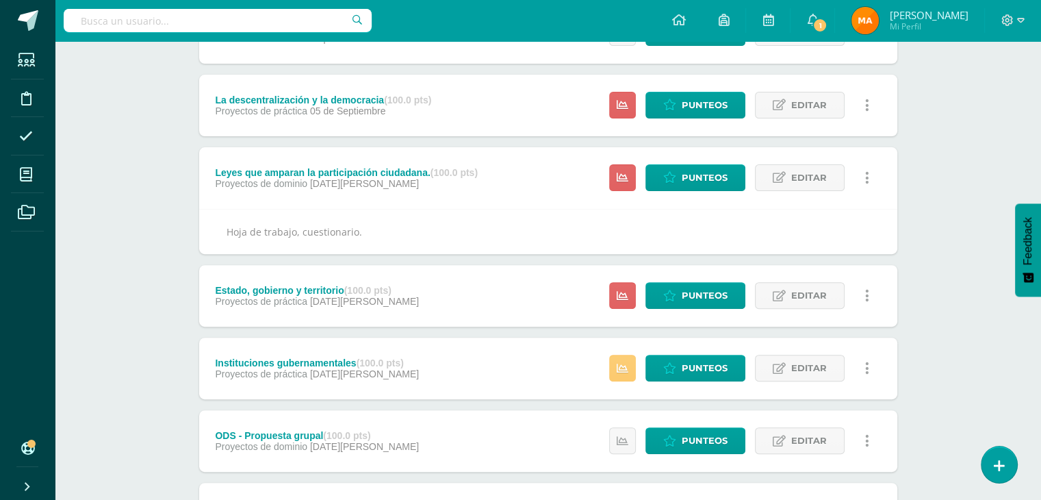
click at [332, 181] on span "29 de Agosto" at bounding box center [364, 183] width 109 height 11
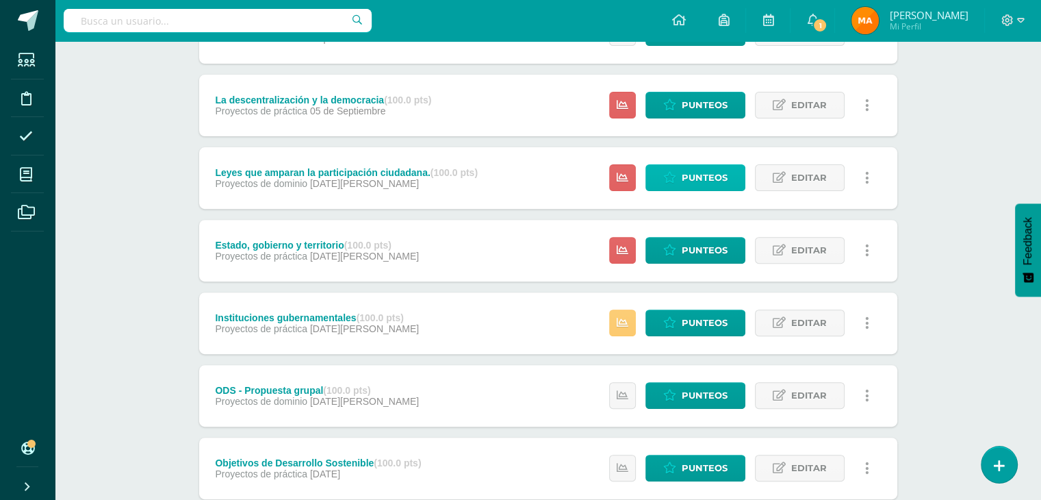
click at [693, 176] on span "Punteos" at bounding box center [705, 177] width 46 height 25
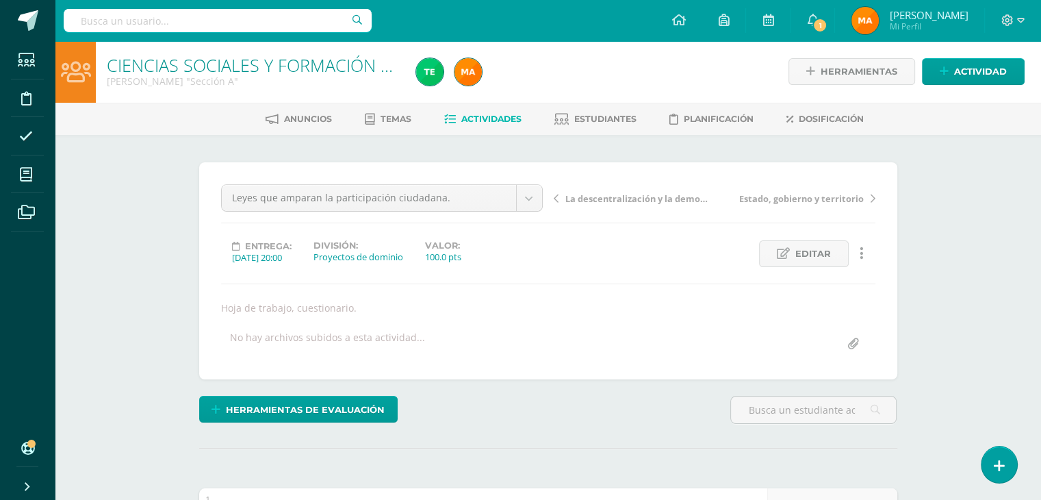
scroll to position [1, 0]
